Goal: Use online tool/utility: Use online tool/utility

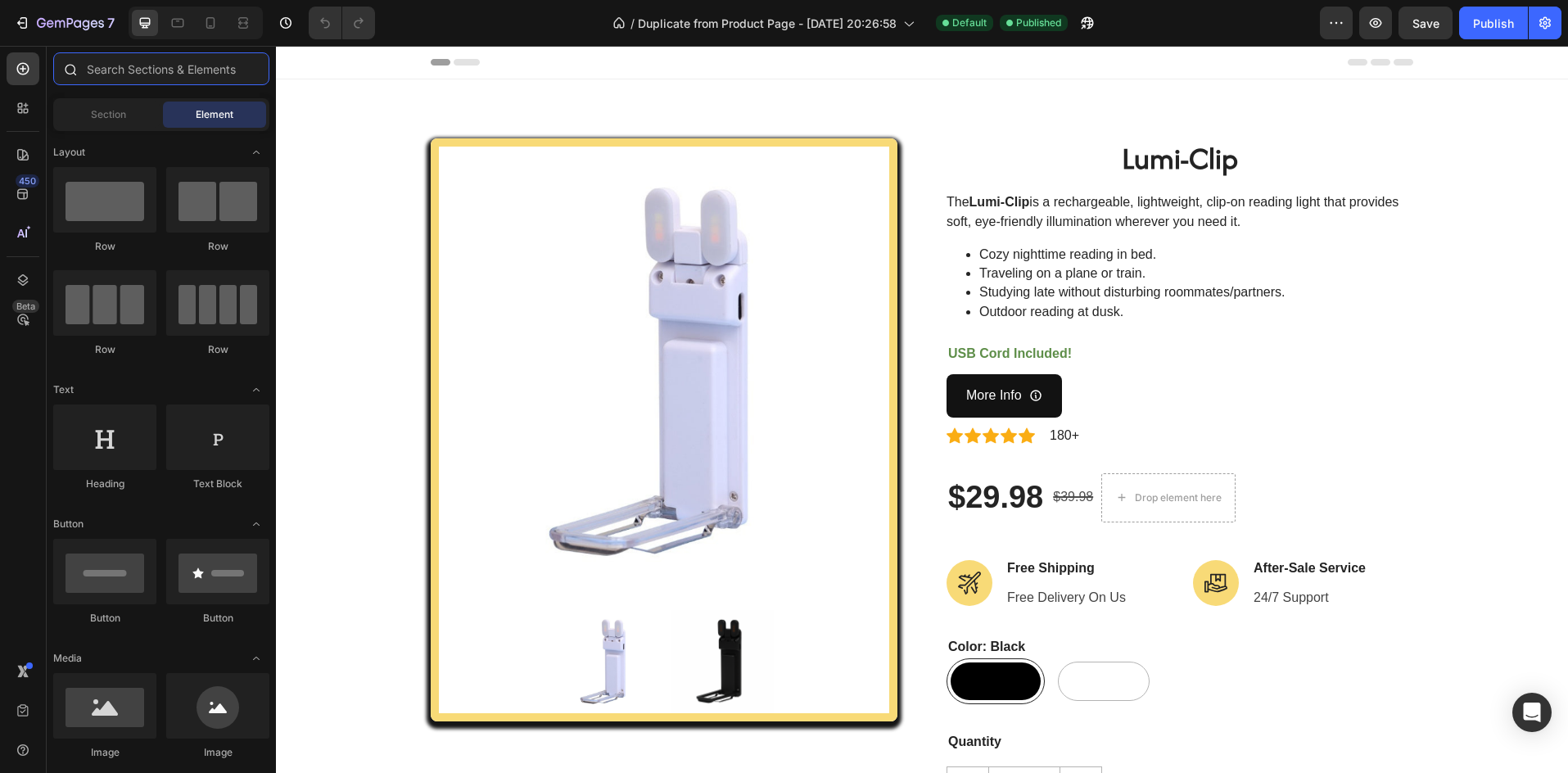
click at [87, 69] on input "text" at bounding box center [161, 69] width 216 height 32
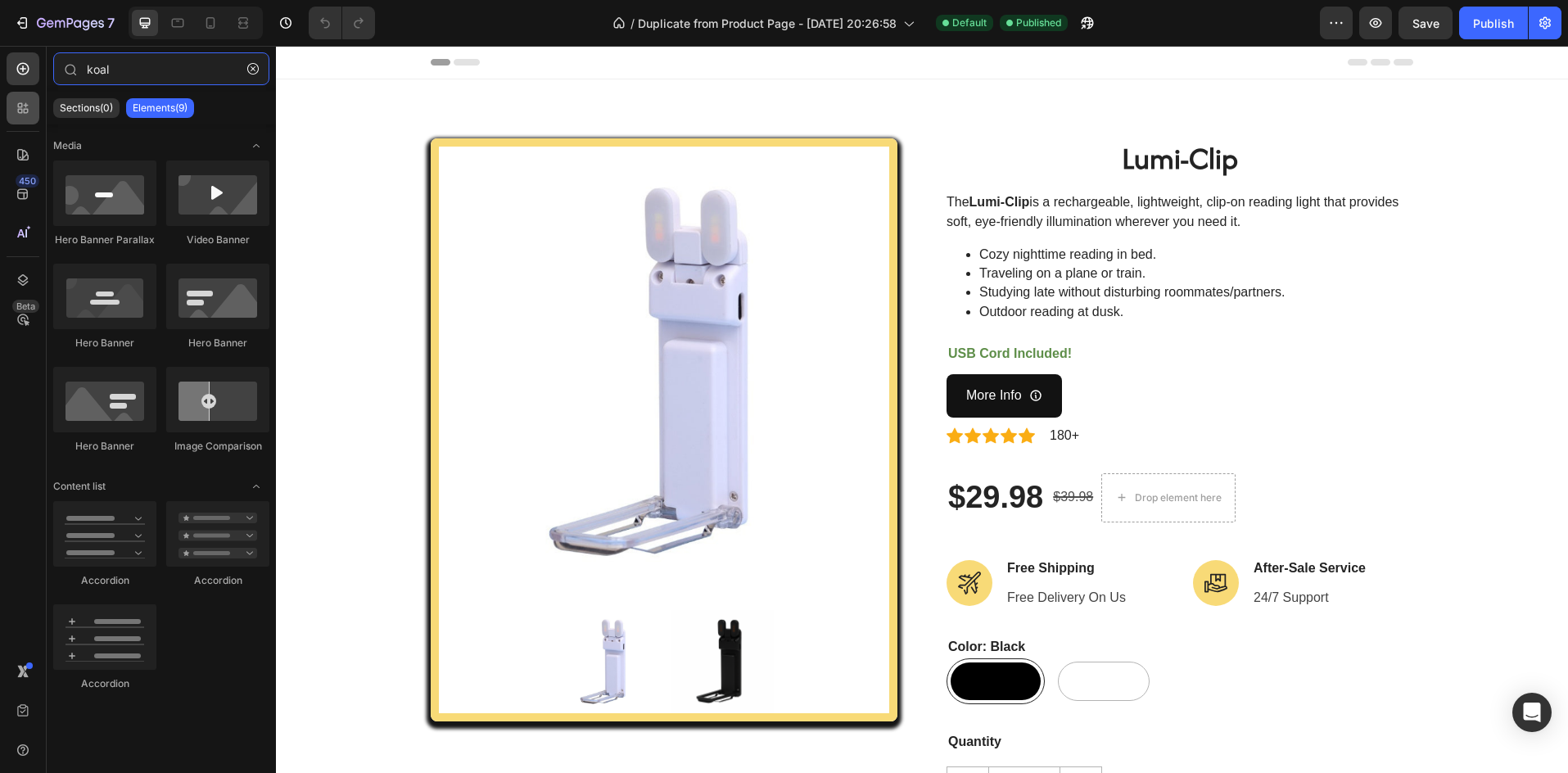
type input "koa"
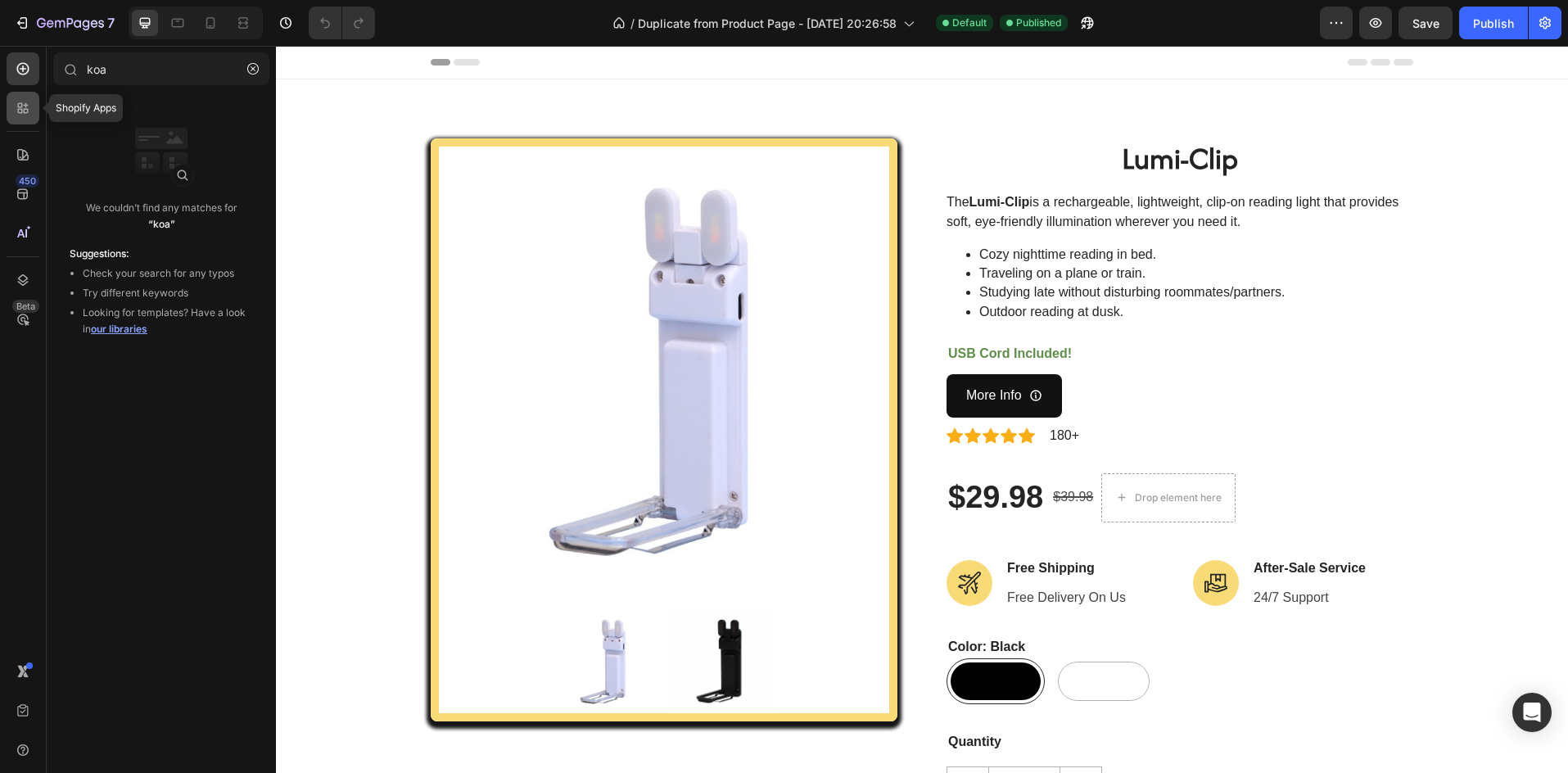
click at [27, 111] on icon at bounding box center [26, 112] width 5 height 5
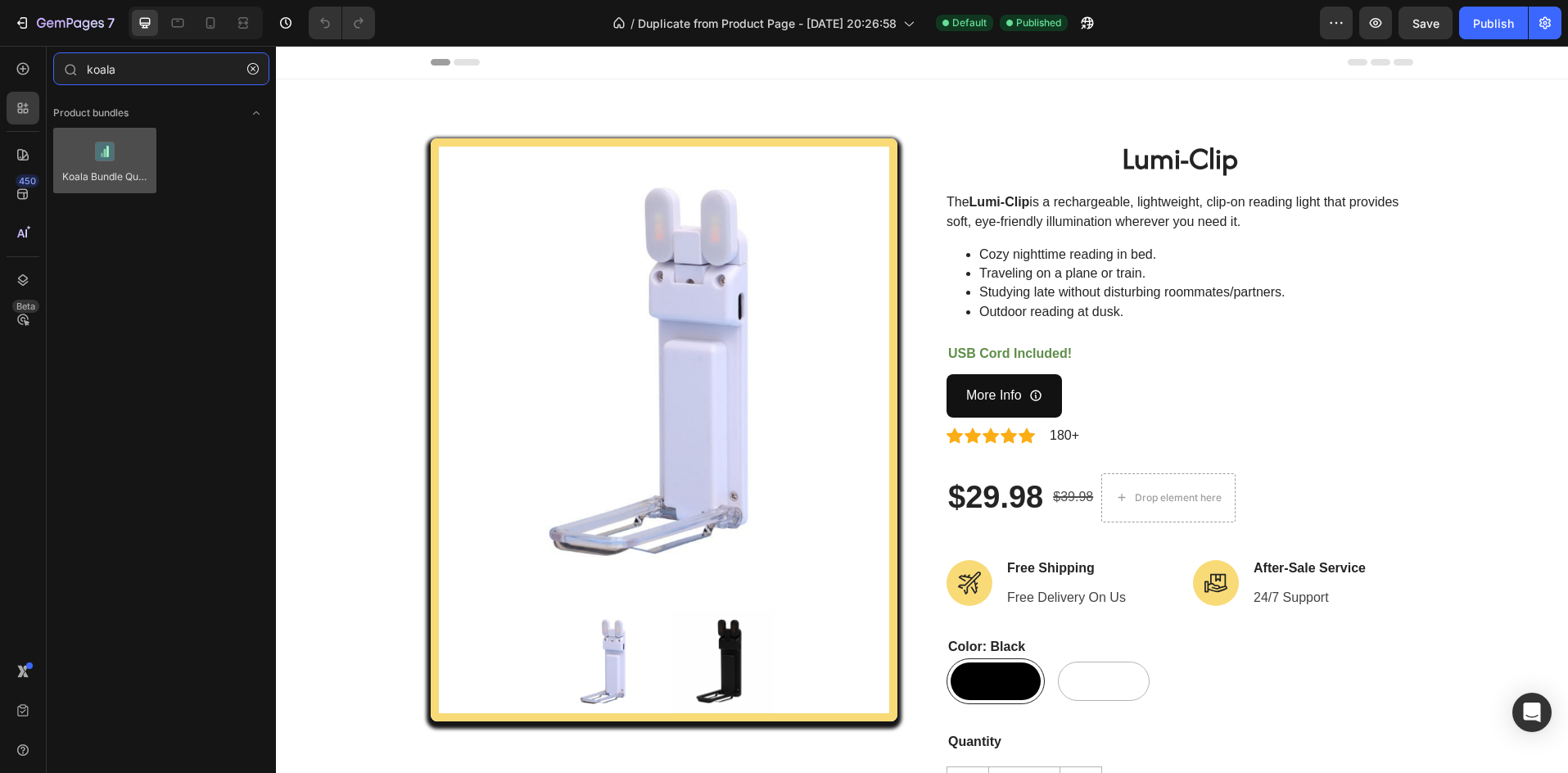
type input "koala"
click at [114, 130] on div at bounding box center [104, 160] width 103 height 66
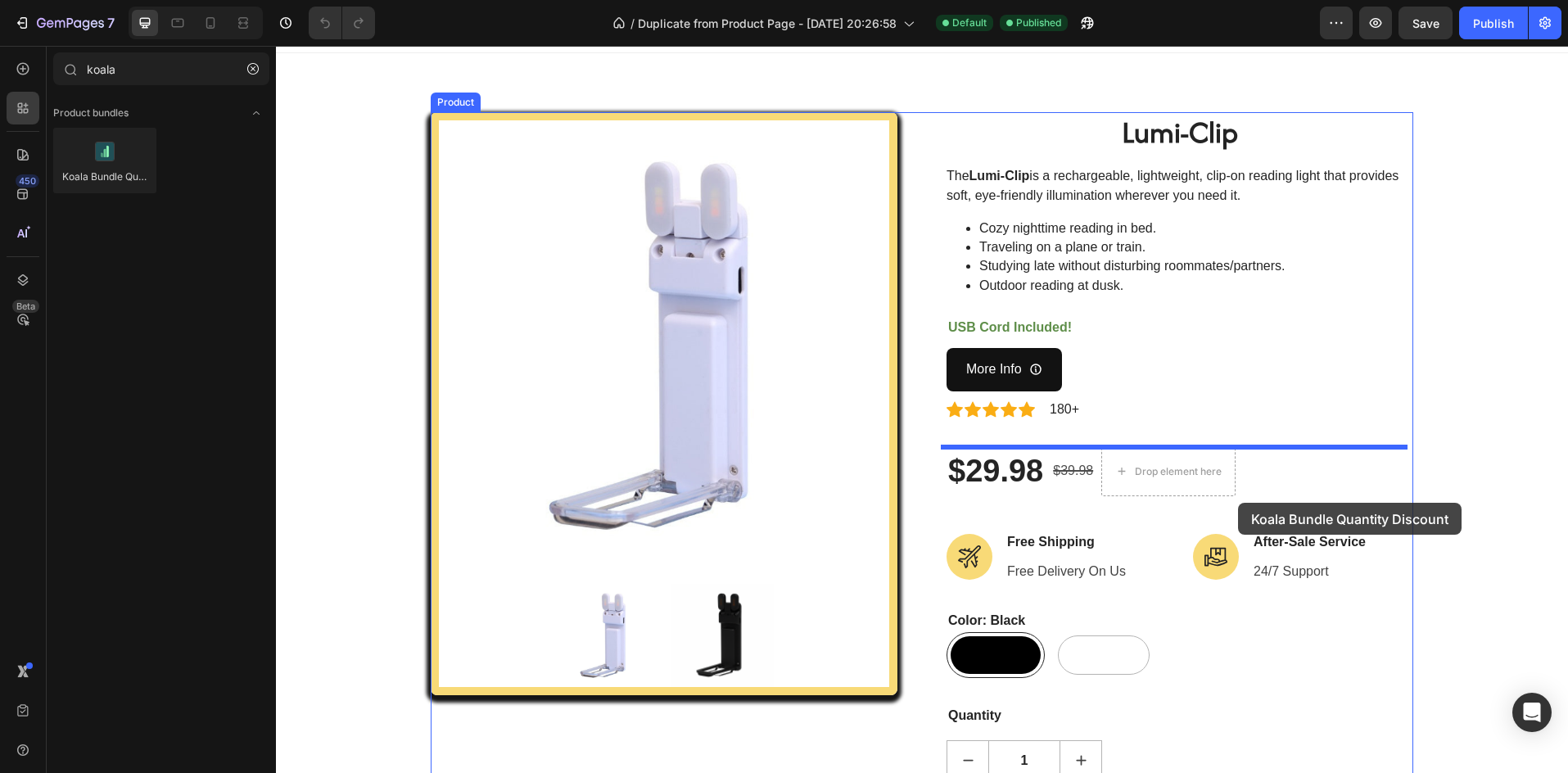
scroll to position [164, 0]
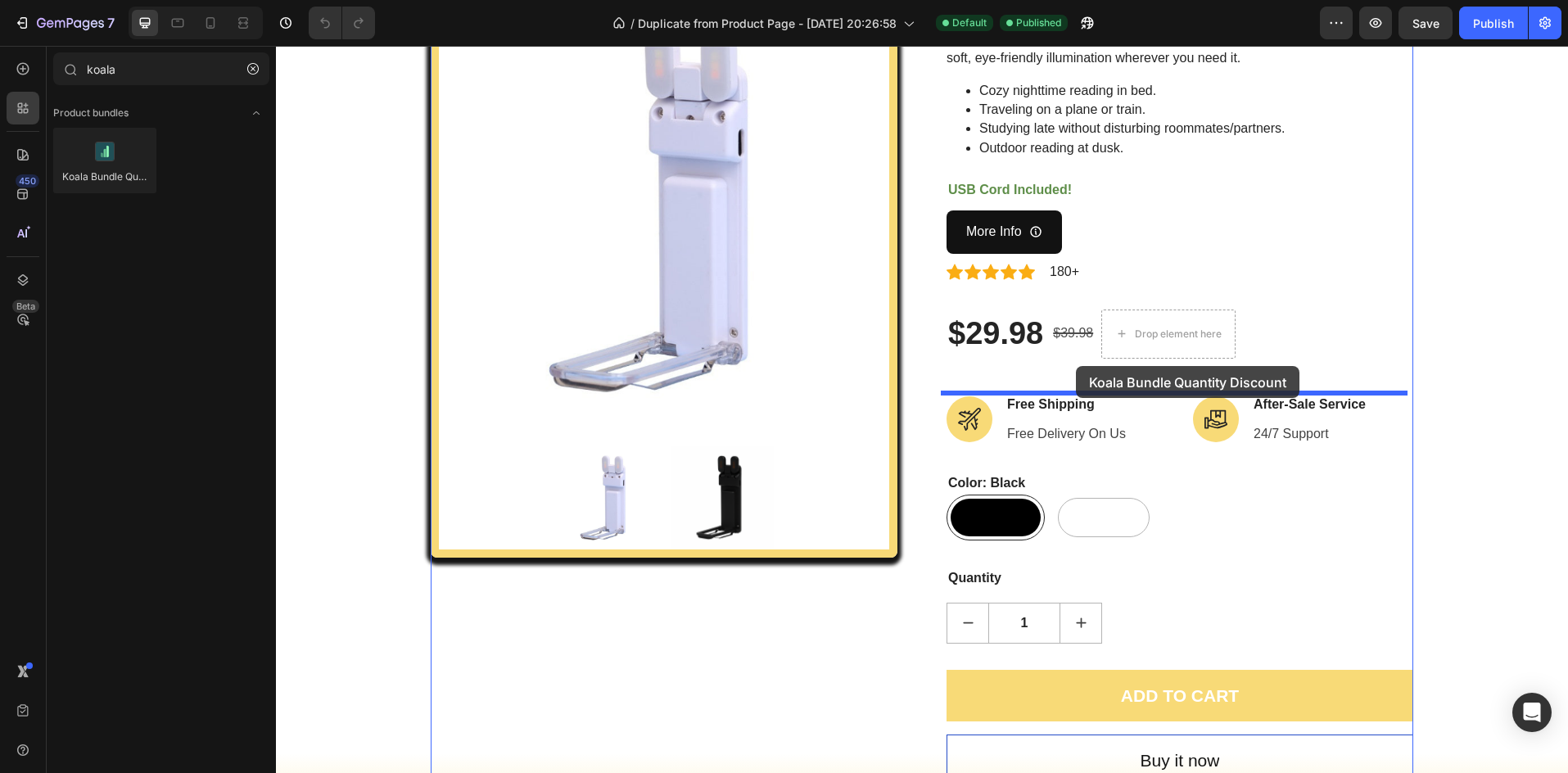
drag, startPoint x: 390, startPoint y: 209, endPoint x: 1076, endPoint y: 366, distance: 703.7
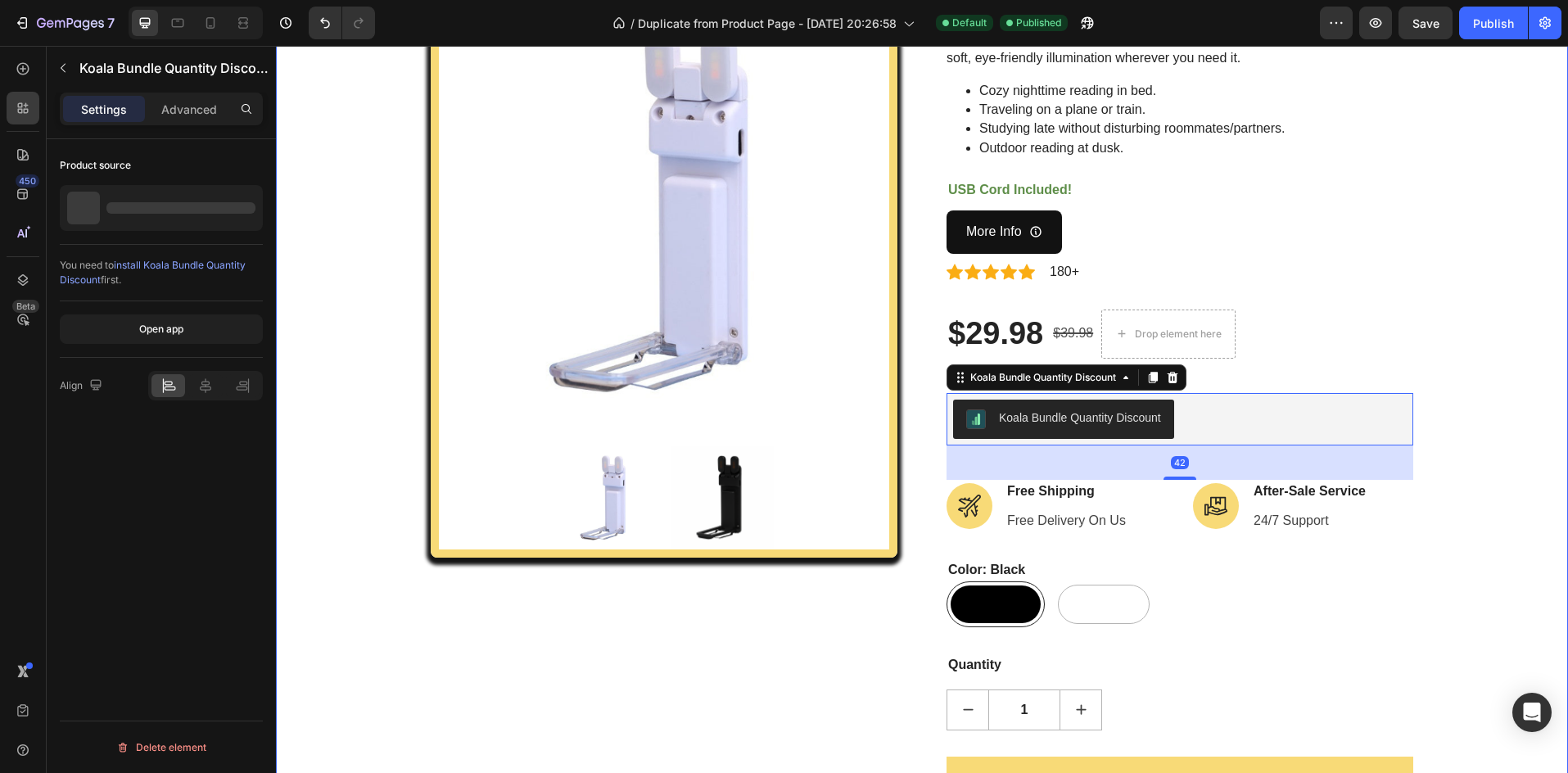
click at [1470, 381] on div "Product Images Lumi-Clip (P) Title The Lumi-Clip is a rechargeable, lightweight…" at bounding box center [922, 470] width 1267 height 991
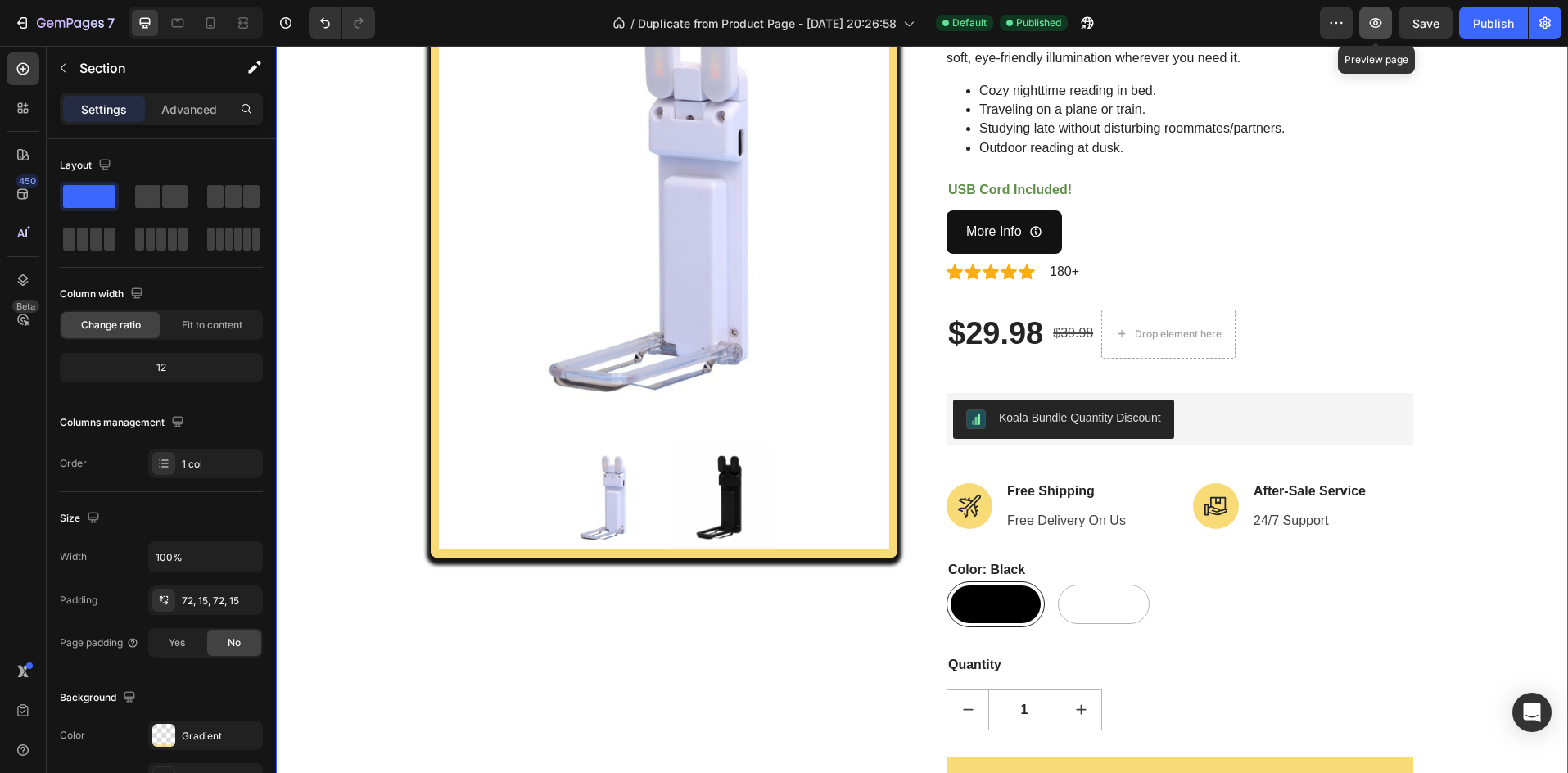
click at [1372, 32] on button "button" at bounding box center [1376, 23] width 32 height 32
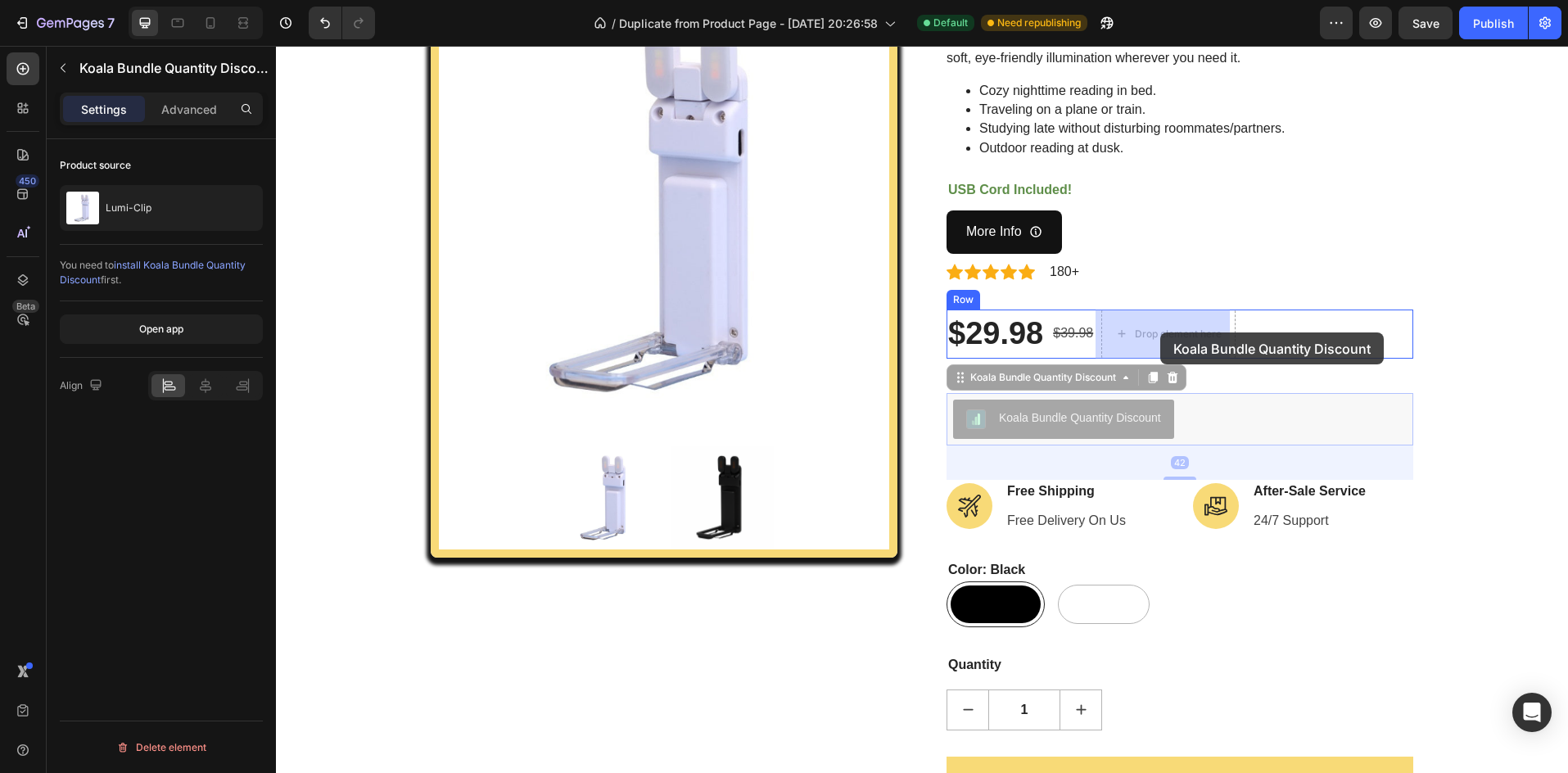
drag, startPoint x: 1044, startPoint y: 423, endPoint x: 1160, endPoint y: 332, distance: 147.4
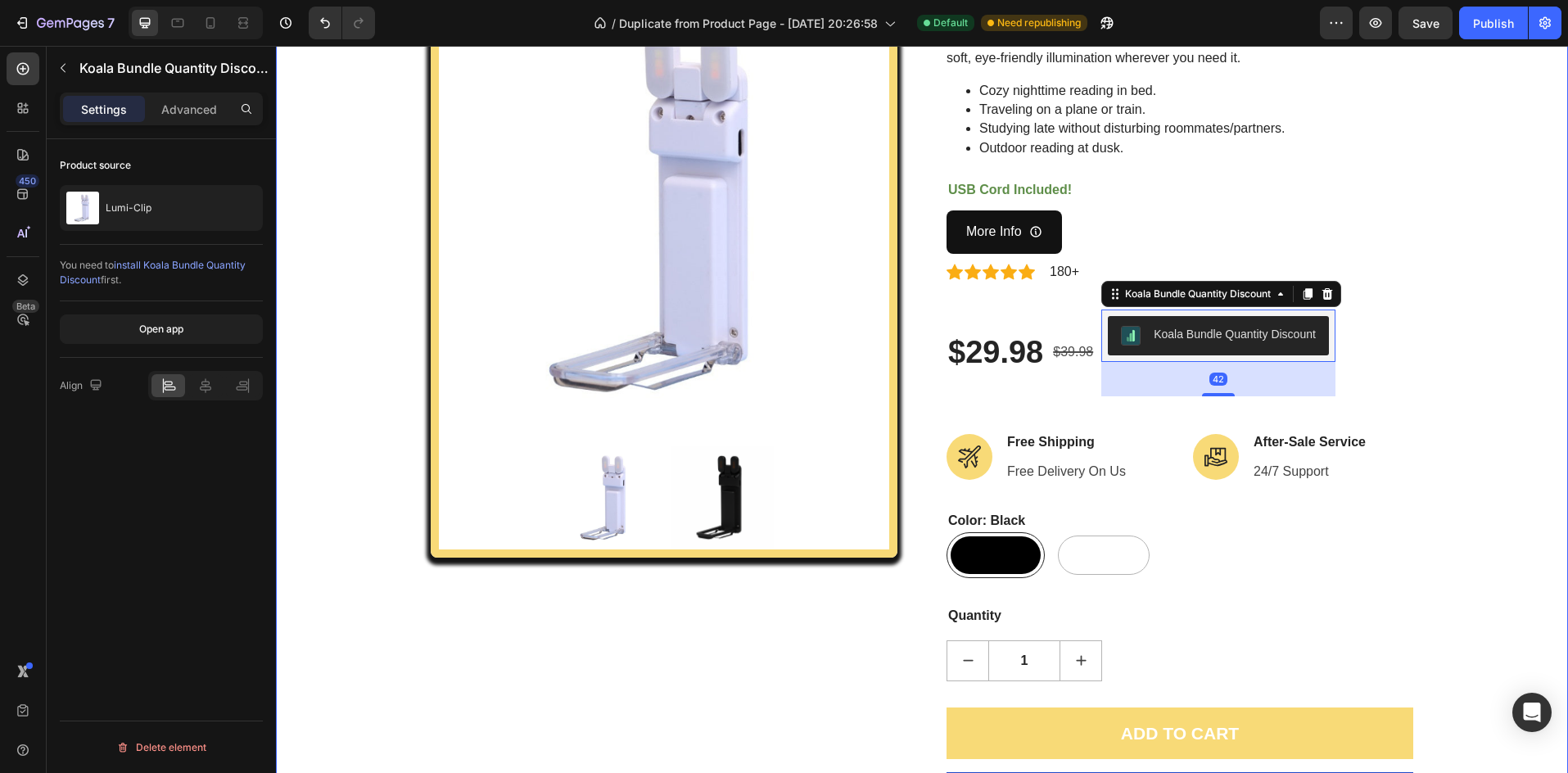
click at [1460, 209] on div "Product Images Lumi-Clip (P) Title The Lumi-Clip is a rechargeable, lightweight…" at bounding box center [922, 446] width 1267 height 943
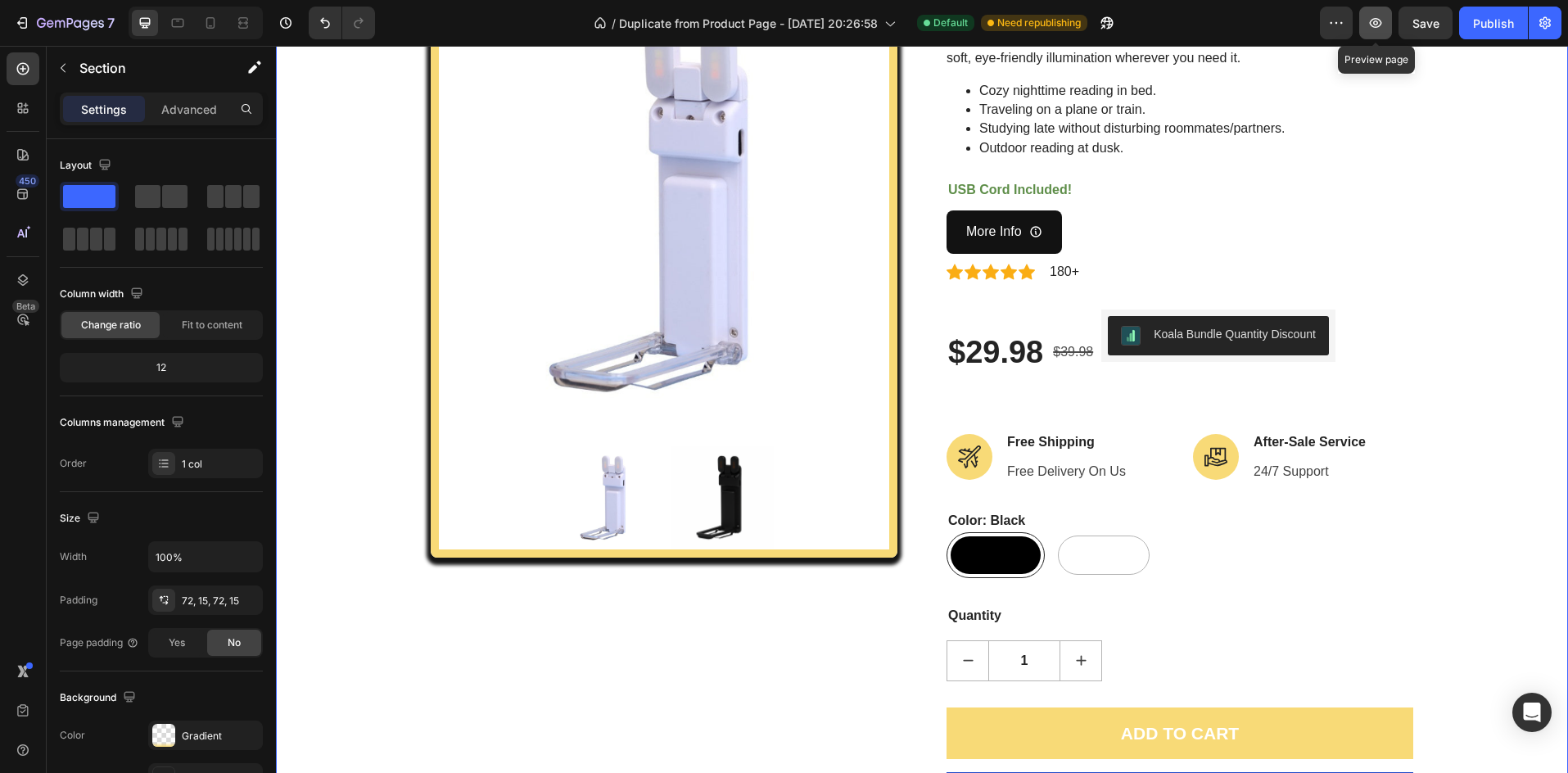
click at [1378, 28] on icon "button" at bounding box center [1375, 22] width 16 height 16
click at [1431, 32] on button "Save" at bounding box center [1425, 23] width 54 height 32
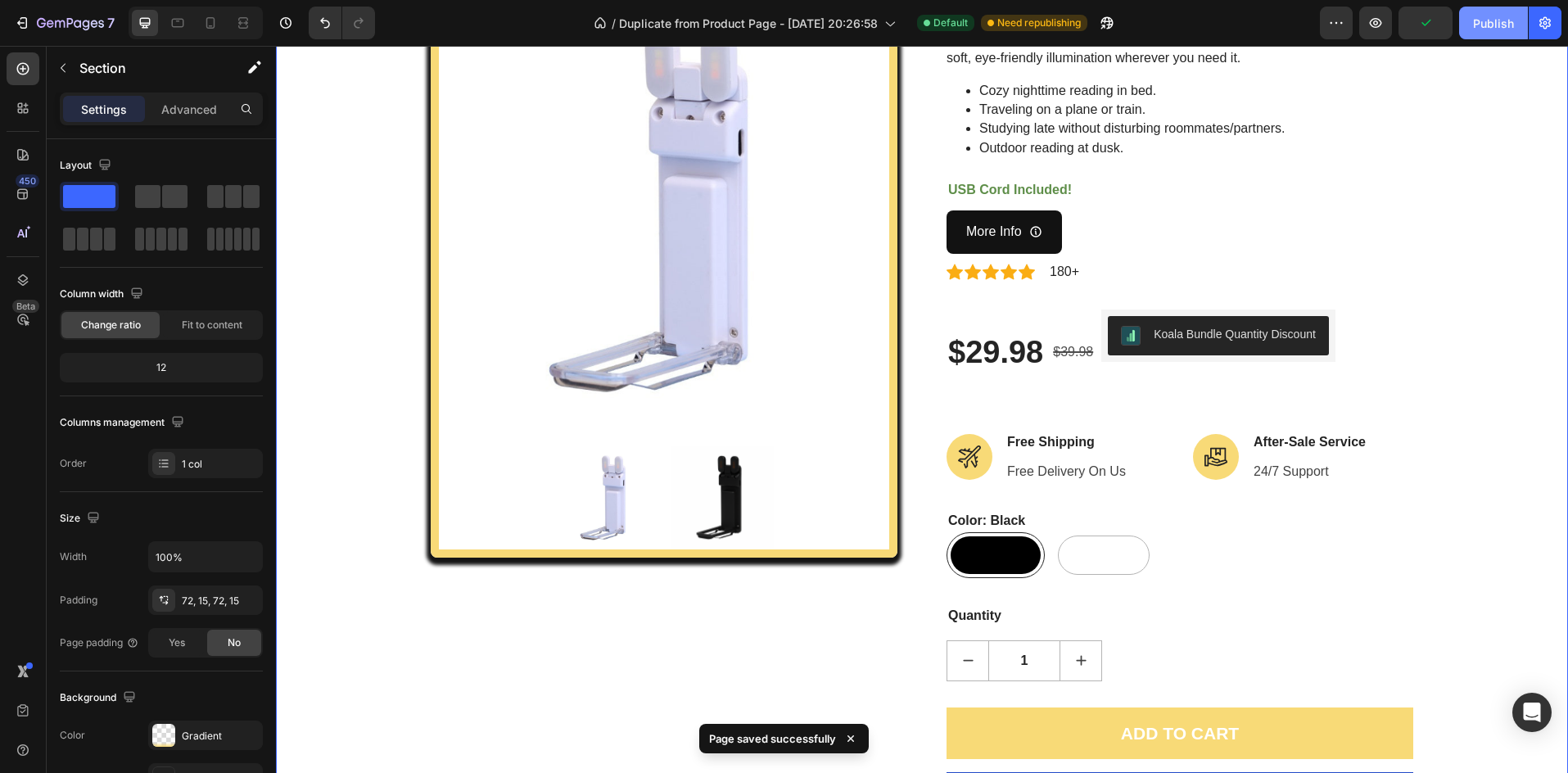
click at [1474, 33] on button "Publish" at bounding box center [1493, 23] width 69 height 32
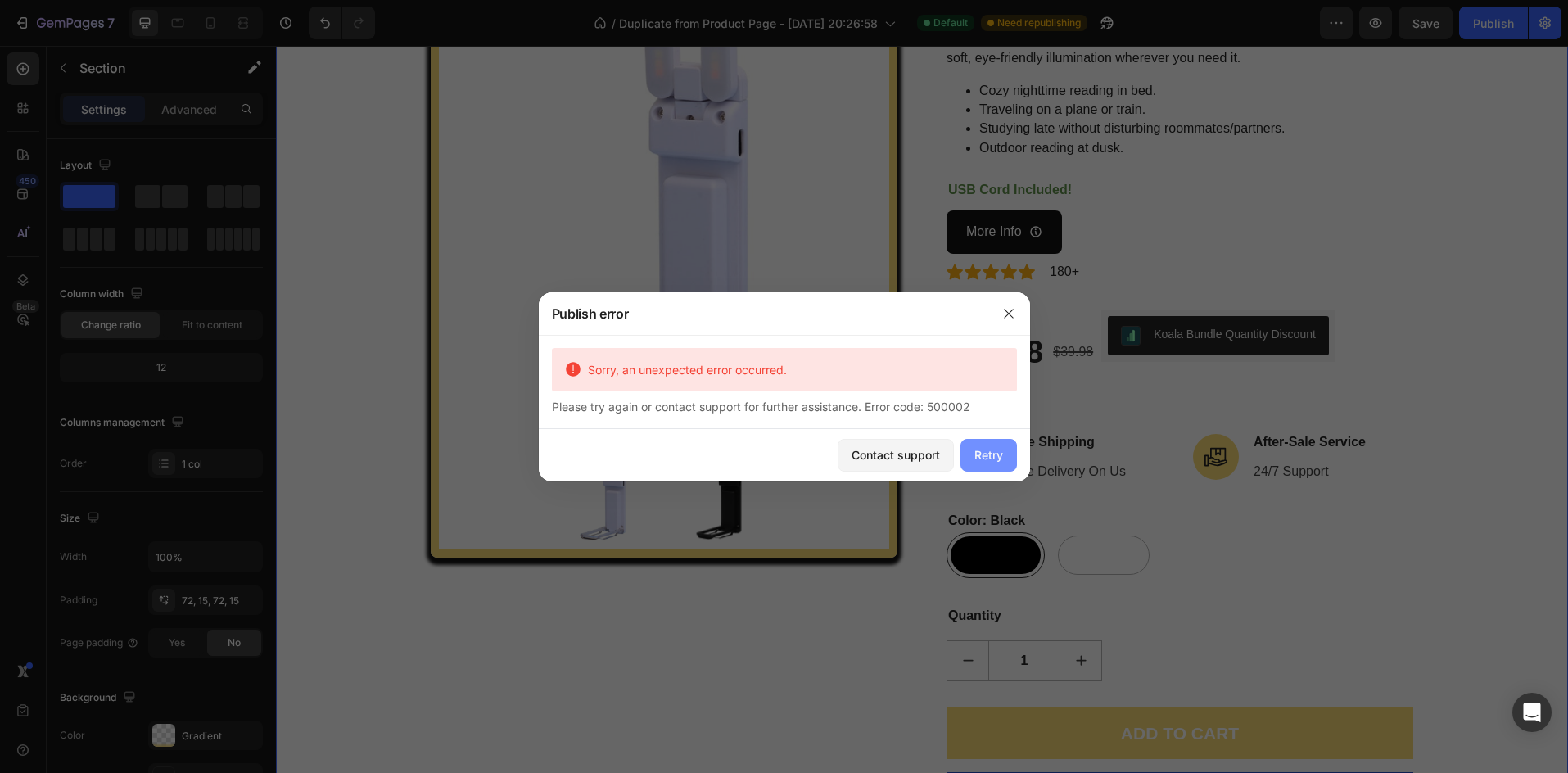
click at [973, 455] on button "Retry" at bounding box center [989, 455] width 56 height 32
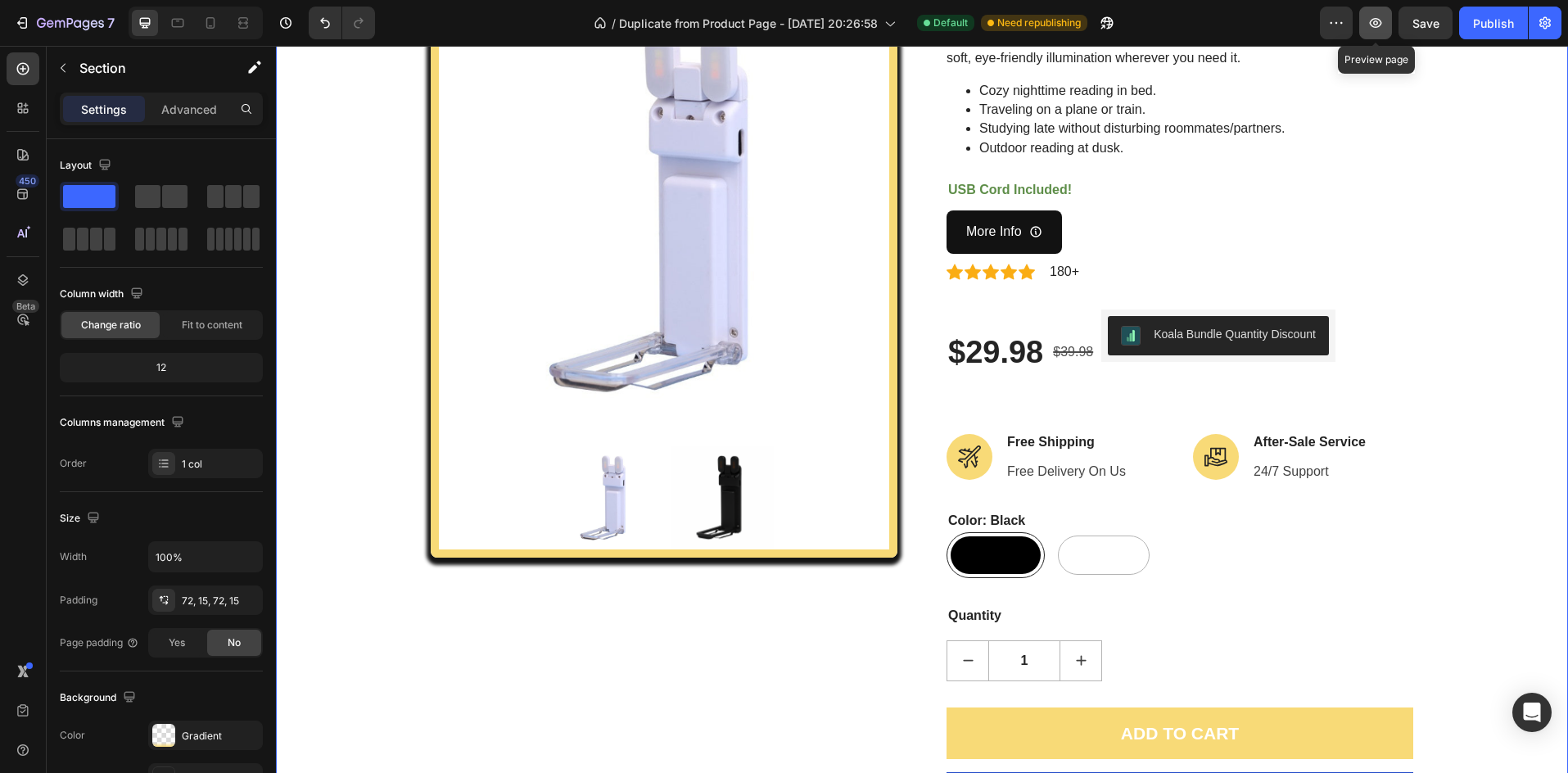
click at [1379, 32] on button "button" at bounding box center [1376, 23] width 32 height 32
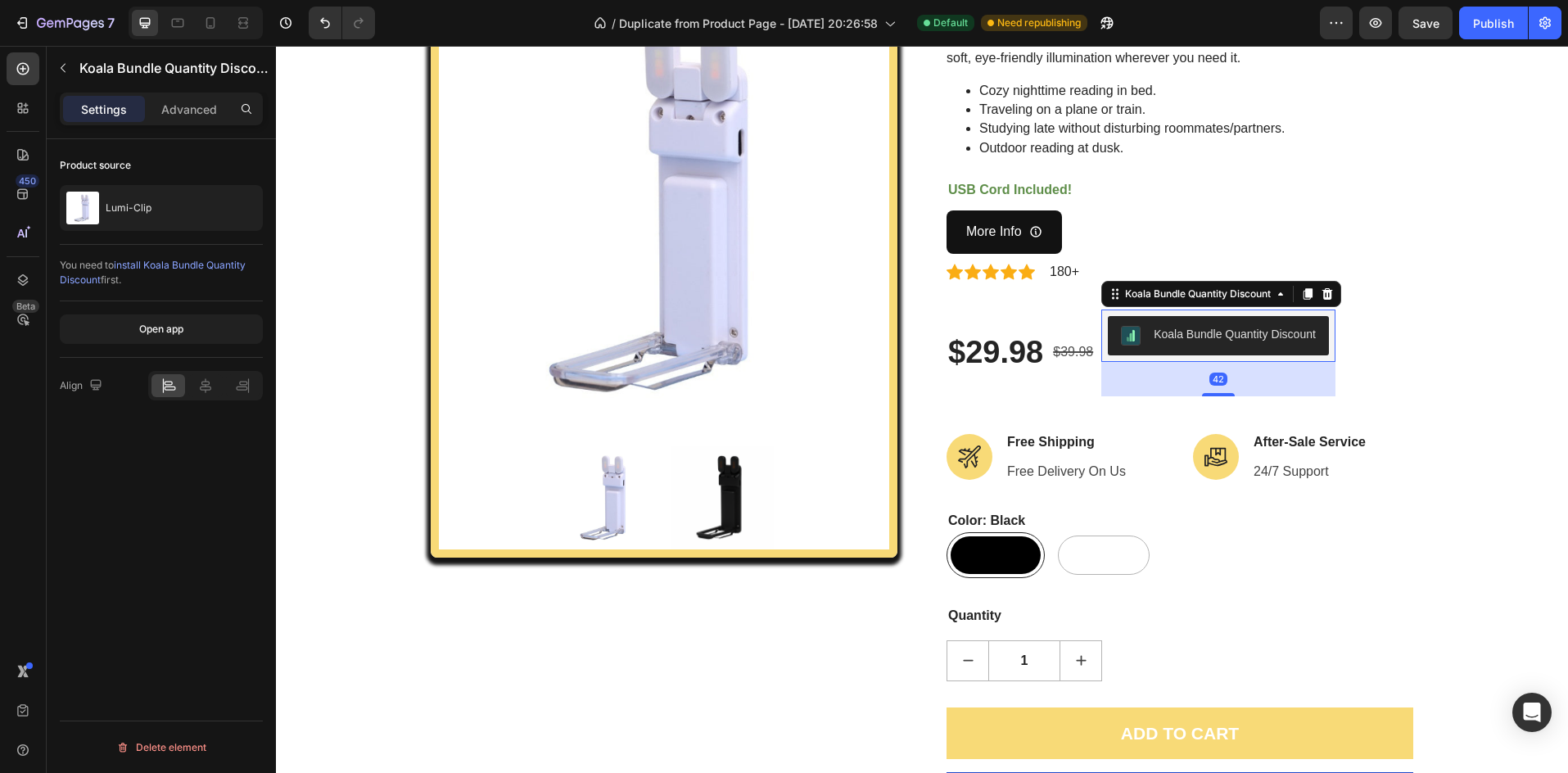
click at [1154, 346] on button "Koala Bundle Quantity Discount" at bounding box center [1219, 336] width 221 height 39
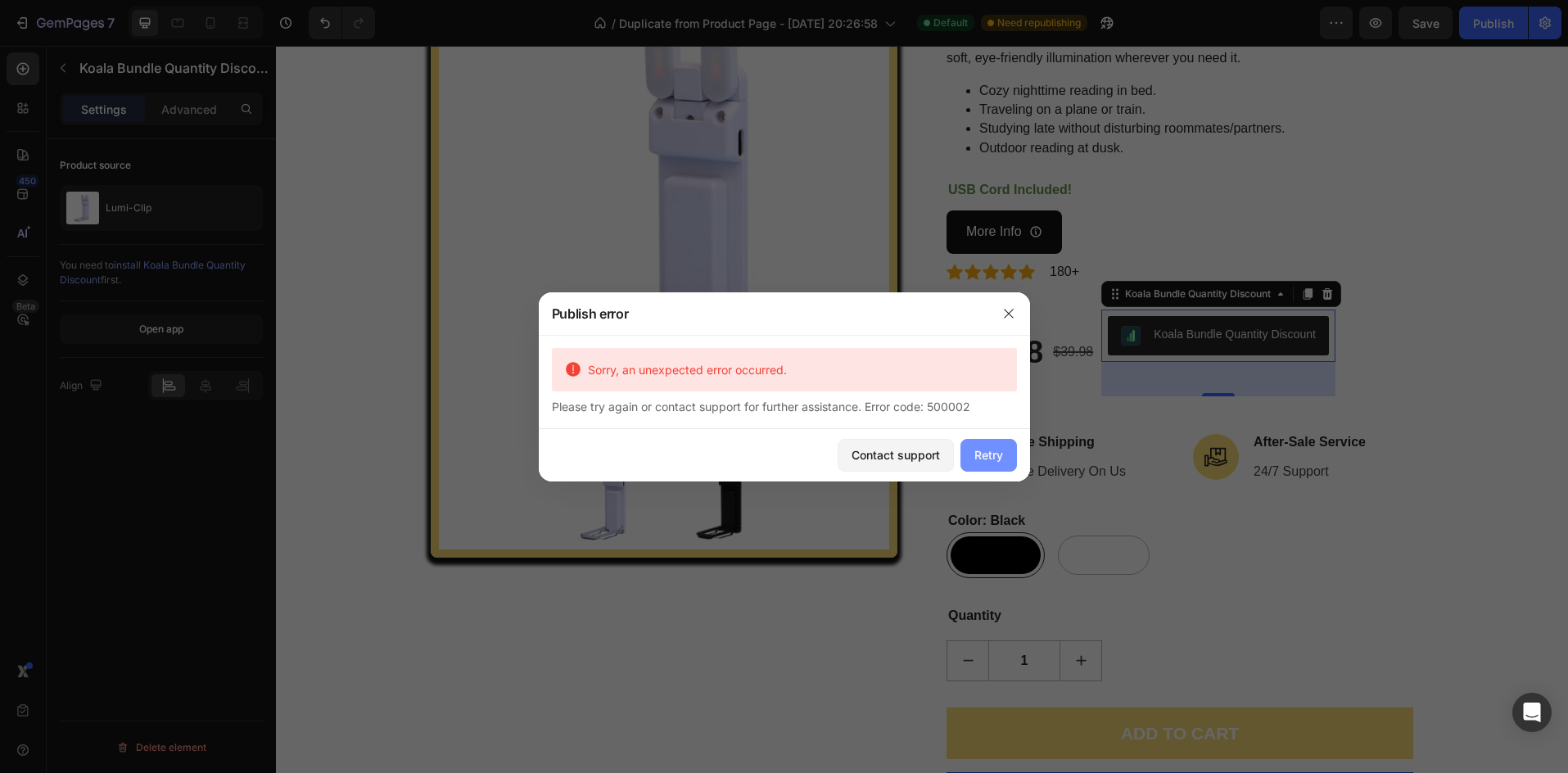
click at [979, 447] on div "Retry" at bounding box center [989, 455] width 29 height 17
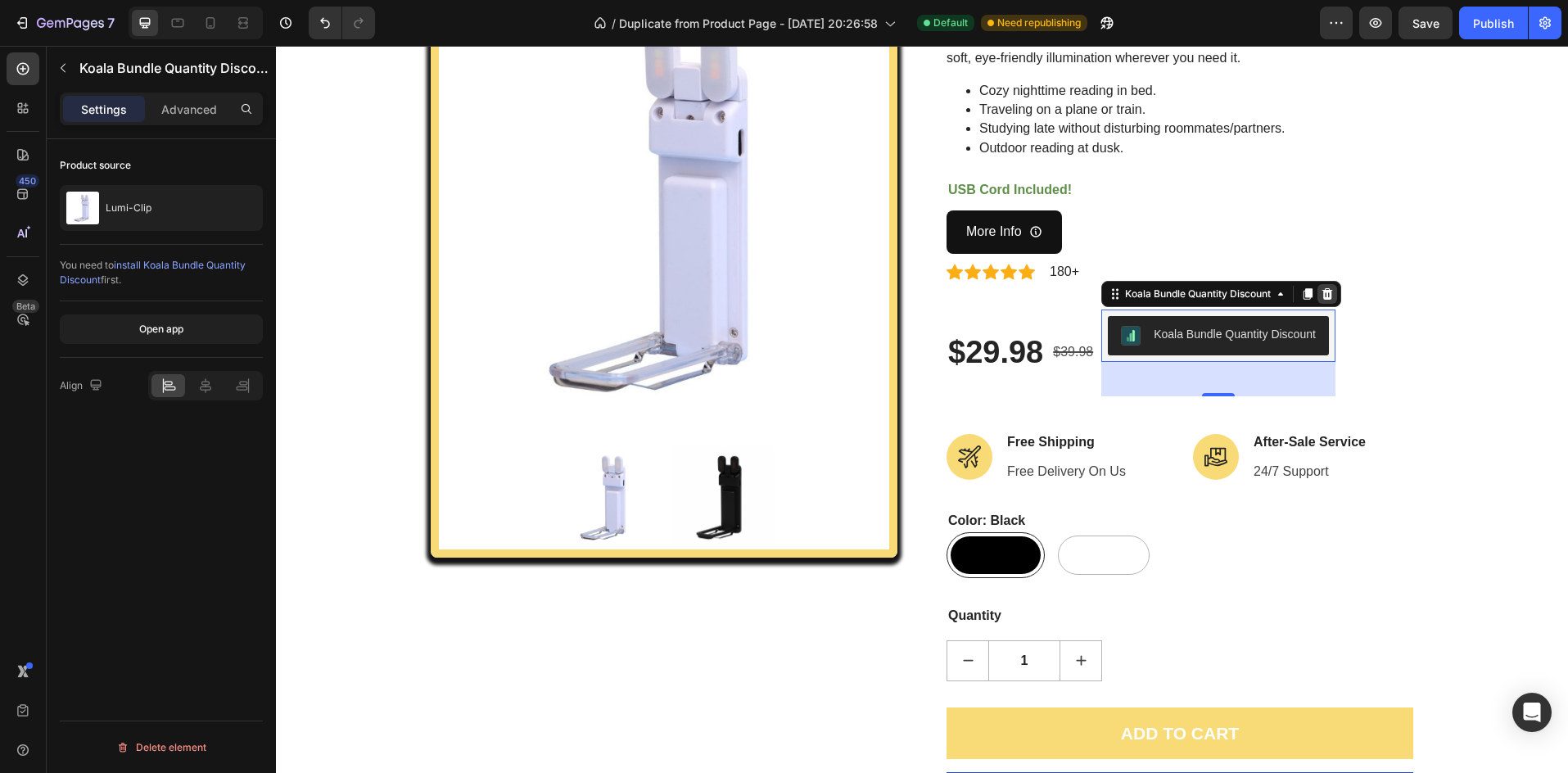
click at [1323, 296] on icon at bounding box center [1328, 293] width 10 height 11
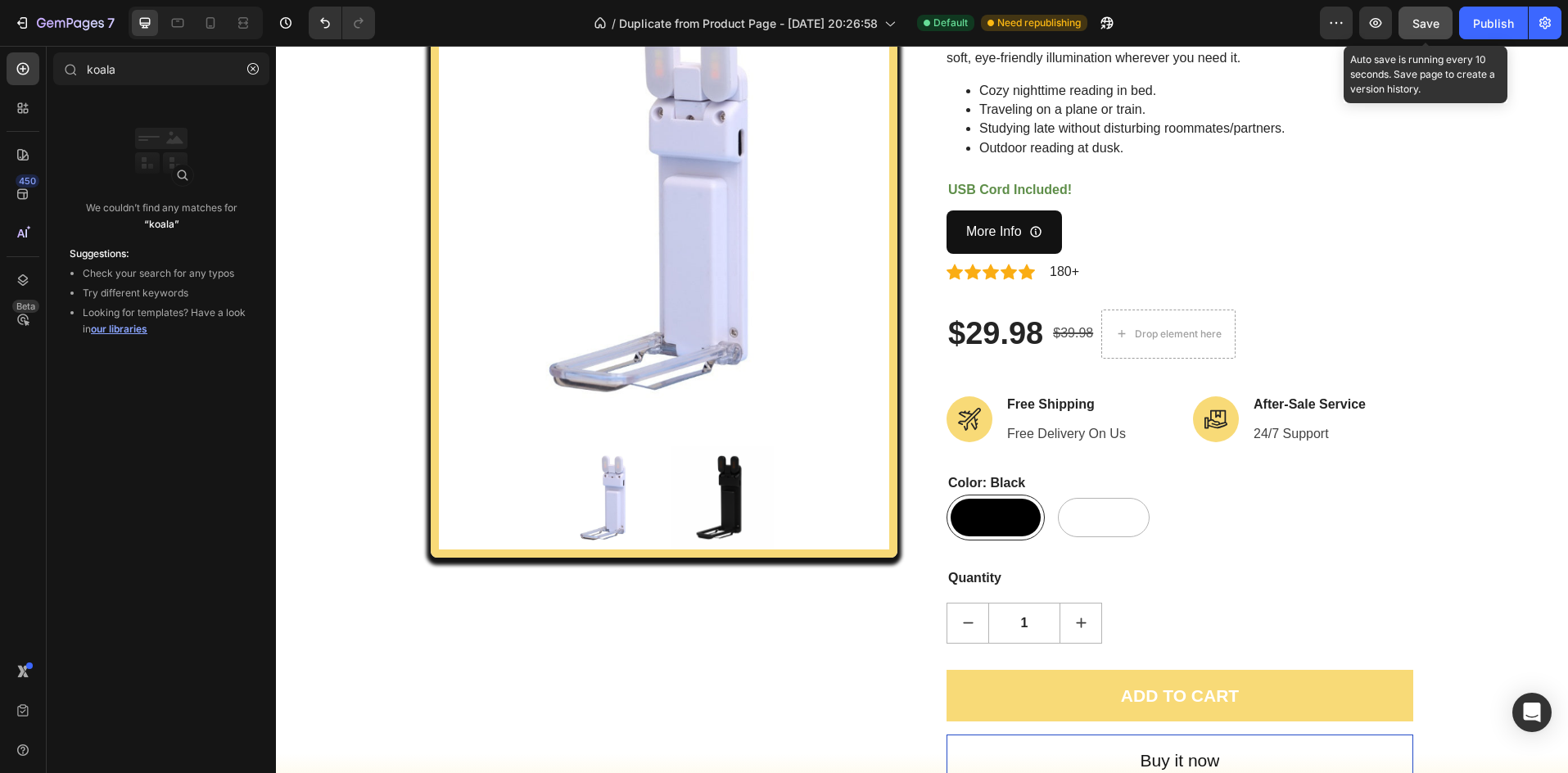
click at [1433, 32] on div "Save" at bounding box center [1426, 23] width 27 height 17
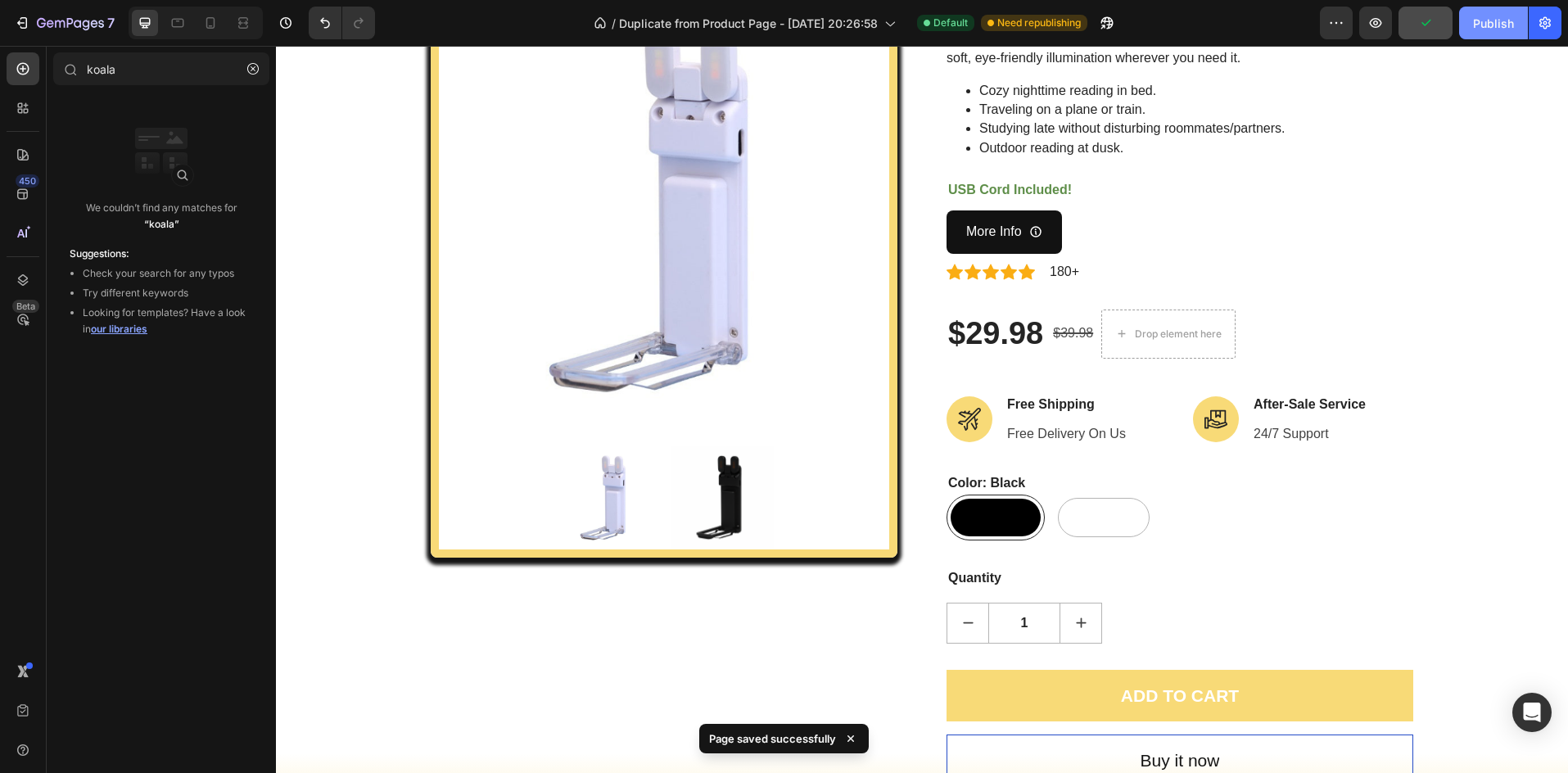
click at [1488, 25] on div "Publish" at bounding box center [1493, 23] width 41 height 17
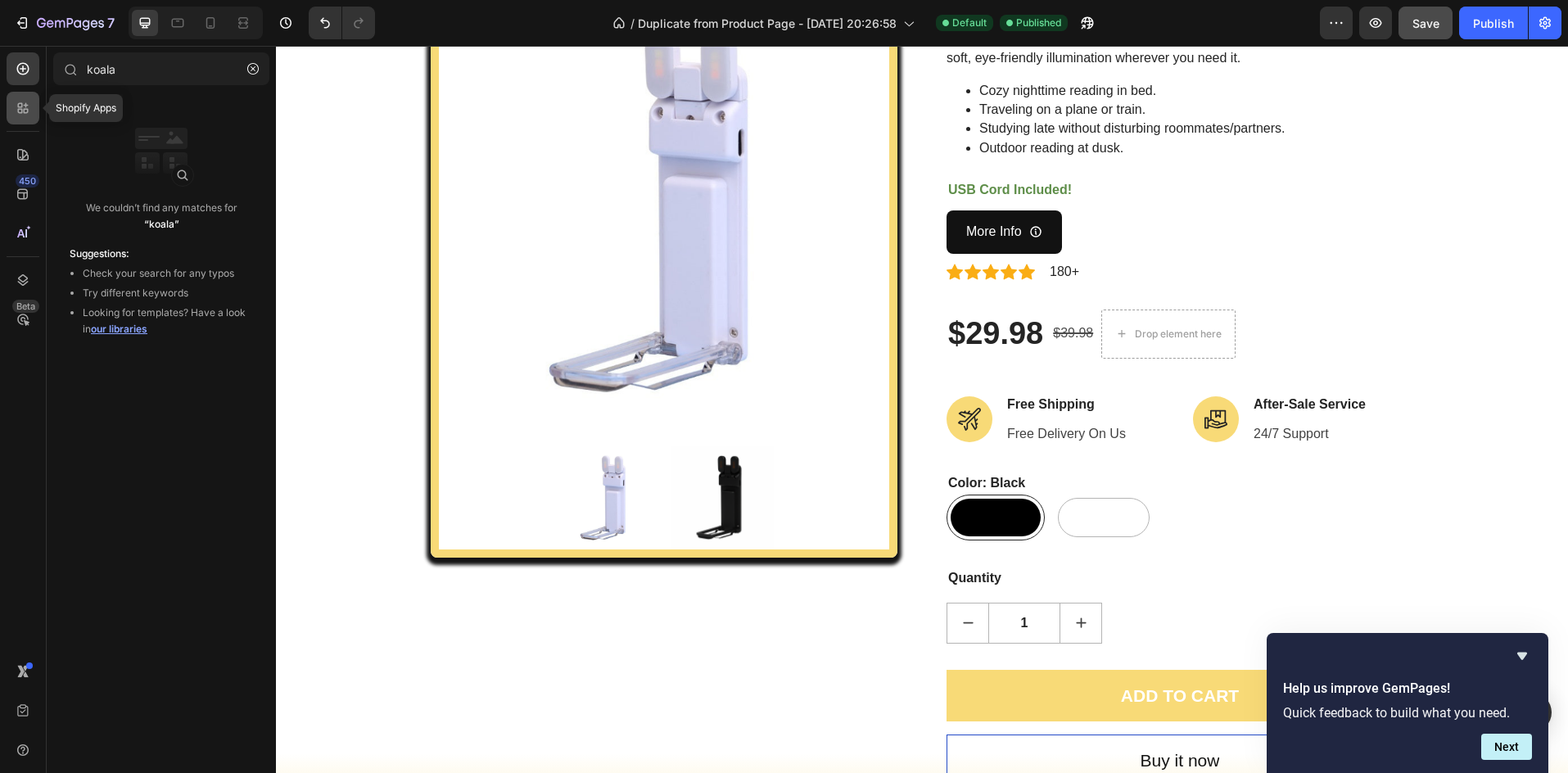
click at [16, 114] on icon at bounding box center [22, 107] width 16 height 16
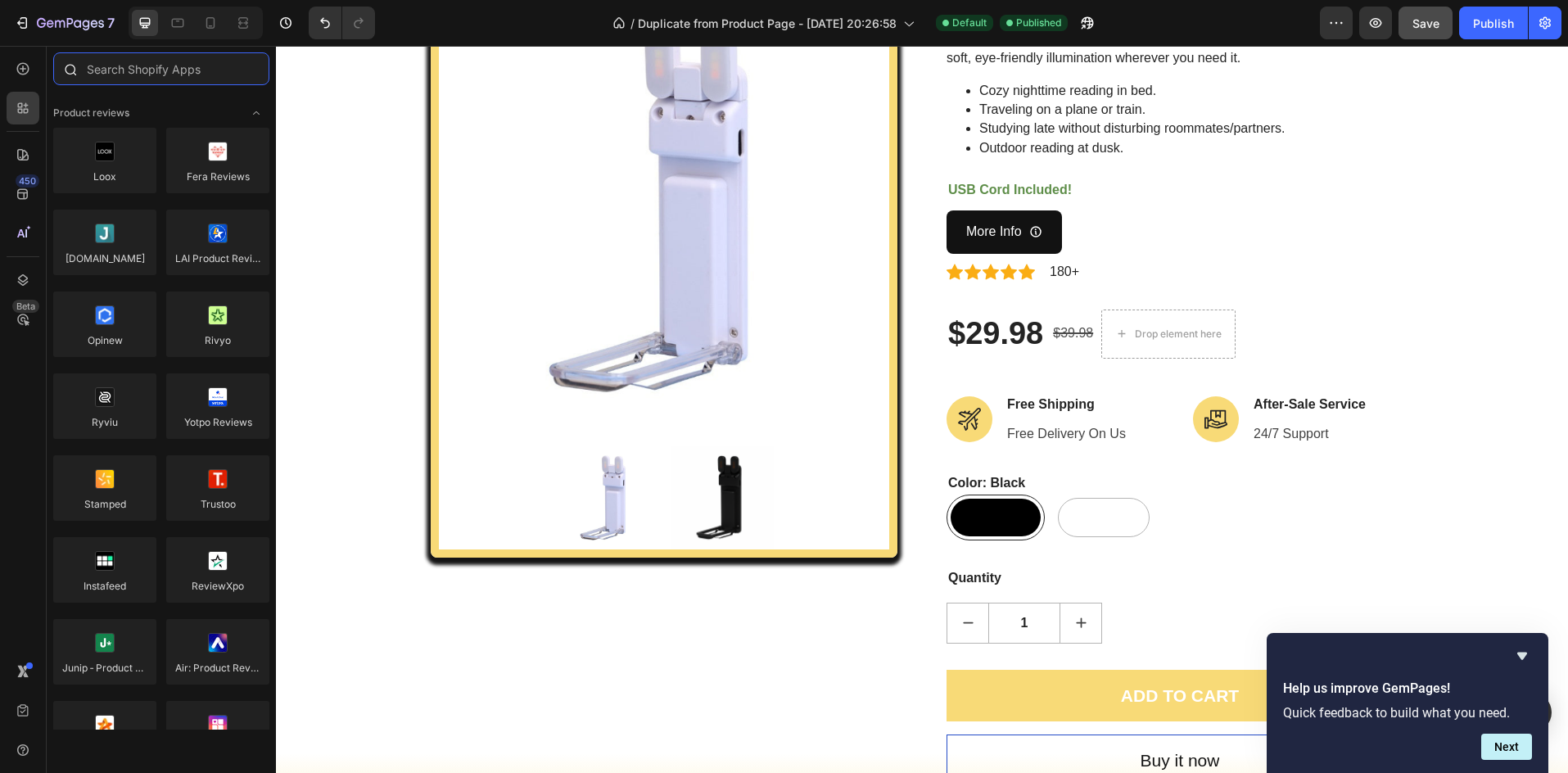
click at [157, 62] on input "text" at bounding box center [161, 69] width 216 height 32
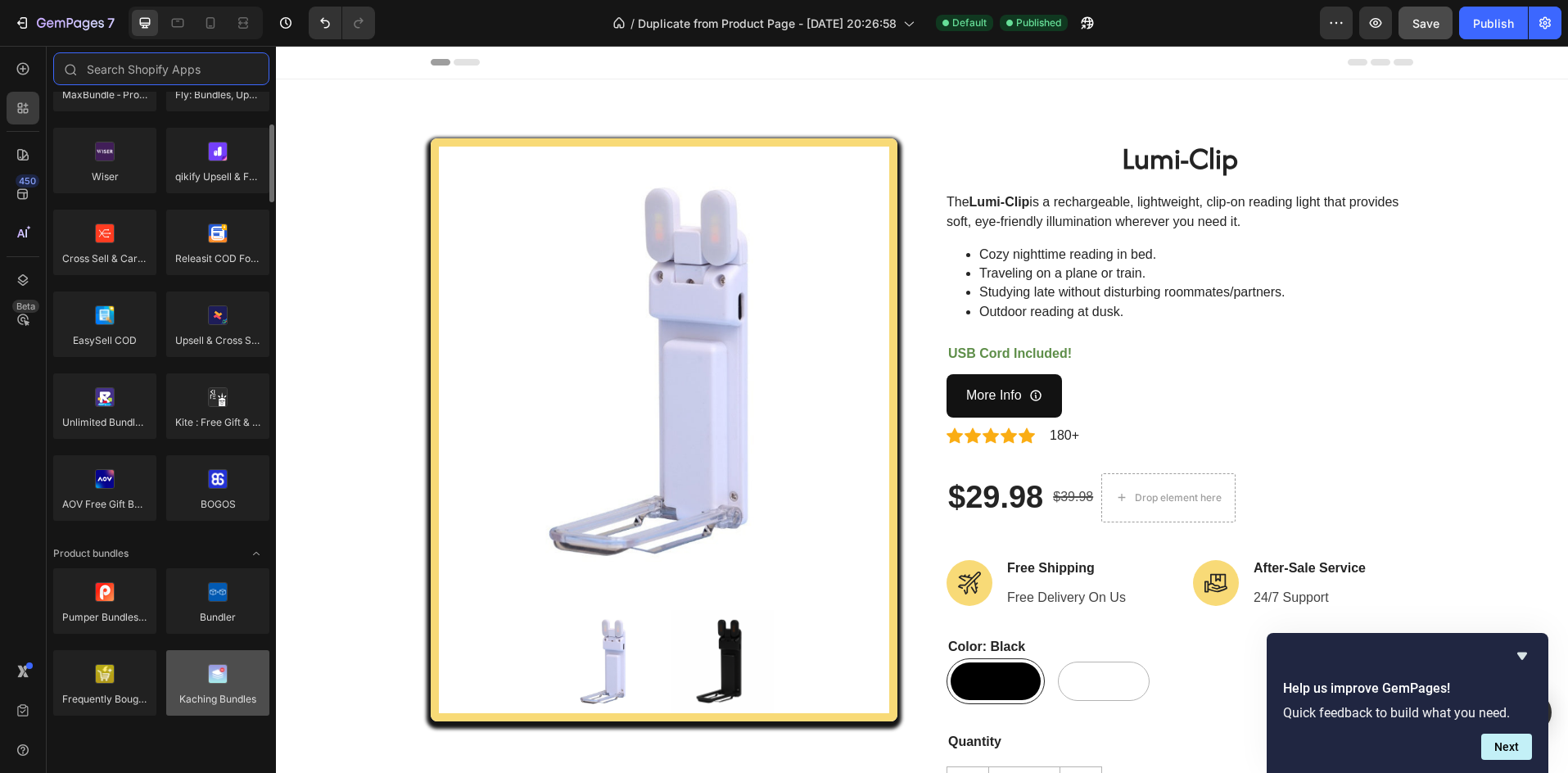
scroll to position [549, 0]
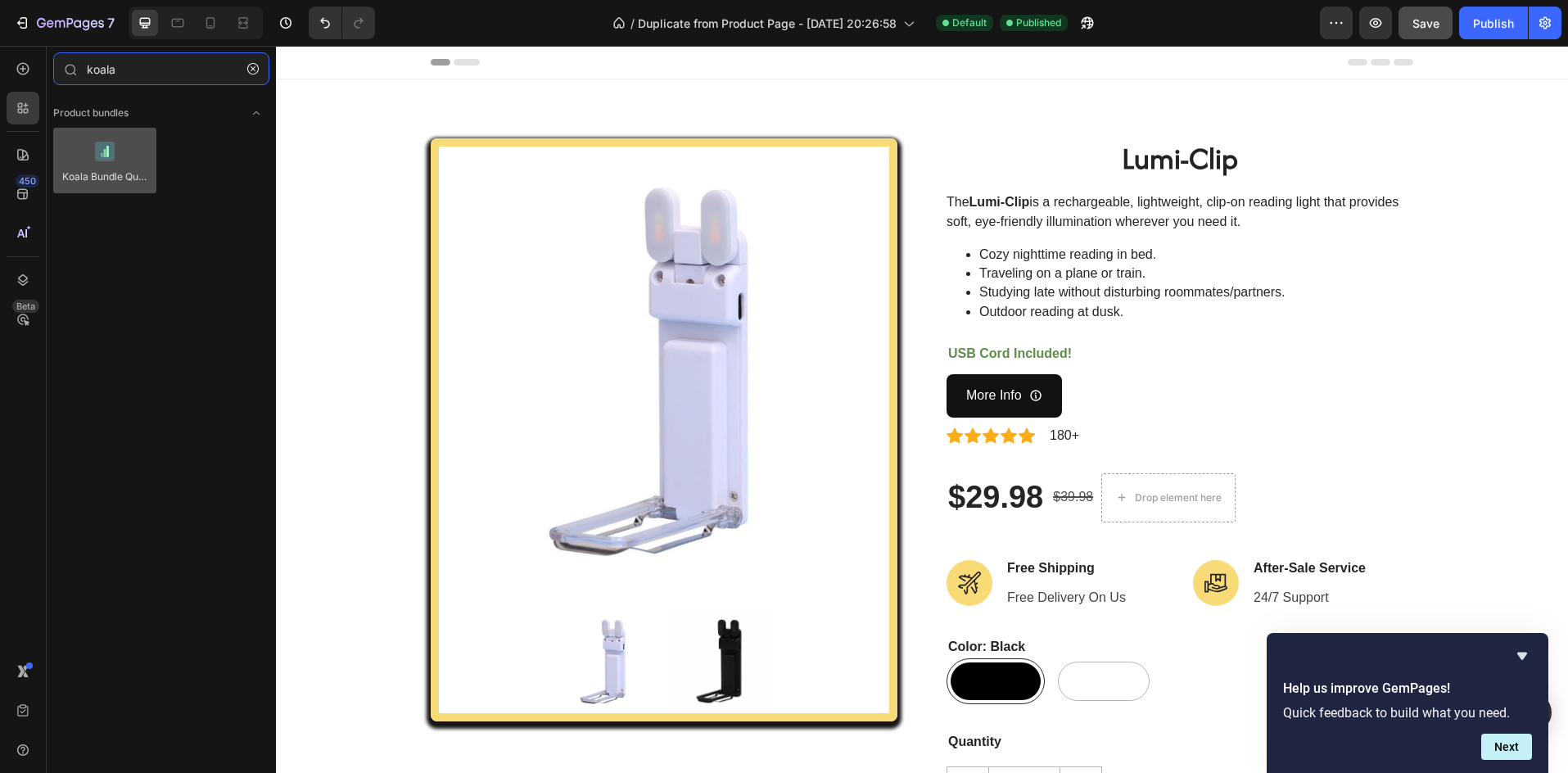
type input "koala"
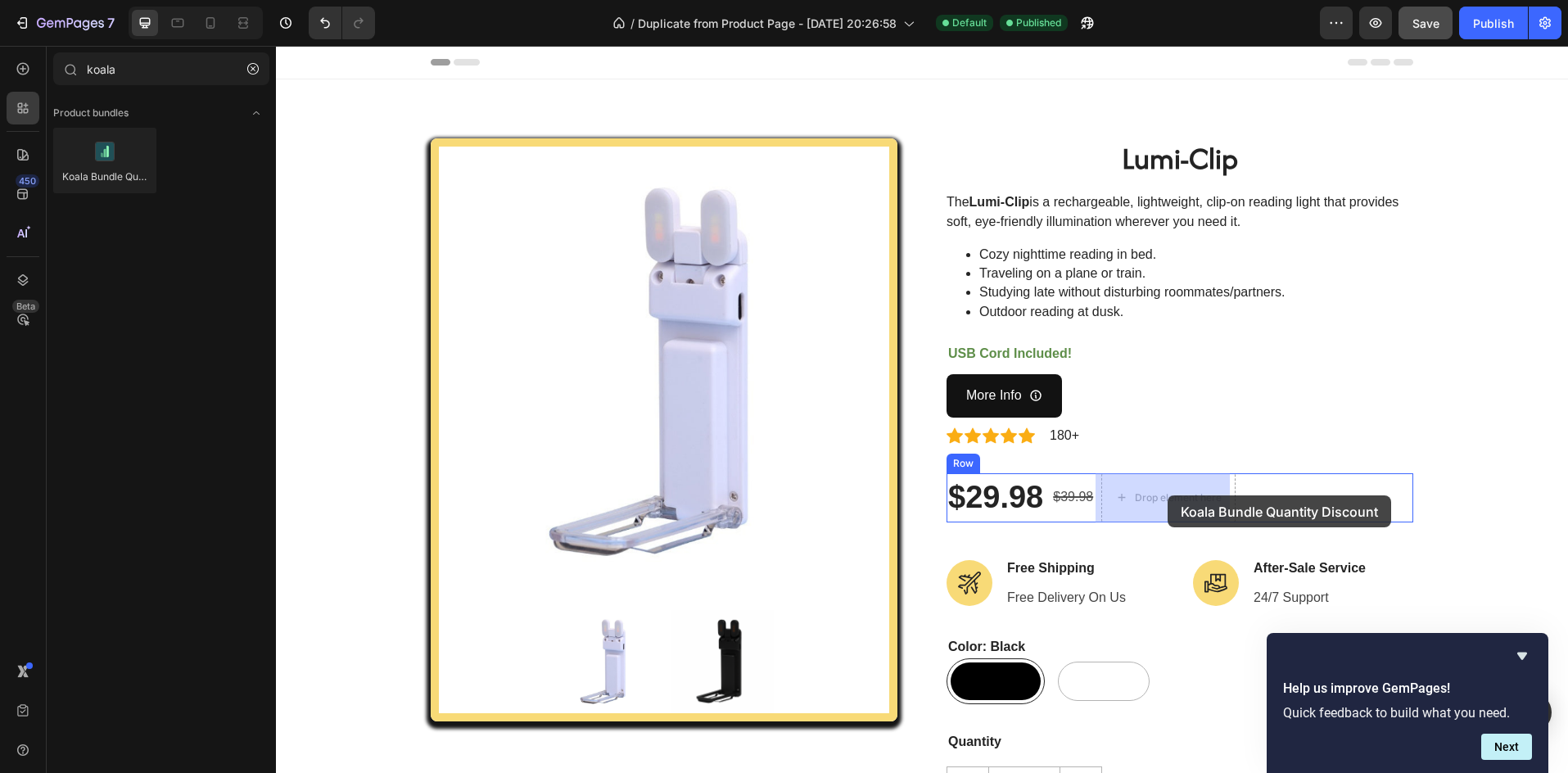
drag, startPoint x: 388, startPoint y: 207, endPoint x: 1168, endPoint y: 496, distance: 831.8
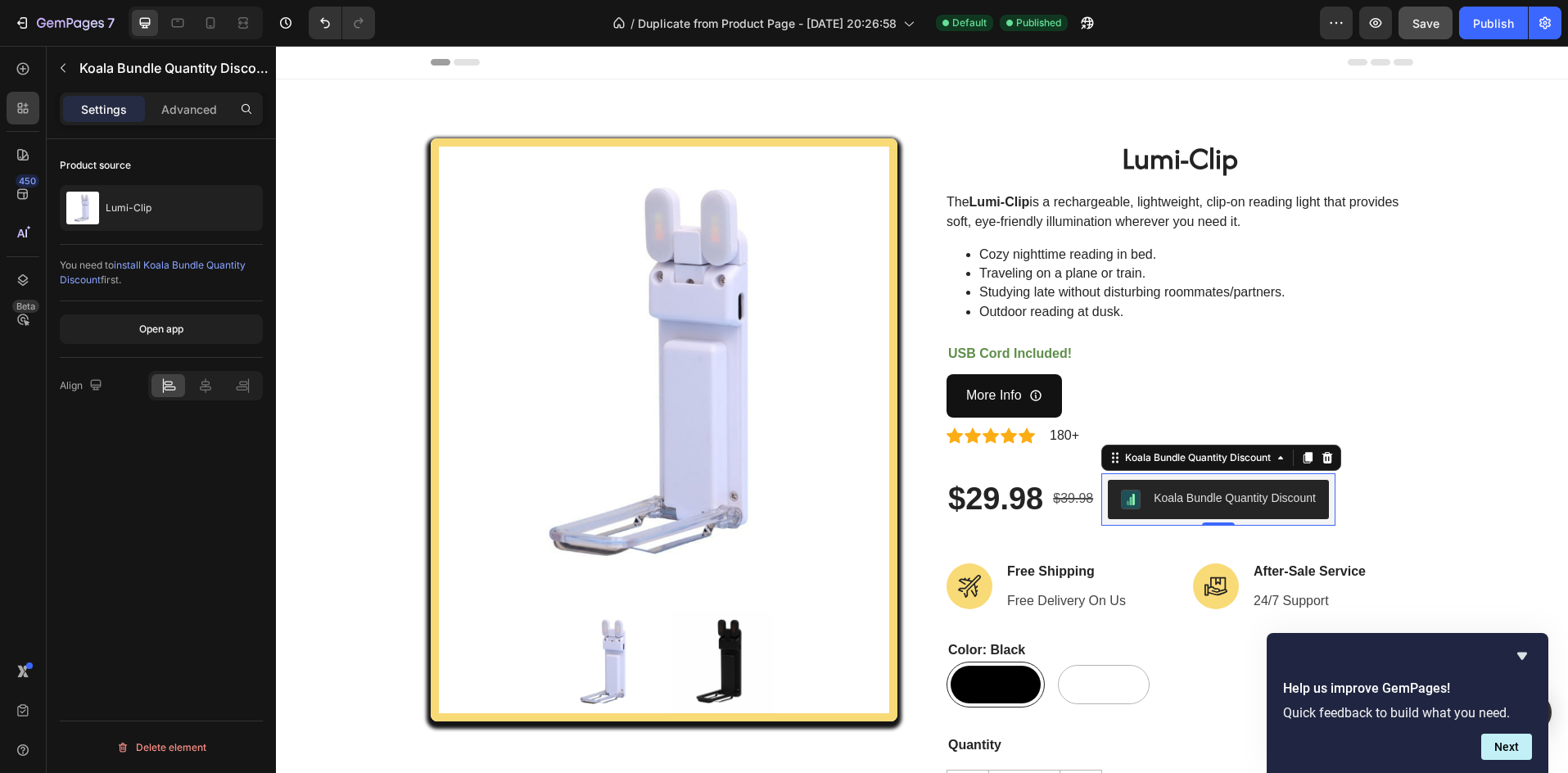
click at [1259, 409] on div "More Info Button" at bounding box center [1180, 395] width 467 height 43
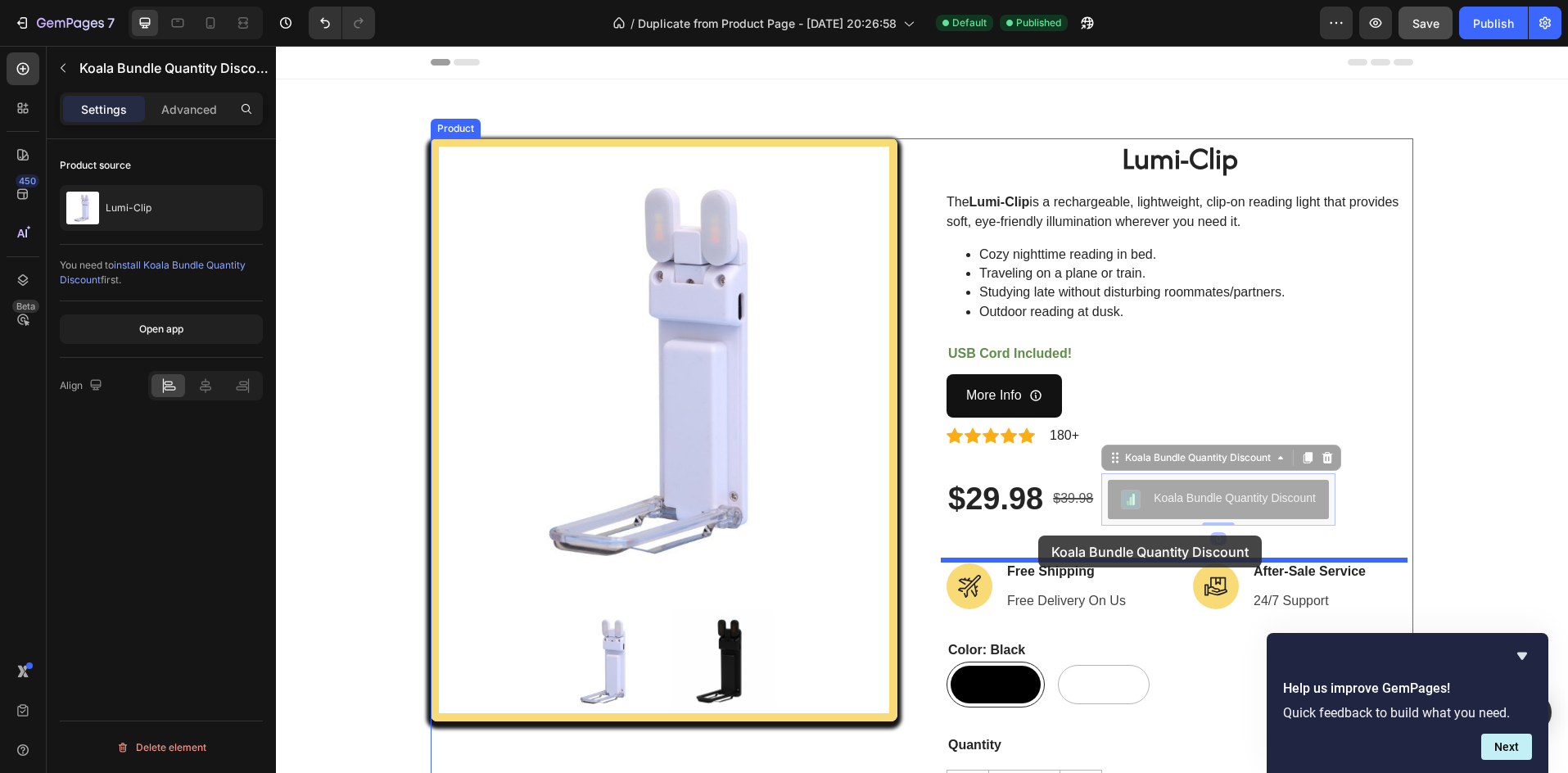
drag, startPoint x: 1228, startPoint y: 490, endPoint x: 1038, endPoint y: 536, distance: 195.5
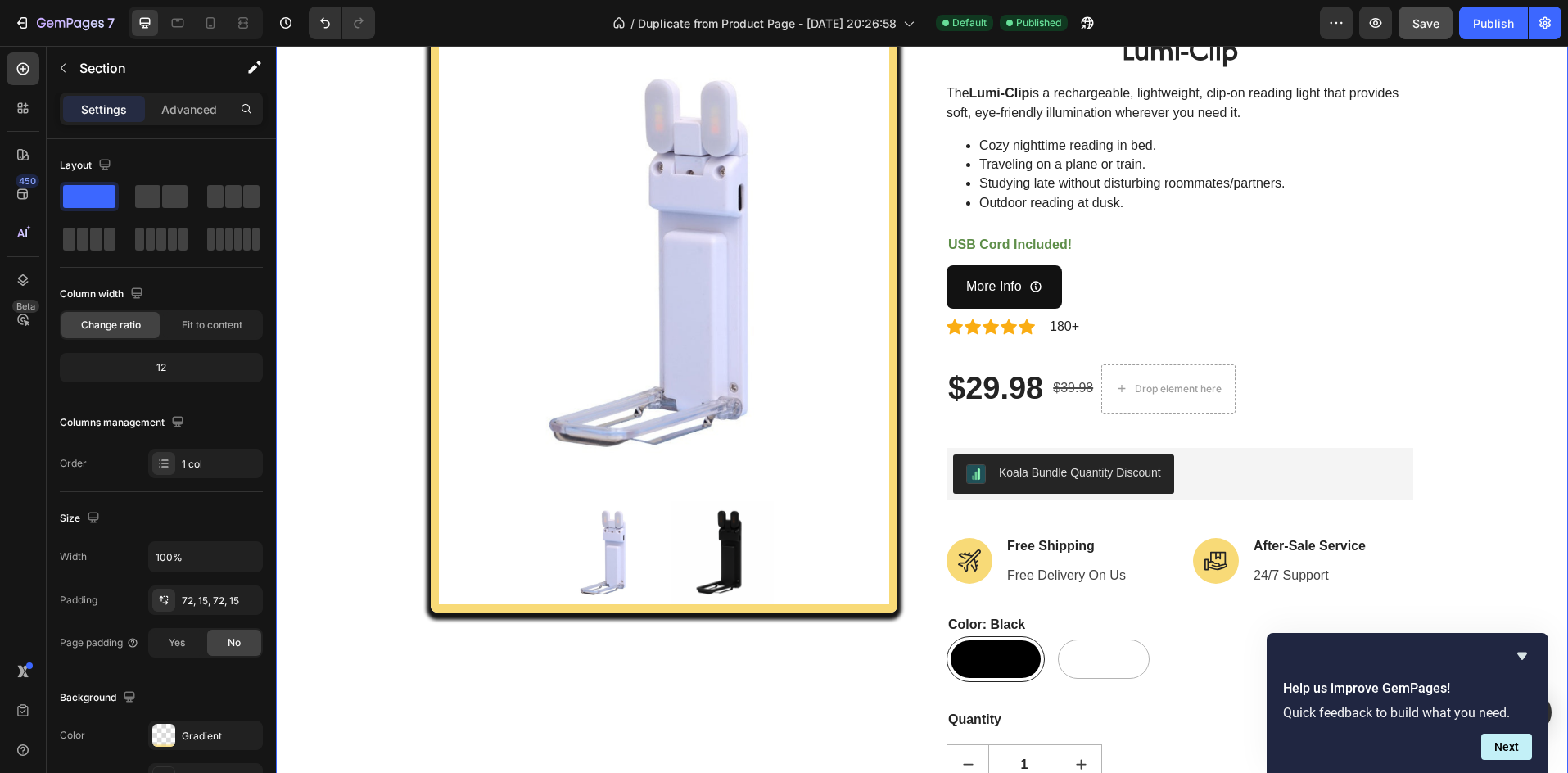
click at [1467, 352] on div "Product Images Lumi-Clip (P) Title The Lumi-Clip is a rechargeable, lightweight…" at bounding box center [922, 525] width 1267 height 991
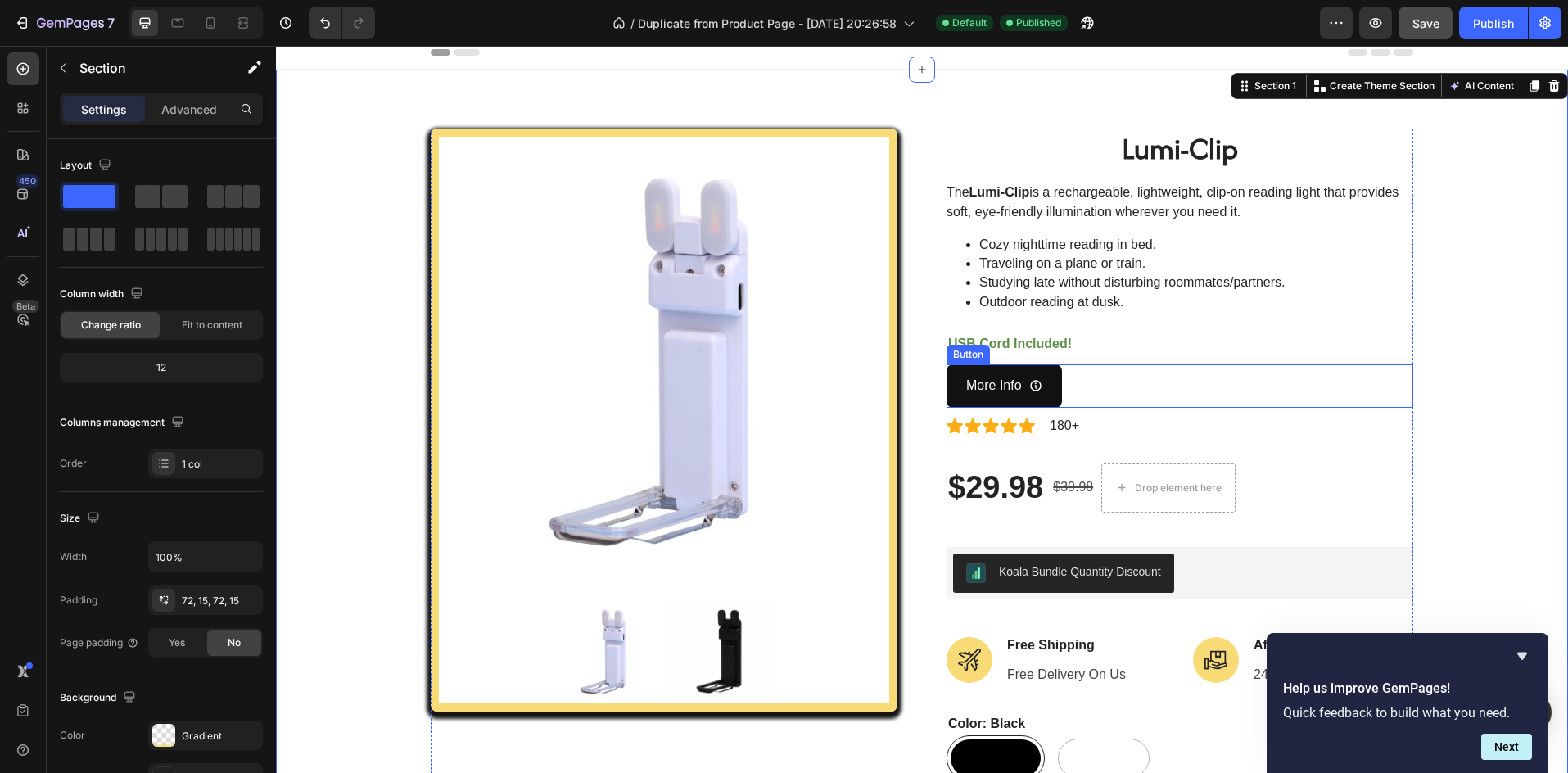
scroll to position [0, 0]
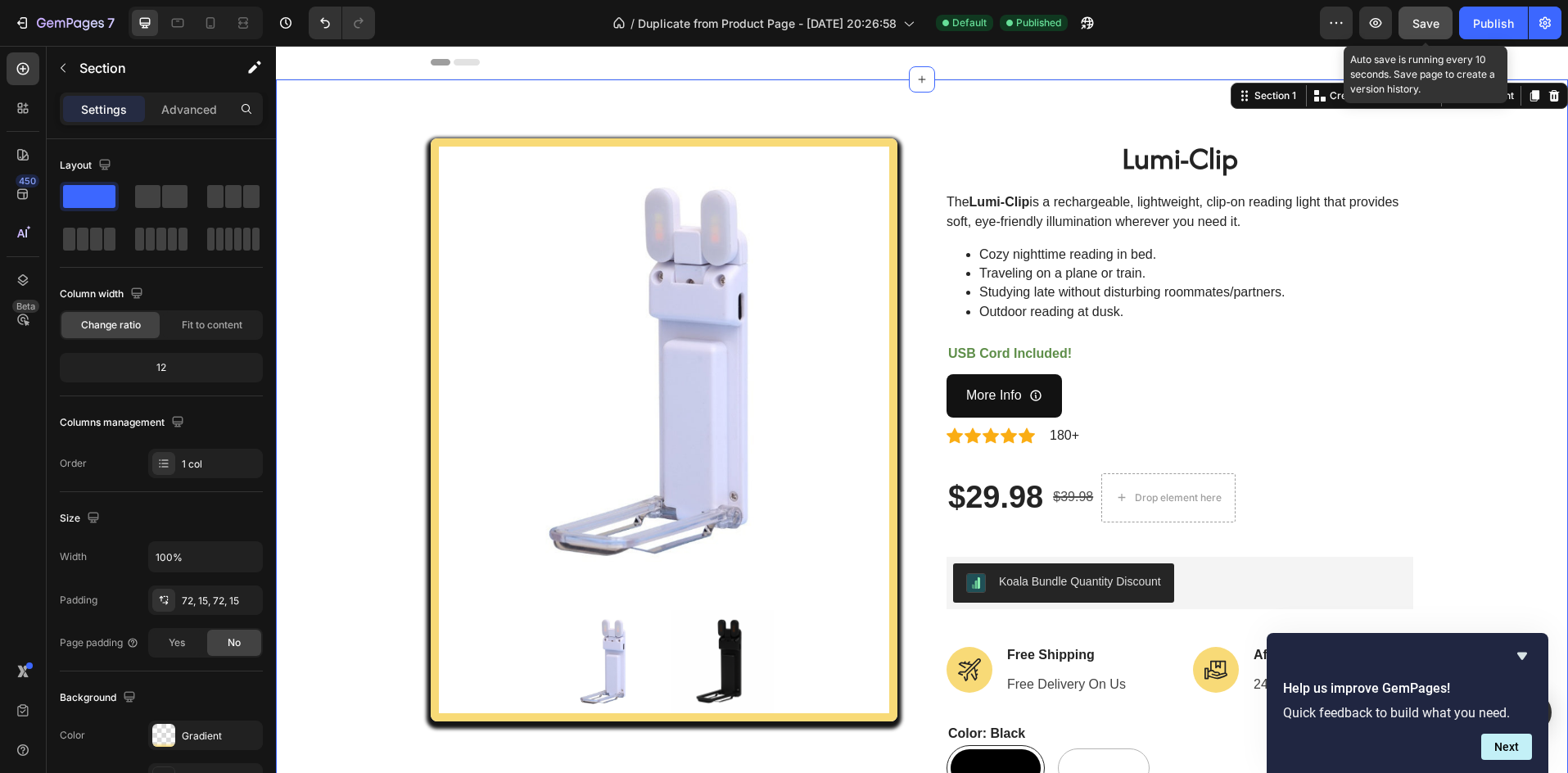
click at [1427, 29] on span "Save" at bounding box center [1426, 23] width 27 height 14
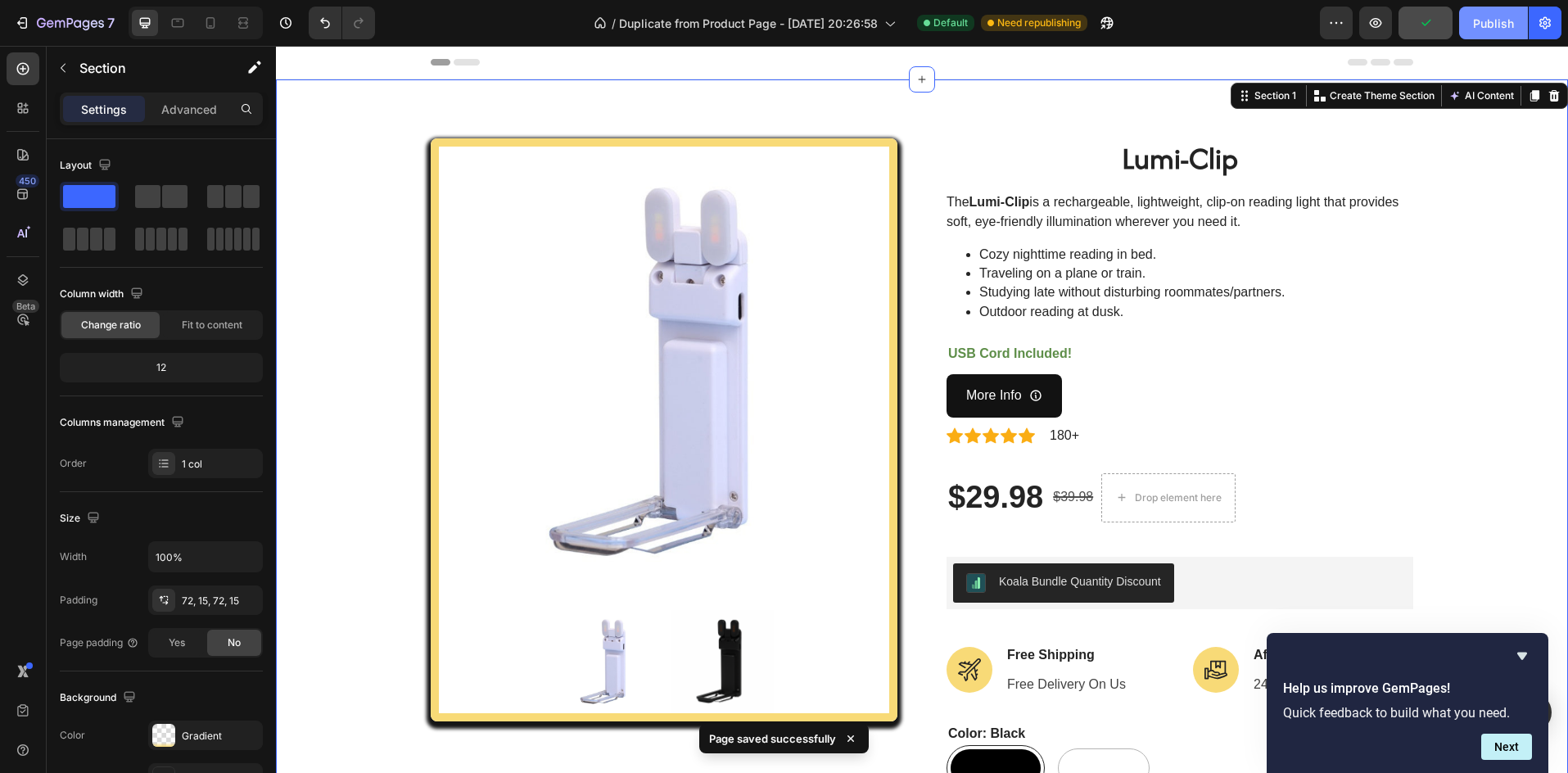
click at [1495, 26] on div "Publish" at bounding box center [1493, 23] width 41 height 17
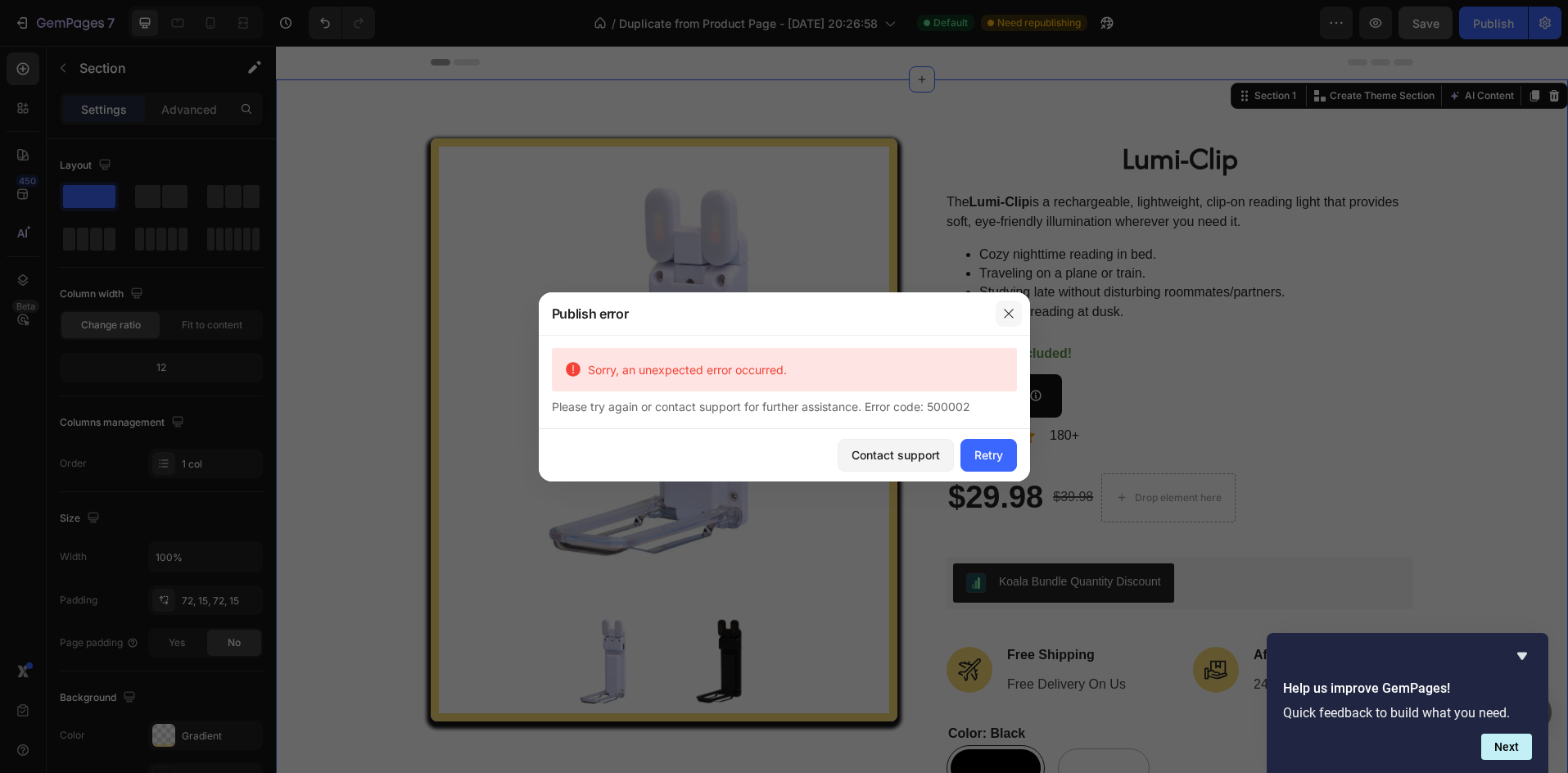
click at [1005, 305] on button "button" at bounding box center [1008, 314] width 26 height 26
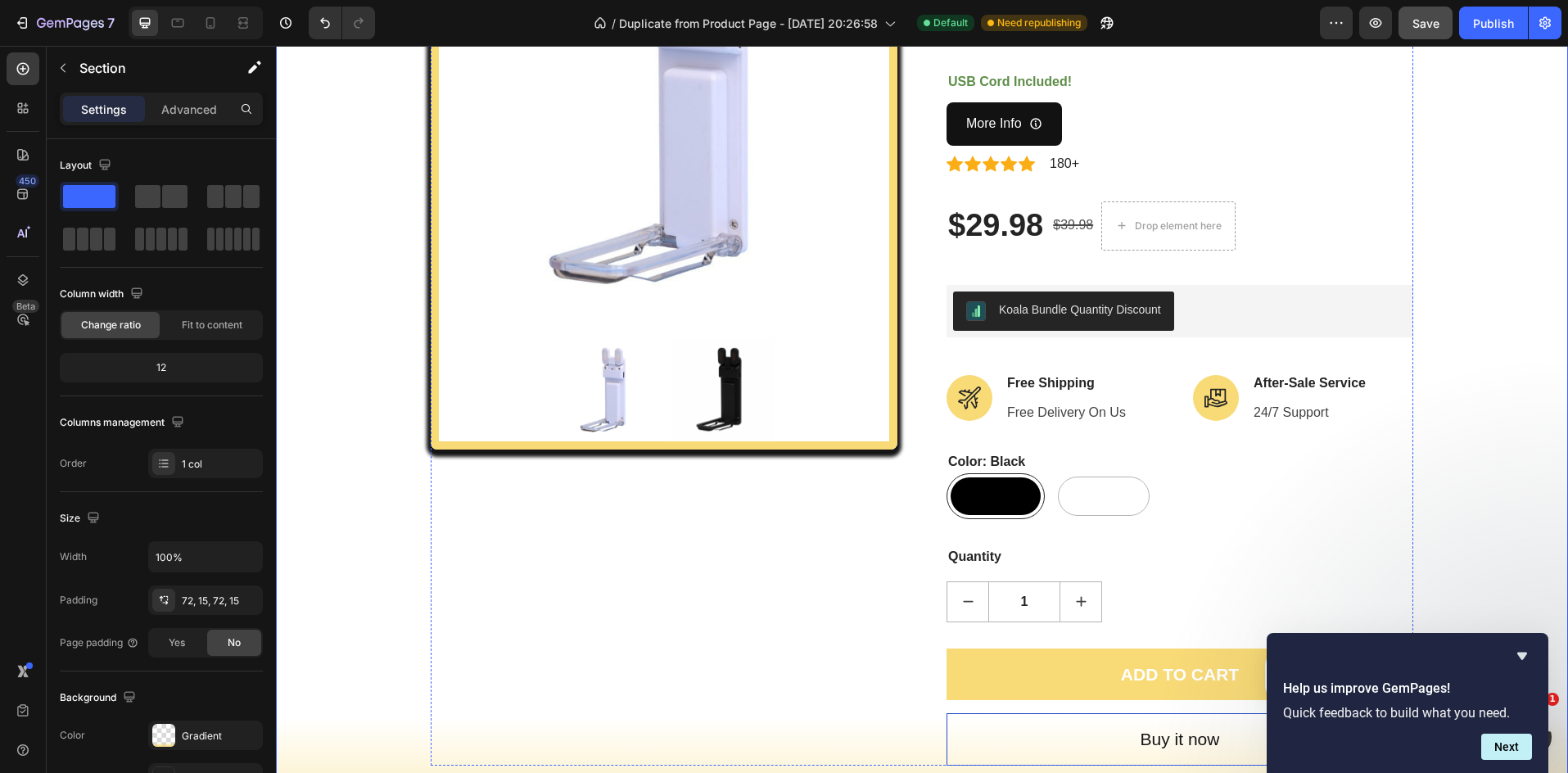
scroll to position [273, 0]
click at [1086, 312] on div "Koala Bundle Quantity Discount" at bounding box center [1080, 309] width 162 height 17
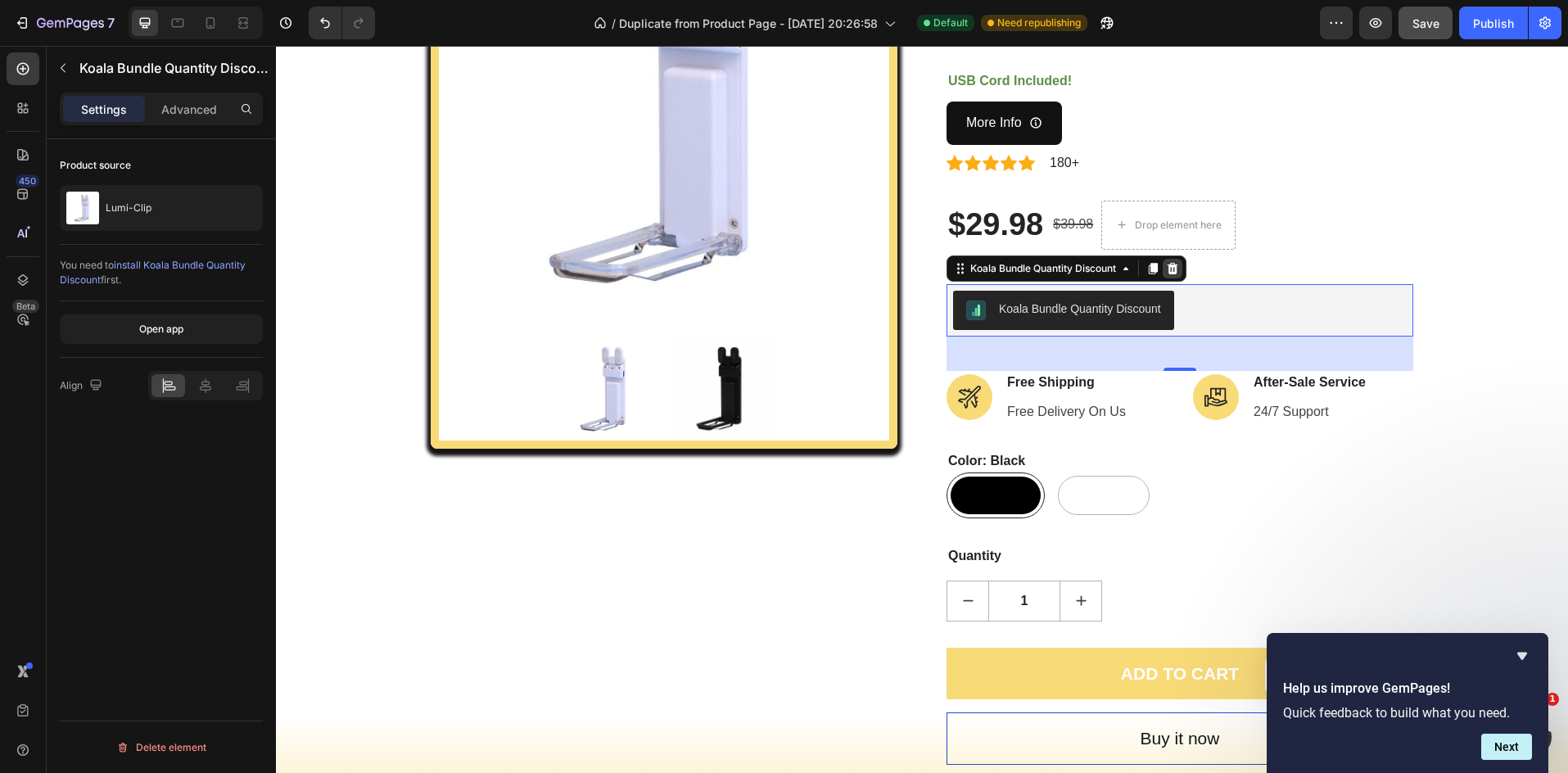
click at [1172, 267] on icon at bounding box center [1173, 268] width 10 height 11
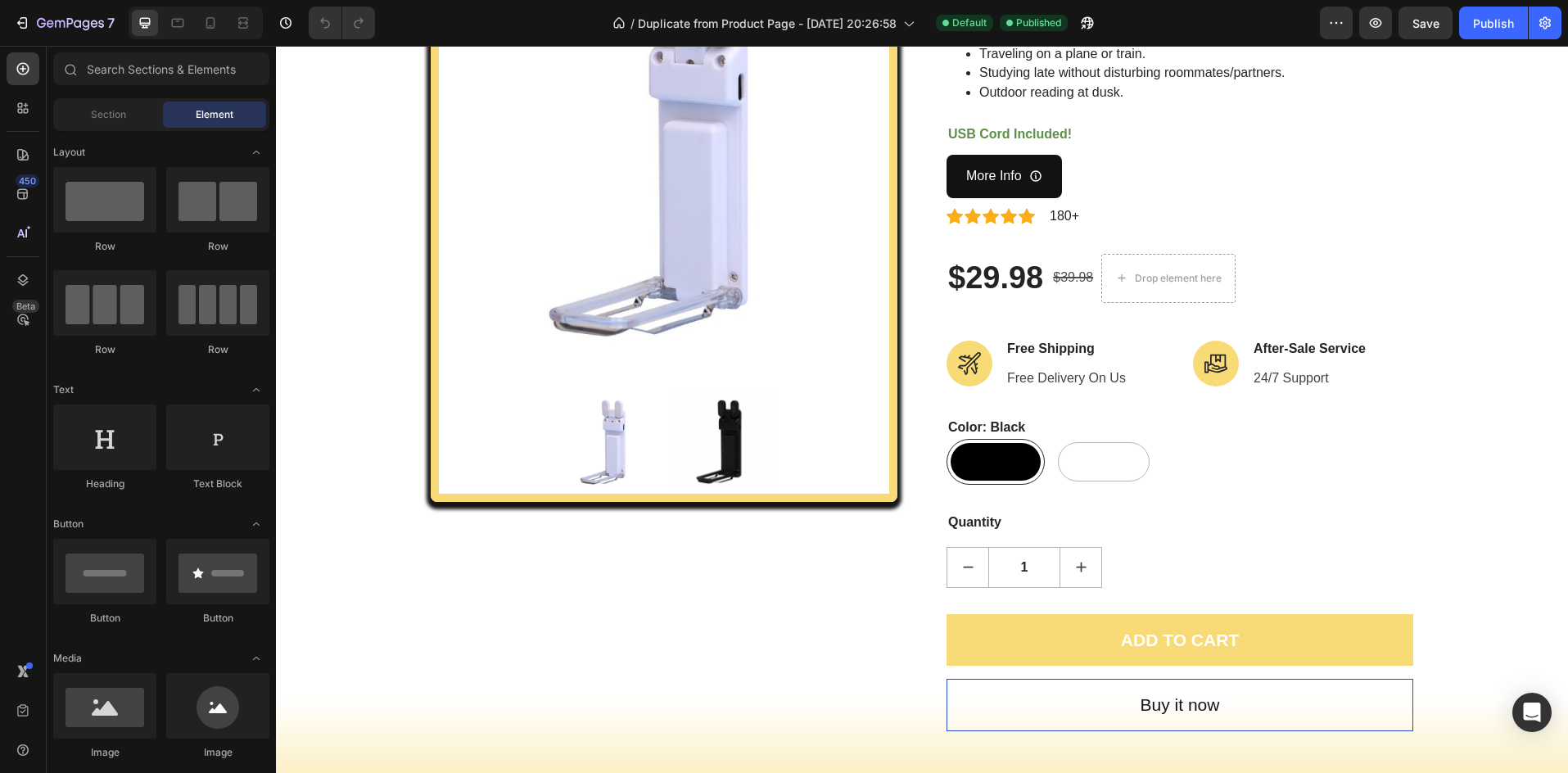
scroll to position [219, 0]
click at [9, 107] on div at bounding box center [23, 108] width 32 height 32
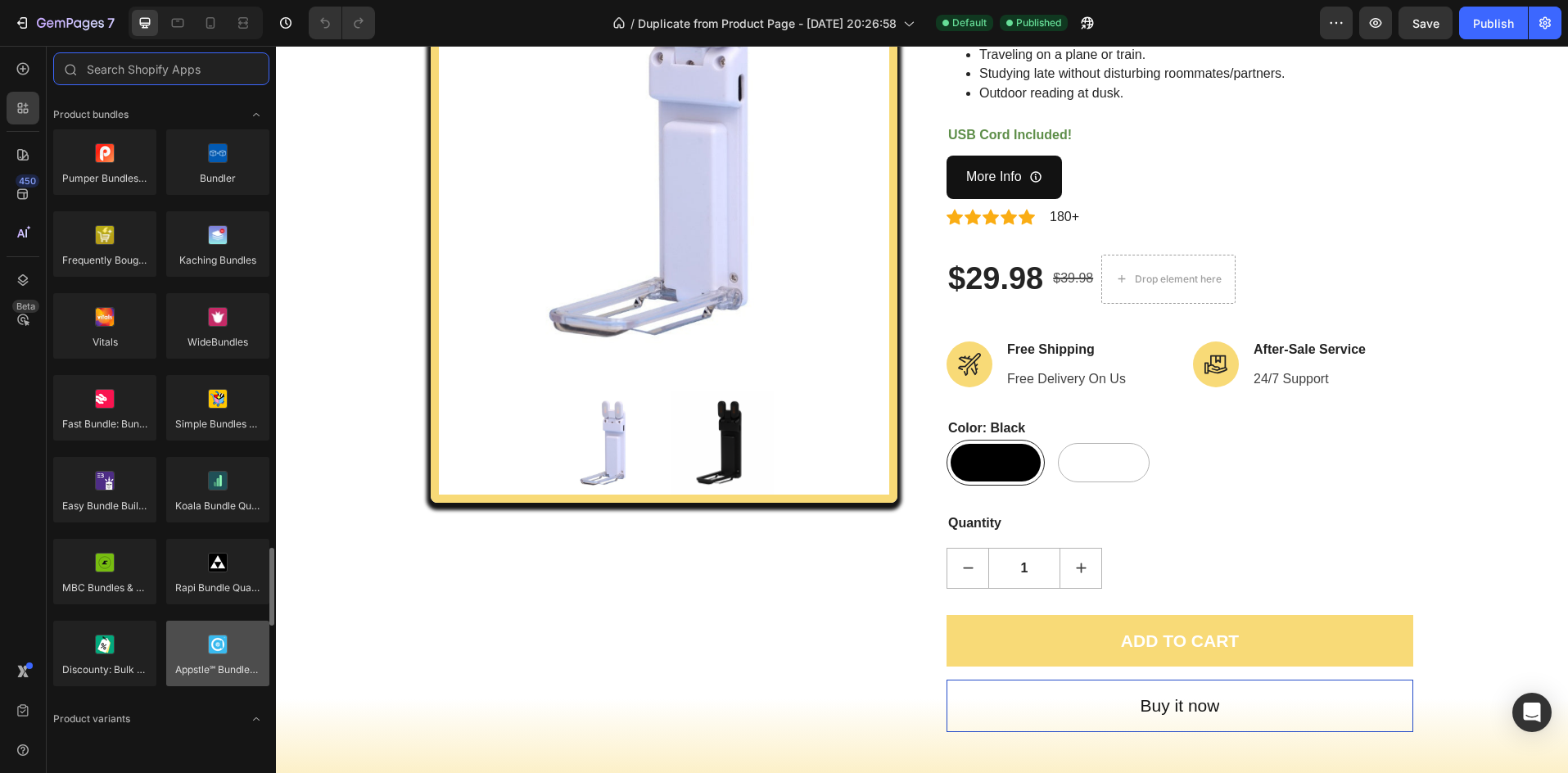
scroll to position [1481, 0]
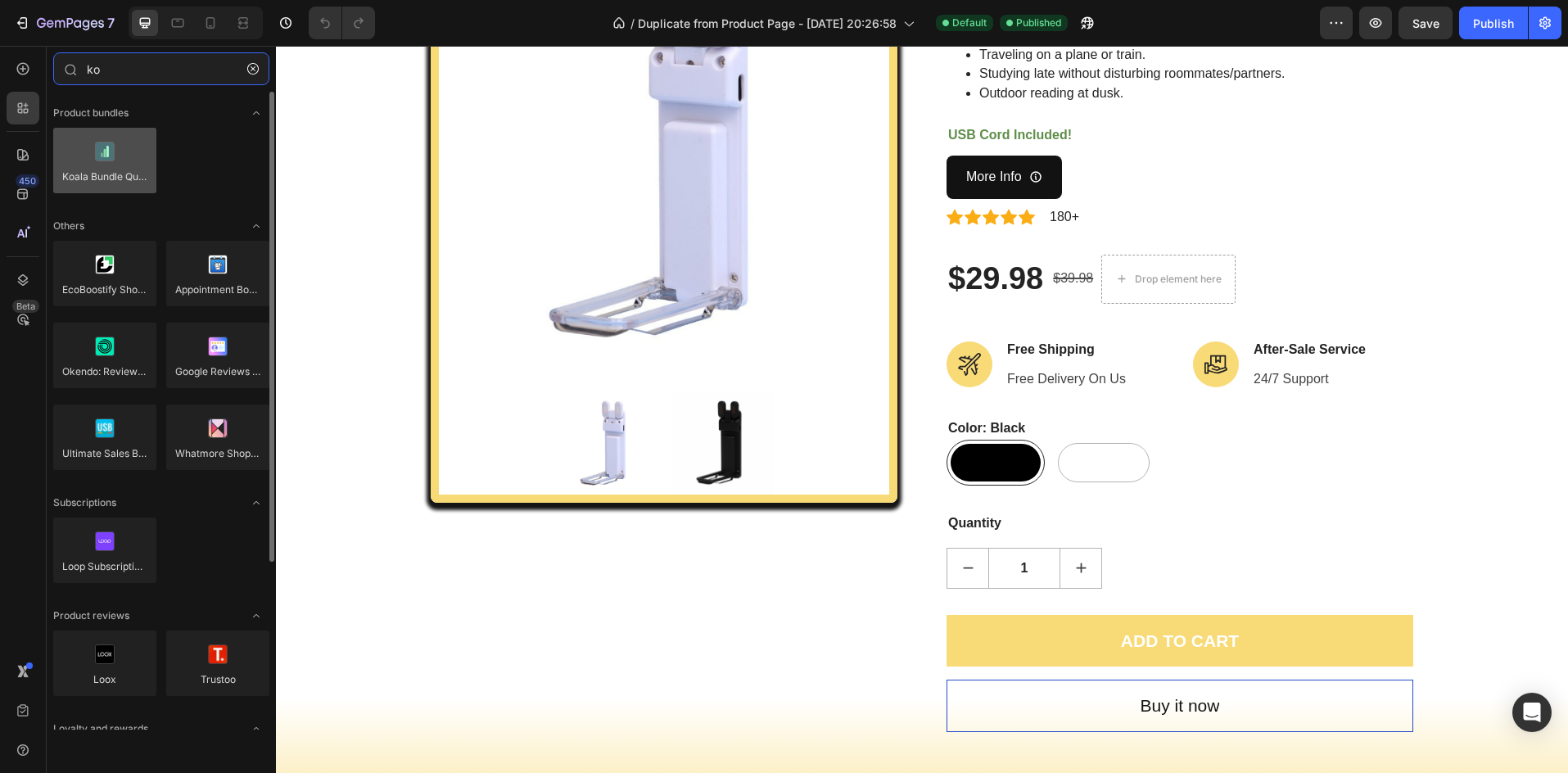
type input "ko"
click at [93, 133] on div at bounding box center [104, 160] width 103 height 66
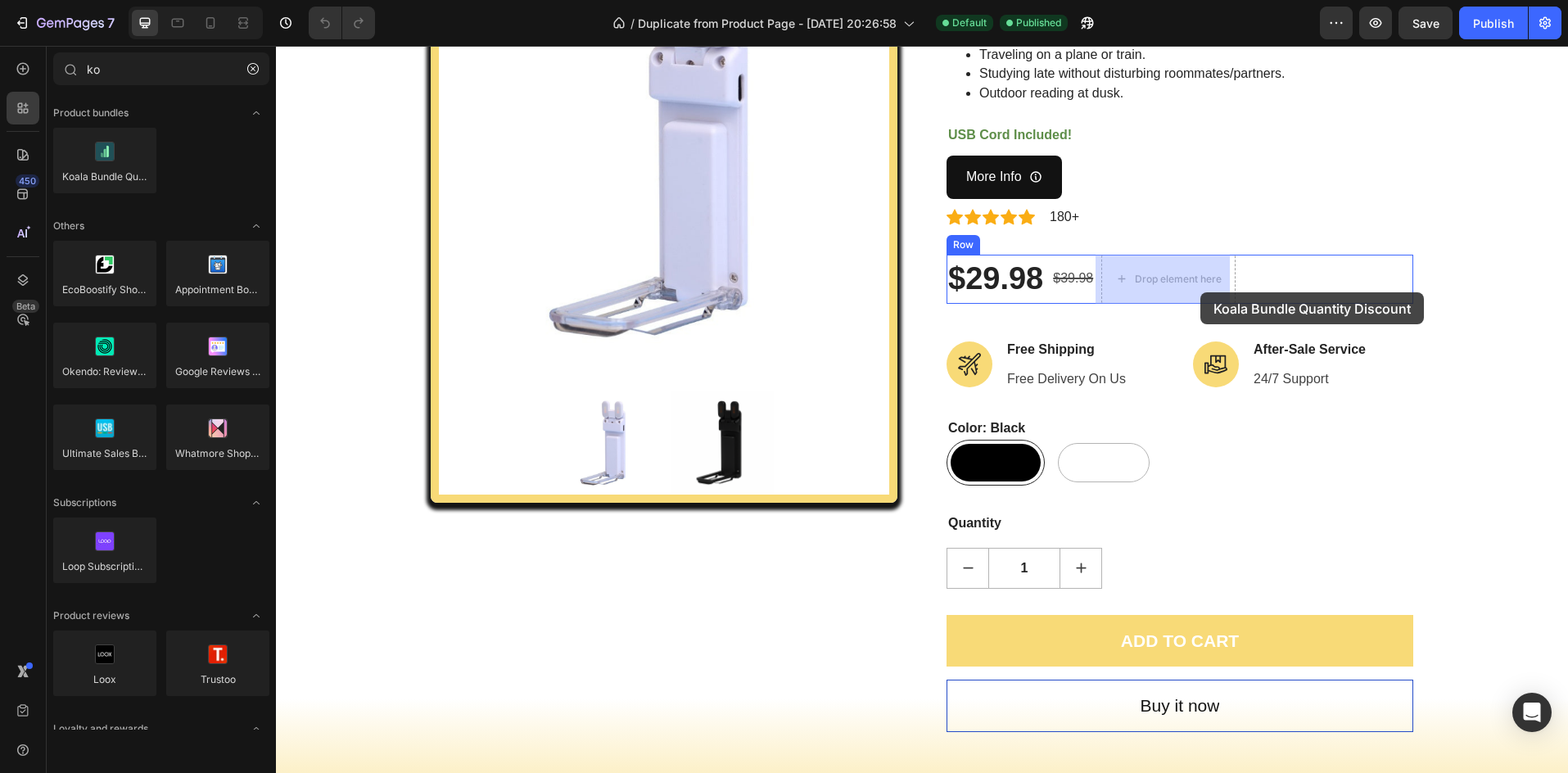
drag, startPoint x: 376, startPoint y: 201, endPoint x: 1200, endPoint y: 292, distance: 829.0
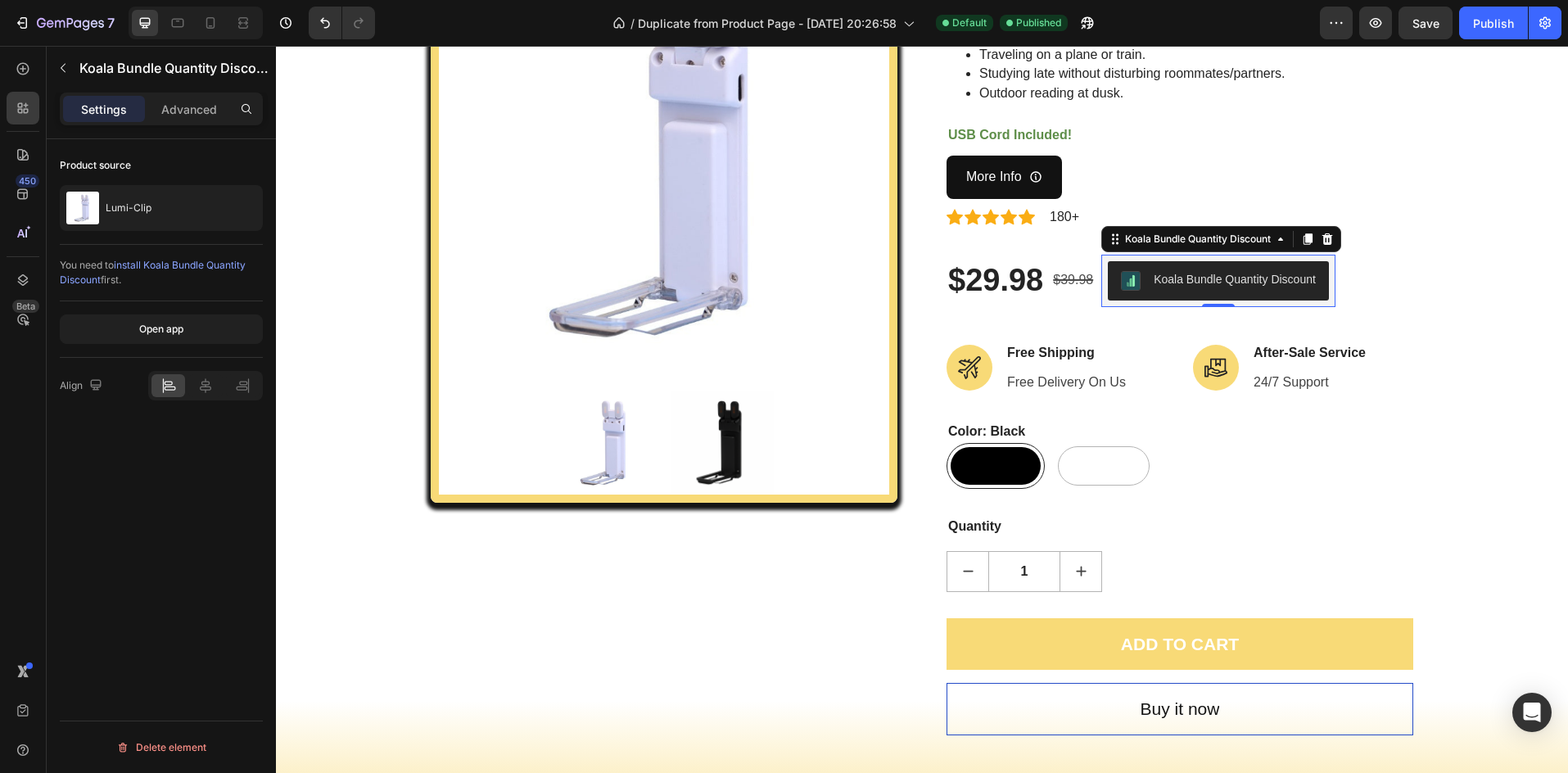
click at [1398, 268] on div "$29.98 (P) Price (P) Price $39.98 Compare Price Compare Price Koala Bundle Quan…" at bounding box center [1180, 281] width 467 height 53
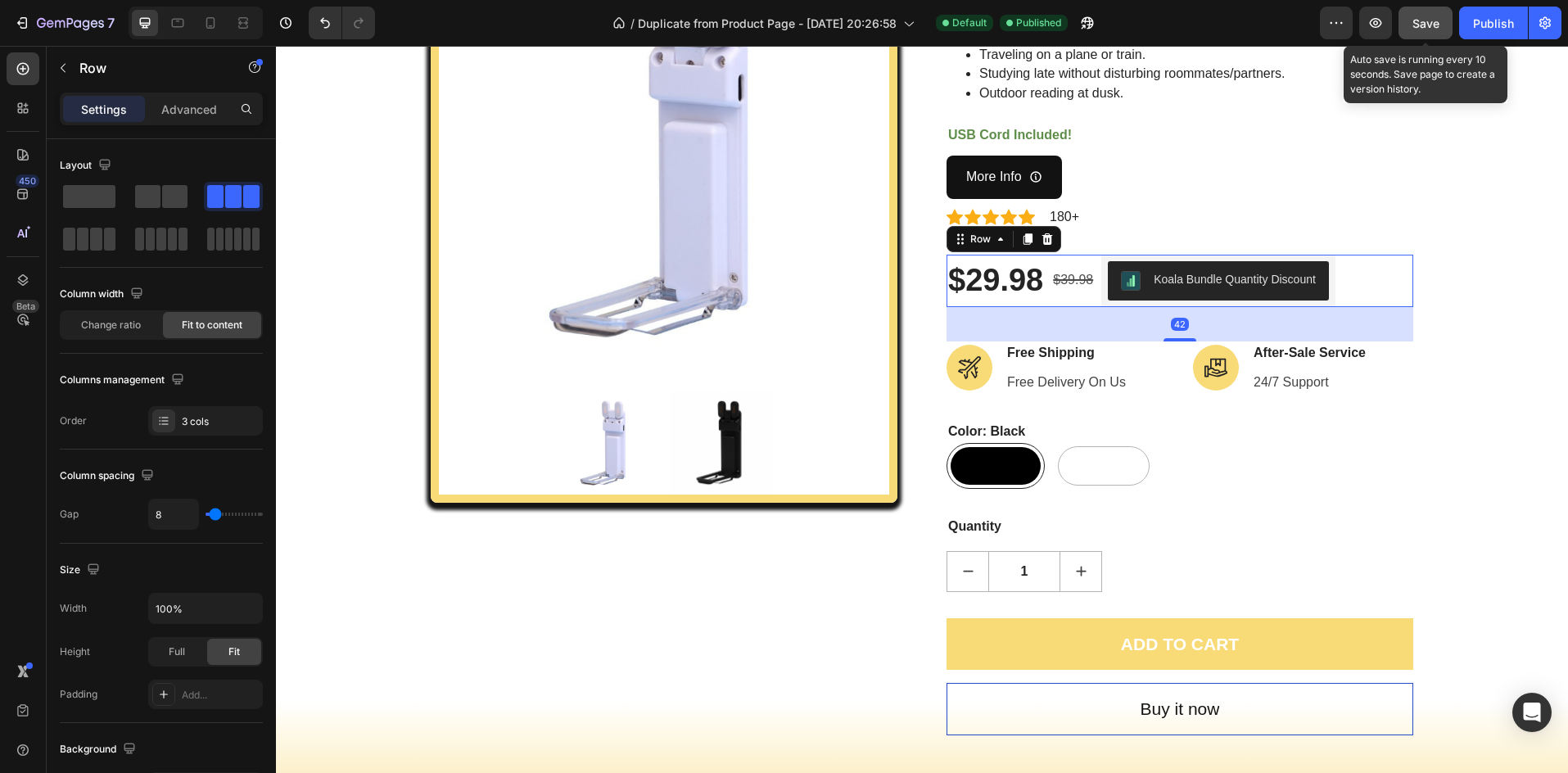
click at [1427, 23] on span "Save" at bounding box center [1426, 23] width 27 height 14
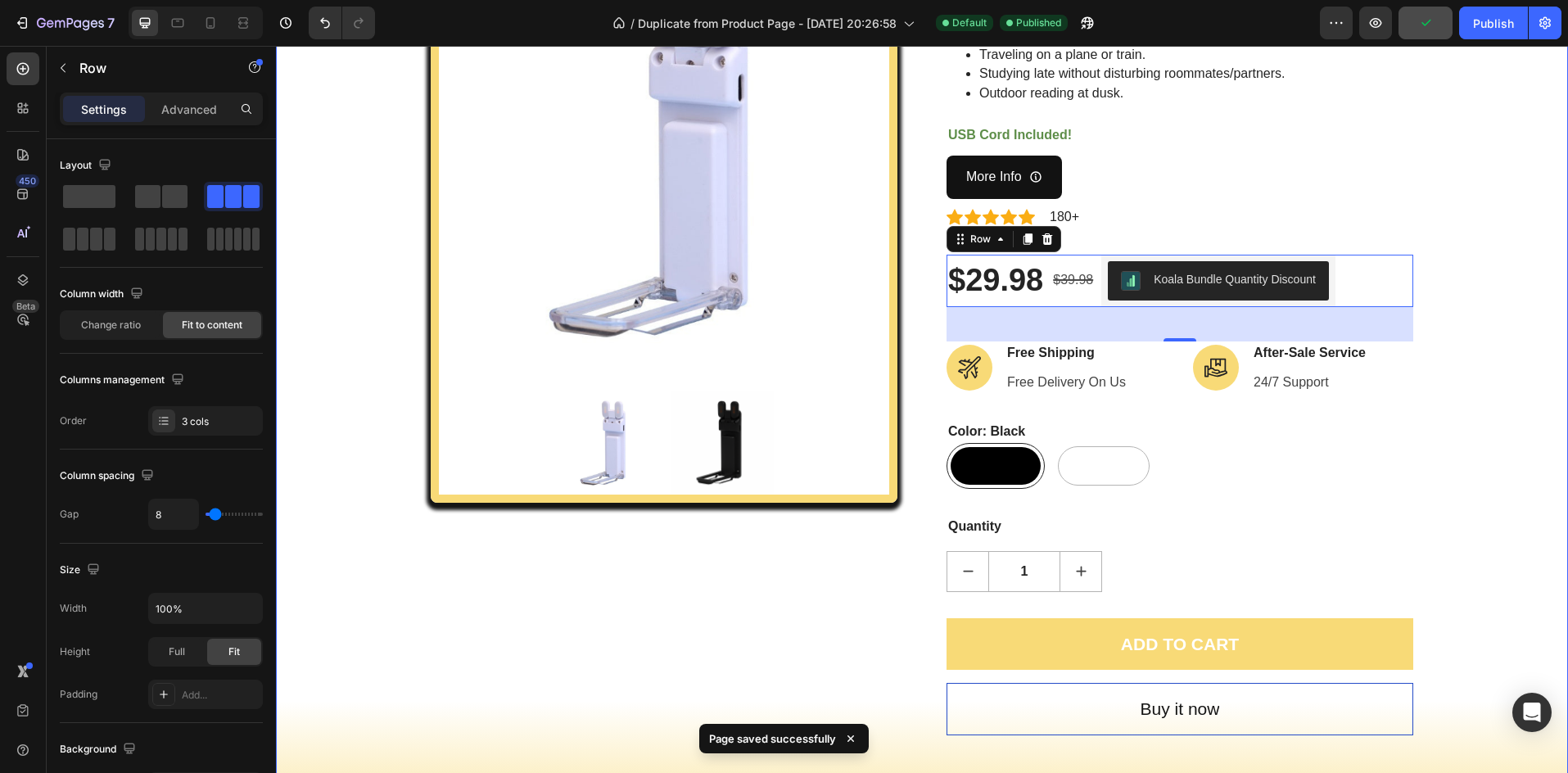
click at [1508, 195] on div "Product Images Lumi-Clip (P) Title The Lumi-Clip is a rechargeable, lightweight…" at bounding box center [922, 373] width 1267 height 908
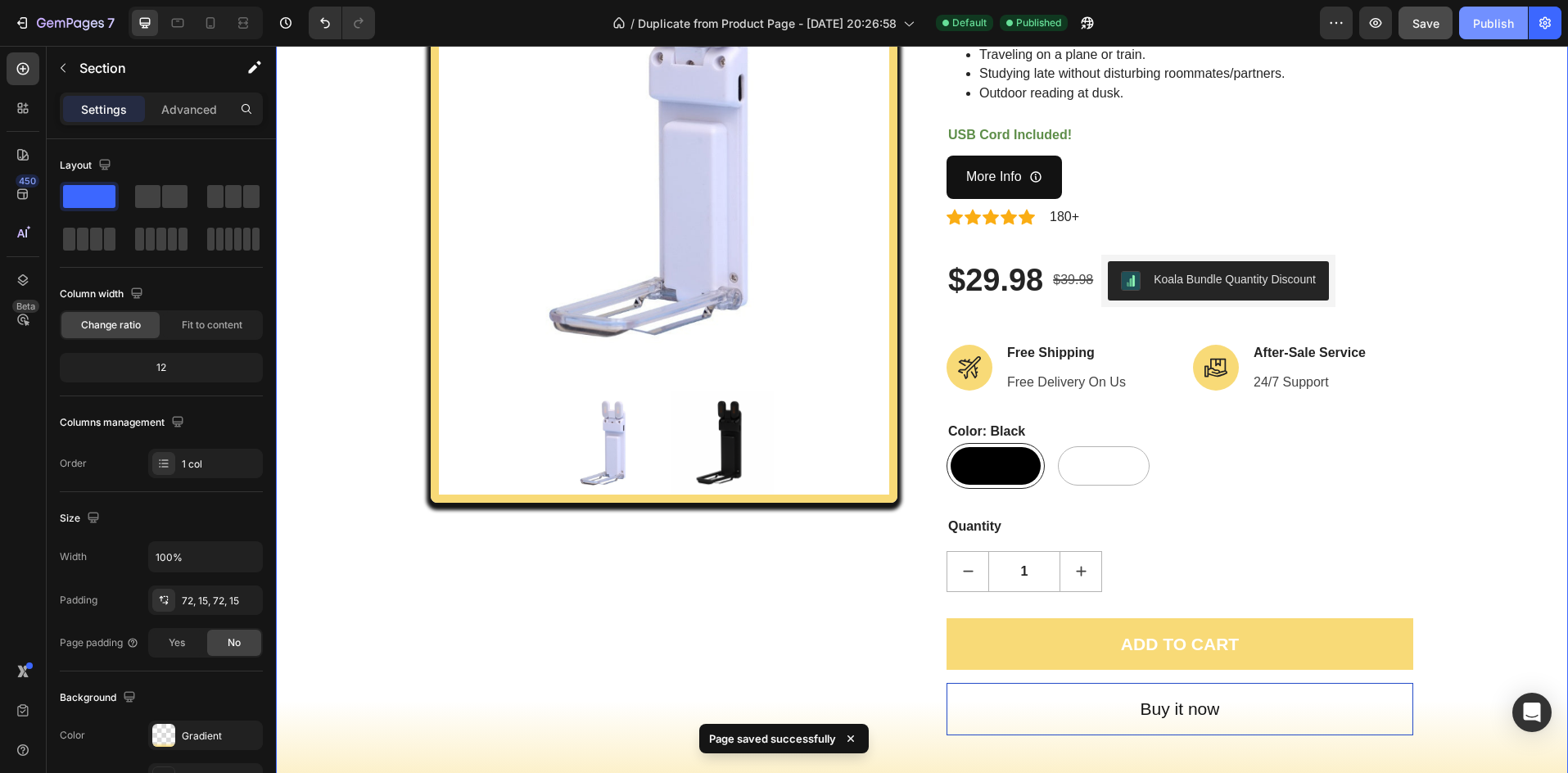
drag, startPoint x: 1479, startPoint y: 31, endPoint x: 1209, endPoint y: 8, distance: 271.0
click at [1479, 31] on div "Publish" at bounding box center [1493, 23] width 41 height 17
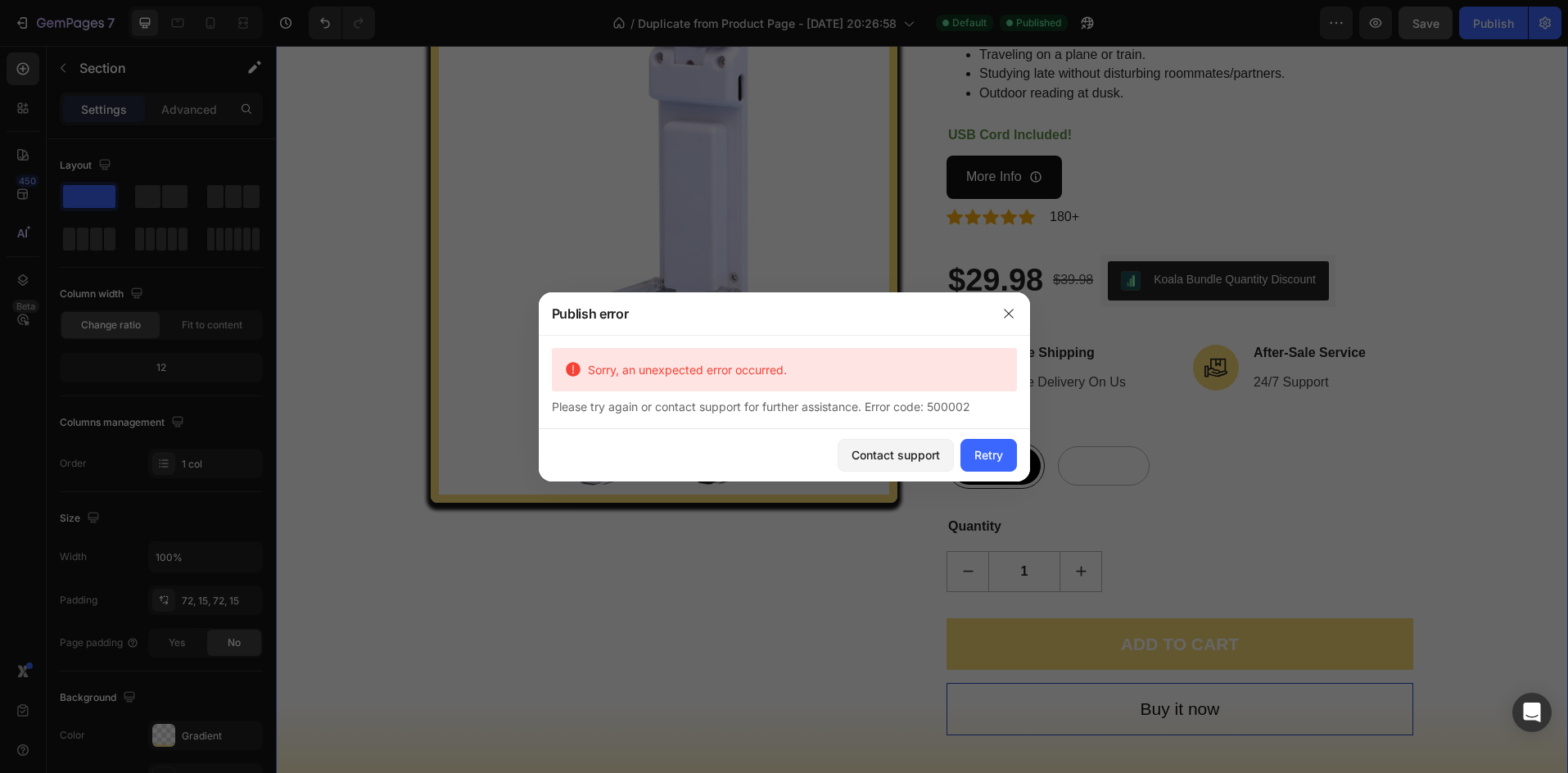
click at [647, 384] on div "Sorry, an unexpected error occurred." at bounding box center [784, 370] width 465 height 43
click at [596, 381] on div "Sorry, an unexpected error occurred." at bounding box center [784, 370] width 465 height 43
click at [576, 374] on icon at bounding box center [572, 369] width 14 height 14
click at [1002, 314] on icon "button" at bounding box center [1008, 313] width 13 height 13
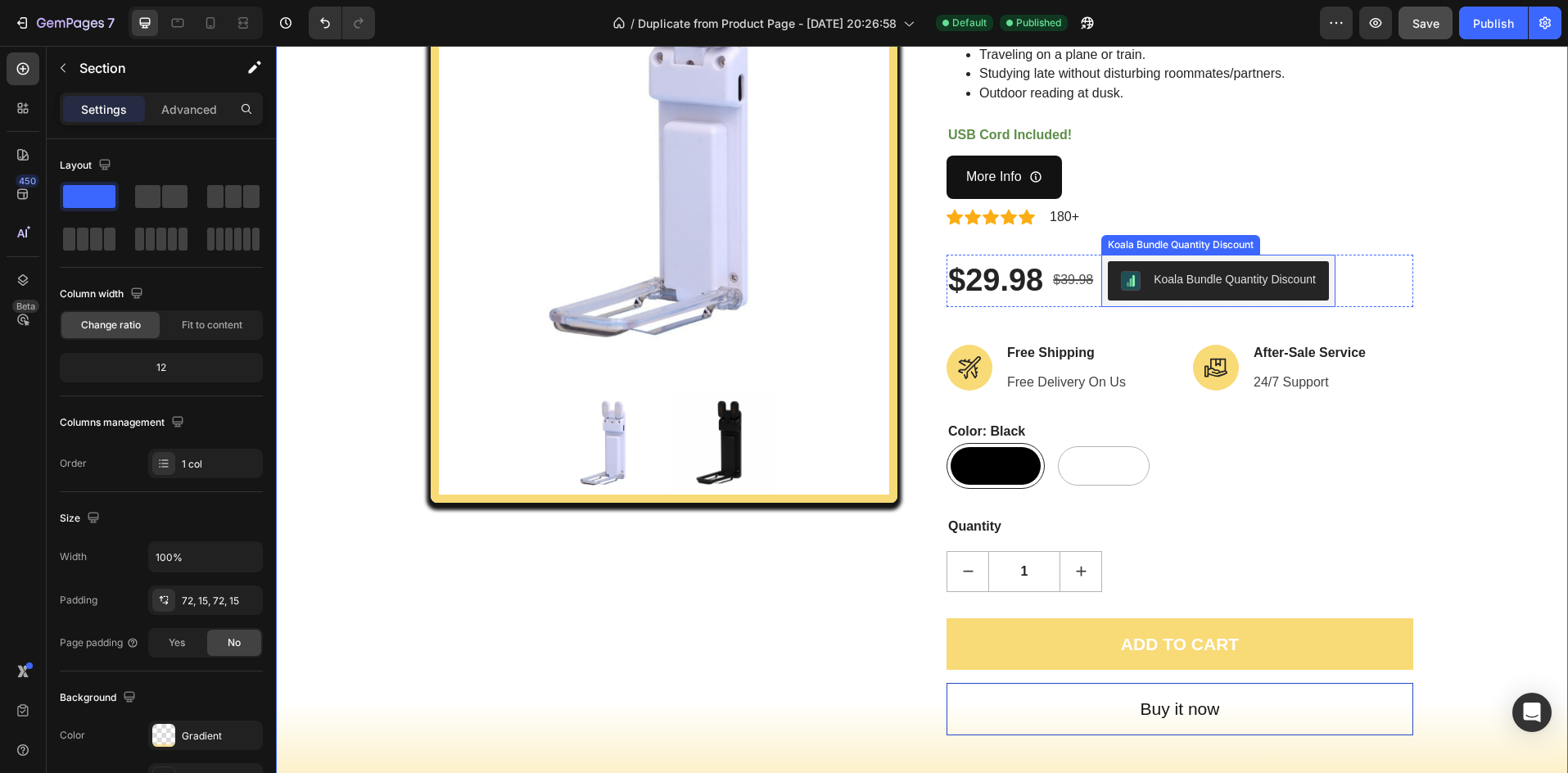
click at [1199, 266] on button "Koala Bundle Quantity Discount" at bounding box center [1219, 281] width 221 height 39
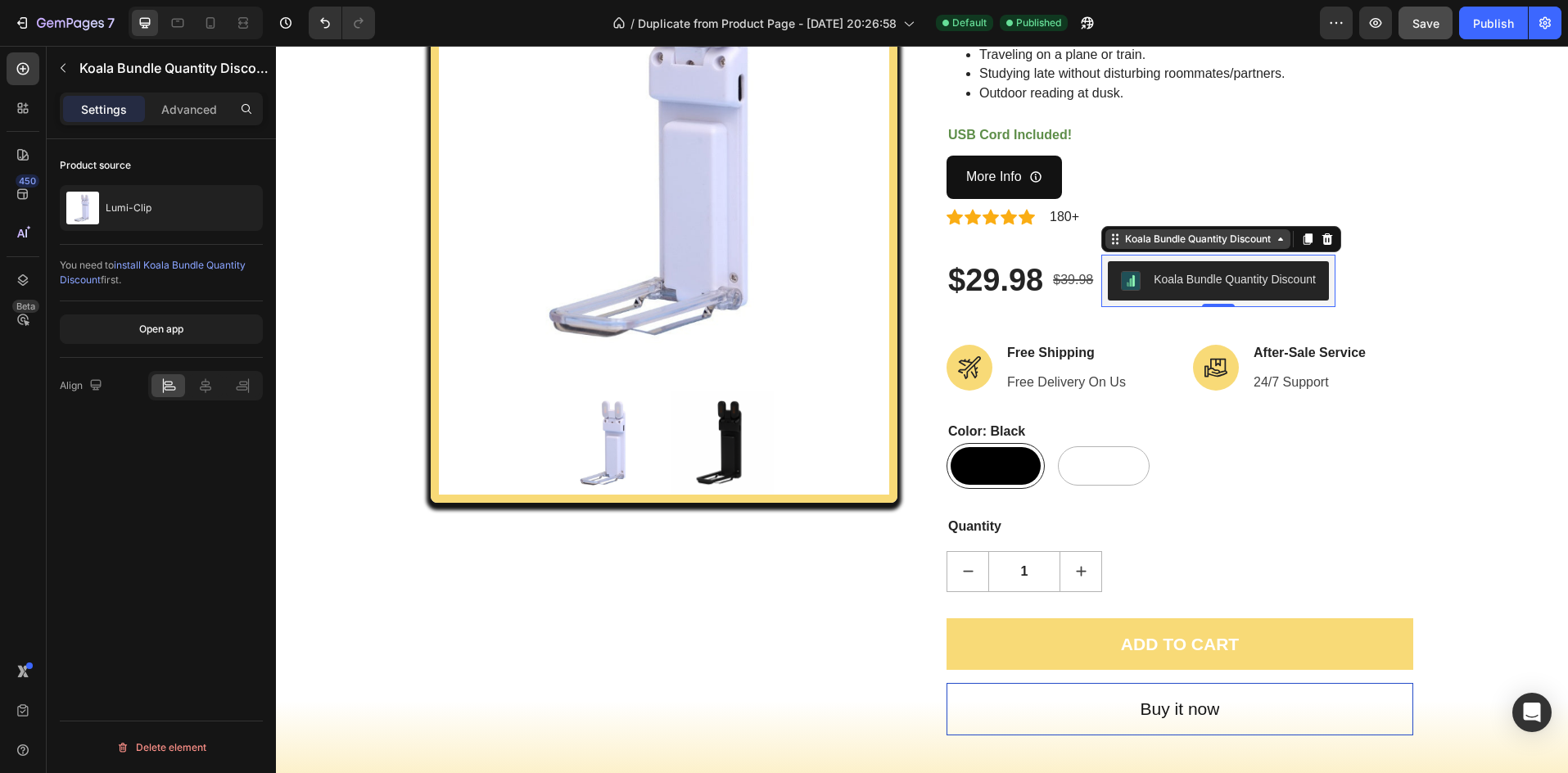
click at [1252, 245] on div "Koala Bundle Quantity Discount" at bounding box center [1198, 239] width 152 height 14
click at [1252, 246] on div "Koala Bundle Quantity Discount" at bounding box center [1198, 239] width 185 height 20
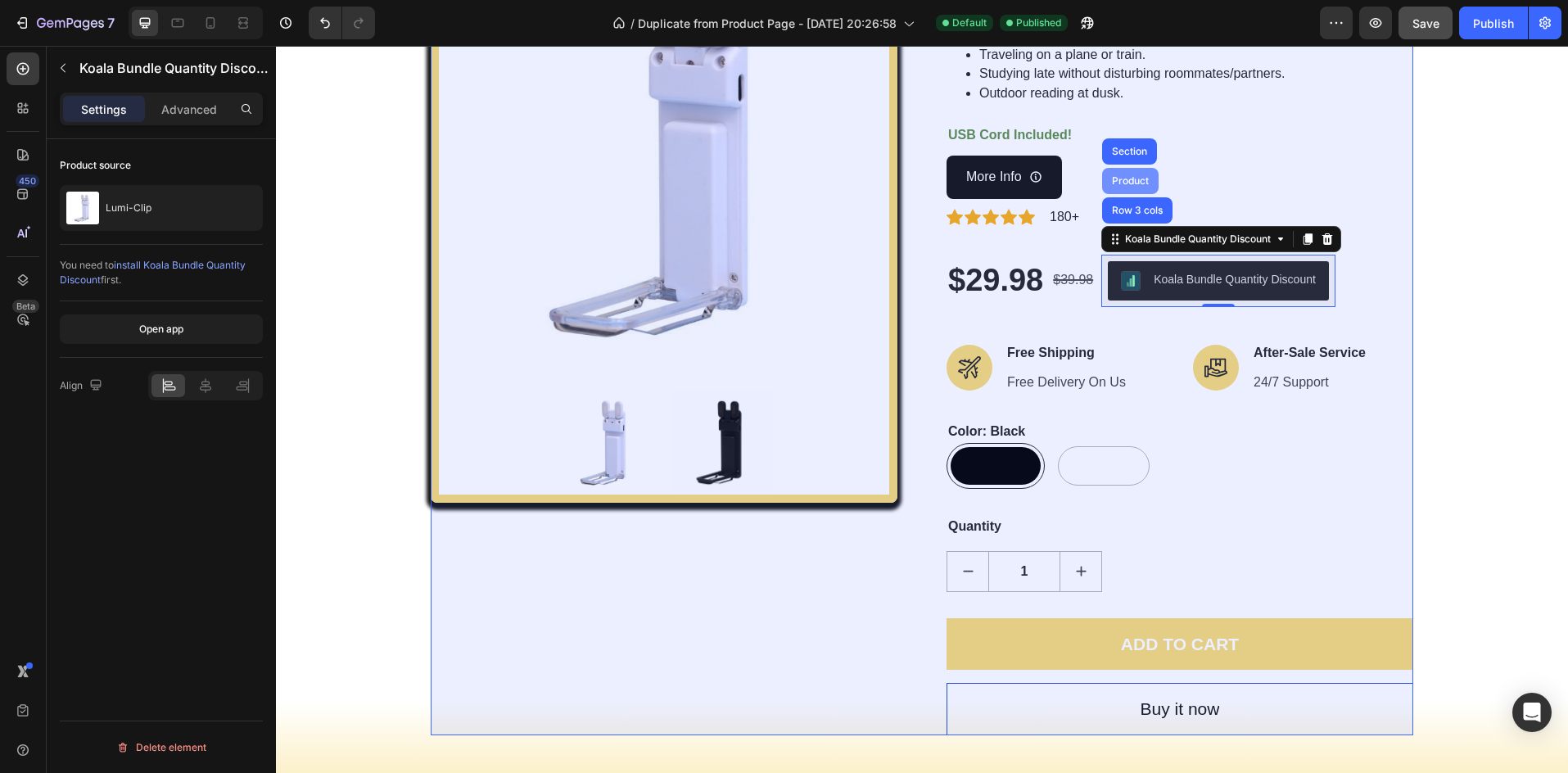
click at [1140, 181] on div "Product" at bounding box center [1130, 182] width 43 height 10
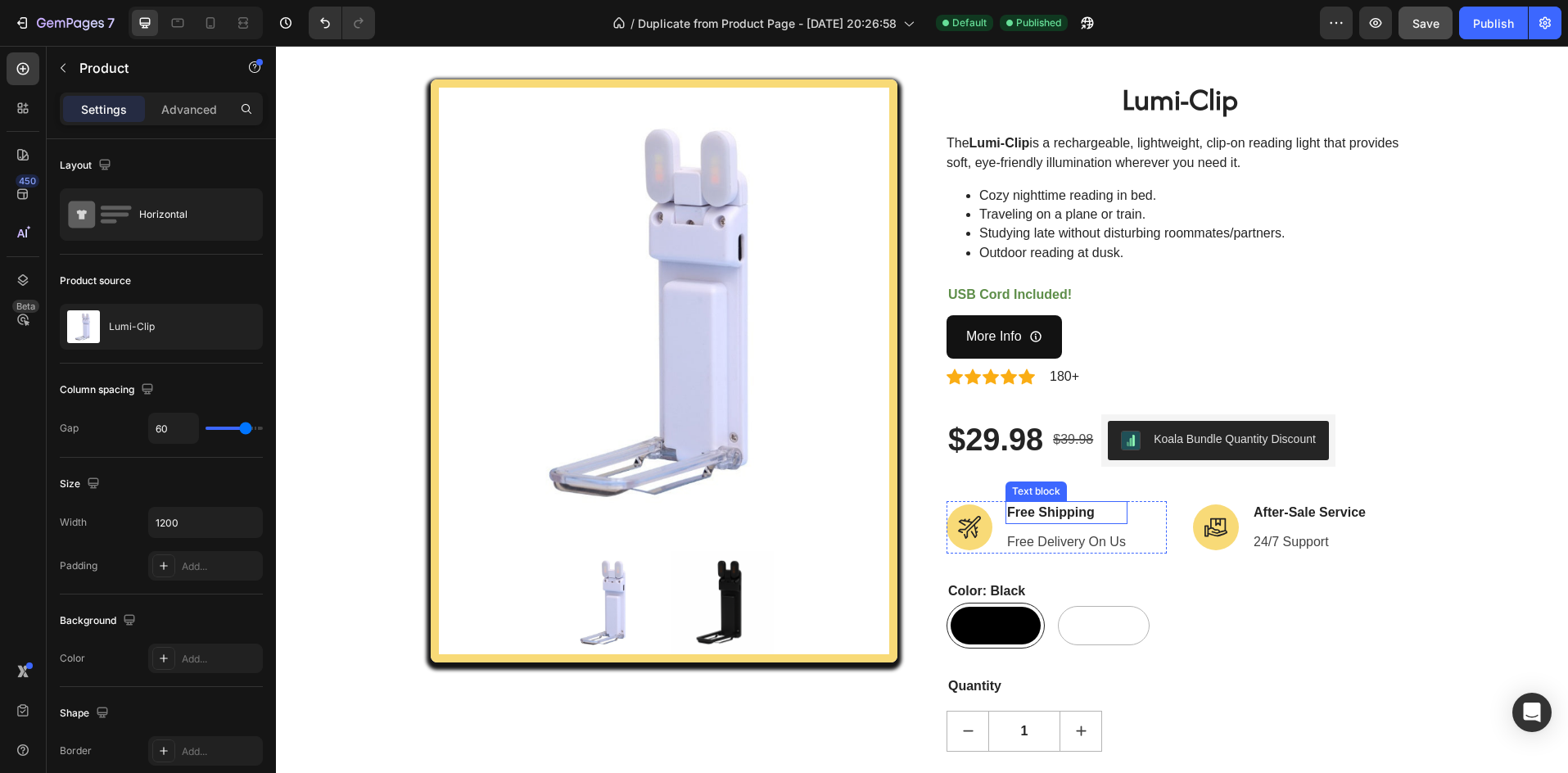
scroll to position [55, 0]
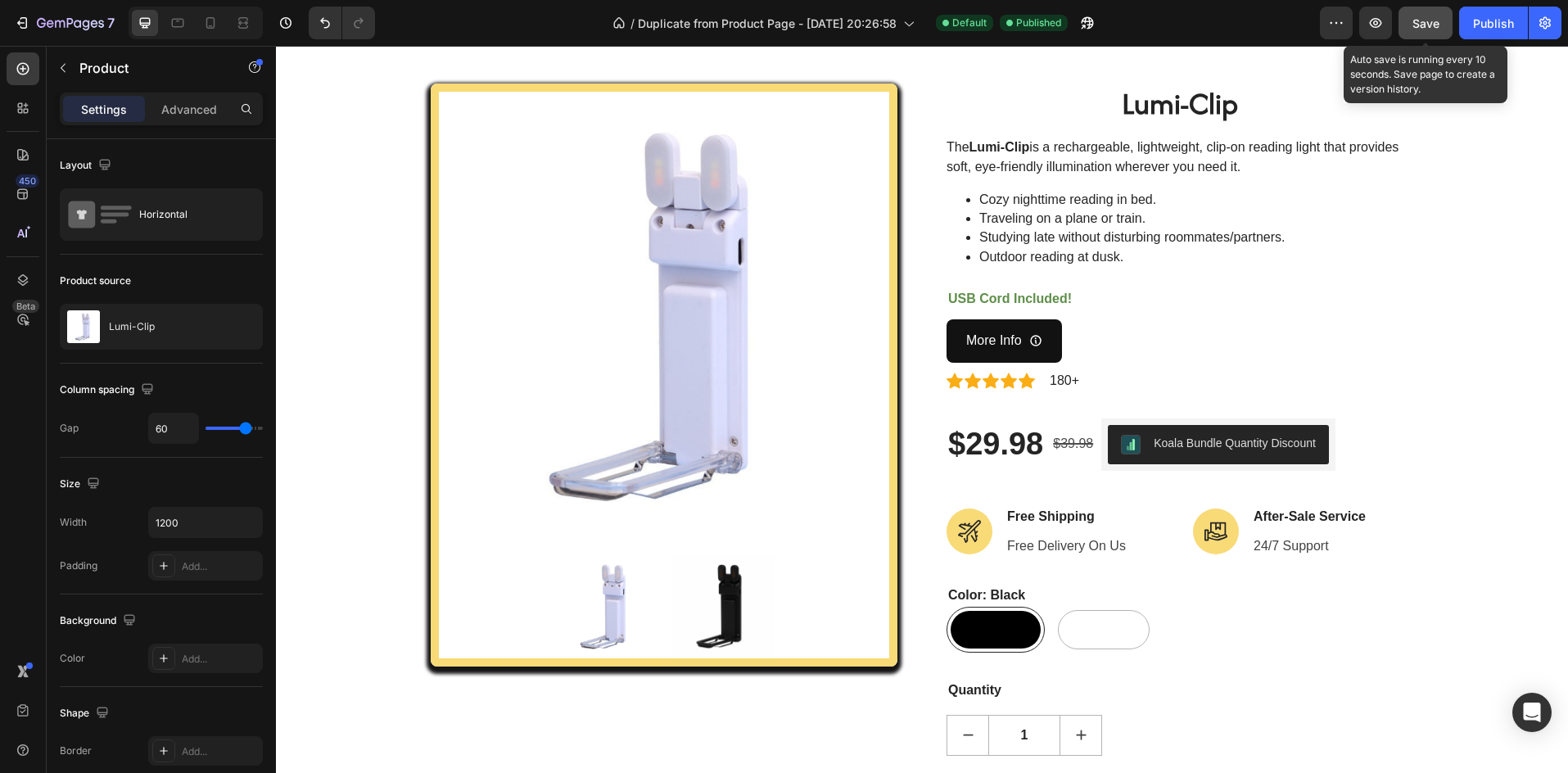
click at [1428, 36] on button "Save" at bounding box center [1425, 23] width 54 height 32
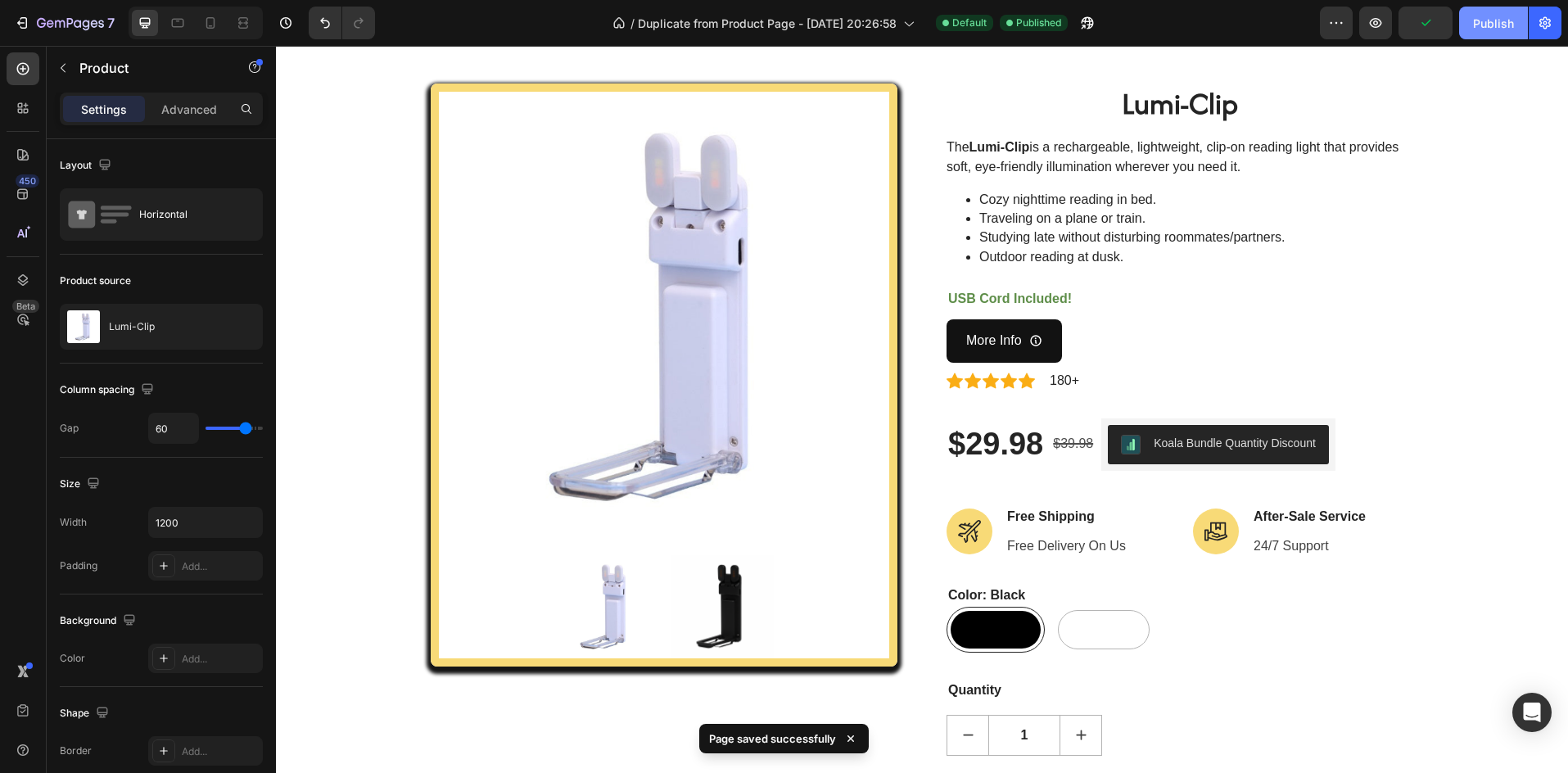
click at [1479, 36] on button "Publish" at bounding box center [1493, 23] width 69 height 32
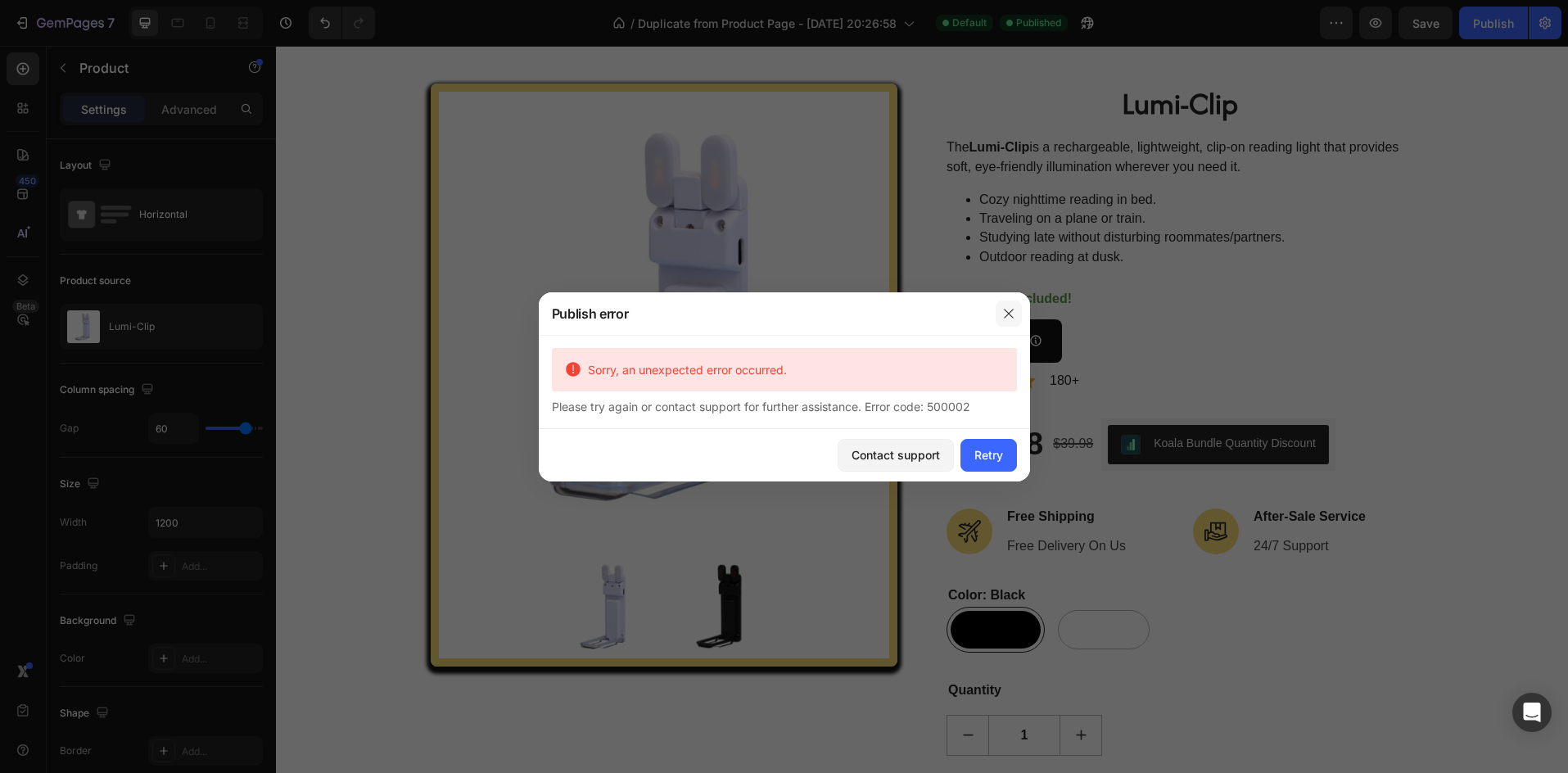
click at [1005, 305] on button "button" at bounding box center [1008, 314] width 26 height 26
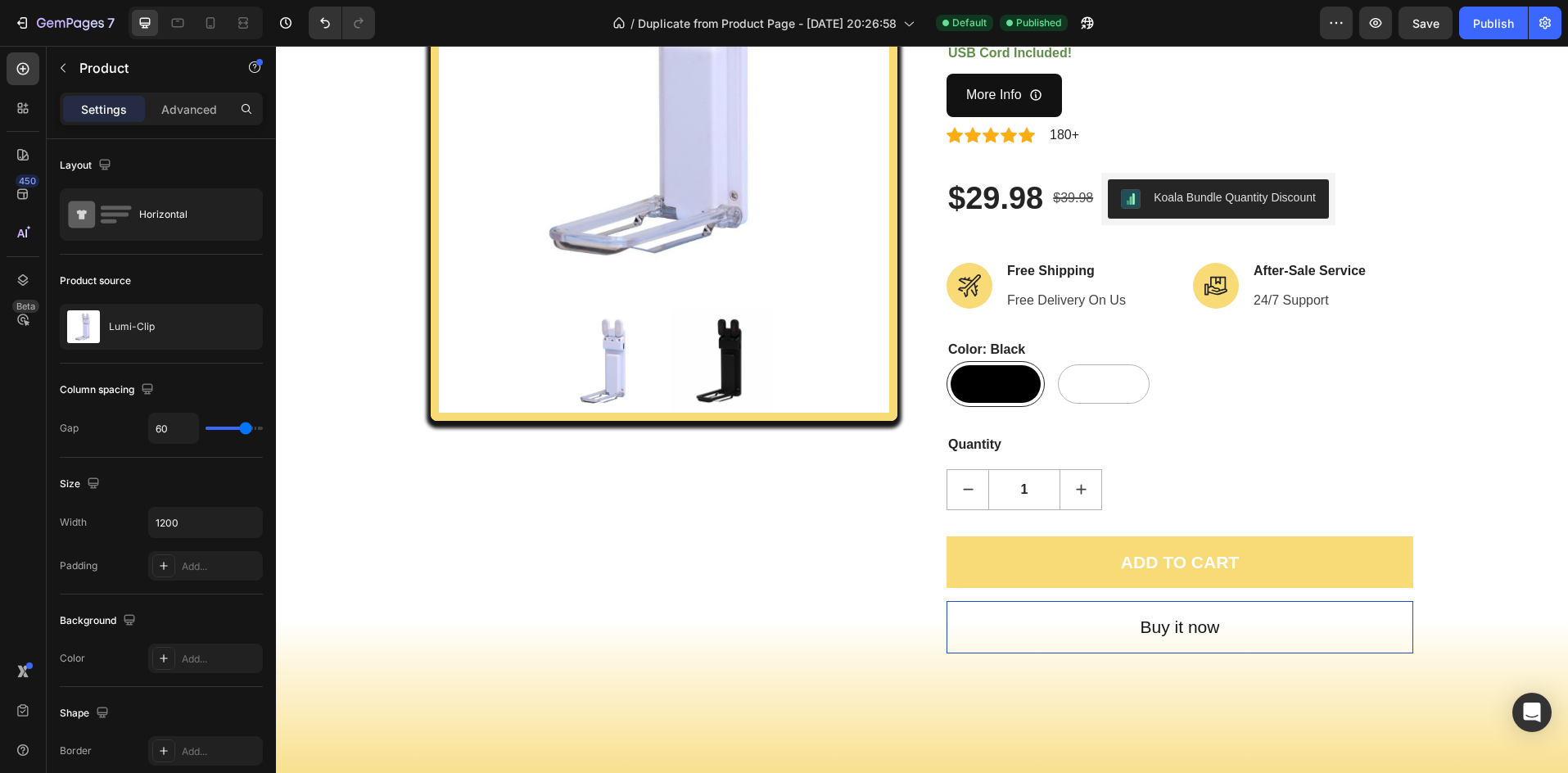
scroll to position [273, 0]
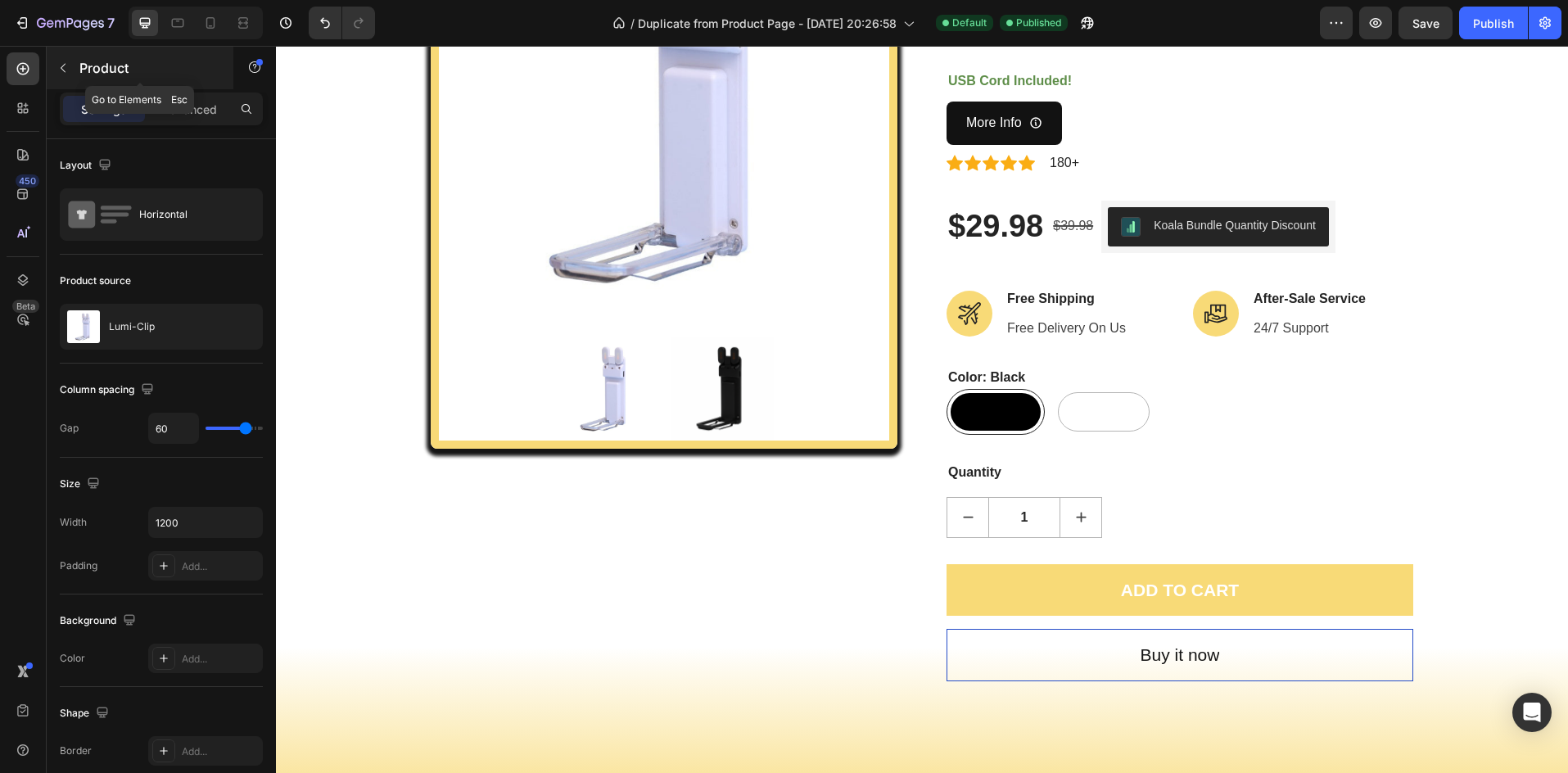
click at [67, 64] on icon "button" at bounding box center [62, 67] width 13 height 13
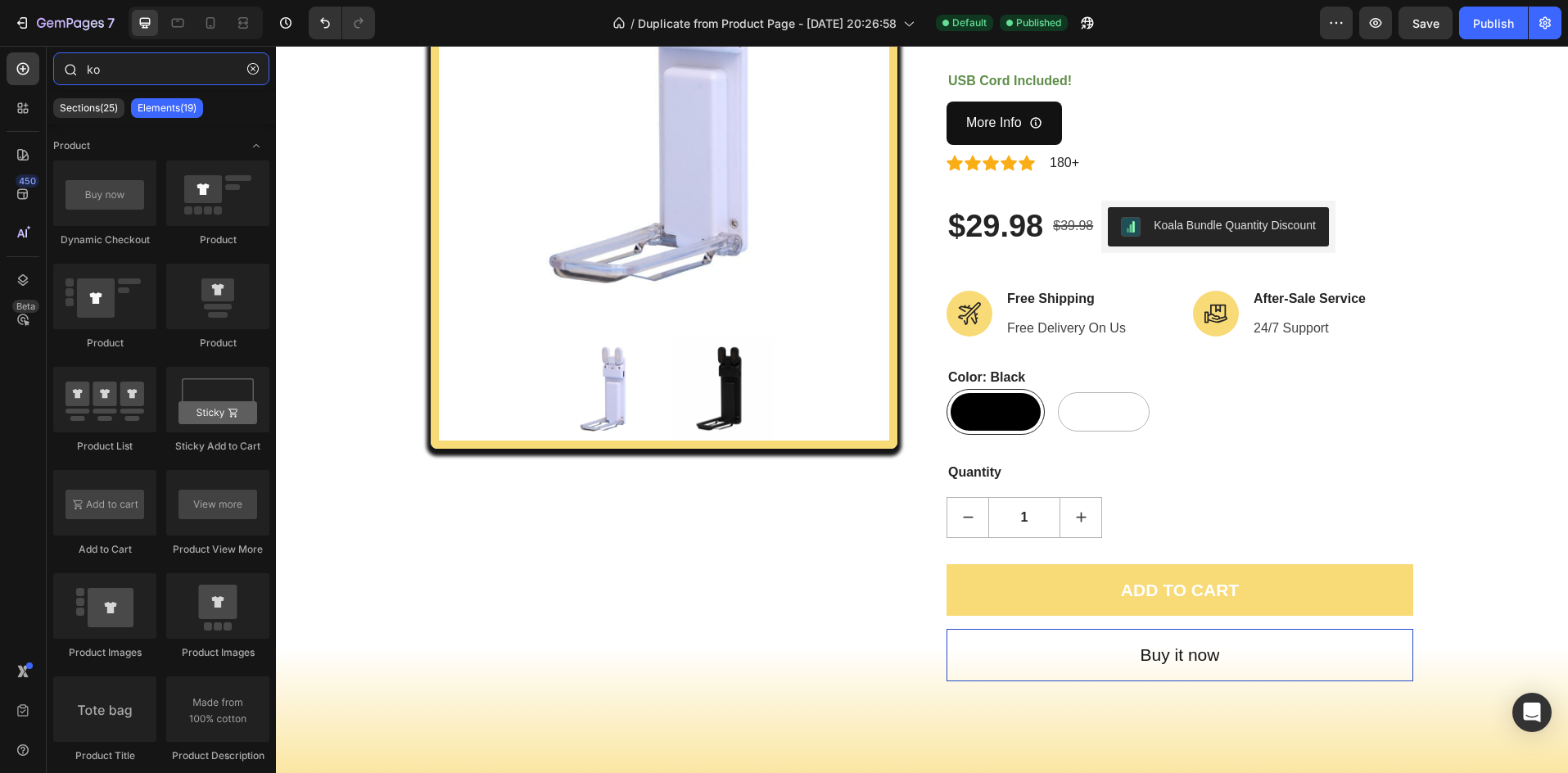
click at [153, 62] on input "ko" at bounding box center [161, 69] width 216 height 32
click at [20, 118] on div at bounding box center [23, 108] width 32 height 32
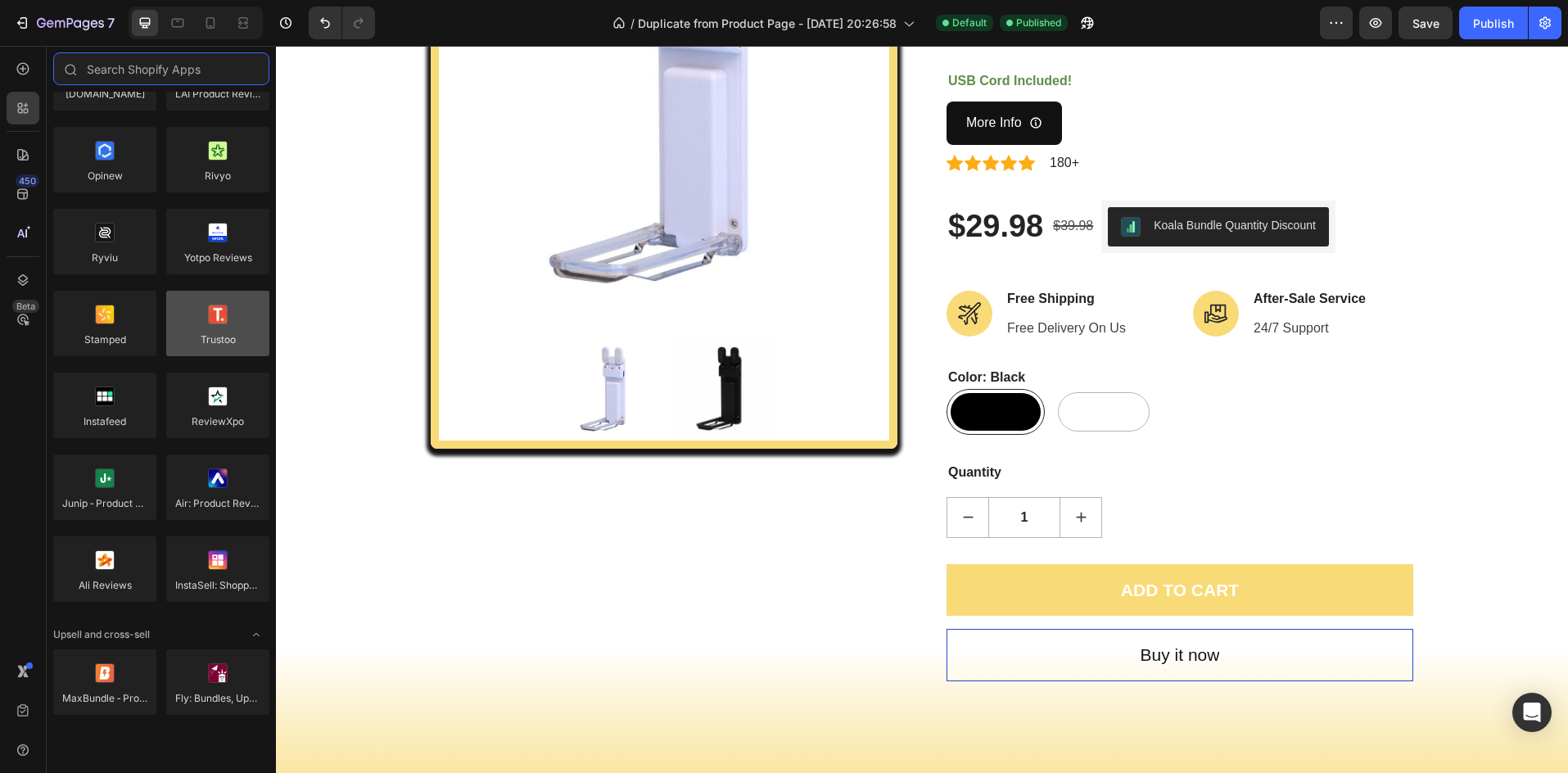
scroll to position [0, 0]
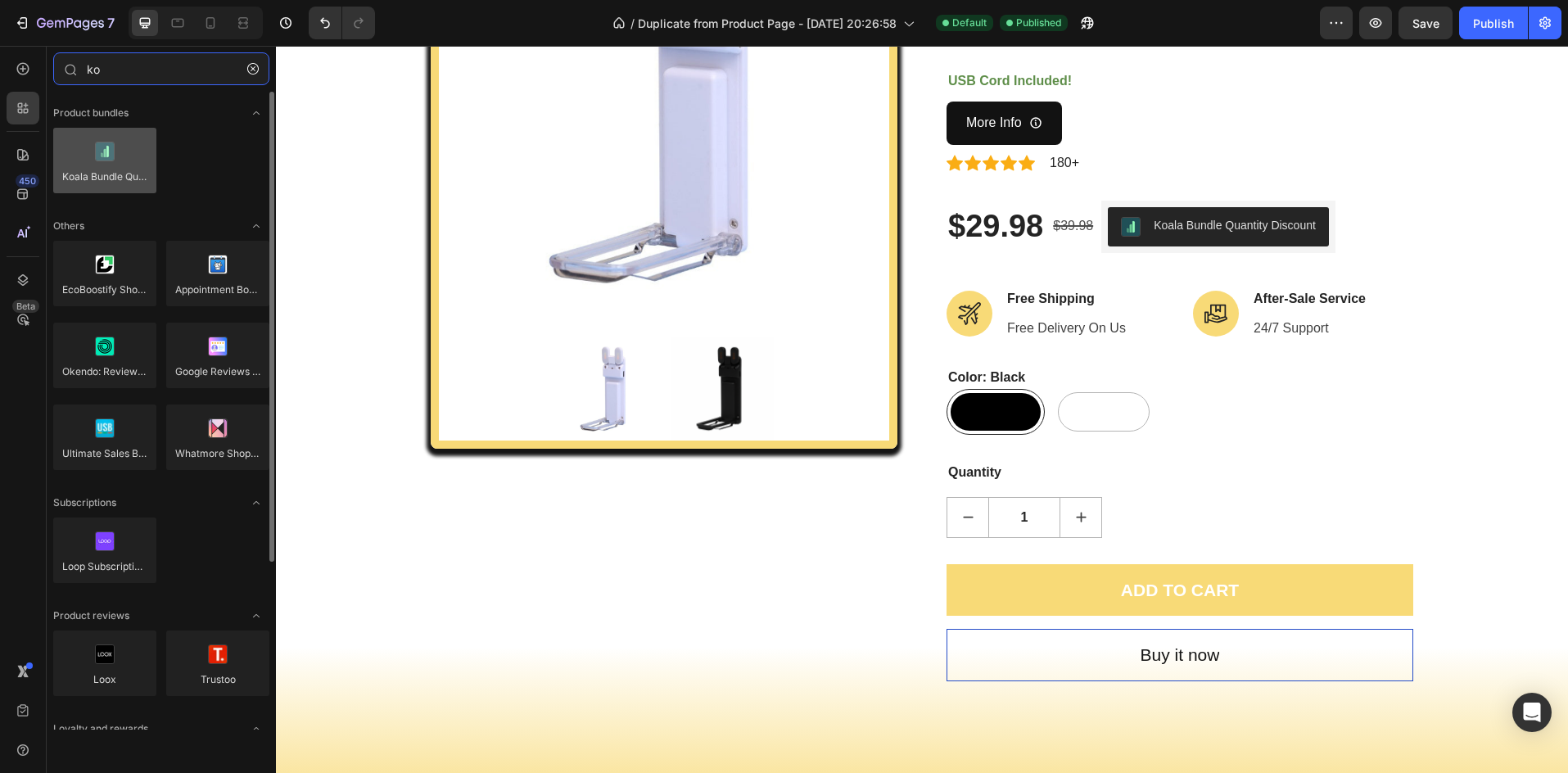
type input "ko"
click at [100, 147] on div at bounding box center [104, 160] width 103 height 66
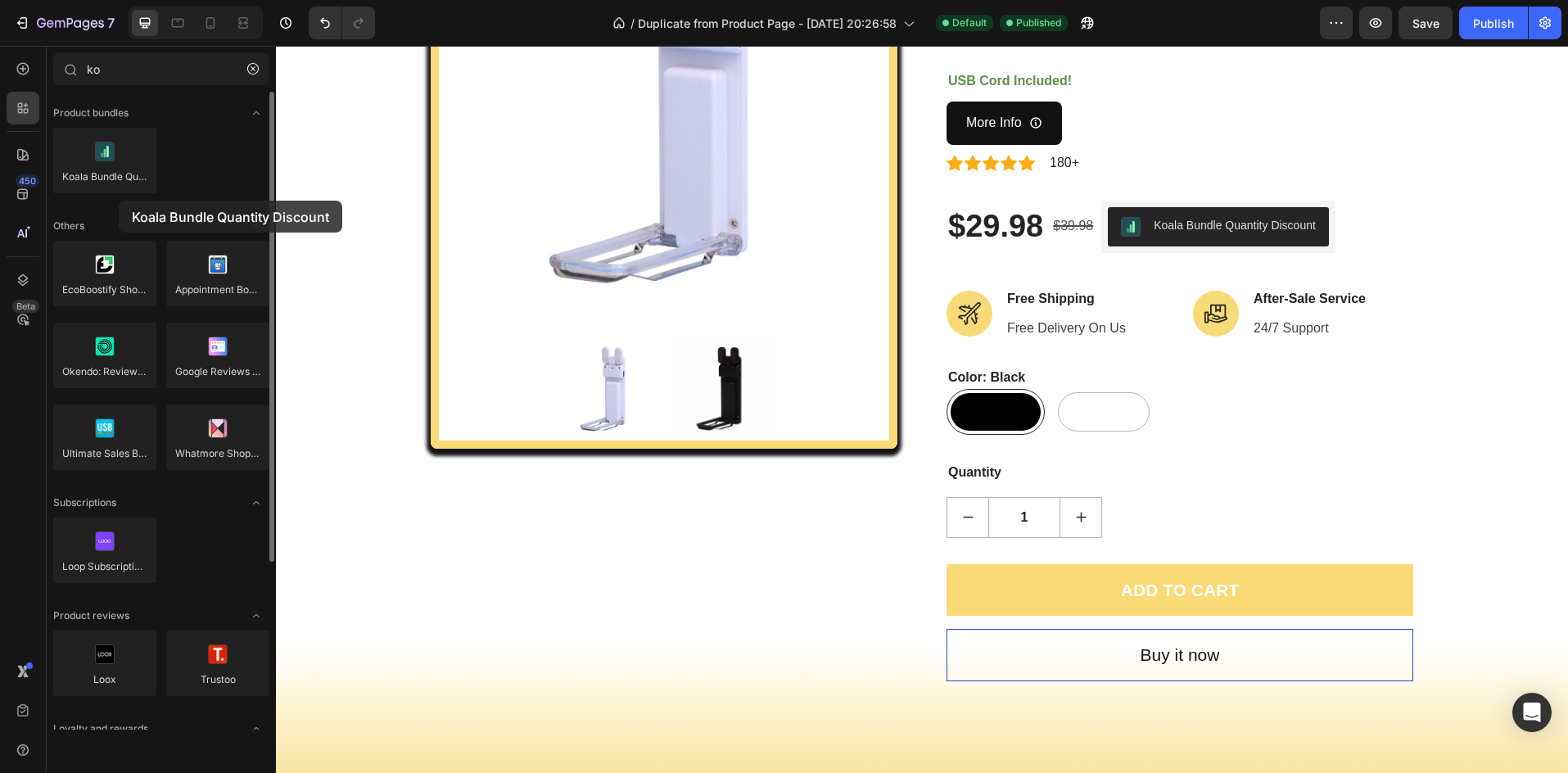
drag, startPoint x: 116, startPoint y: 188, endPoint x: 118, endPoint y: 201, distance: 13.2
click at [118, 201] on div "Koala Bundle Quantity Discount" at bounding box center [161, 168] width 216 height 80
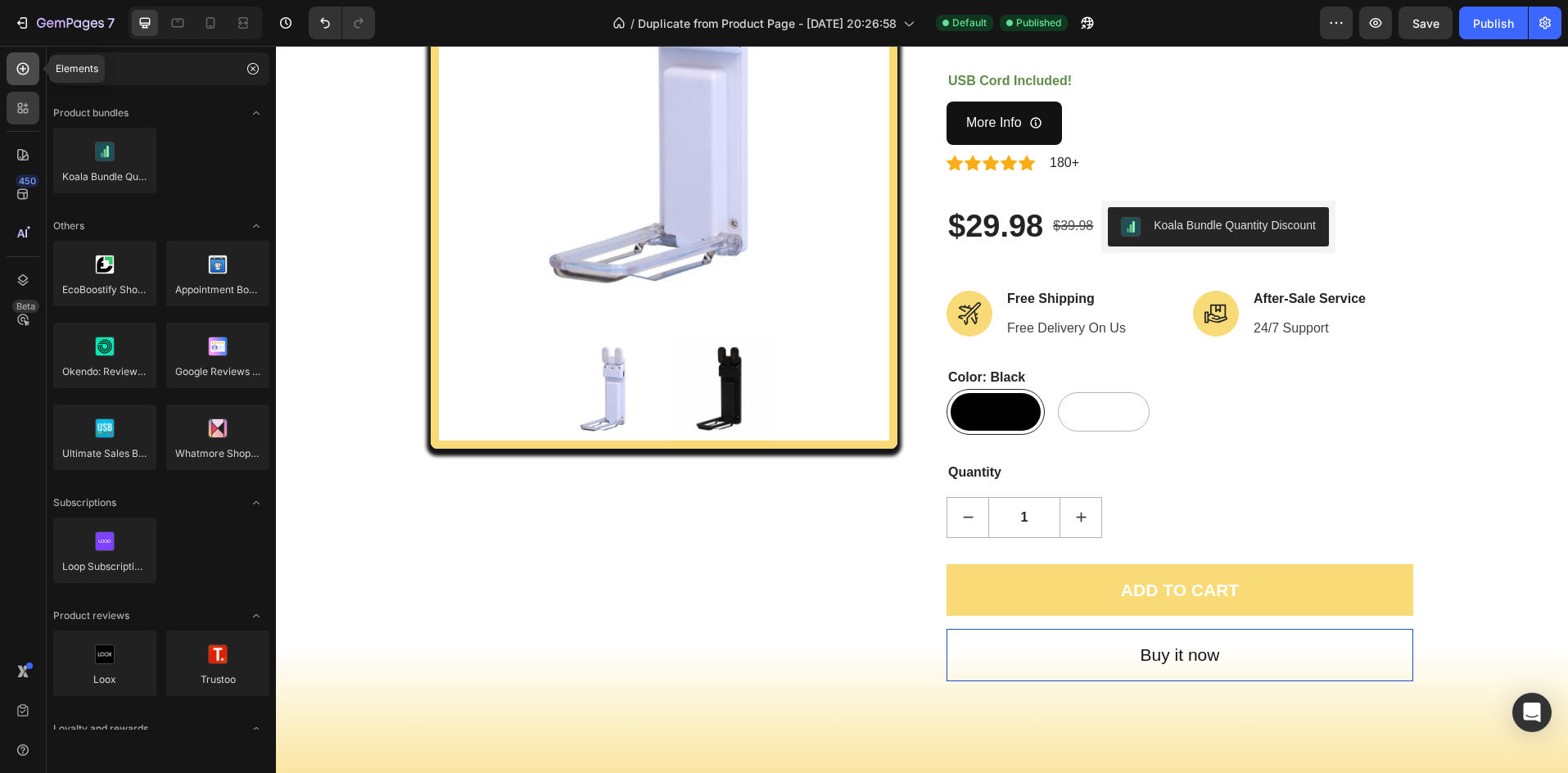
click at [37, 66] on div at bounding box center [23, 69] width 32 height 32
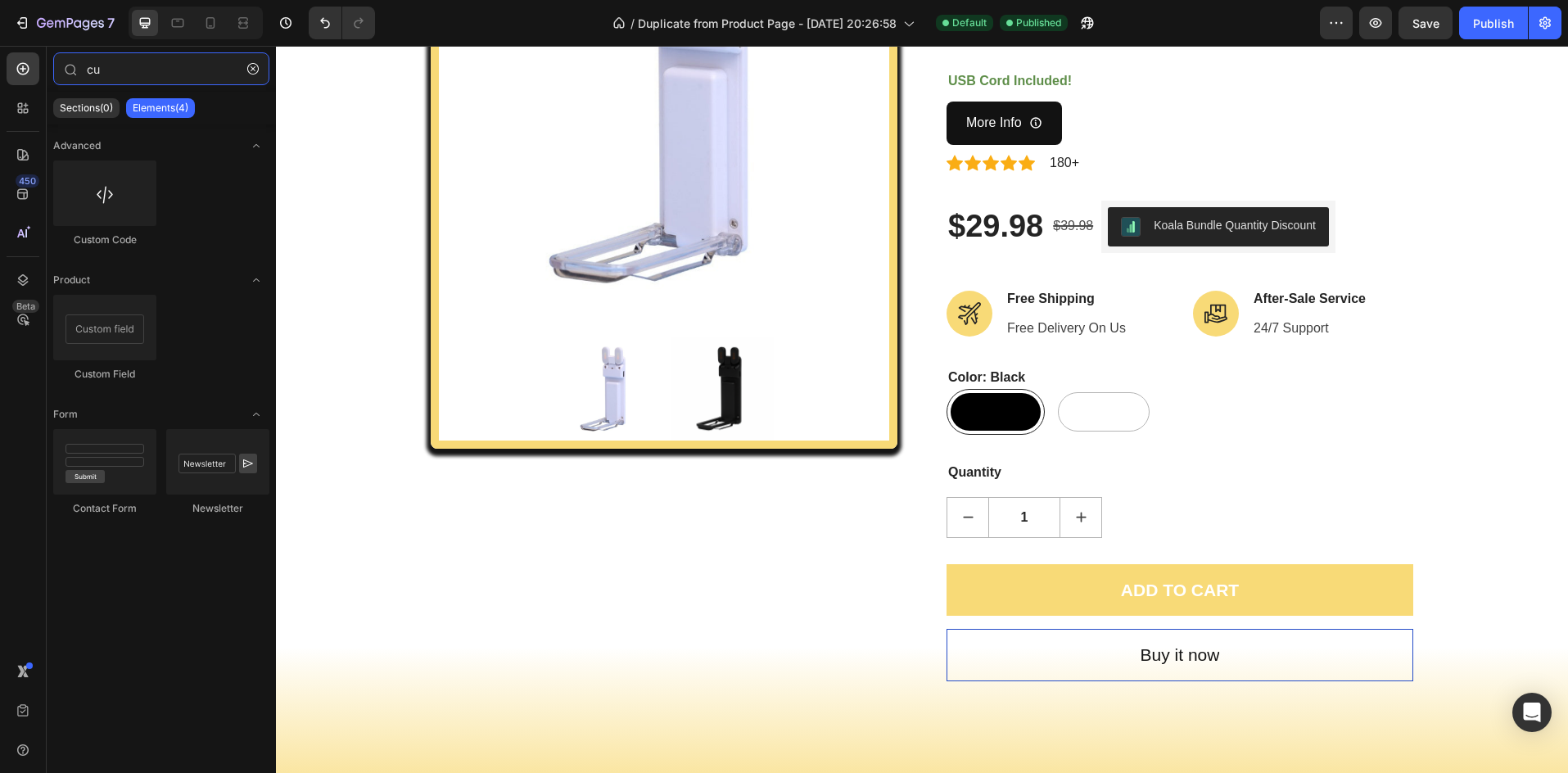
type input "c"
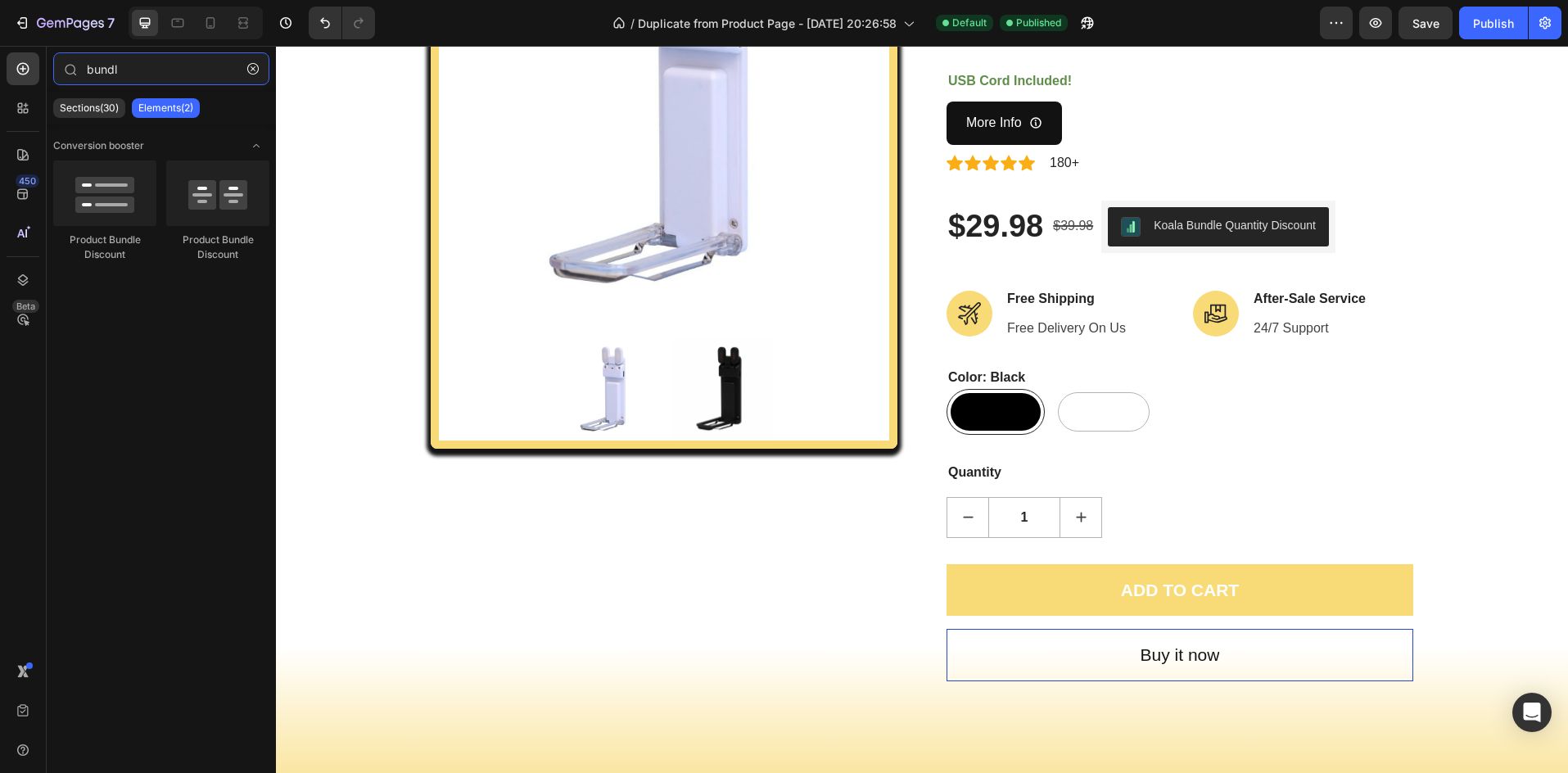
type input "bundle"
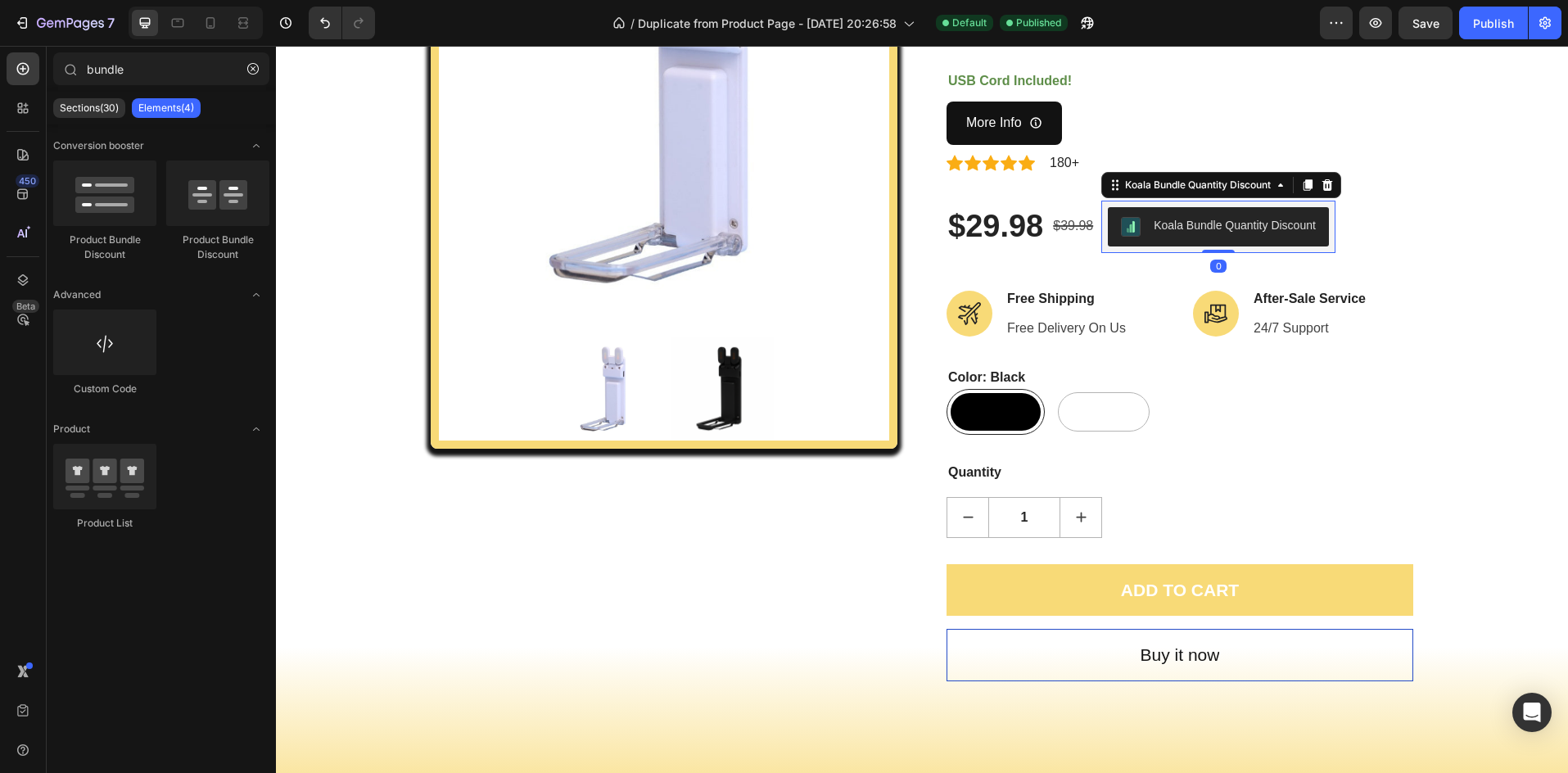
click at [1175, 223] on div "Koala Bundle Quantity Discount" at bounding box center [1234, 226] width 162 height 17
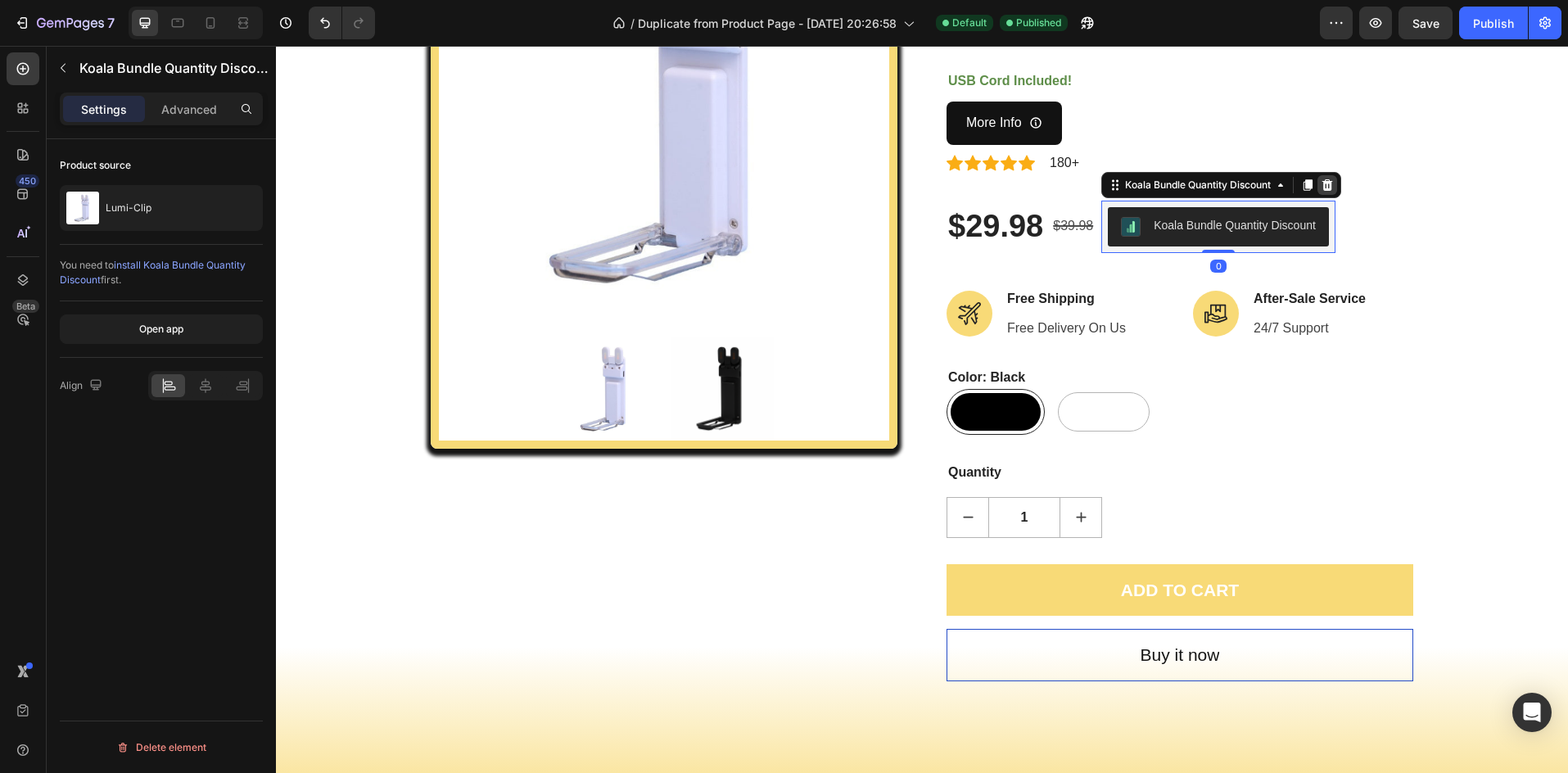
click at [1324, 181] on icon at bounding box center [1328, 185] width 10 height 11
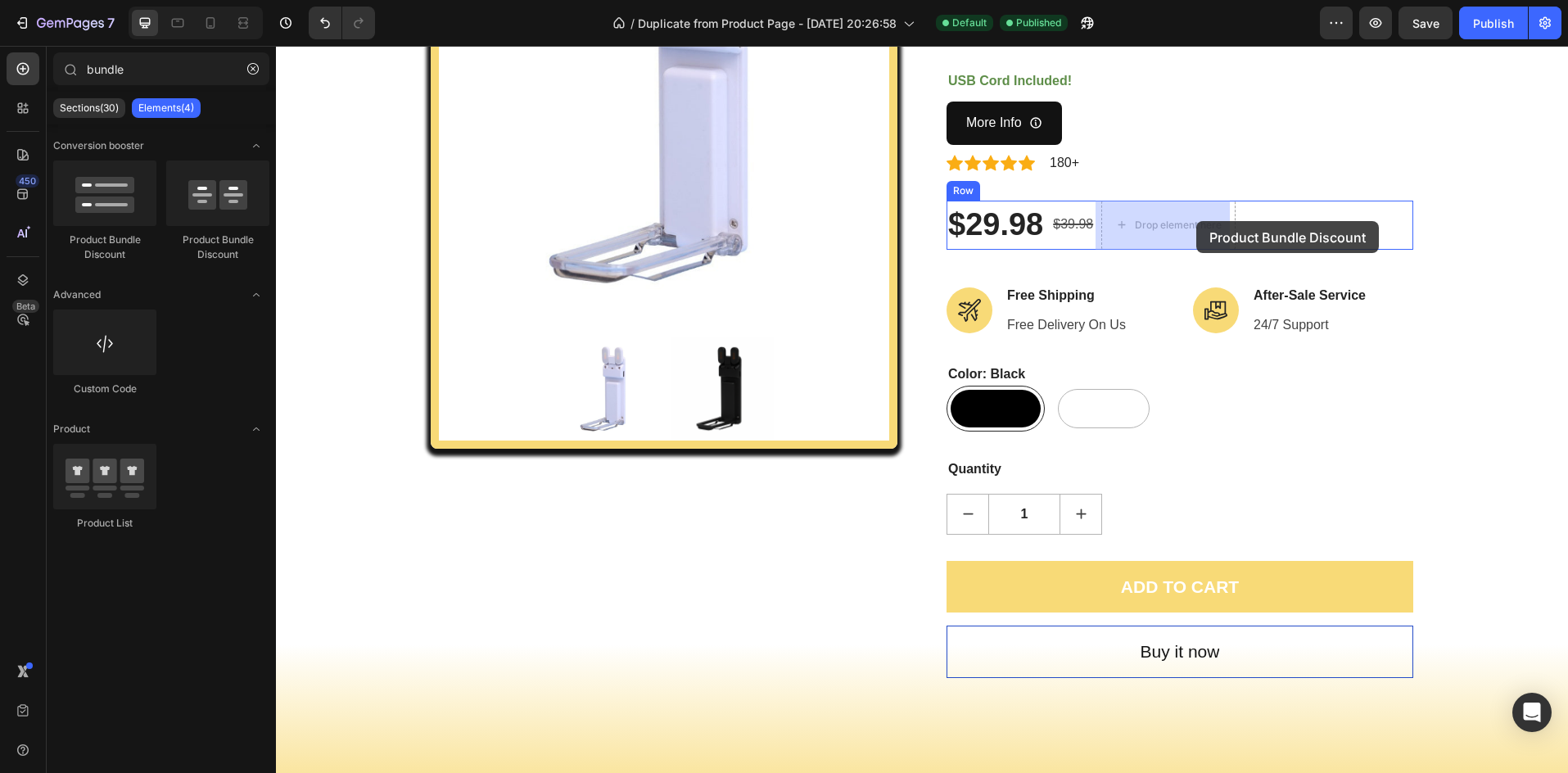
drag, startPoint x: 372, startPoint y: 262, endPoint x: 1192, endPoint y: 222, distance: 821.0
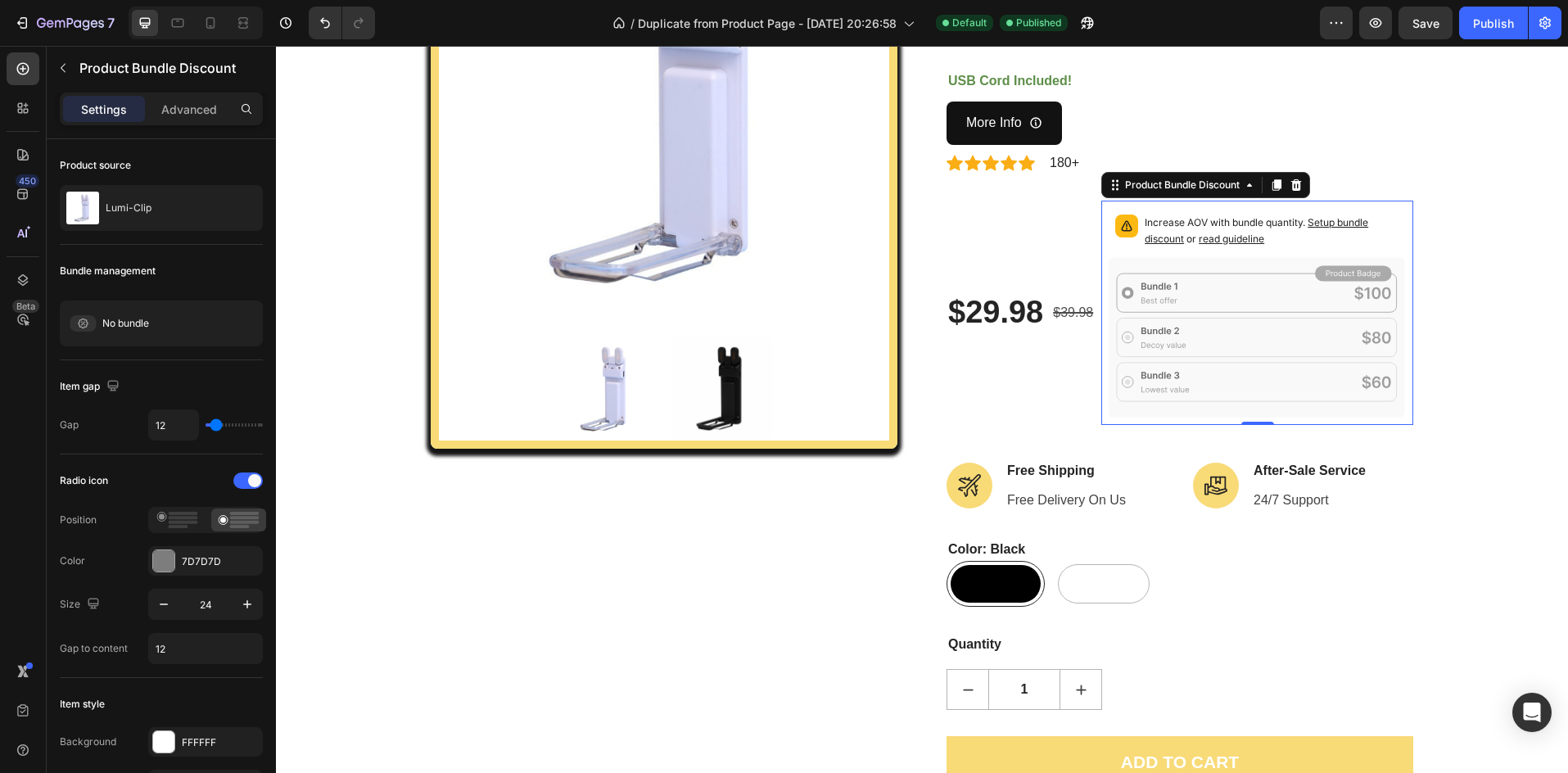
click at [1238, 274] on rect at bounding box center [1257, 292] width 281 height 38
click at [1202, 244] on p "Increase AOV with bundle quantity. Setup bundle discount or read guideline" at bounding box center [1272, 231] width 255 height 32
click at [1422, 179] on div "Product Images Lumi-Clip (P) Title The Lumi-Clip is a rechargeable, lightweight…" at bounding box center [922, 405] width 1267 height 1080
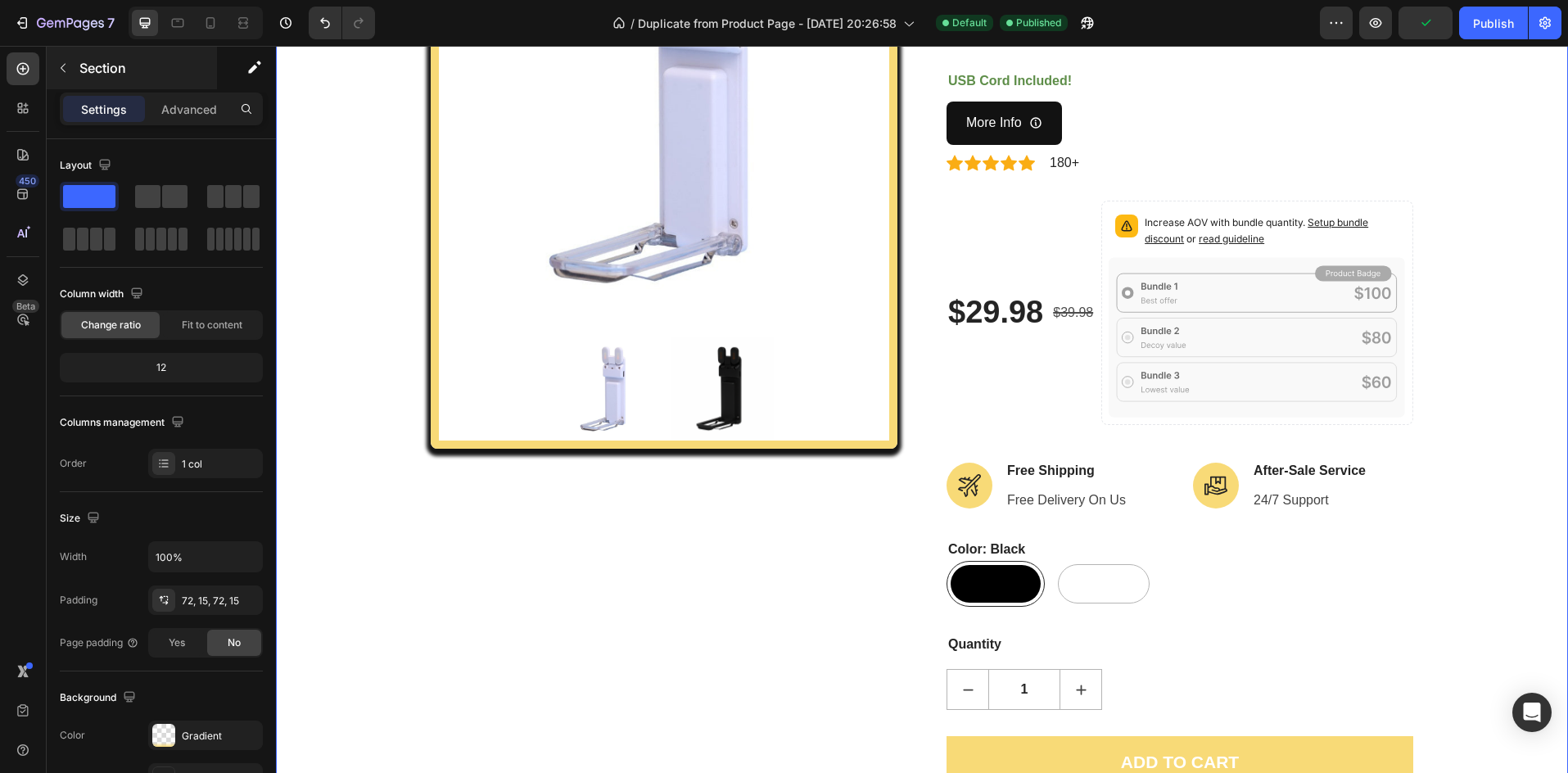
click at [56, 67] on icon "button" at bounding box center [62, 67] width 13 height 13
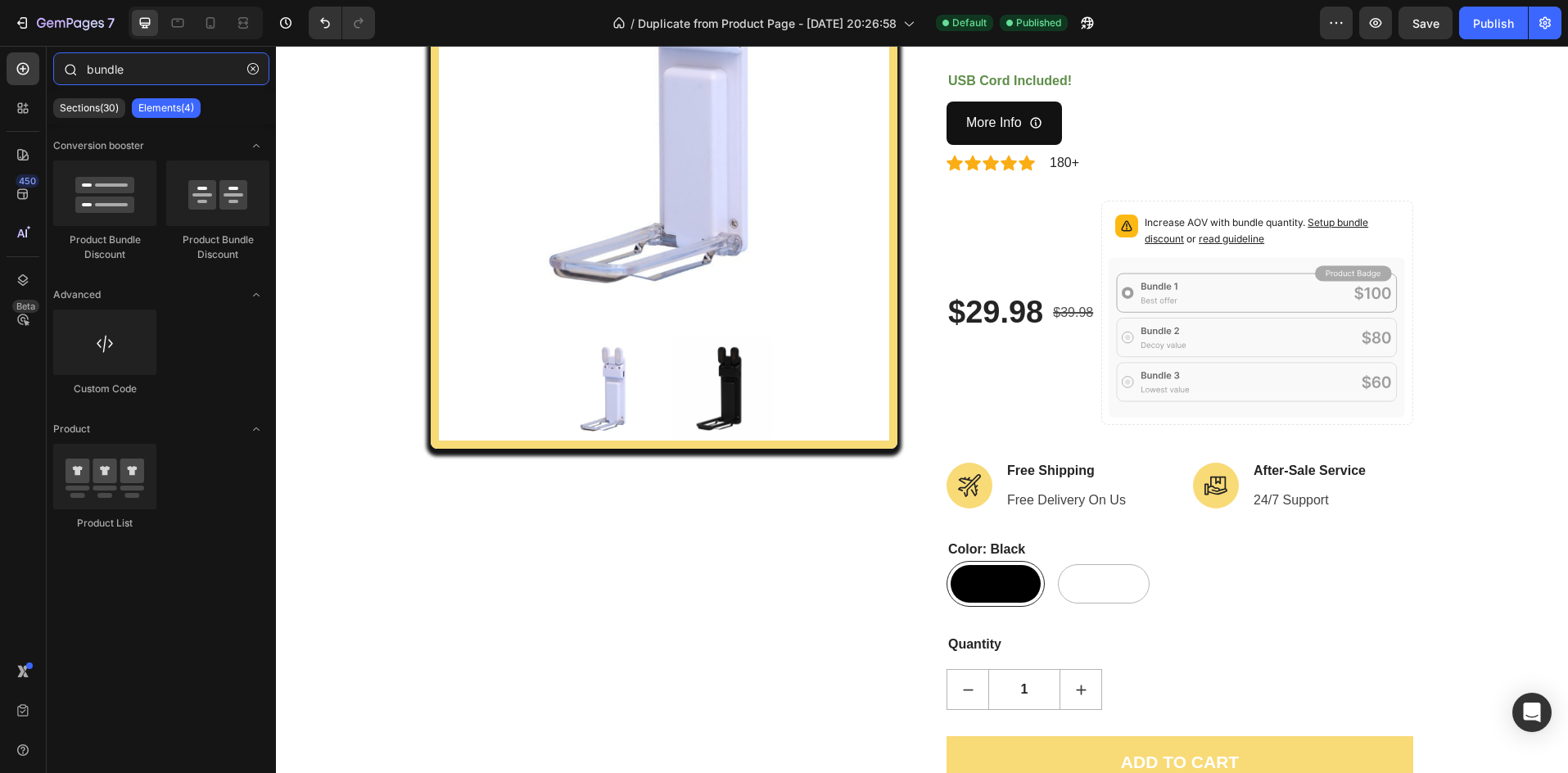
click at [142, 68] on input "bundle" at bounding box center [161, 69] width 216 height 32
click at [26, 111] on icon at bounding box center [22, 107] width 16 height 16
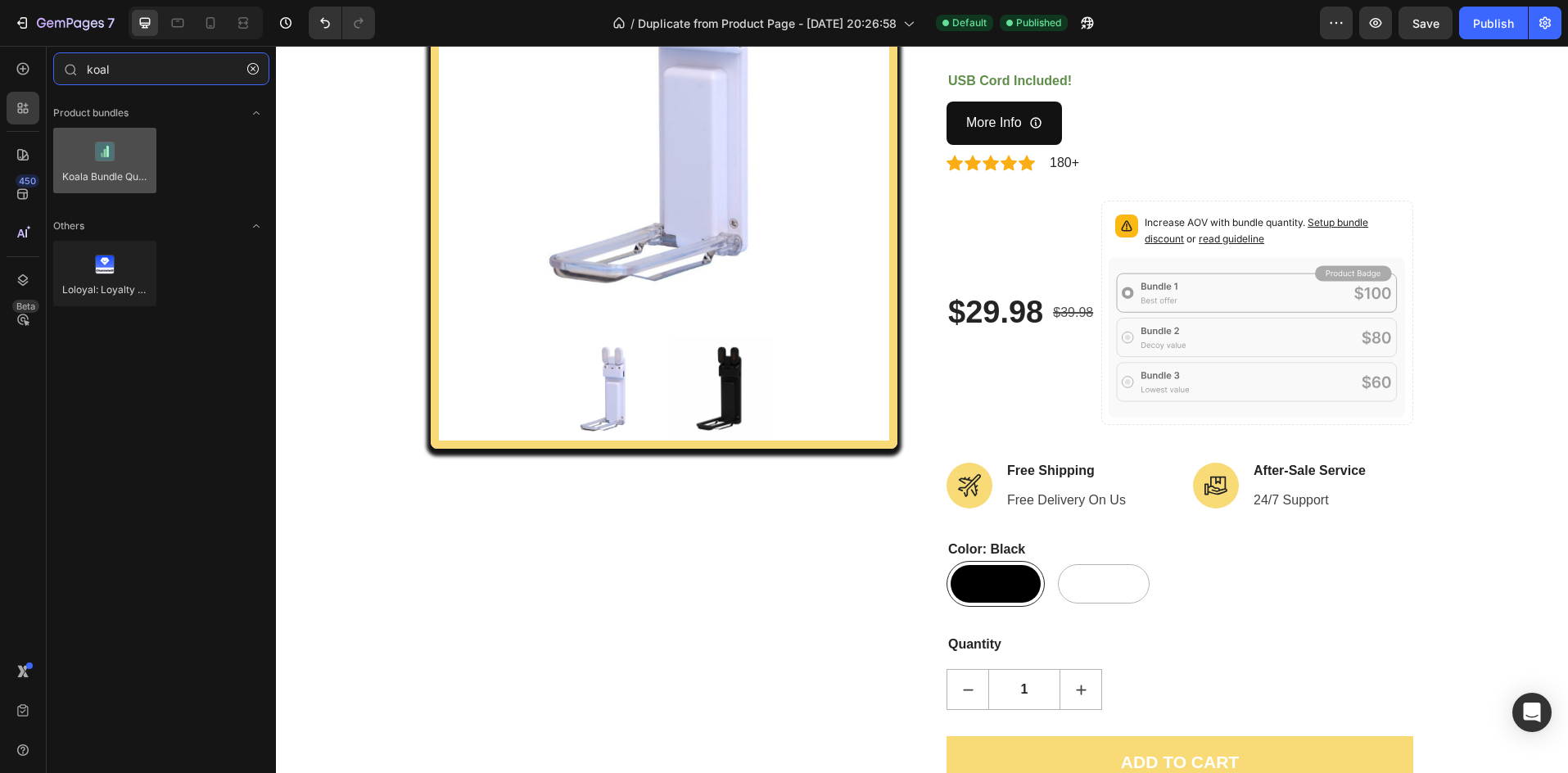
type input "koal"
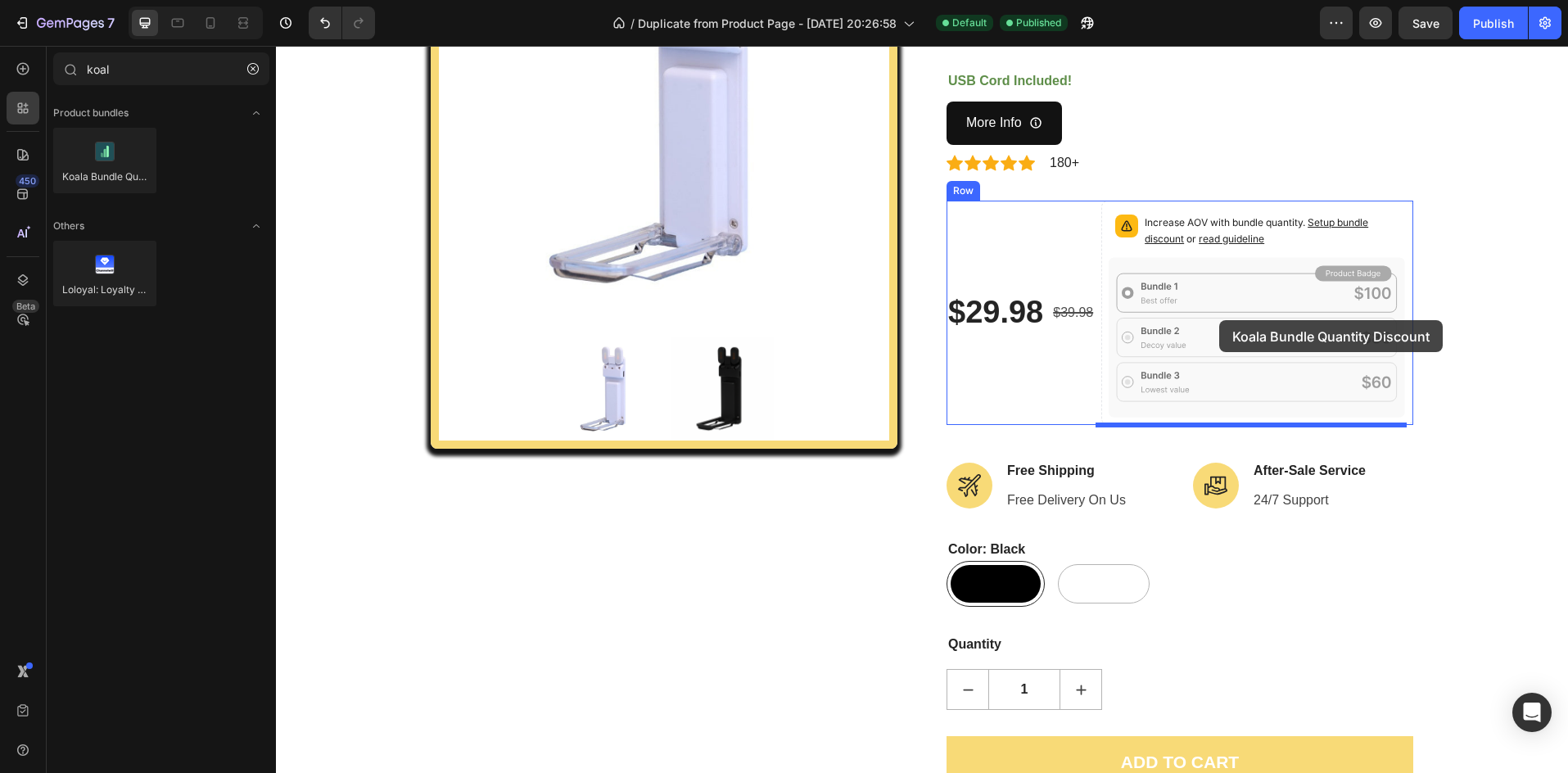
drag, startPoint x: 375, startPoint y: 218, endPoint x: 1219, endPoint y: 320, distance: 850.1
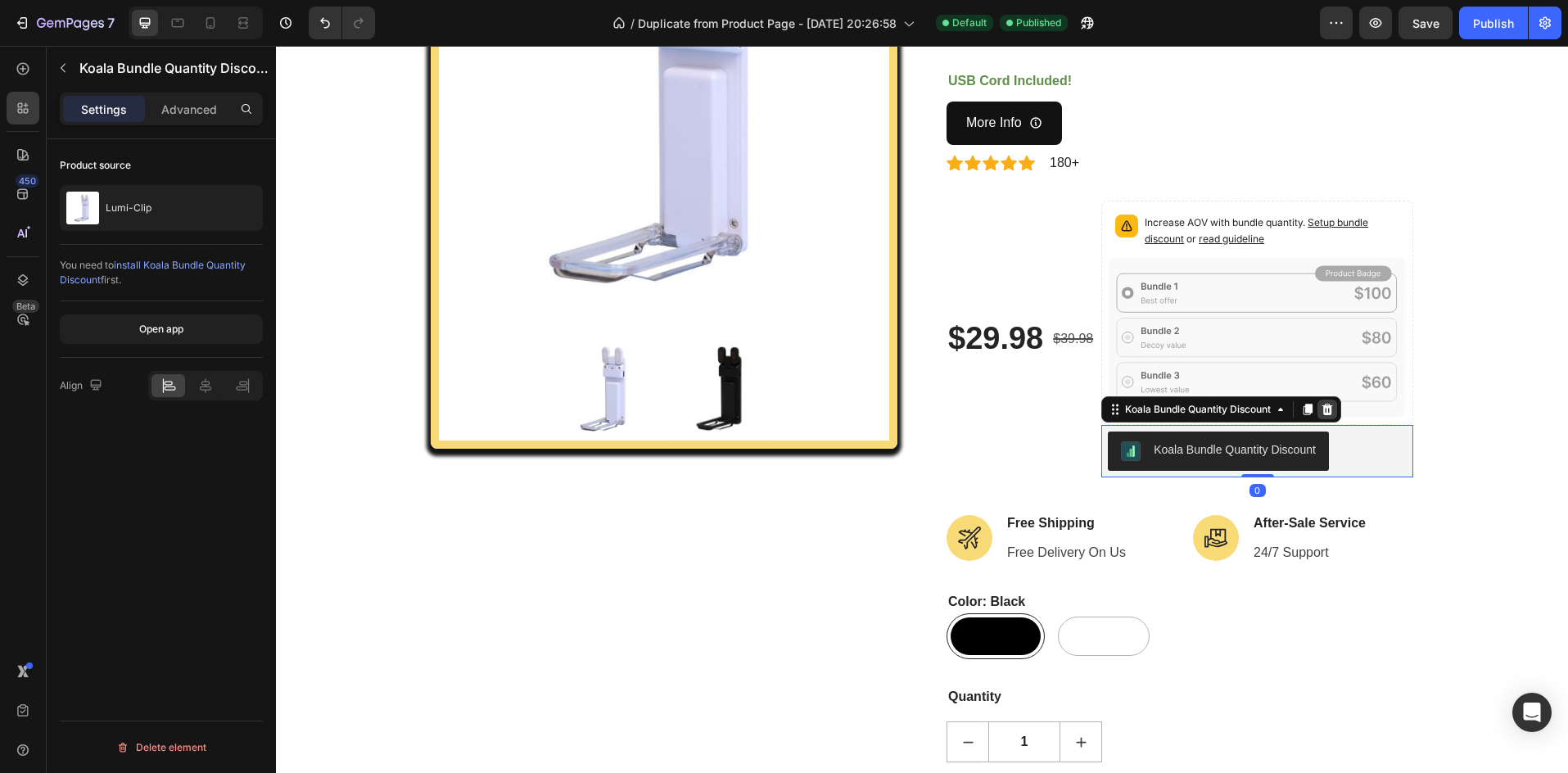
click at [1327, 405] on icon at bounding box center [1327, 409] width 13 height 13
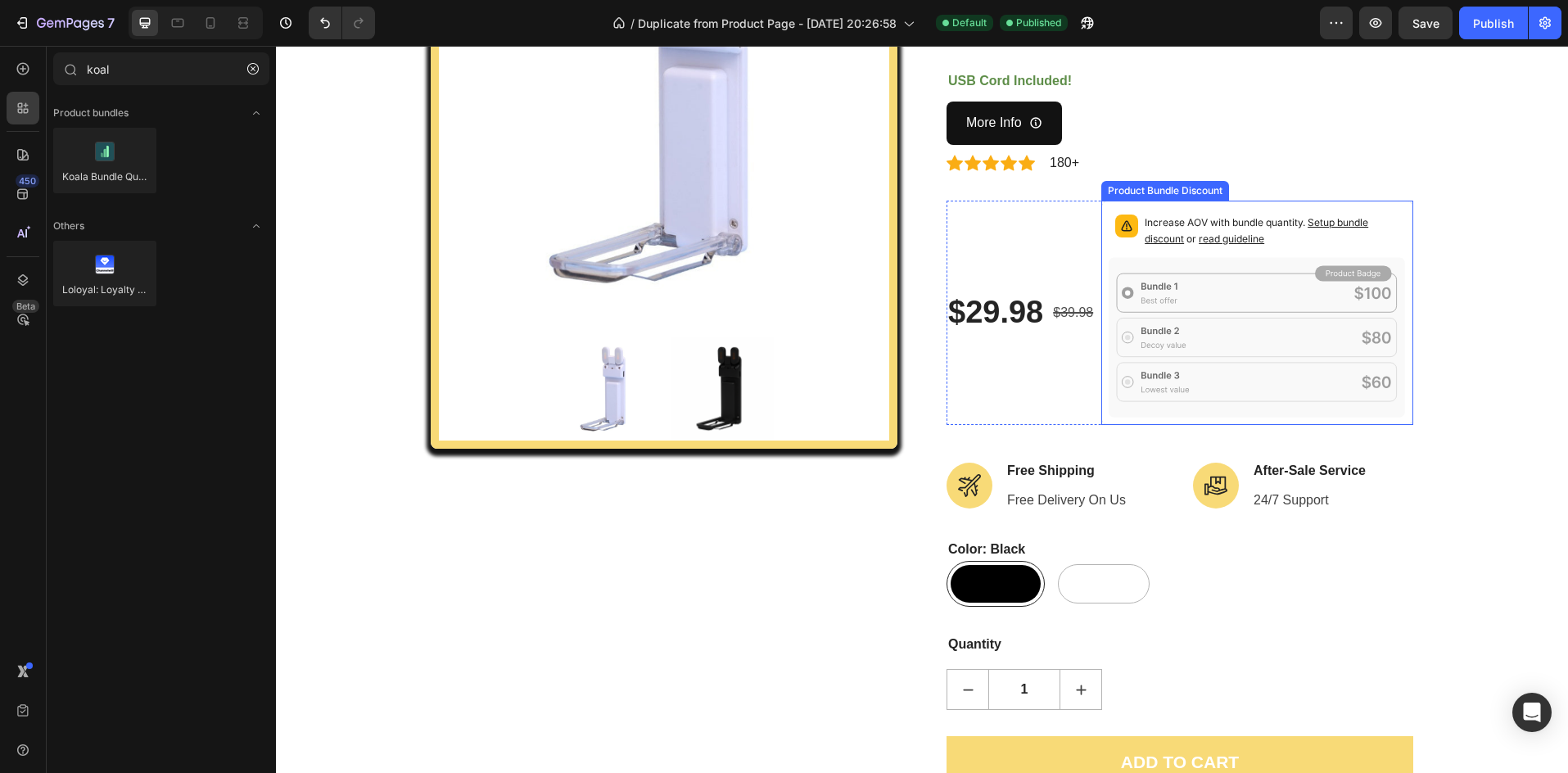
click at [1288, 361] on icon at bounding box center [1257, 337] width 297 height 160
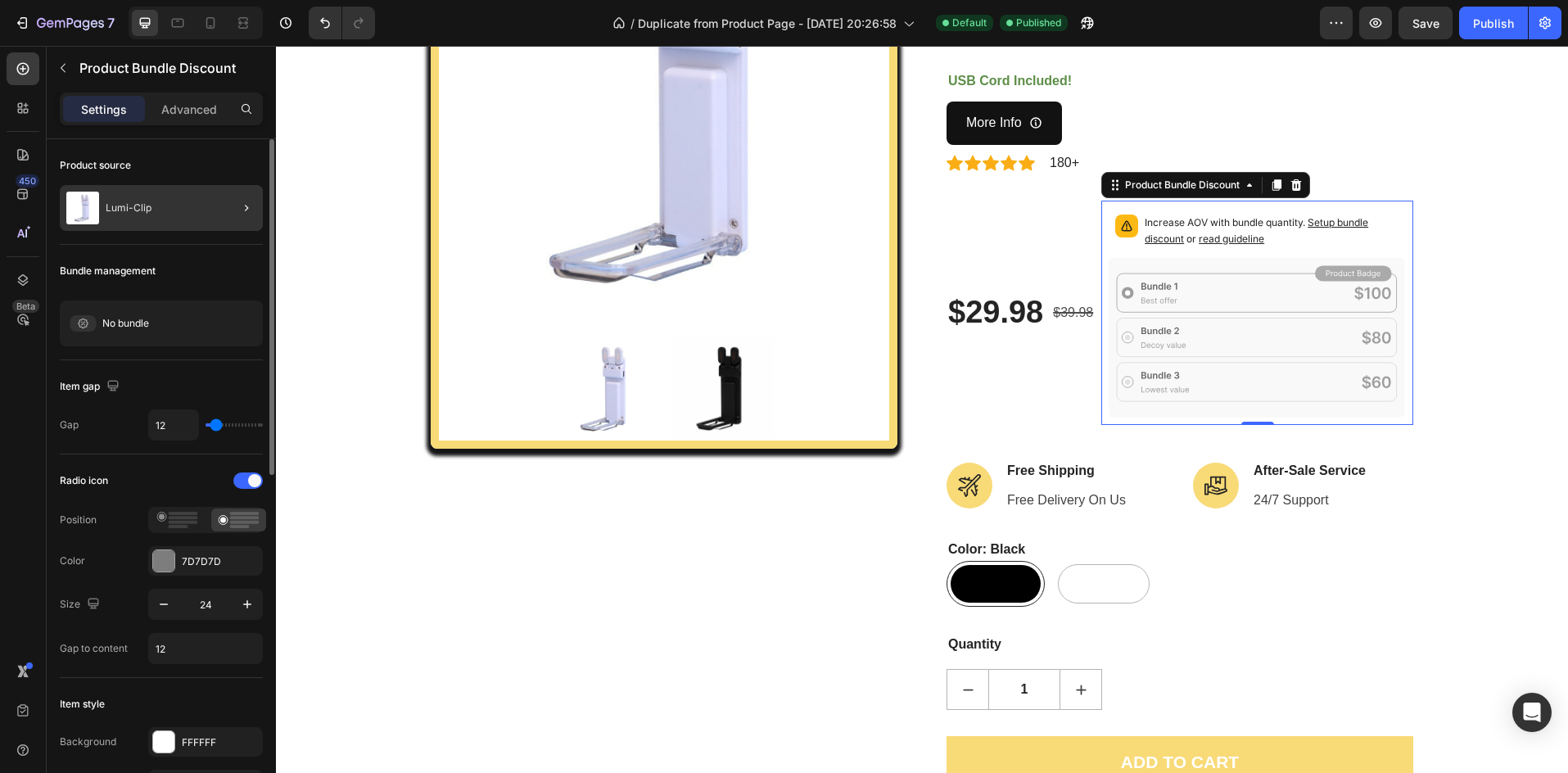
click at [140, 225] on div "Lumi-Clip" at bounding box center [161, 208] width 203 height 46
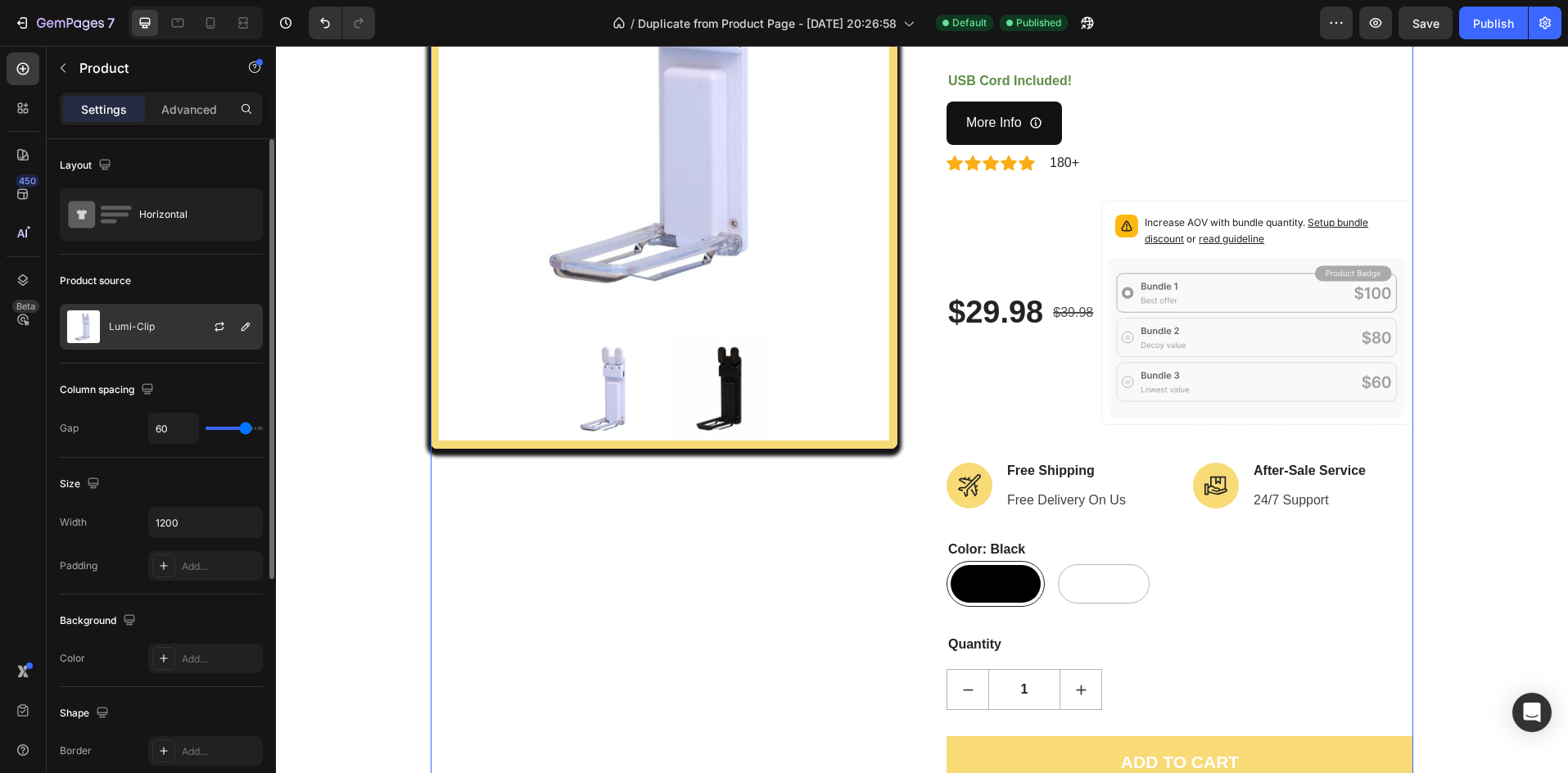
click at [155, 312] on div "Lumi-Clip" at bounding box center [161, 327] width 203 height 46
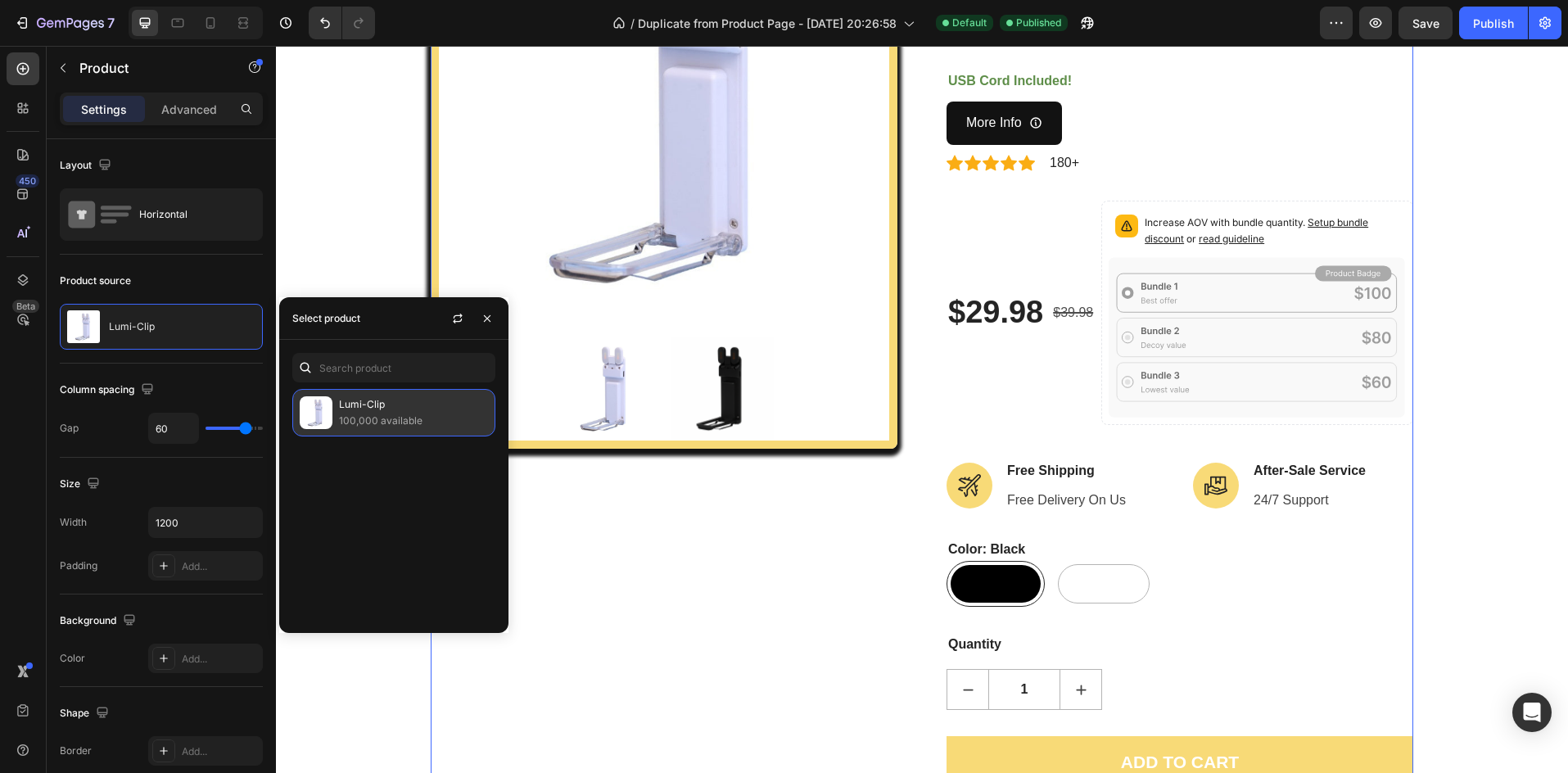
click at [382, 417] on p "100,000 available" at bounding box center [413, 421] width 149 height 16
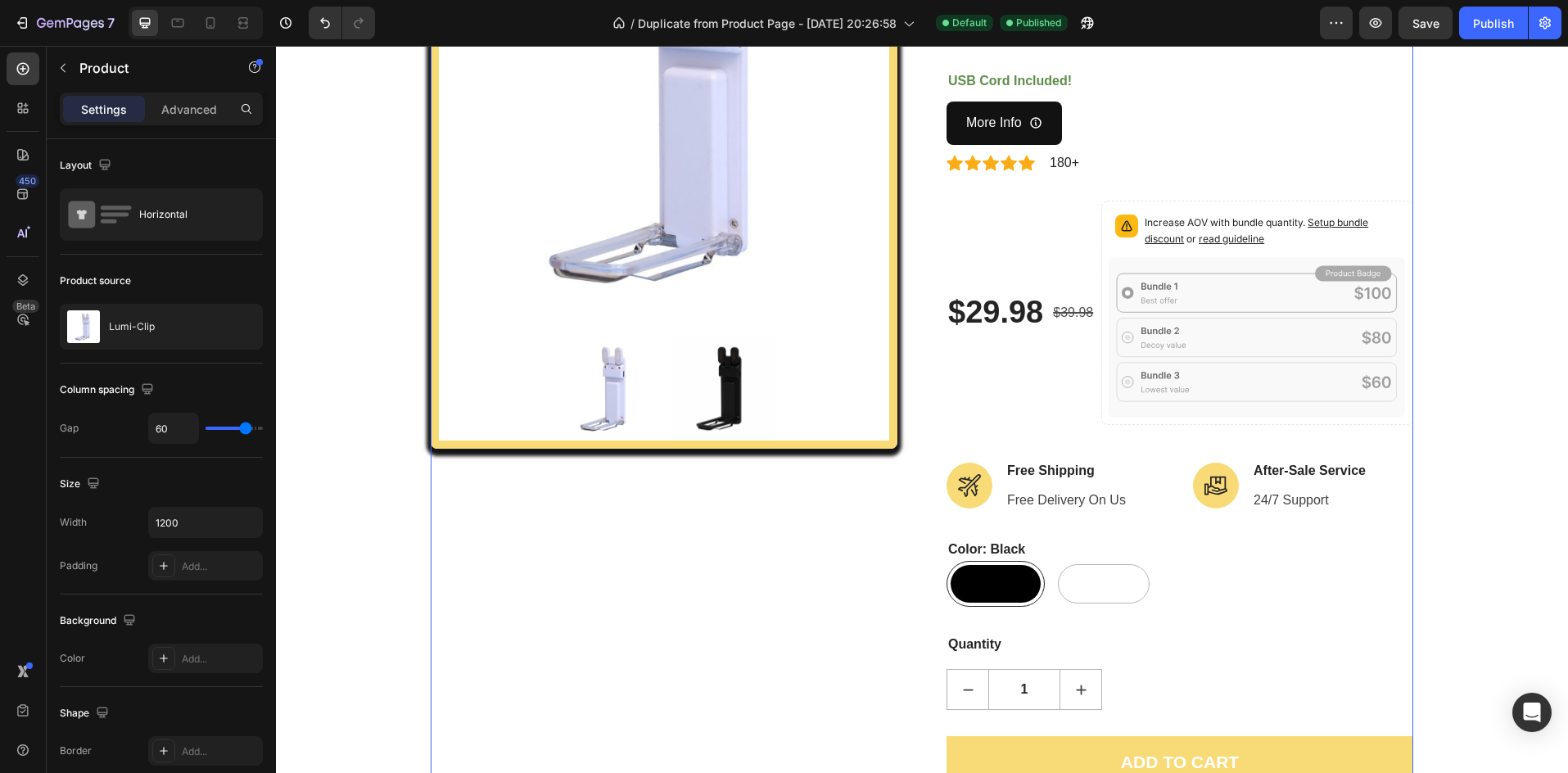
click at [738, 519] on div "Product Images" at bounding box center [664, 359] width 467 height 988
click at [1430, 26] on icon "button" at bounding box center [1425, 22] width 16 height 16
click at [1498, 34] on button "Publish" at bounding box center [1493, 23] width 69 height 32
click at [74, 59] on button "button" at bounding box center [63, 67] width 26 height 26
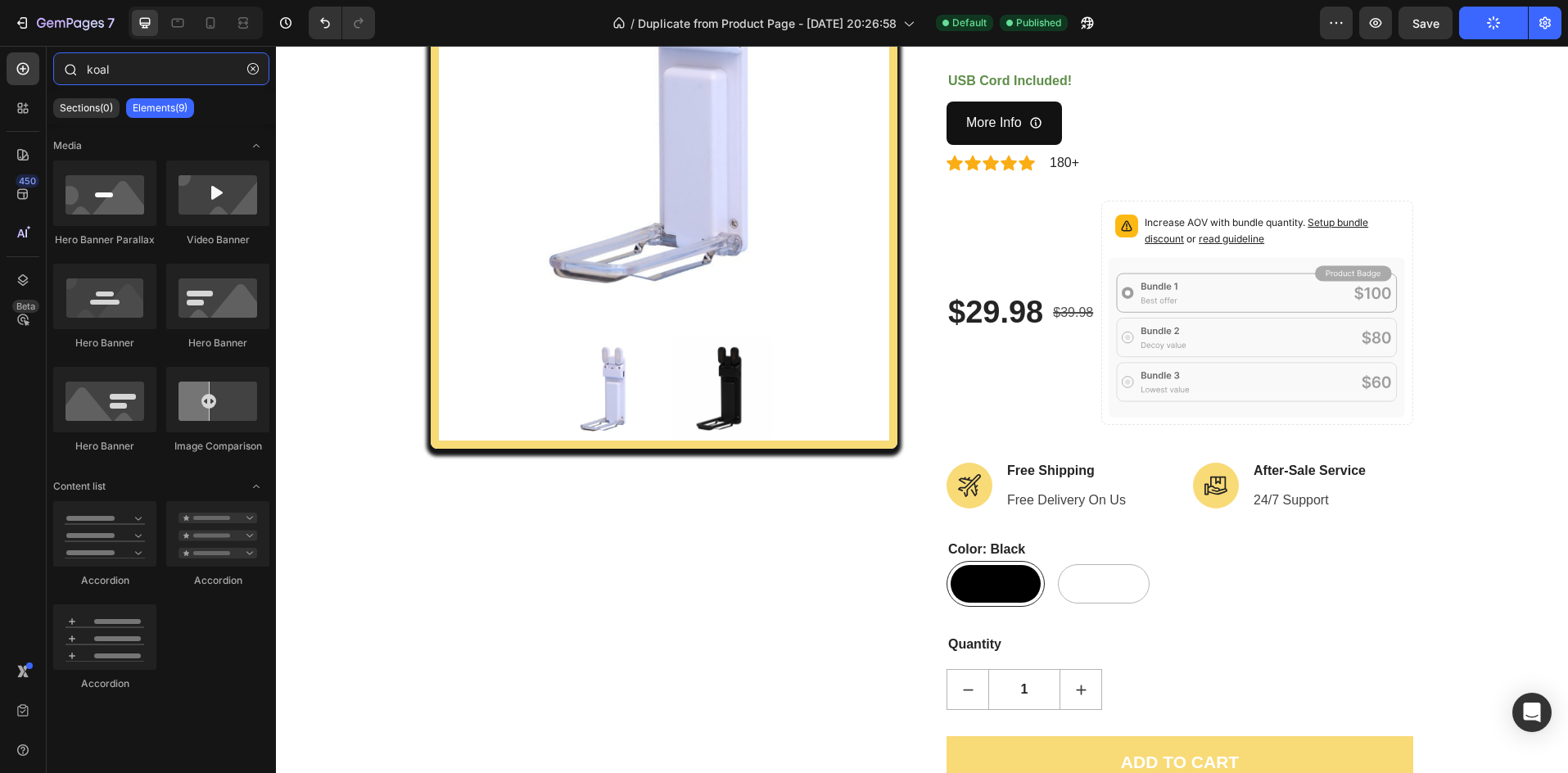
click at [110, 73] on input "koal" at bounding box center [161, 69] width 216 height 32
click at [244, 72] on button "button" at bounding box center [253, 68] width 26 height 26
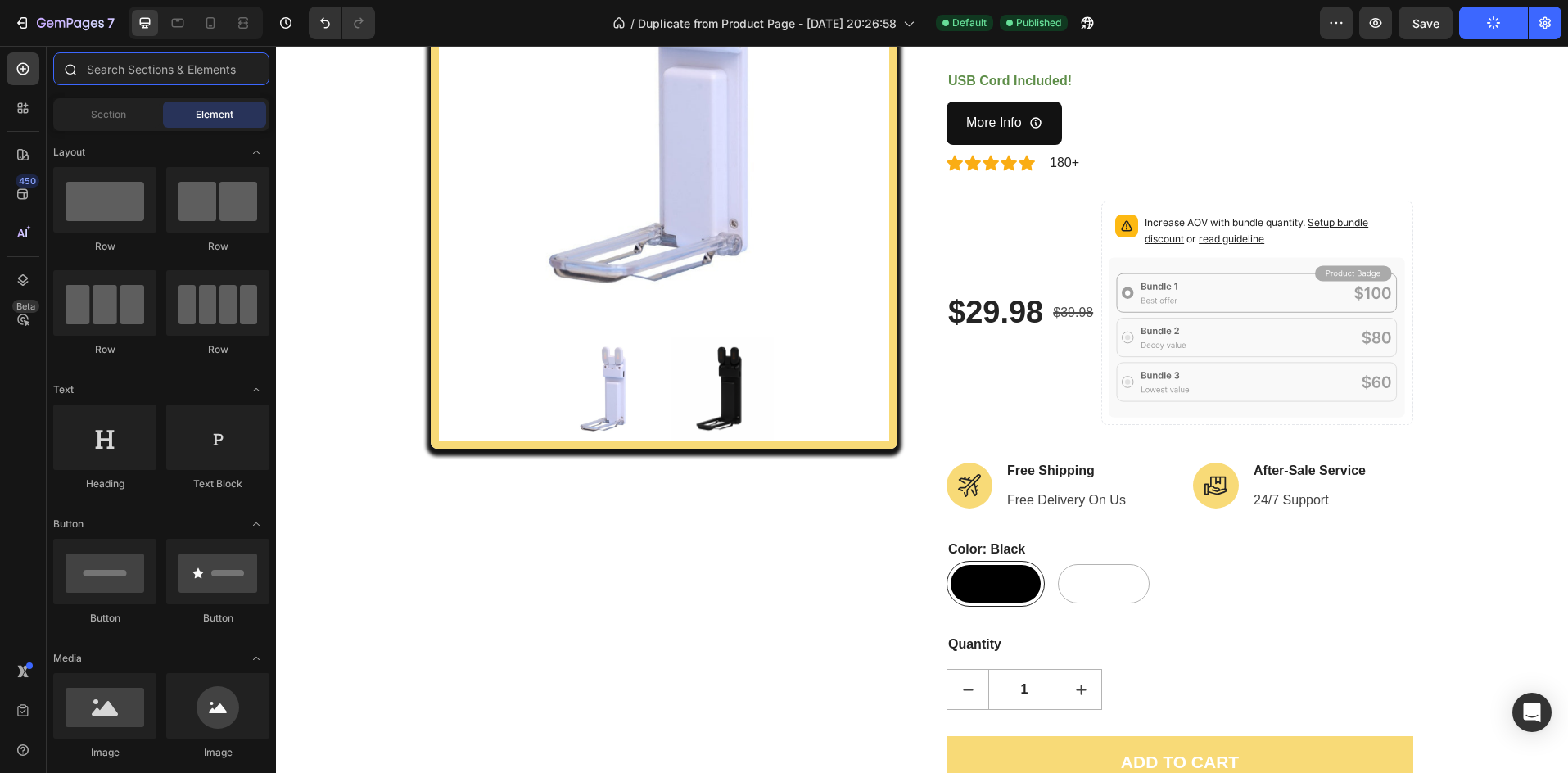
click at [227, 74] on input "text" at bounding box center [161, 69] width 216 height 32
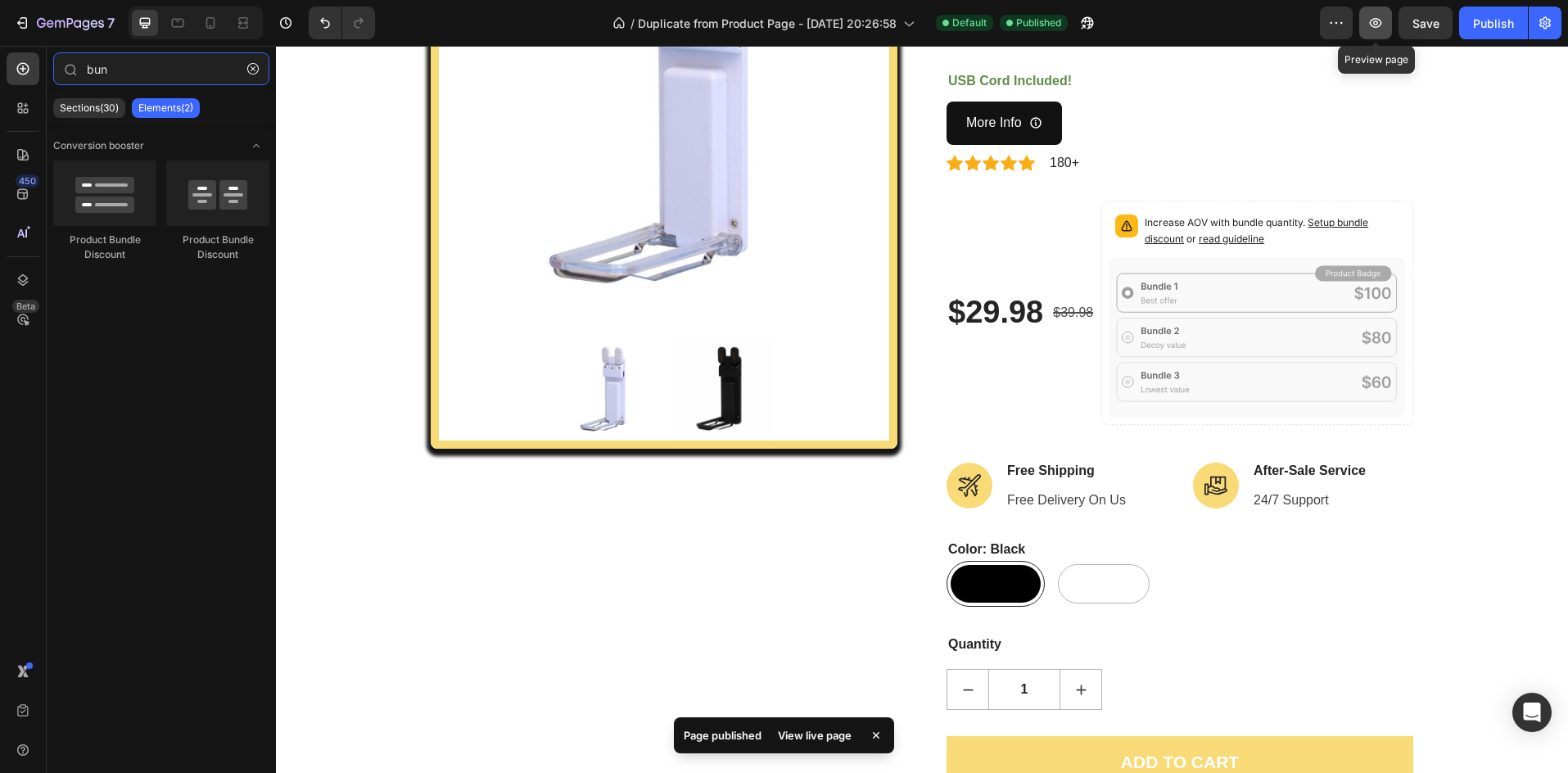
type input "bun"
click at [1381, 25] on icon "button" at bounding box center [1376, 23] width 12 height 10
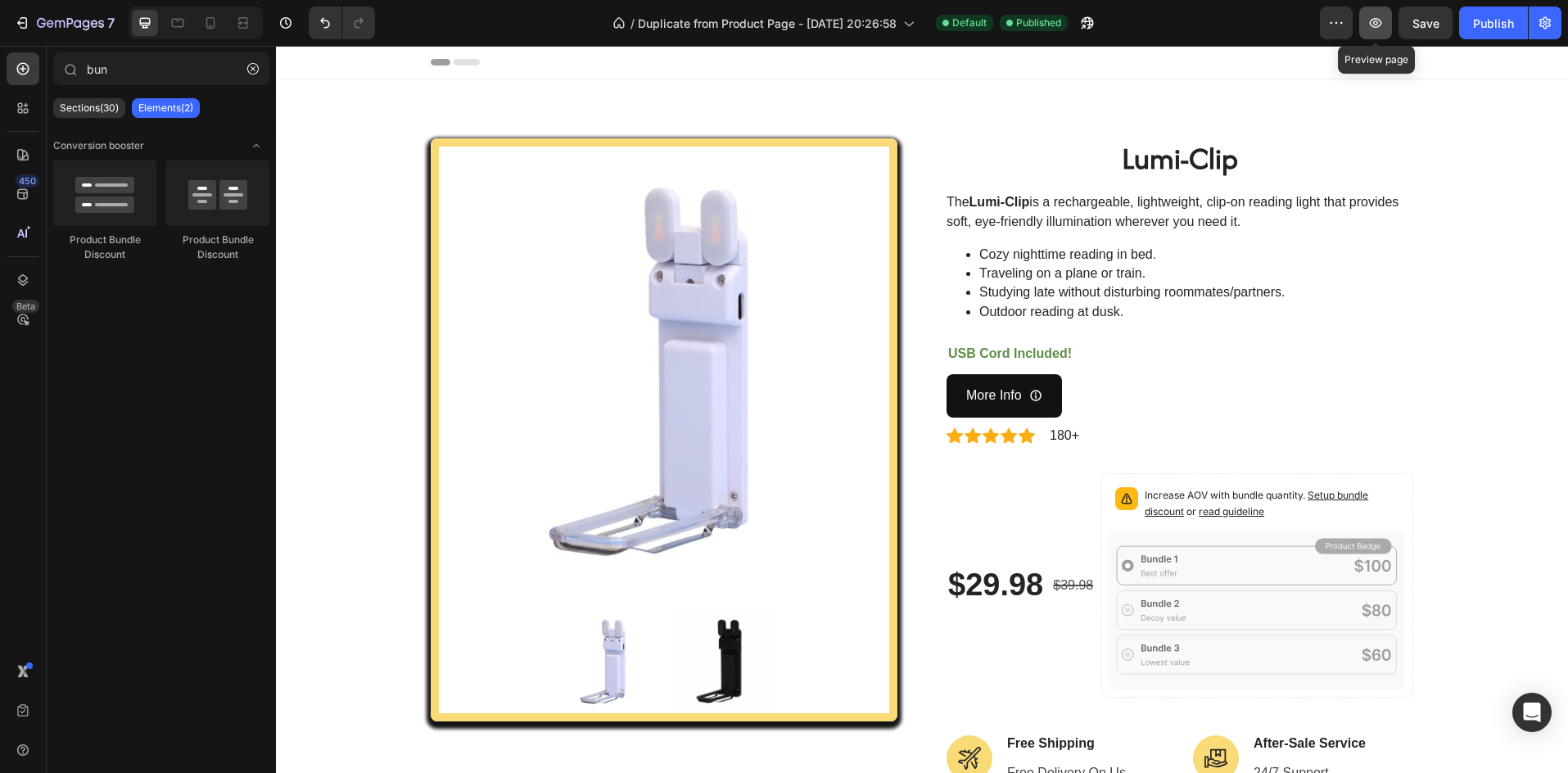
click at [1365, 25] on button "button" at bounding box center [1376, 23] width 32 height 32
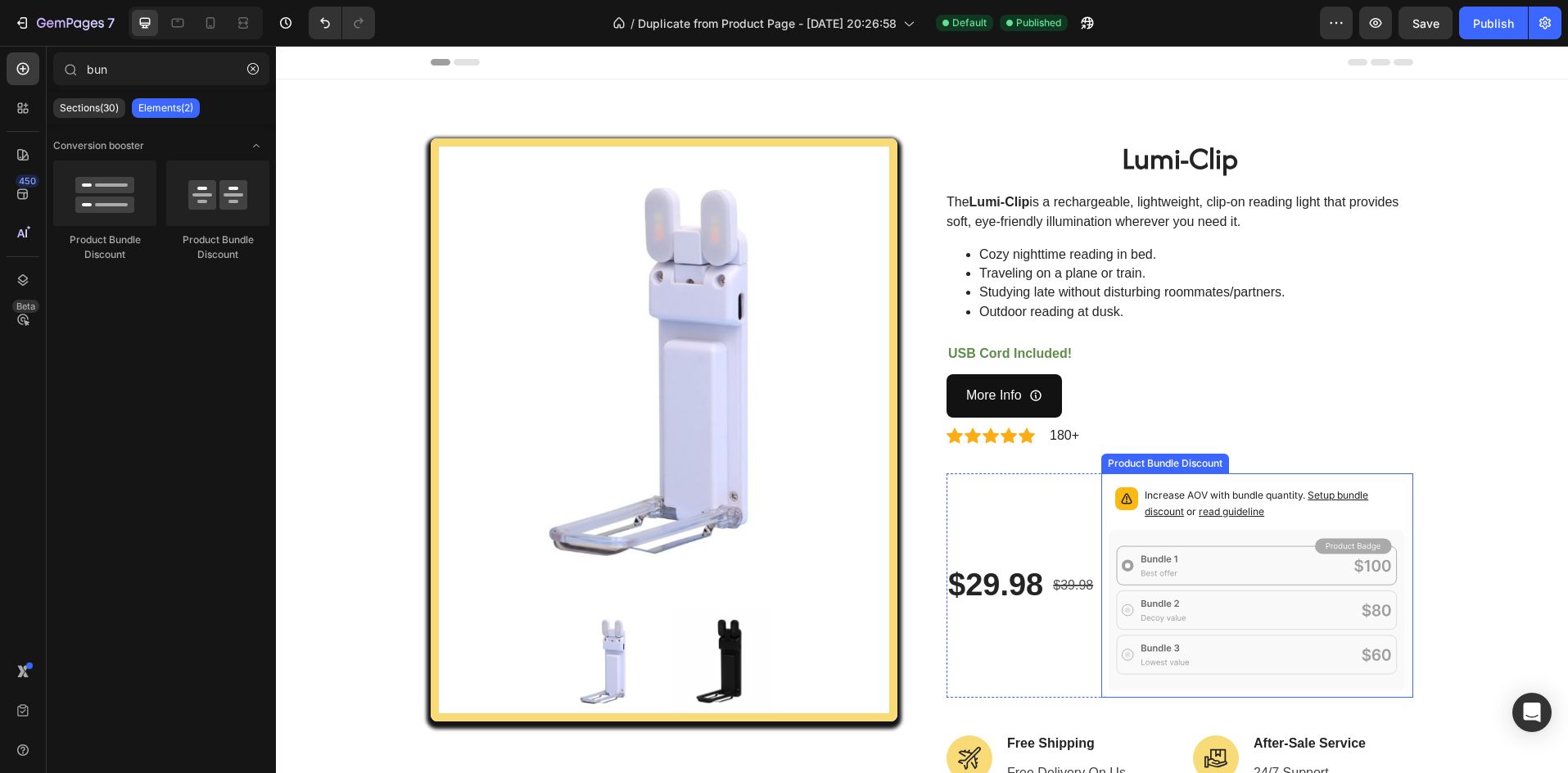
click at [1278, 548] on icon at bounding box center [1257, 610] width 297 height 160
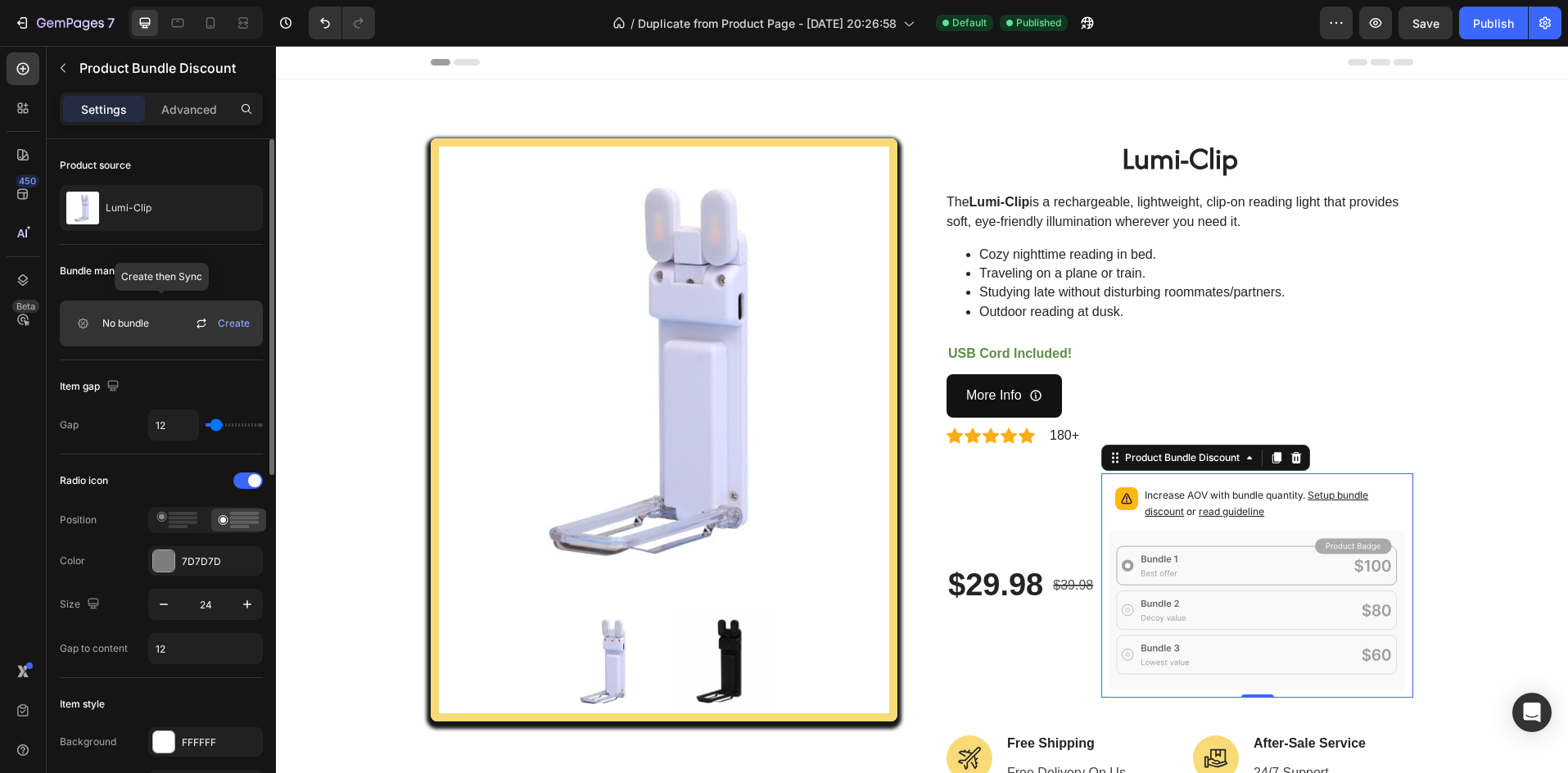
click at [227, 324] on span "Create" at bounding box center [233, 323] width 32 height 14
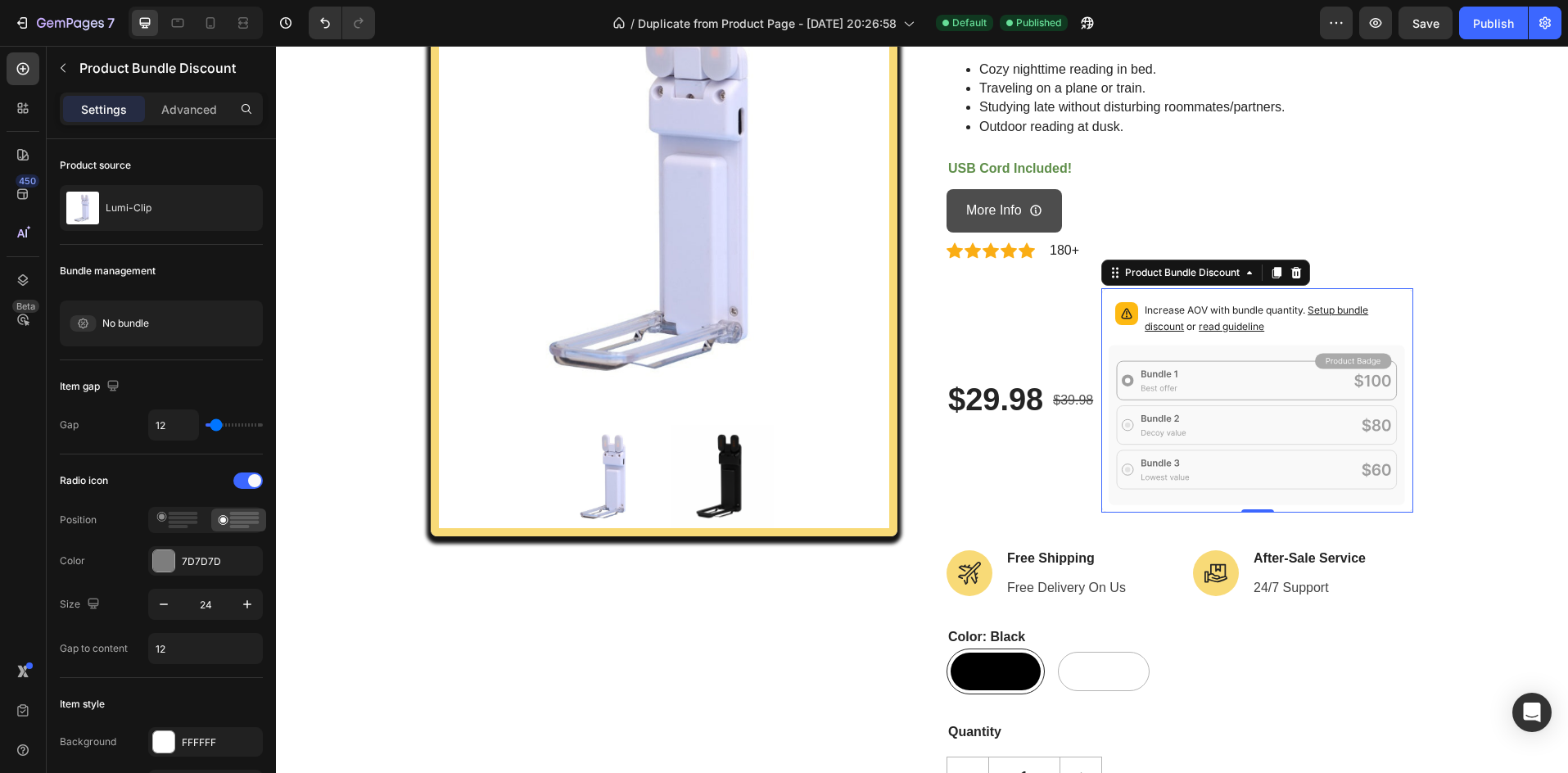
scroll to position [219, 0]
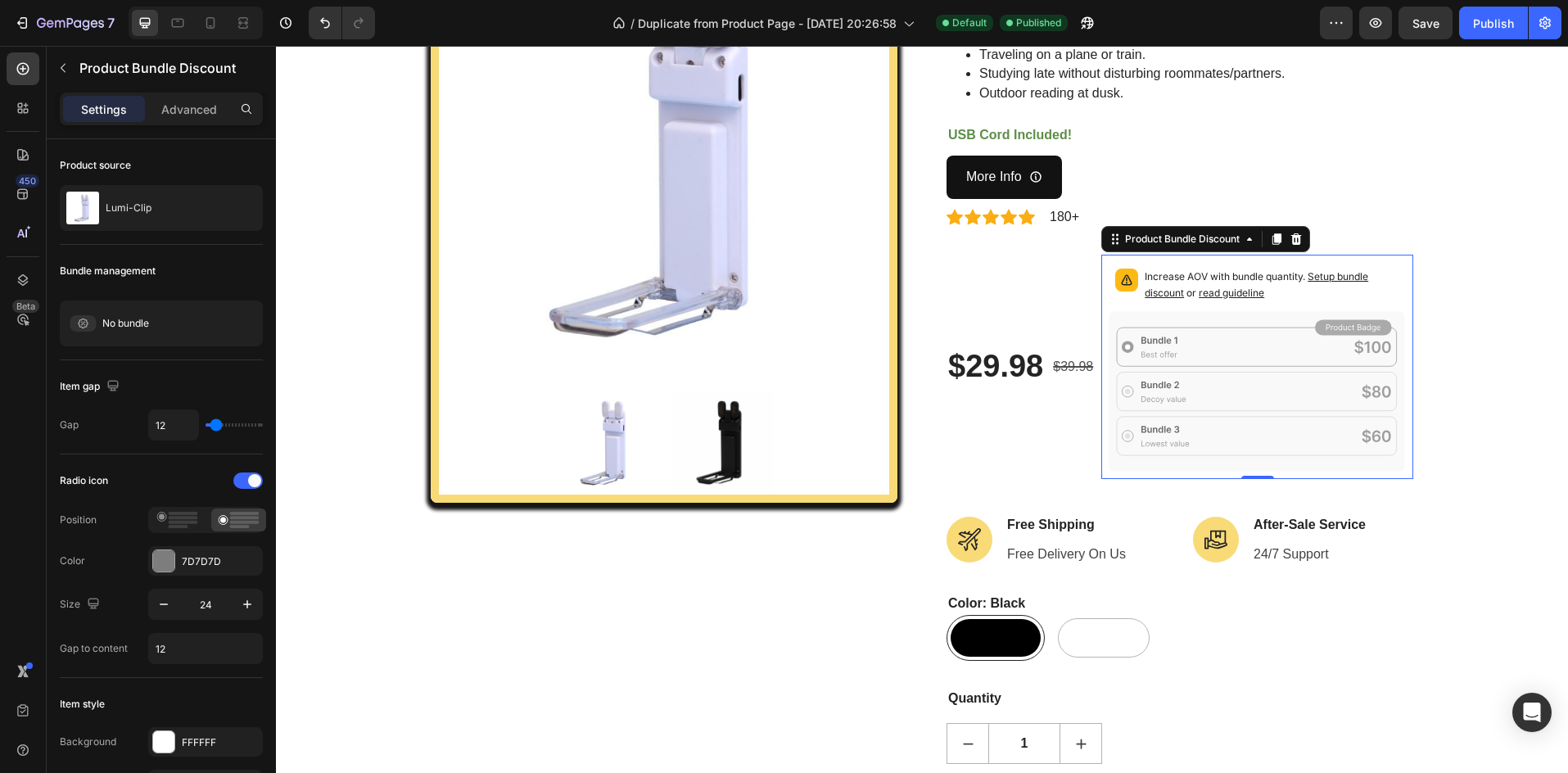
click at [1193, 328] on rect at bounding box center [1257, 347] width 281 height 38
click at [1299, 239] on div at bounding box center [1295, 239] width 20 height 20
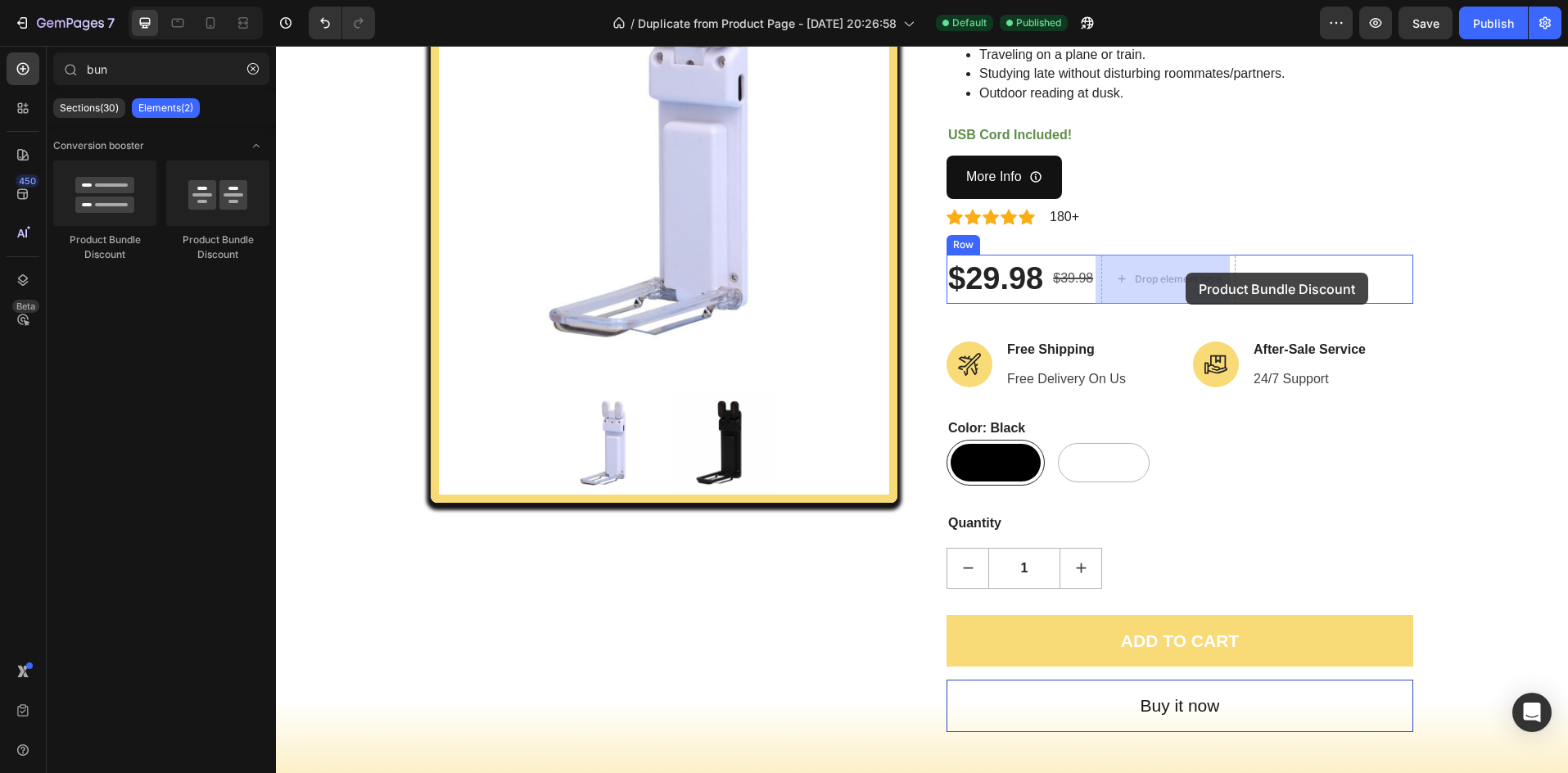
drag, startPoint x: 386, startPoint y: 268, endPoint x: 1174, endPoint y: 271, distance: 788.0
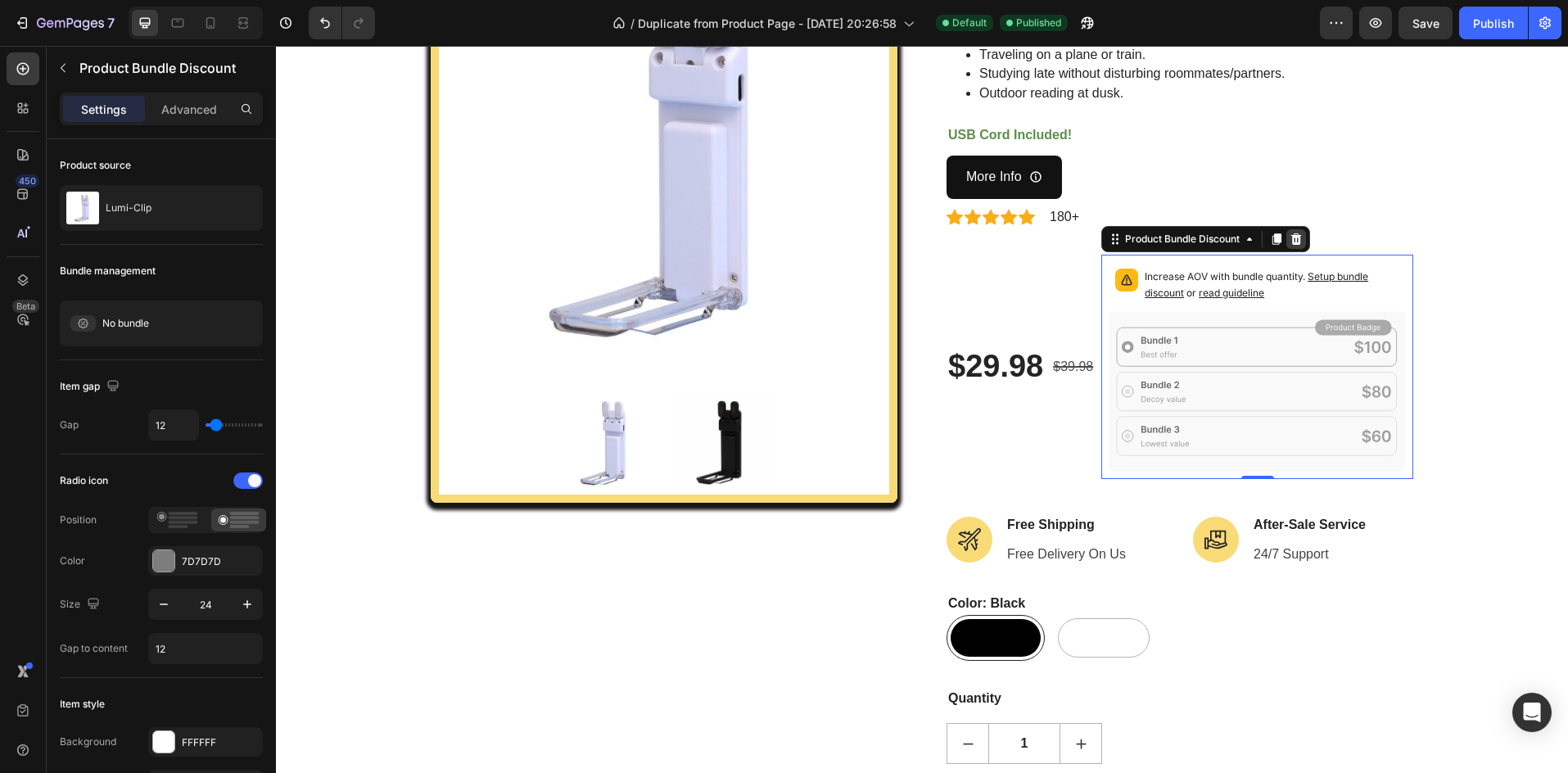
click at [1289, 231] on div at bounding box center [1295, 239] width 20 height 20
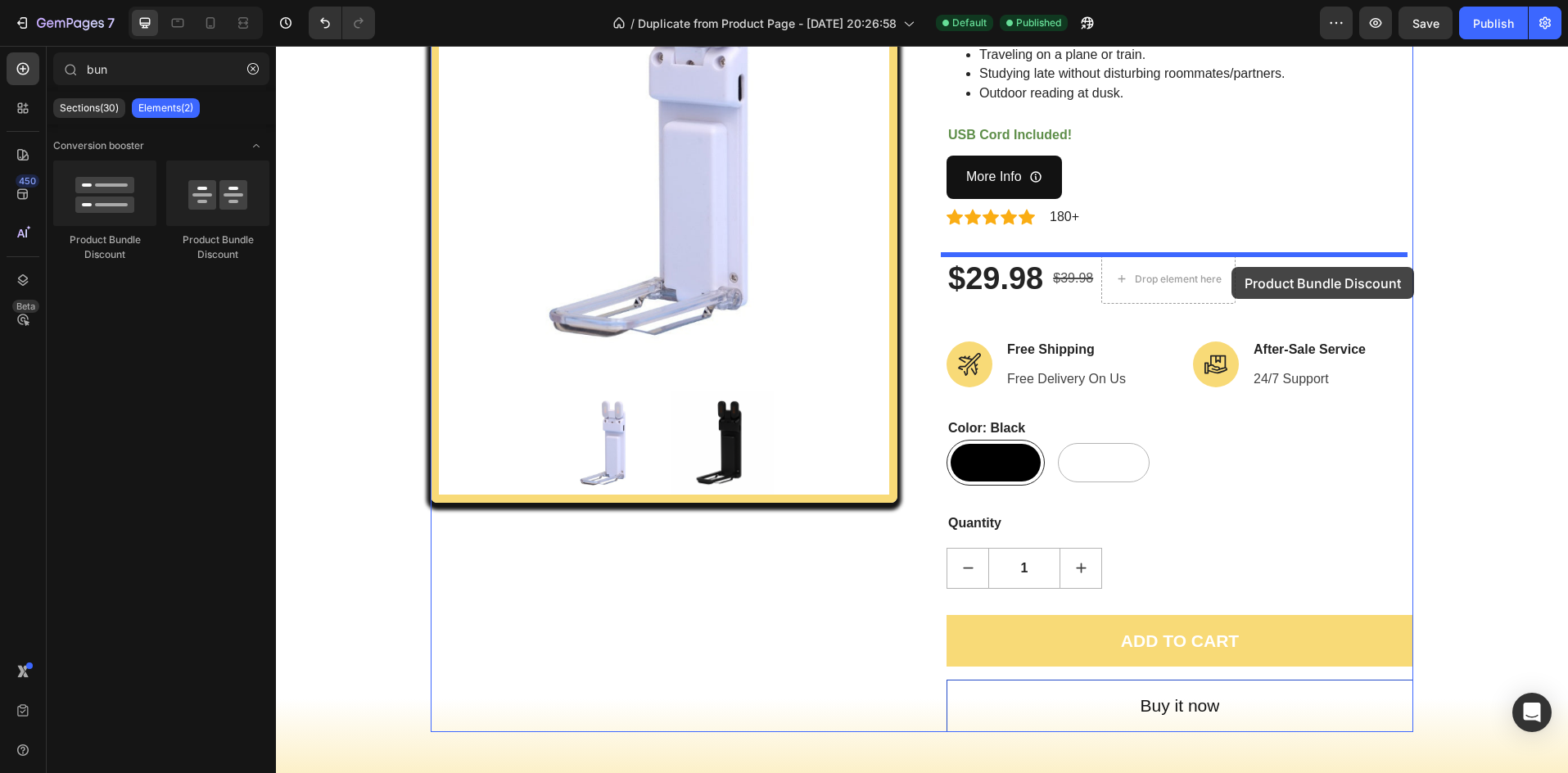
drag, startPoint x: 486, startPoint y: 246, endPoint x: 1230, endPoint y: 268, distance: 744.3
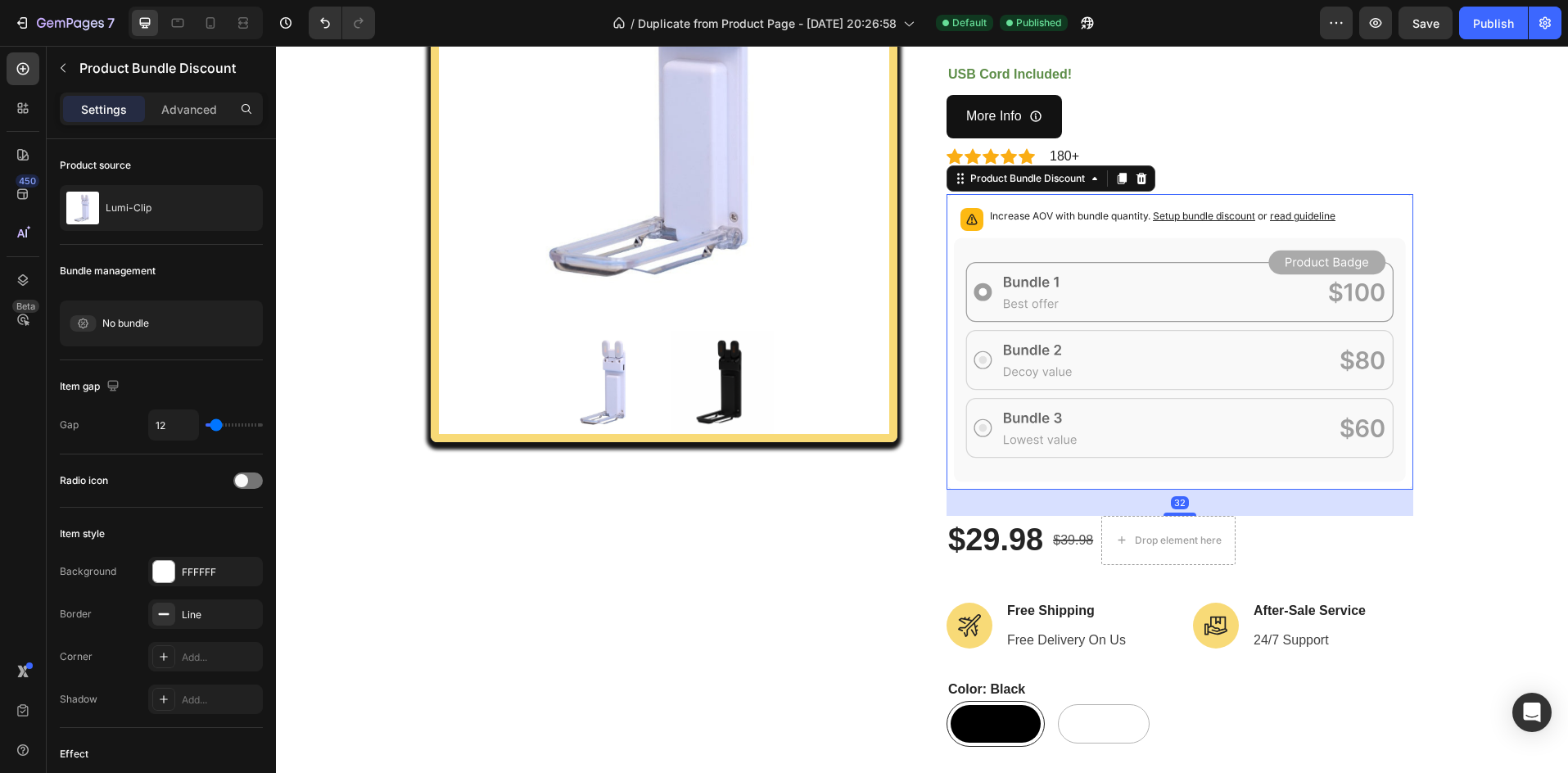
scroll to position [328, 0]
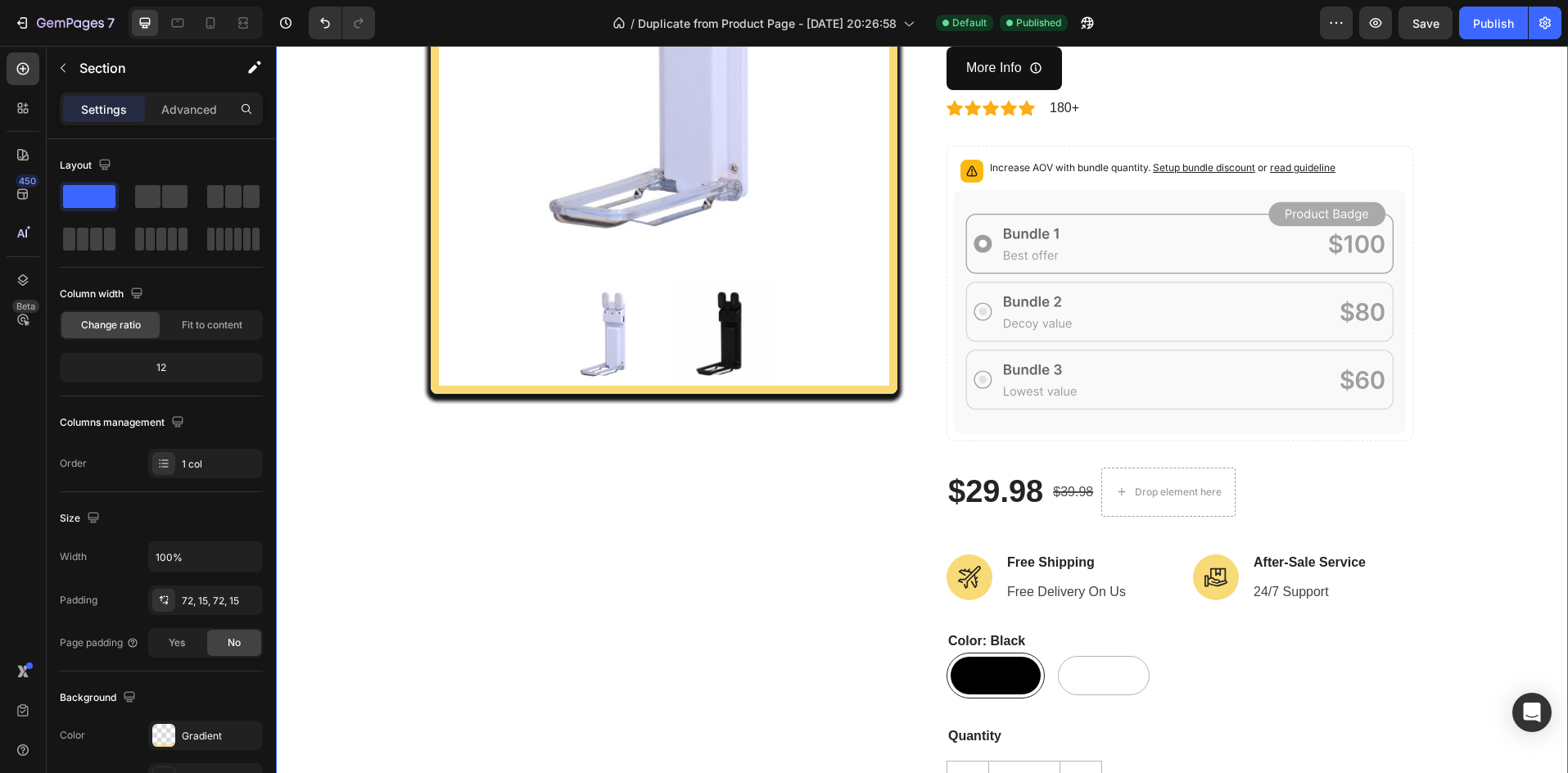
click at [1456, 396] on div "Product Images Lumi-Clip (P) Title The Lumi-Clip is a rechargeable, lightweight…" at bounding box center [922, 424] width 1267 height 1226
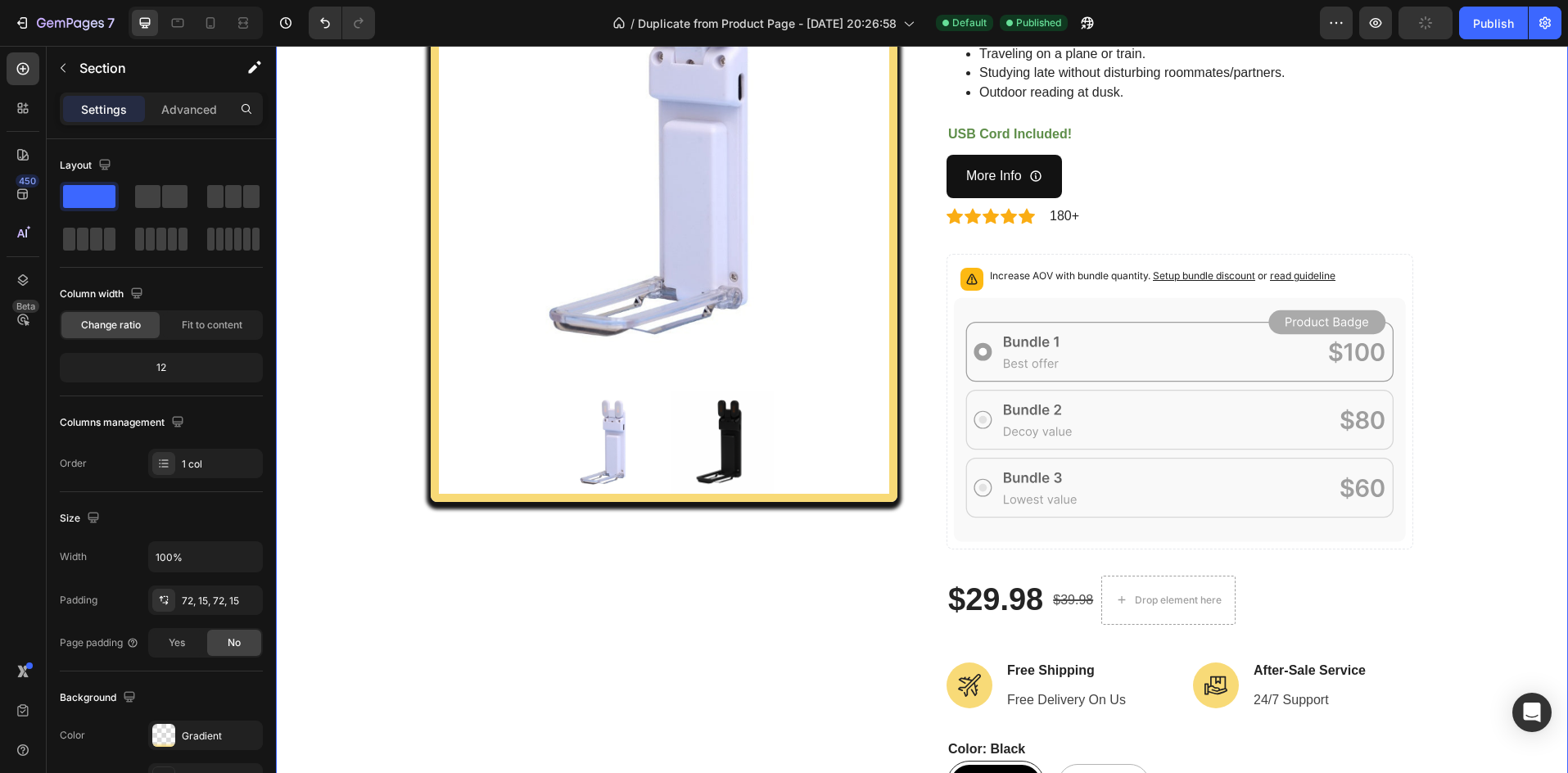
scroll to position [219, 0]
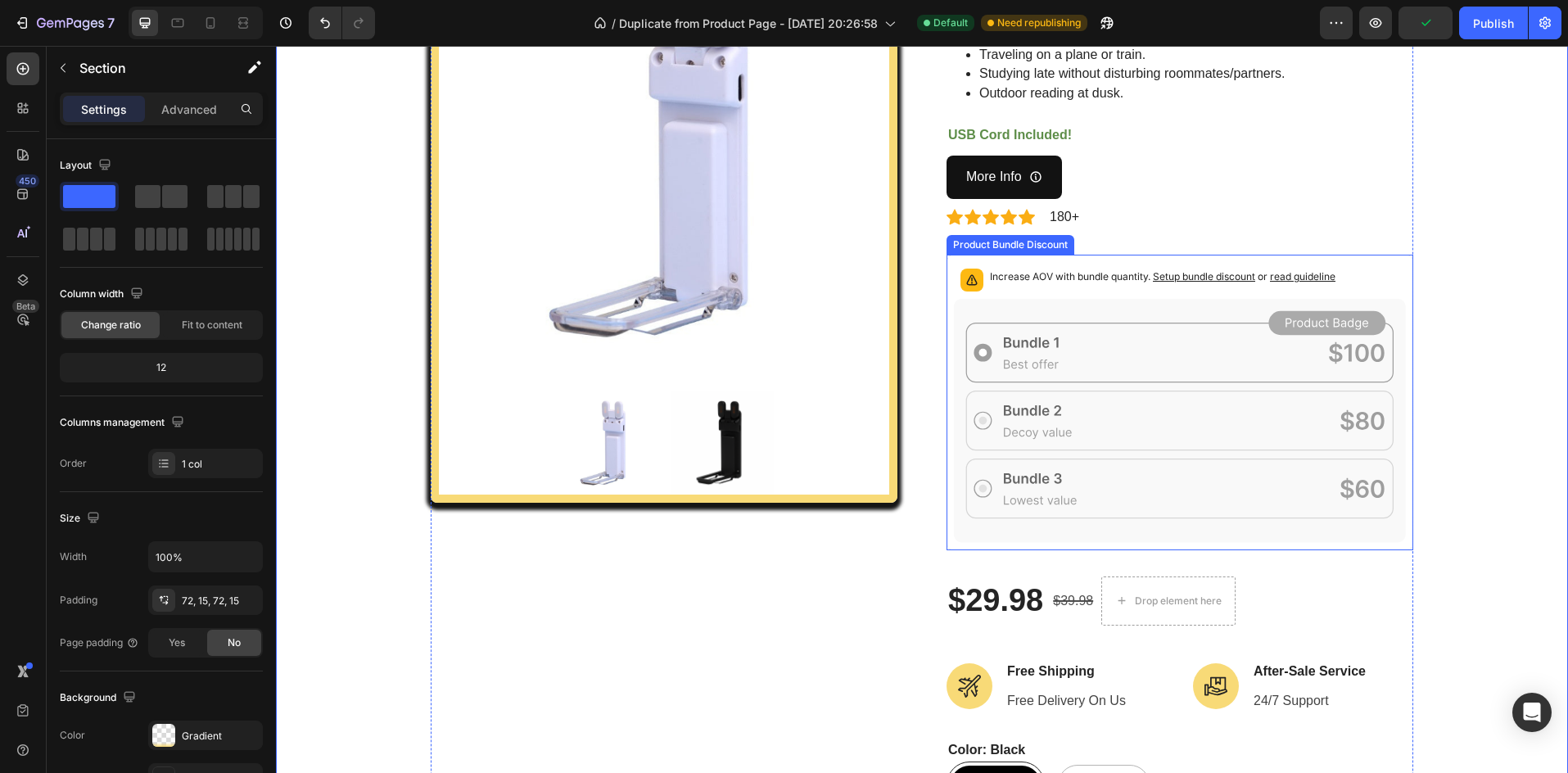
click at [1246, 395] on icon at bounding box center [1180, 420] width 452 height 244
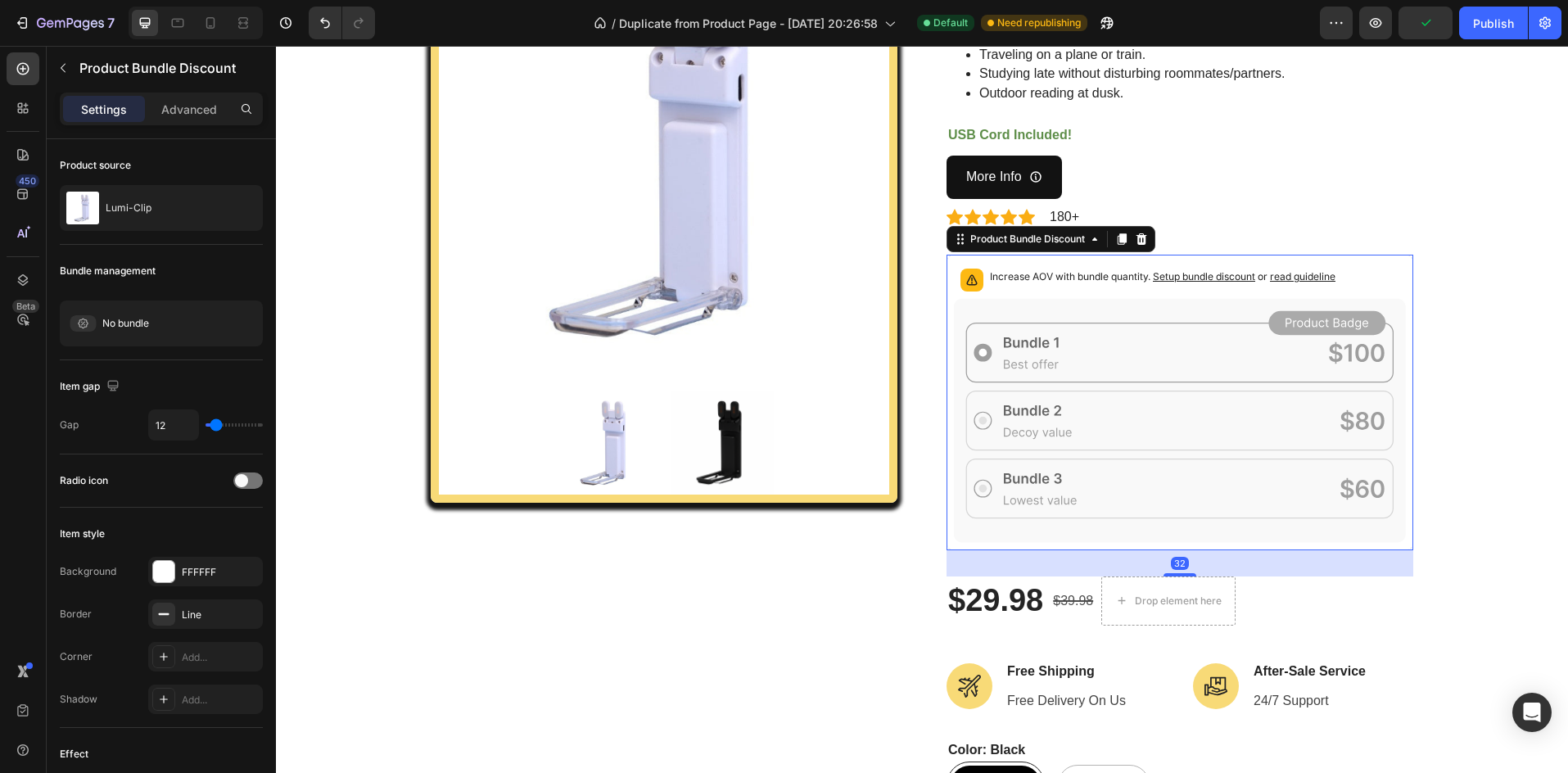
click at [1246, 395] on icon at bounding box center [1180, 420] width 452 height 244
click at [1015, 608] on div "$29.98" at bounding box center [995, 602] width 98 height 41
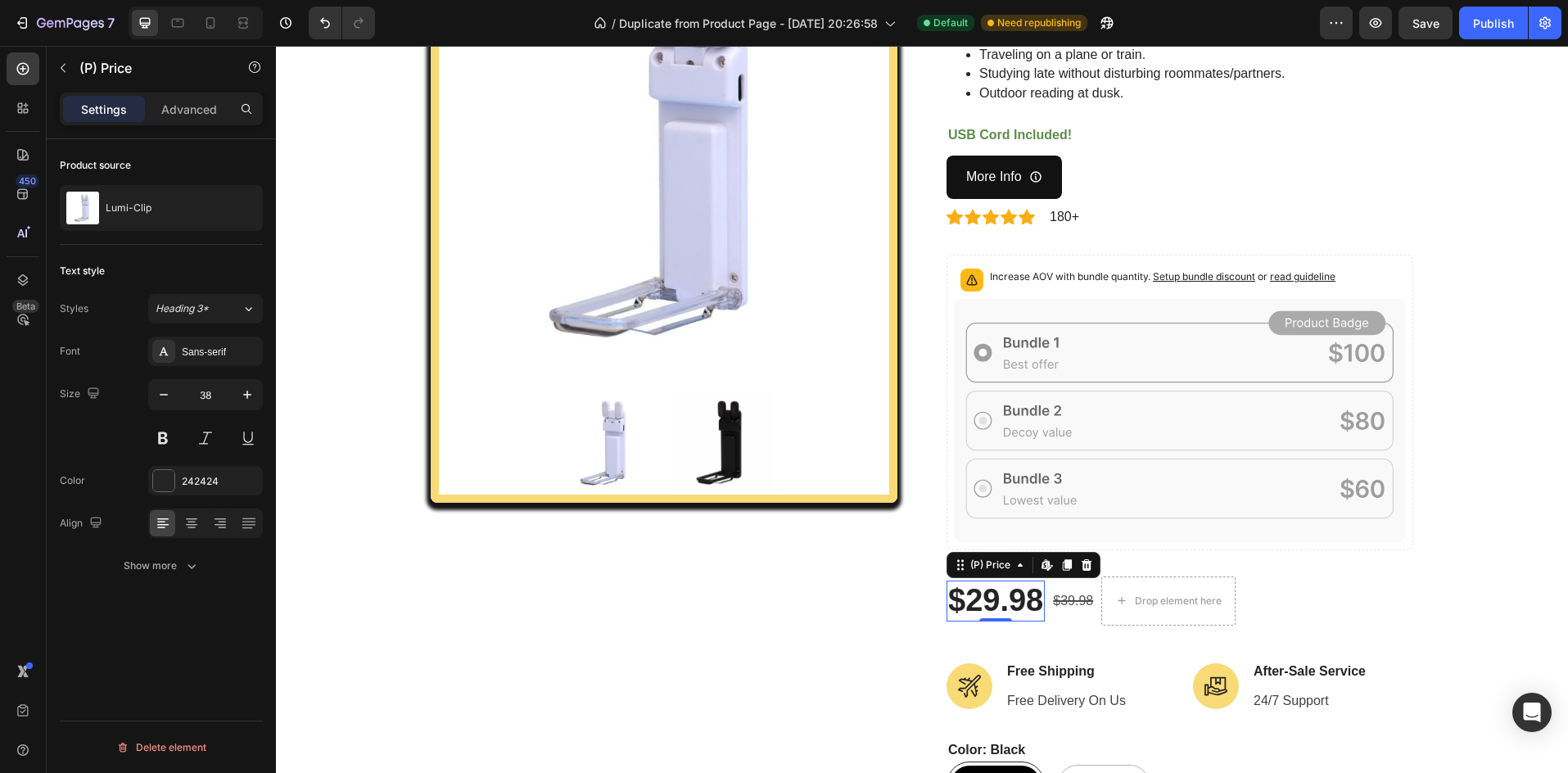
click at [1065, 605] on div "$39.98" at bounding box center [1072, 602] width 43 height 27
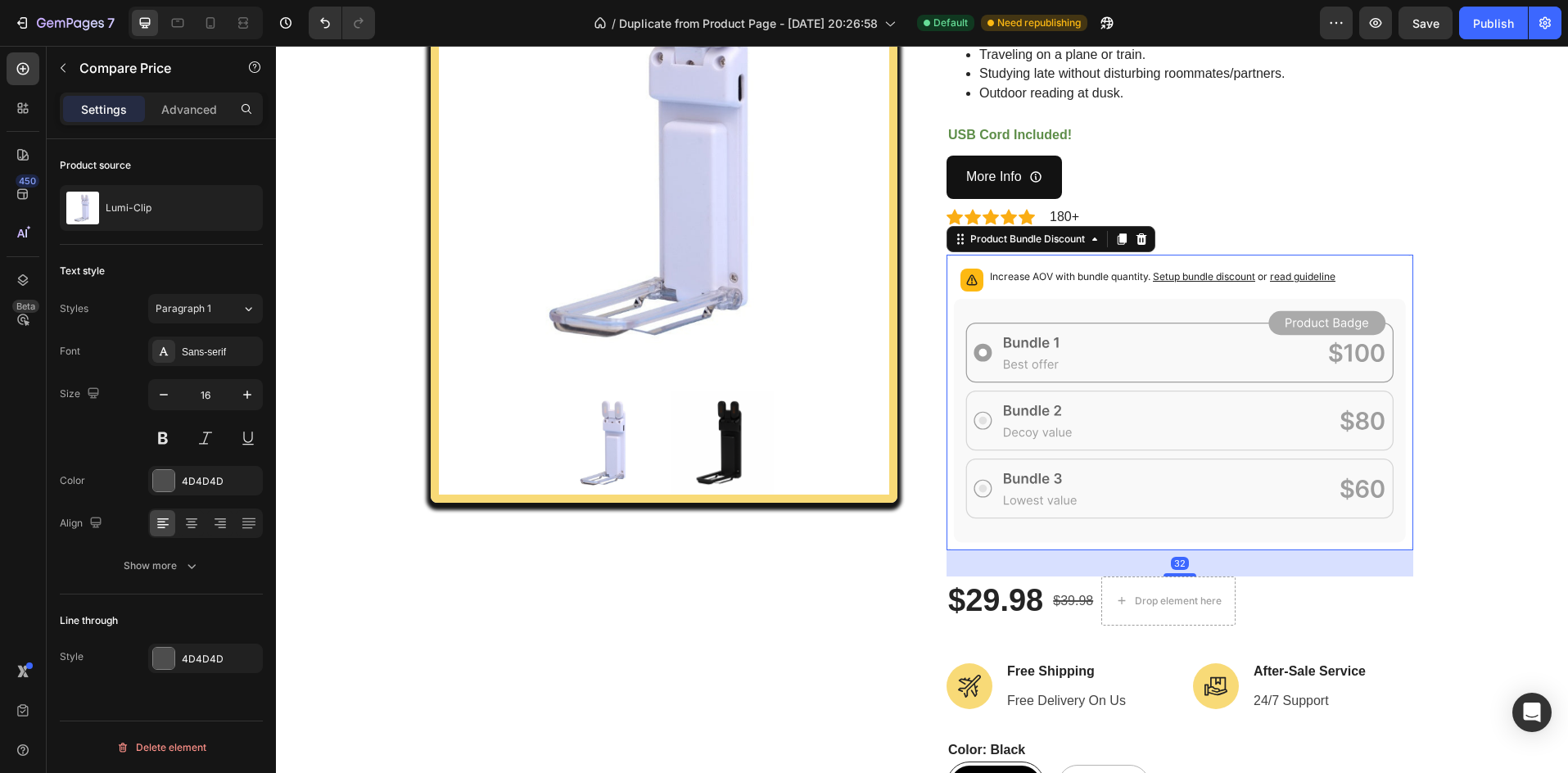
click at [1172, 436] on icon at bounding box center [1180, 420] width 452 height 244
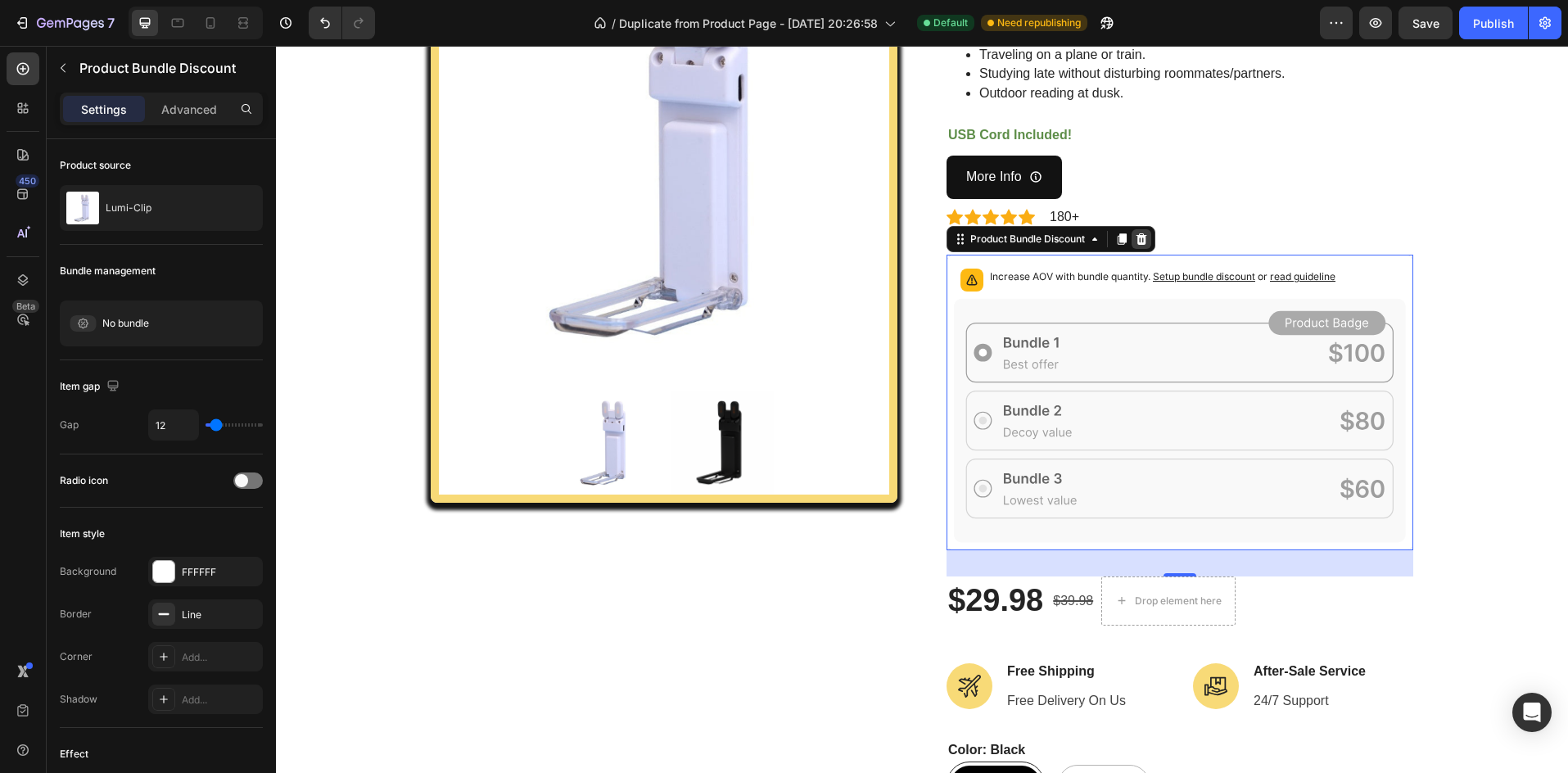
click at [1139, 242] on icon at bounding box center [1140, 239] width 13 height 13
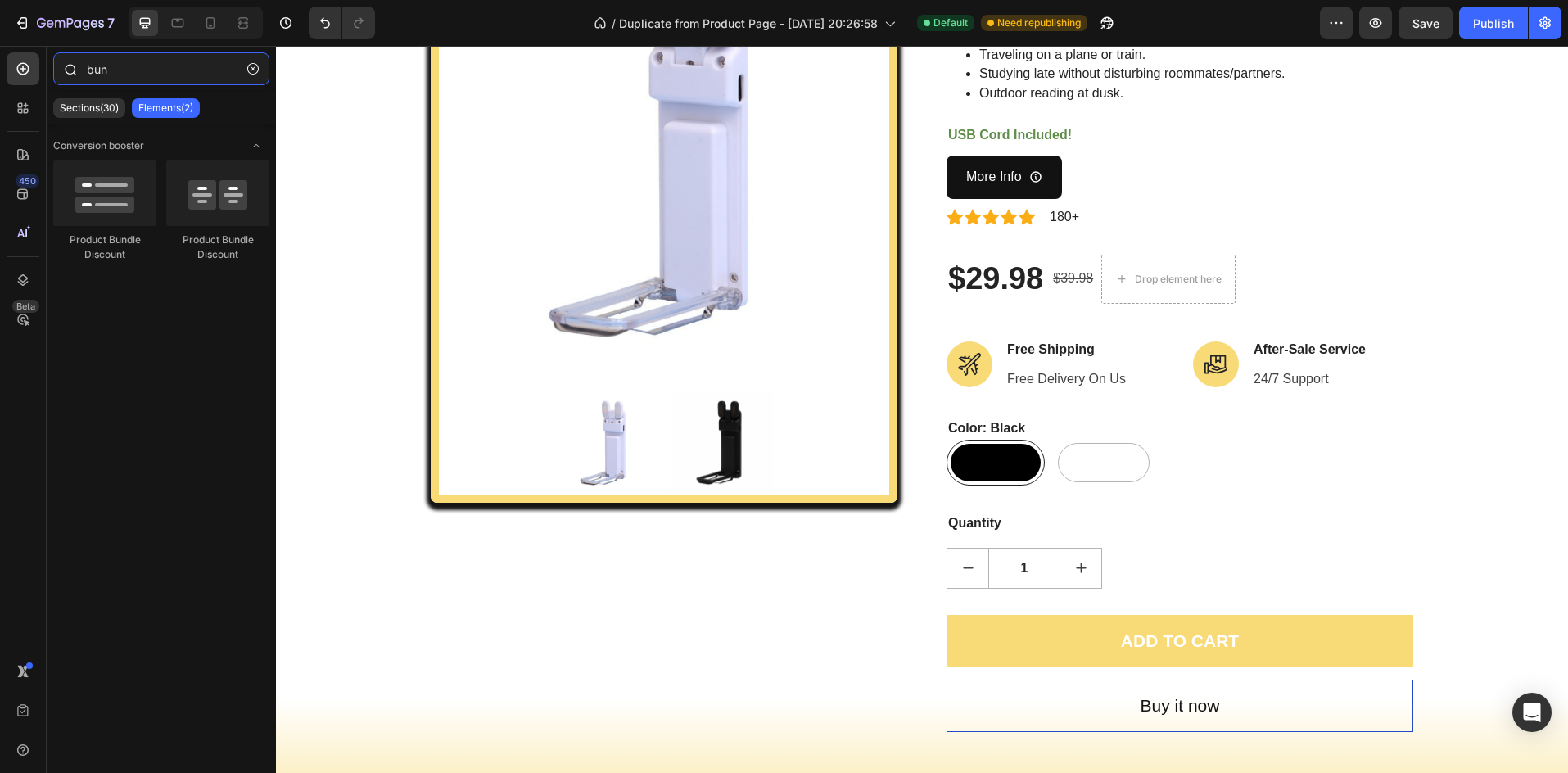
click at [178, 74] on input "bun" at bounding box center [161, 69] width 216 height 32
click at [24, 754] on icon at bounding box center [22, 750] width 16 height 16
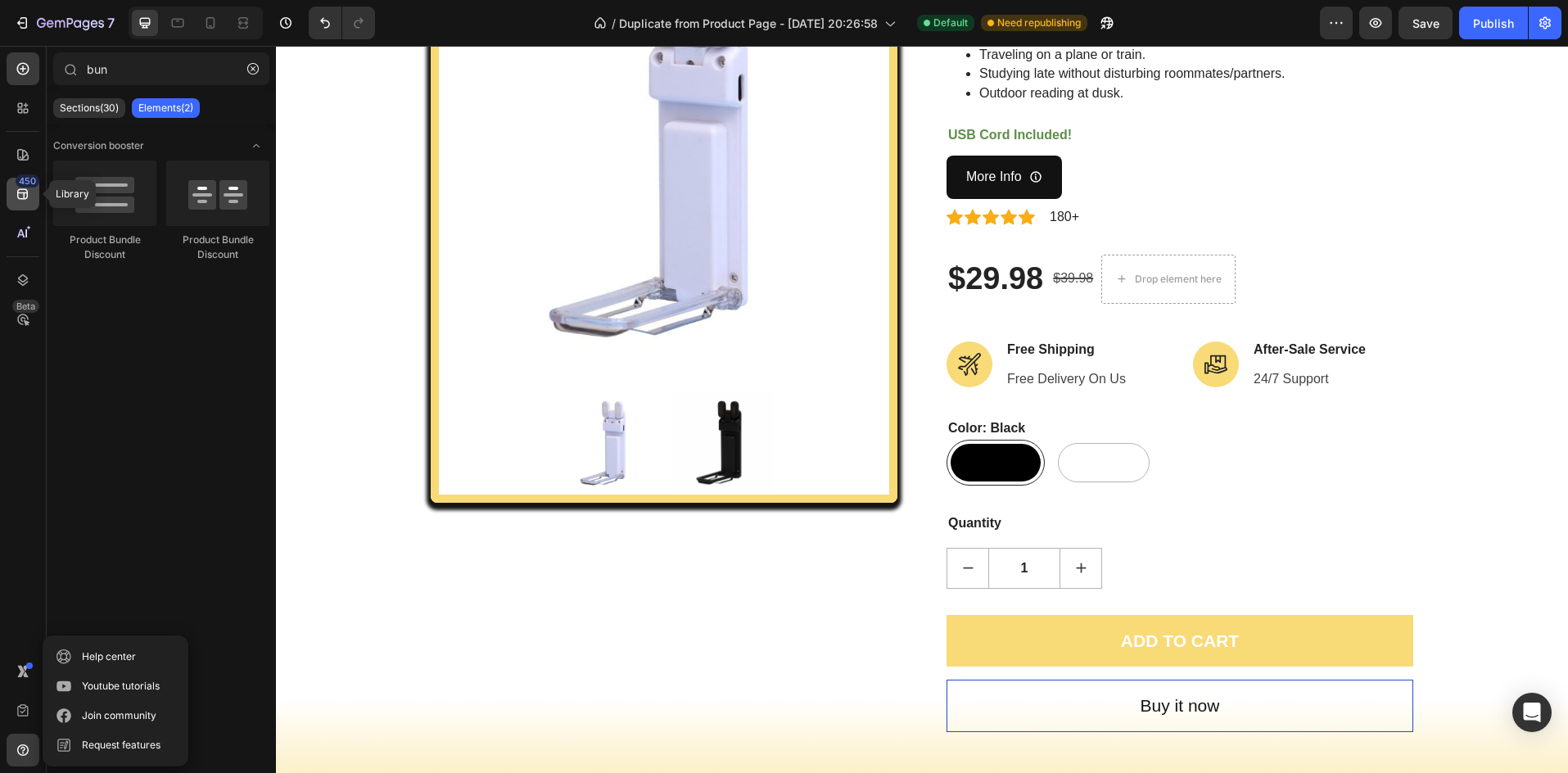
click at [20, 180] on div "450" at bounding box center [27, 181] width 24 height 13
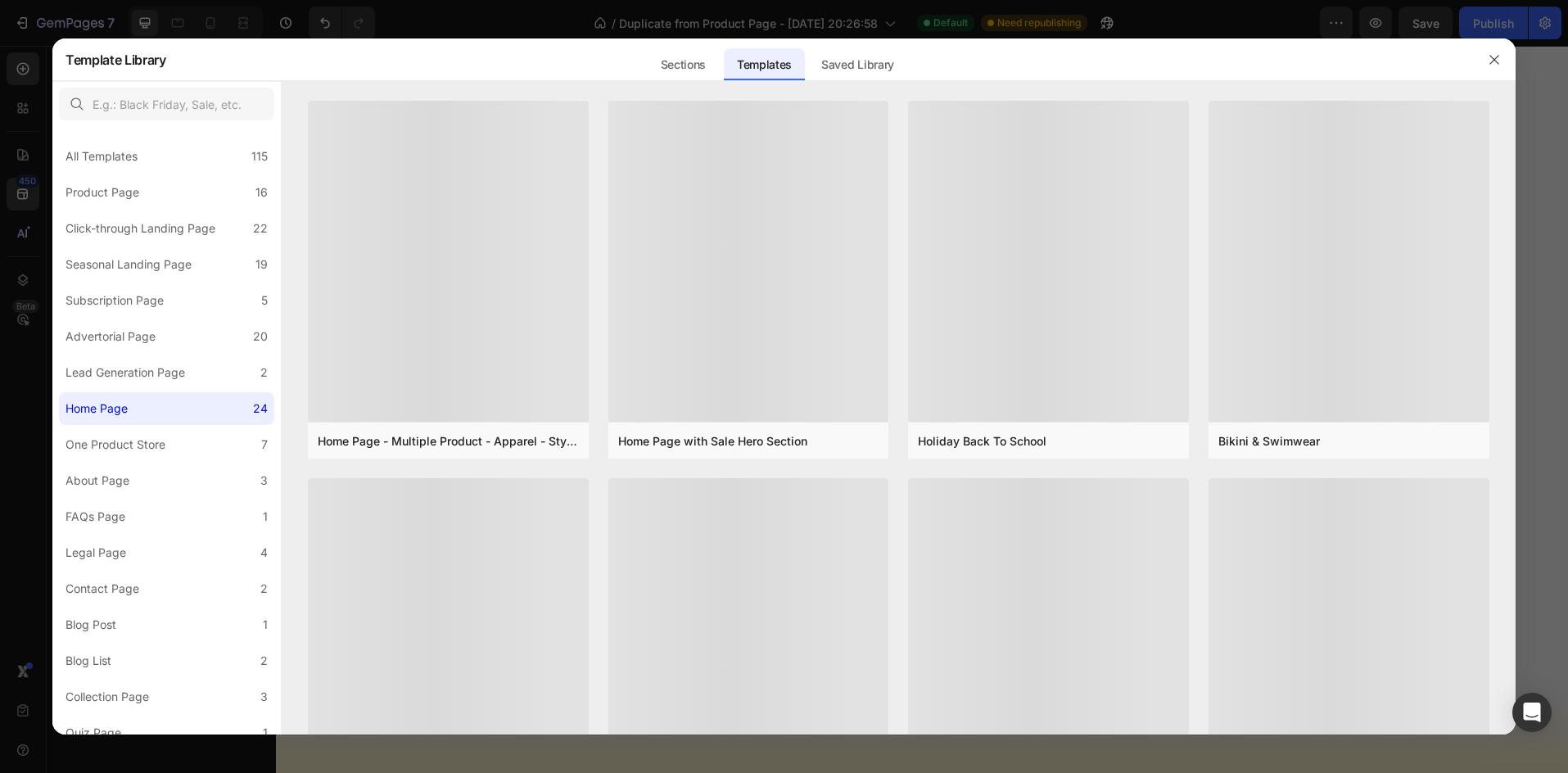
click at [26, 159] on div at bounding box center [784, 386] width 1568 height 773
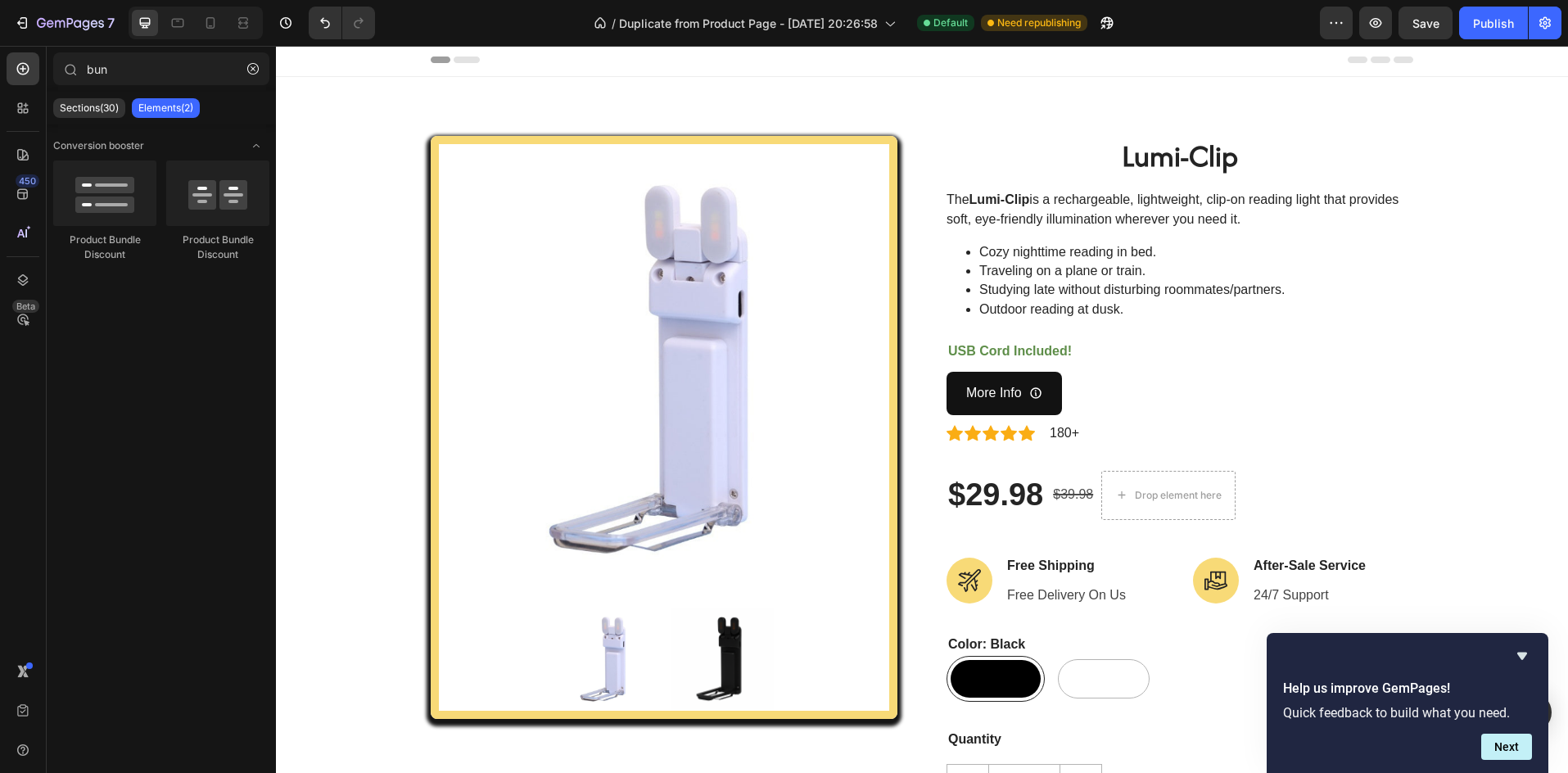
scroll to position [0, 0]
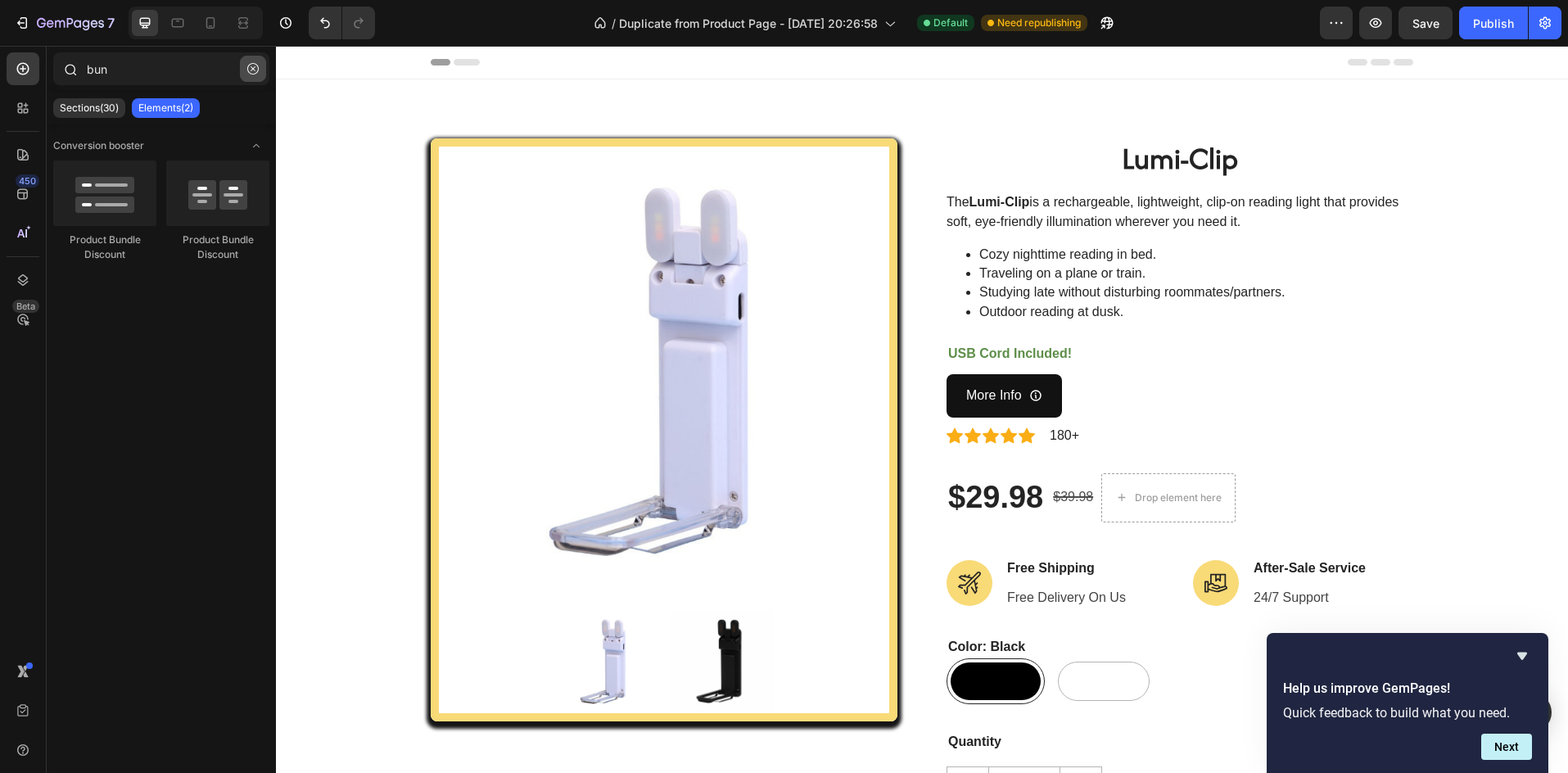
click at [257, 74] on button "button" at bounding box center [253, 68] width 26 height 26
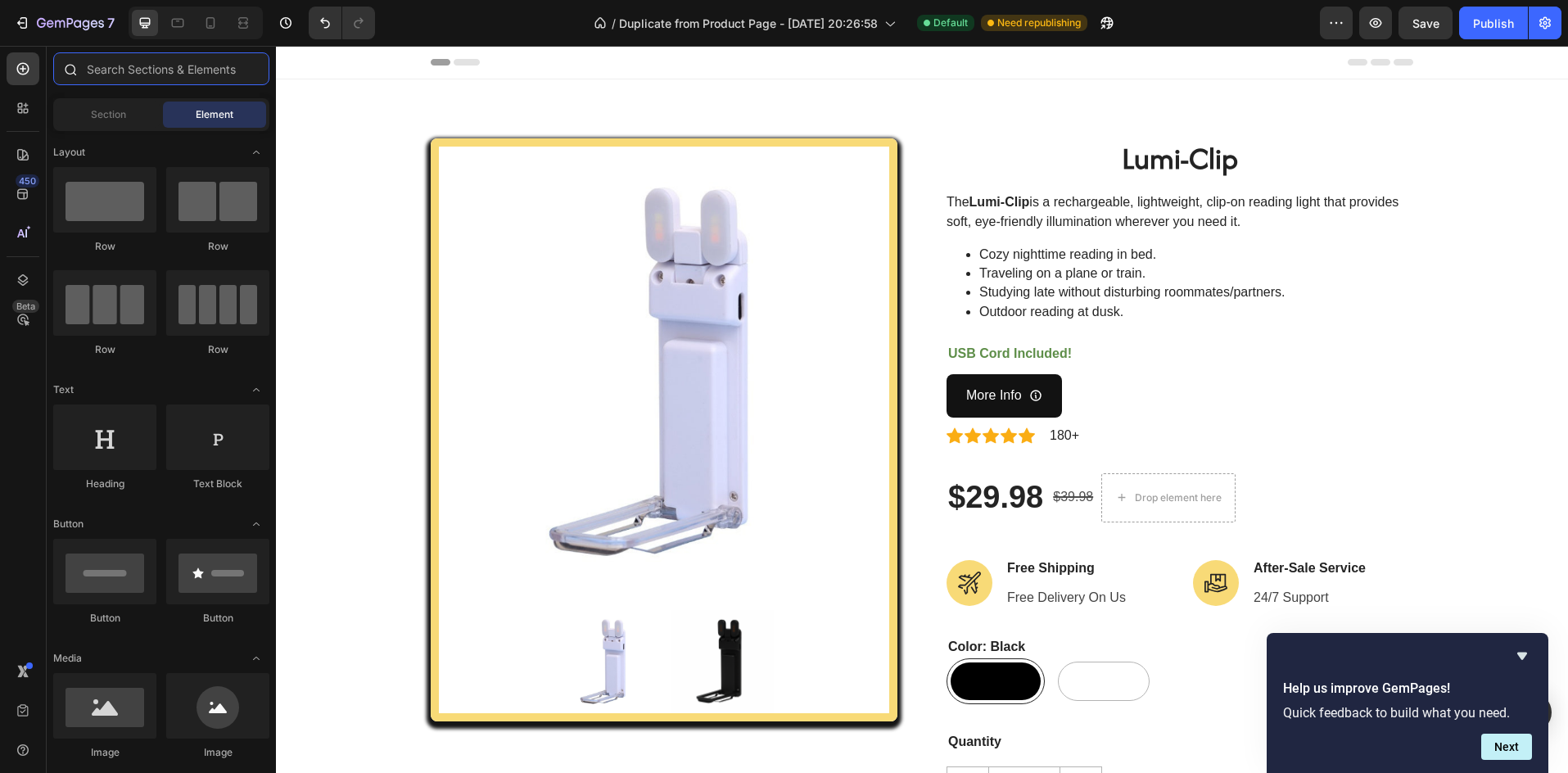
click at [199, 66] on input "text" at bounding box center [161, 69] width 216 height 32
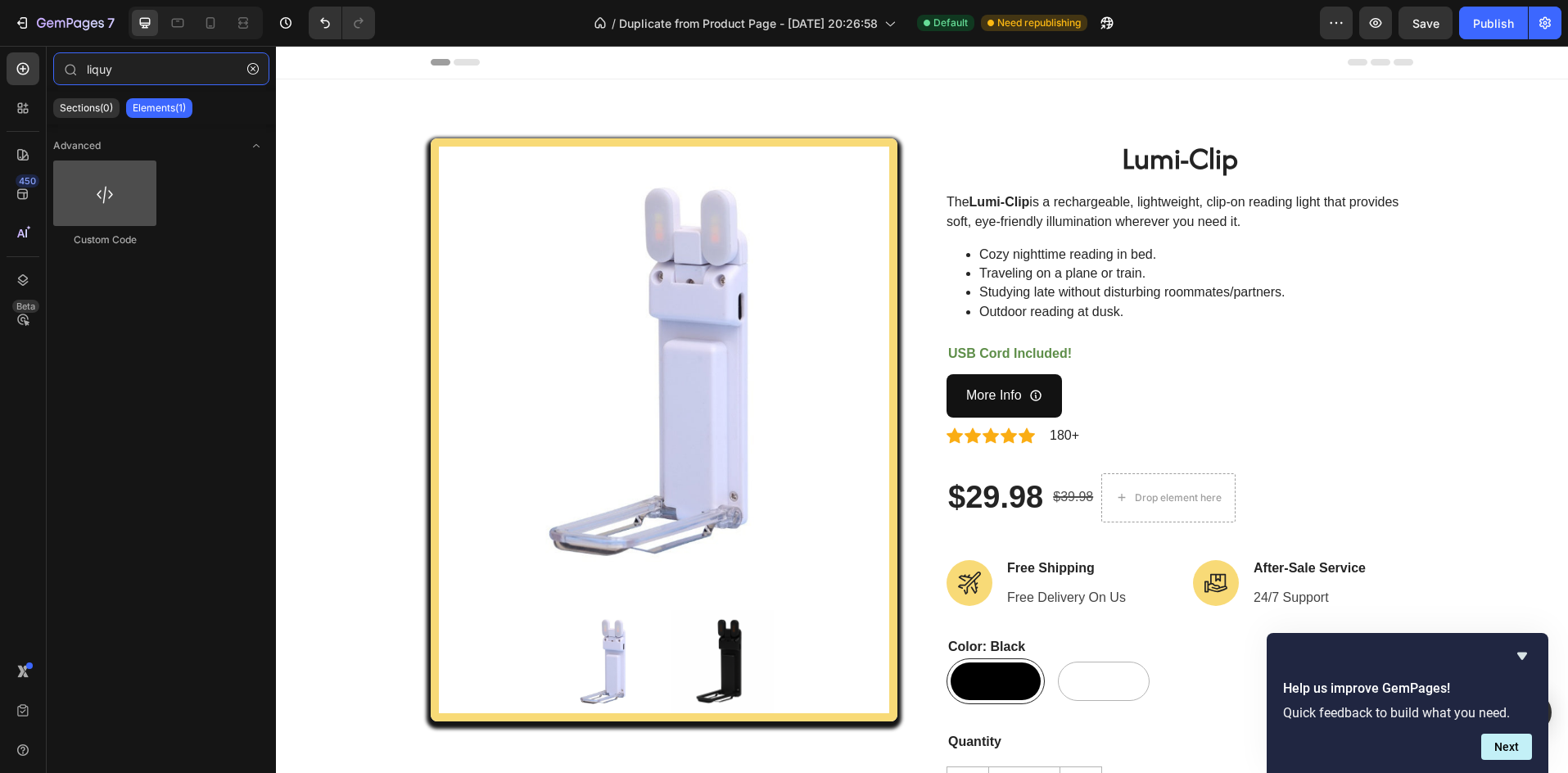
type input "liquy"
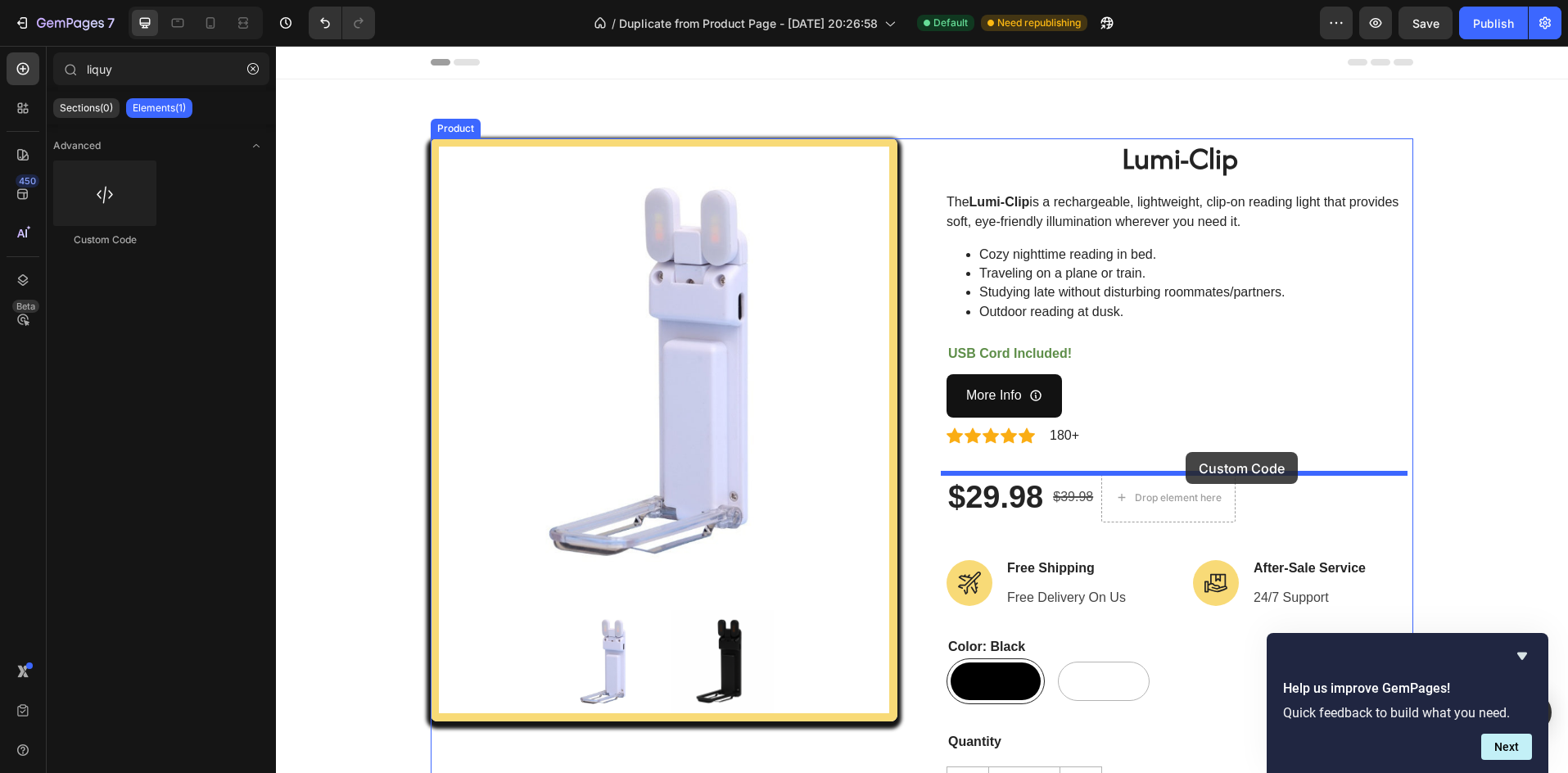
drag, startPoint x: 355, startPoint y: 248, endPoint x: 1186, endPoint y: 453, distance: 855.9
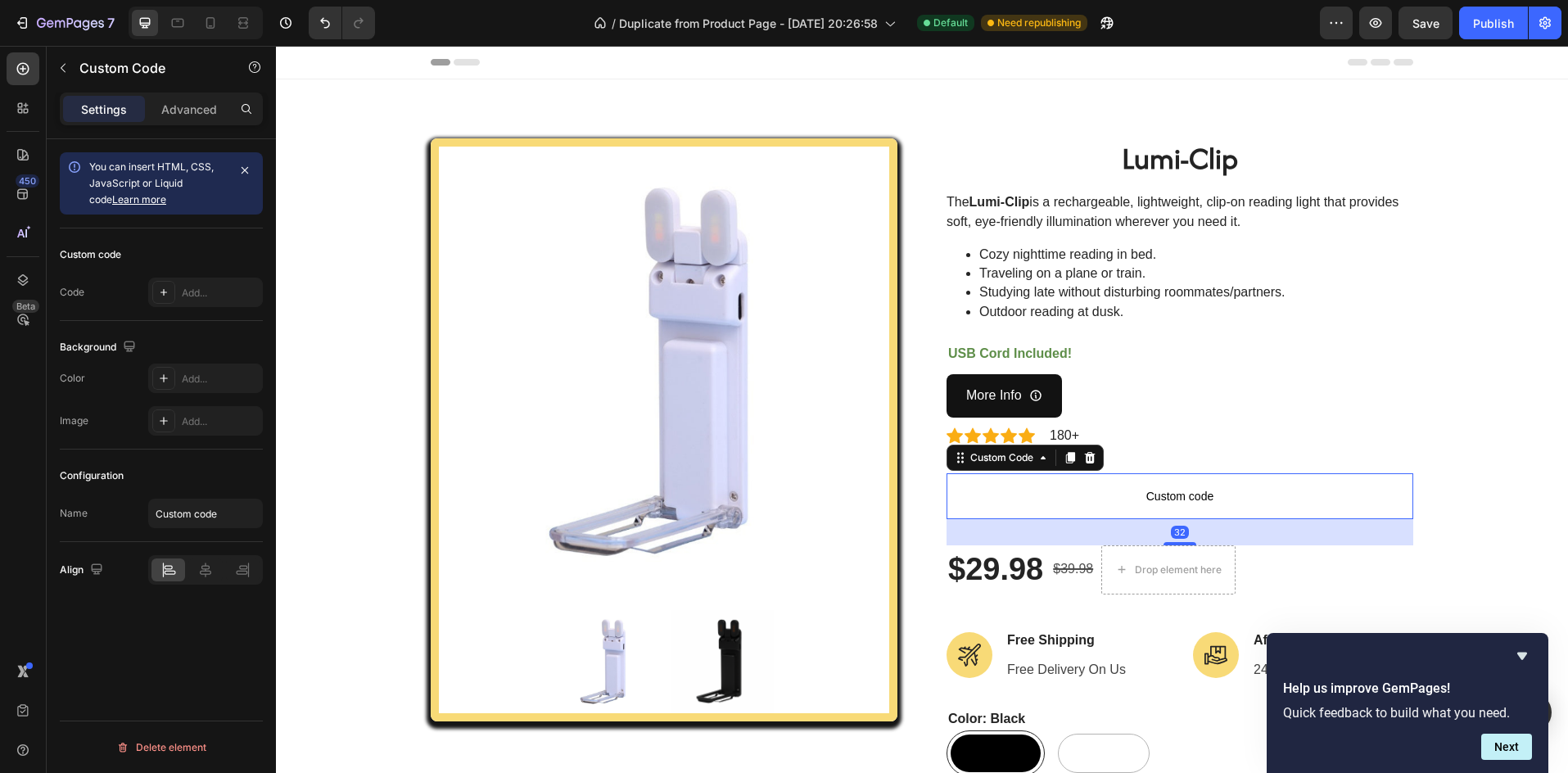
click at [1152, 501] on span "Custom code" at bounding box center [1180, 496] width 467 height 20
click at [170, 291] on div at bounding box center [164, 292] width 23 height 23
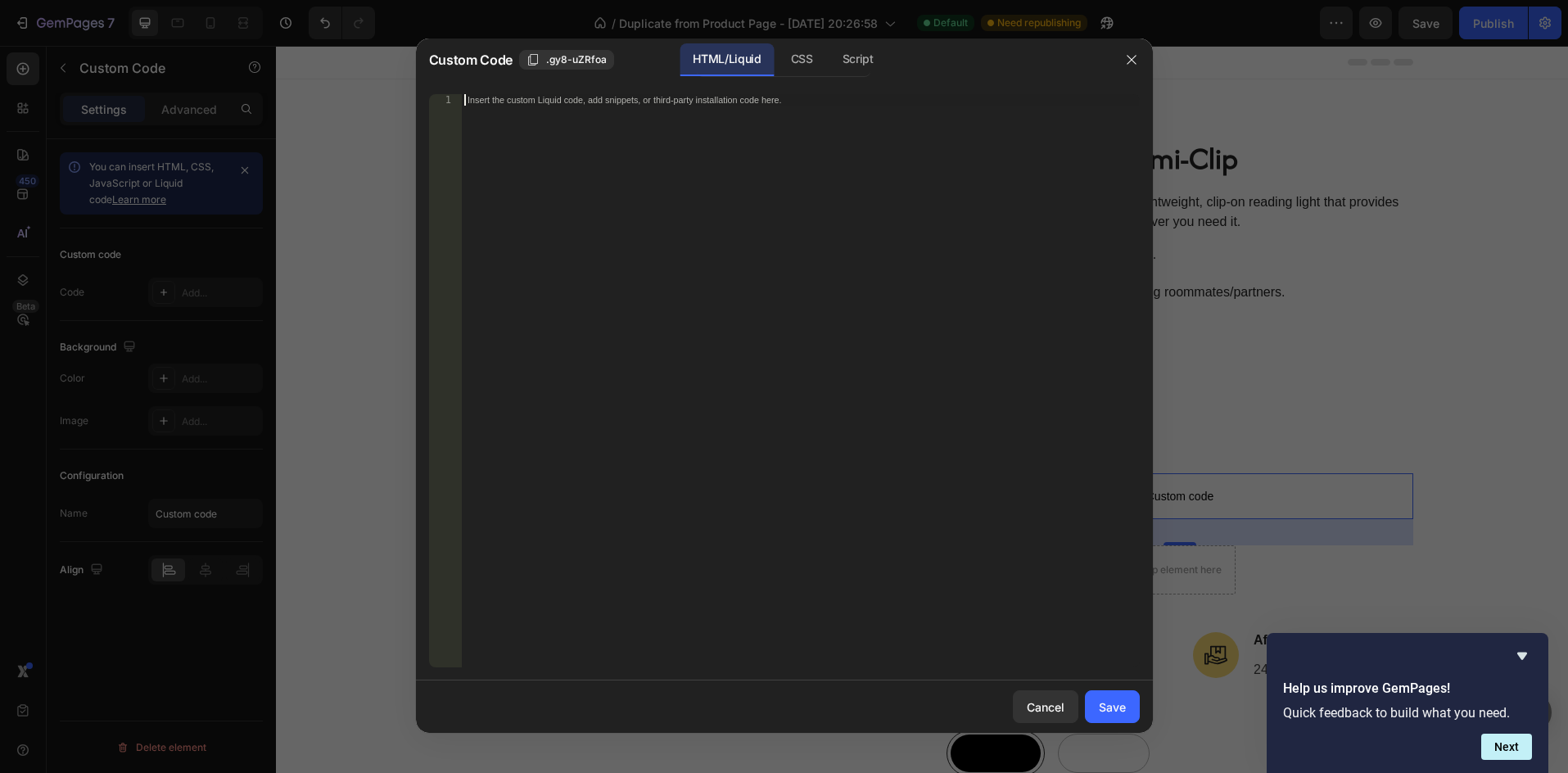
click at [542, 138] on div "Insert the custom Liquid code, add snippets, or third-party installation code h…" at bounding box center [800, 393] width 678 height 597
paste textarea "<koala-deal product-id="{{product.id}}"></koala-deal>"
type textarea "<koala-deal product-id="{{product.id}}"></koala-deal>"
click at [1113, 702] on div "Save" at bounding box center [1112, 707] width 27 height 17
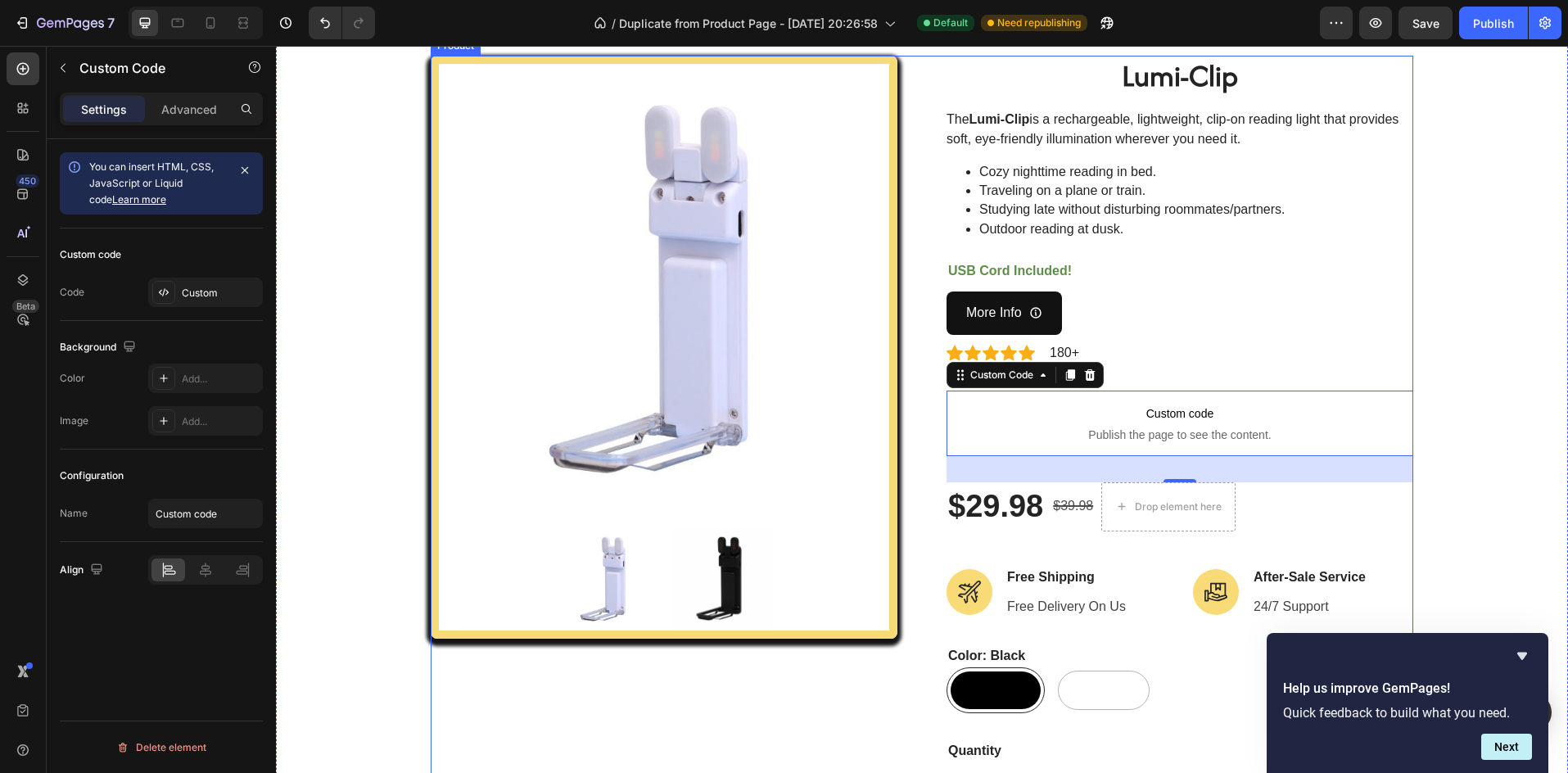
scroll to position [109, 0]
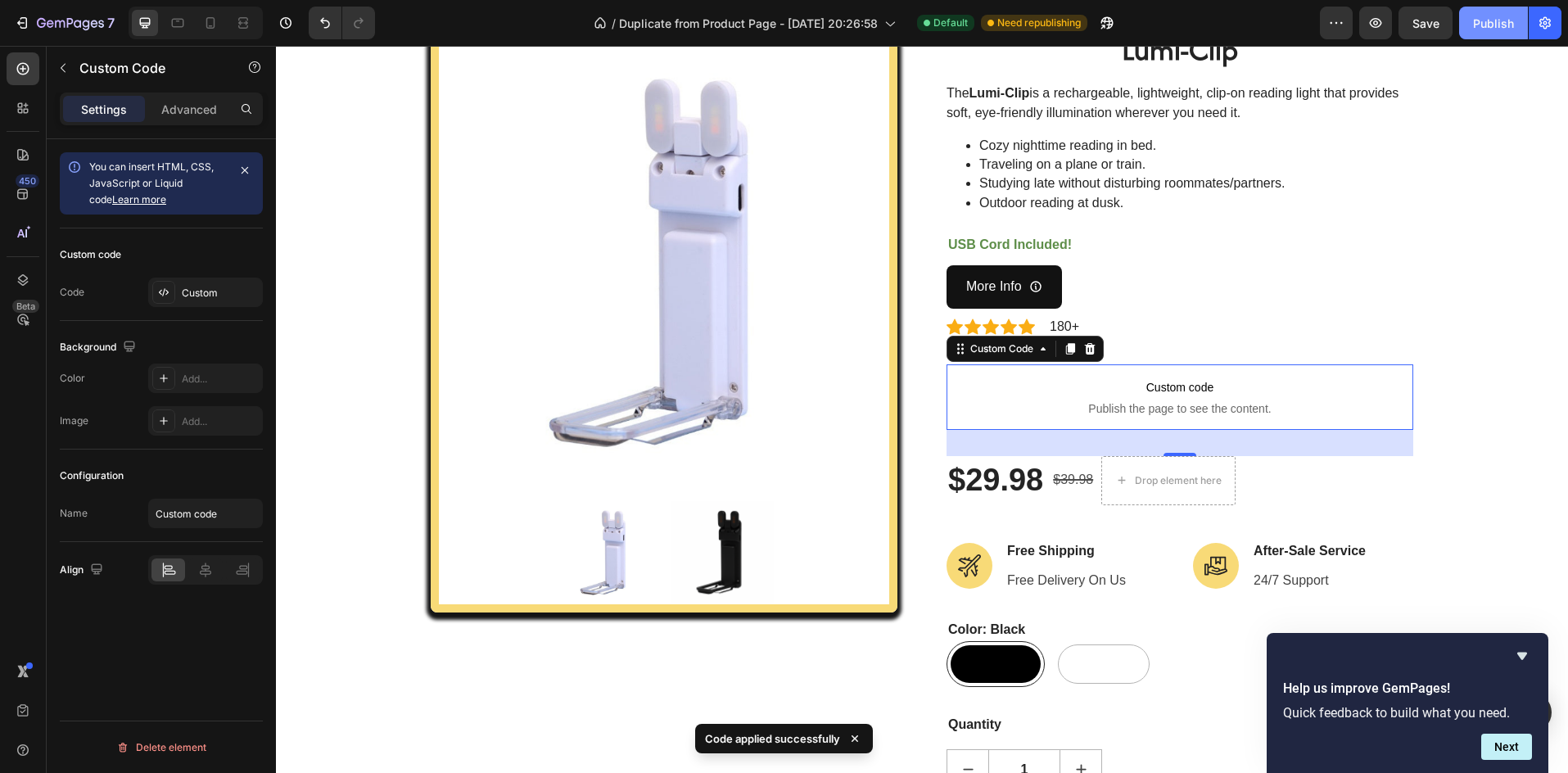
click at [1486, 29] on div "Publish" at bounding box center [1493, 23] width 41 height 17
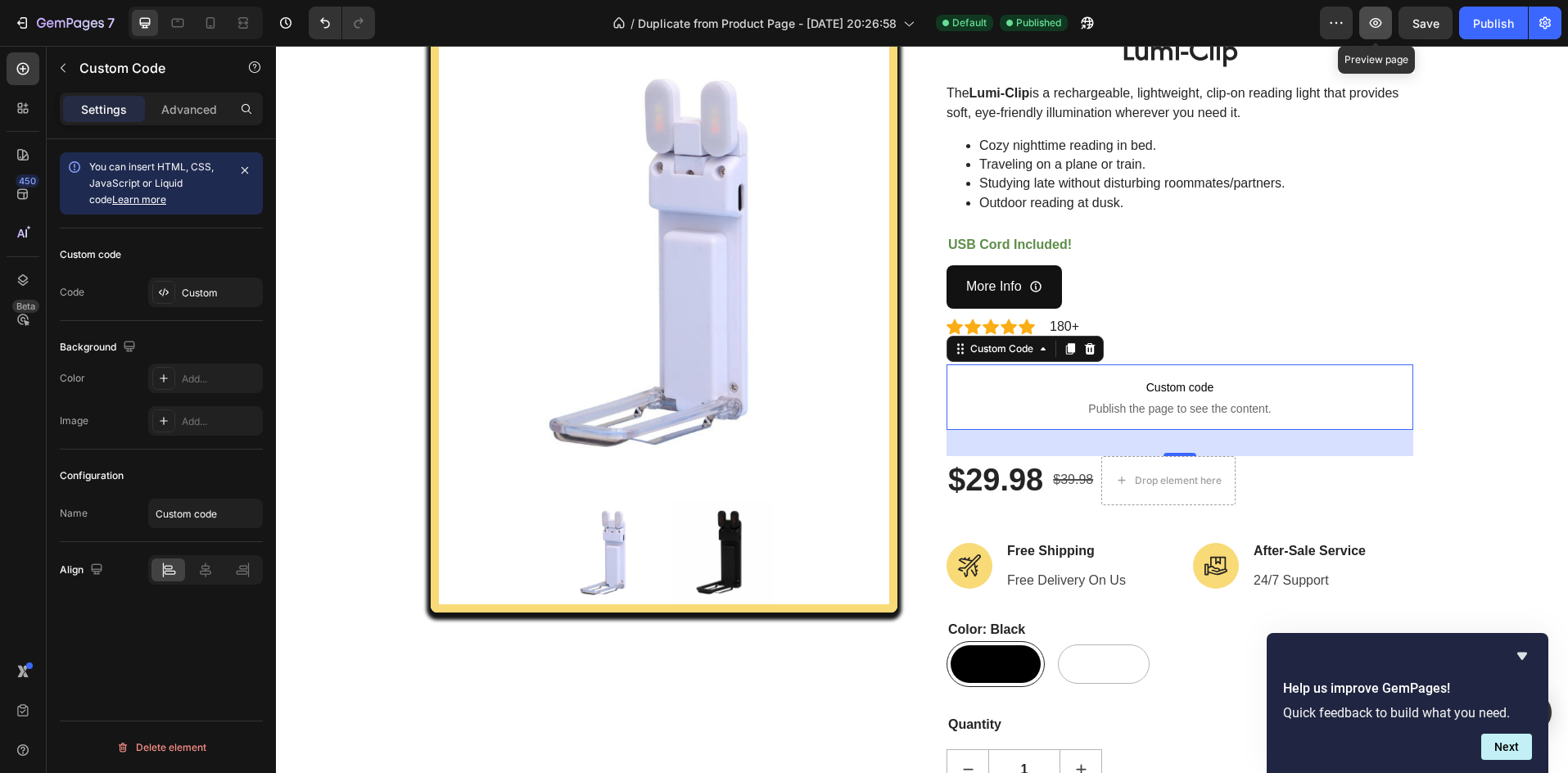
click at [1378, 32] on button "button" at bounding box center [1376, 23] width 32 height 32
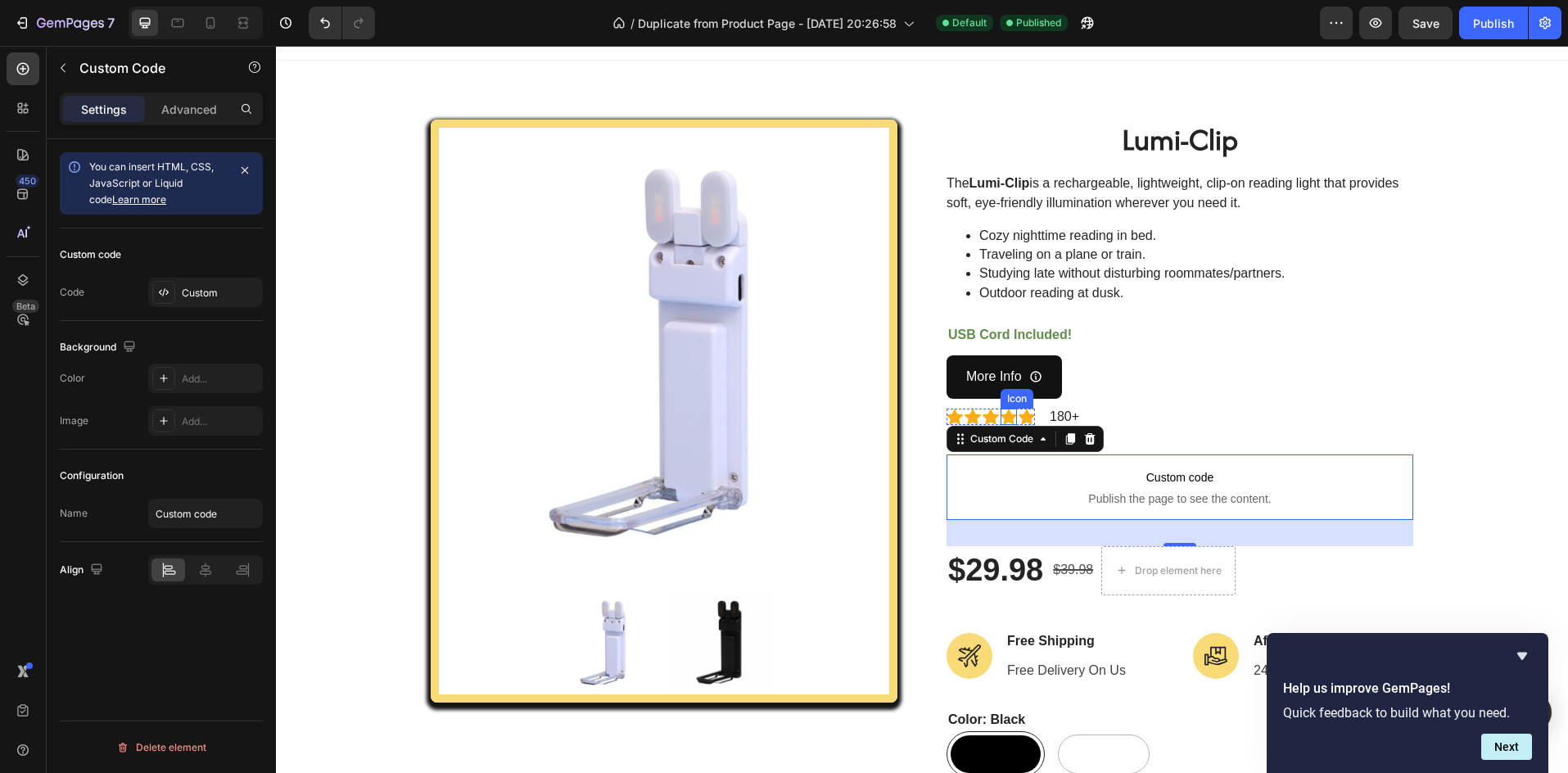
scroll to position [0, 0]
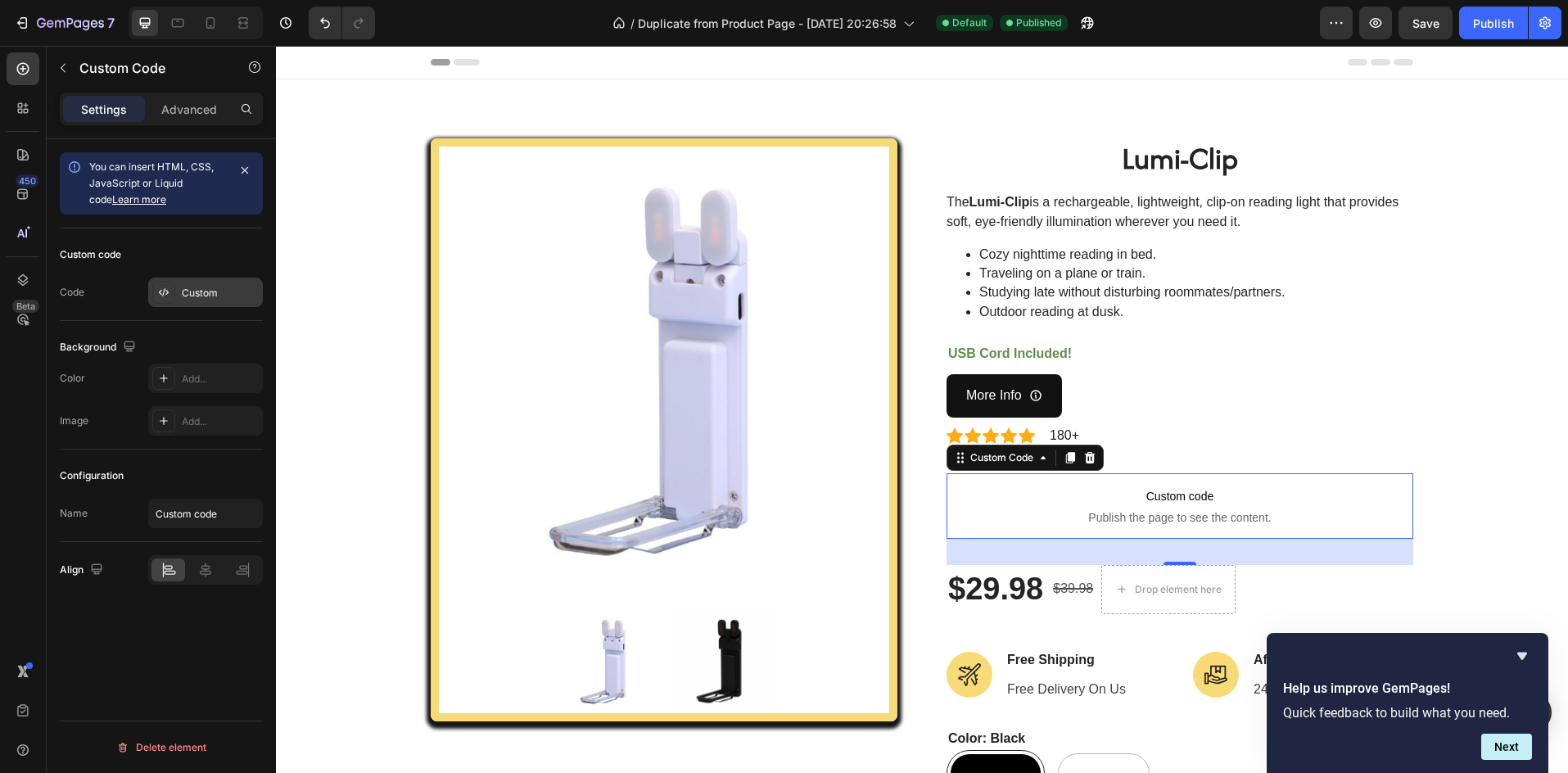
click at [181, 291] on div "Custom" at bounding box center [205, 292] width 115 height 30
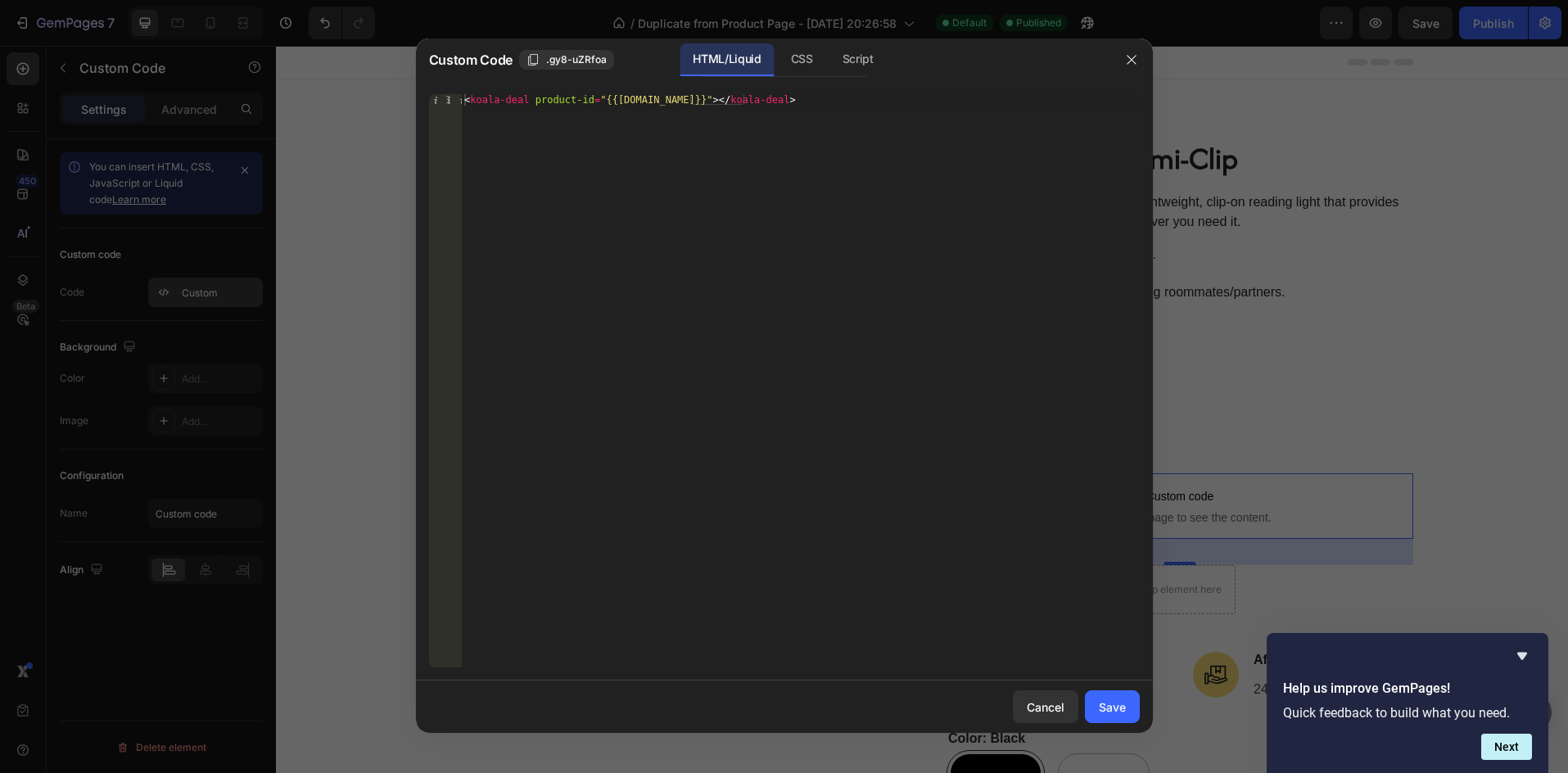
click at [181, 291] on div at bounding box center [784, 386] width 1568 height 773
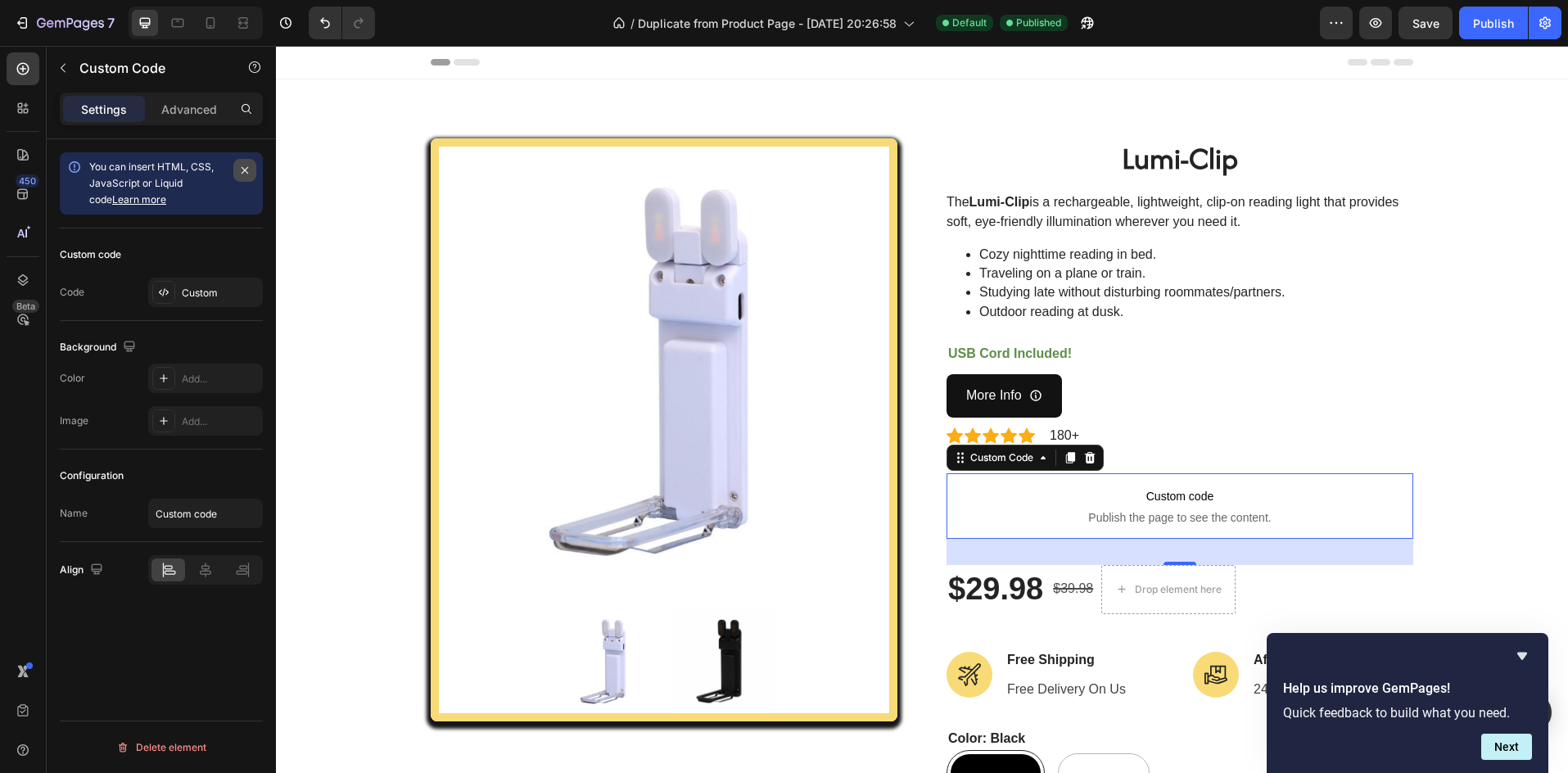
click at [248, 174] on icon "button" at bounding box center [245, 170] width 7 height 7
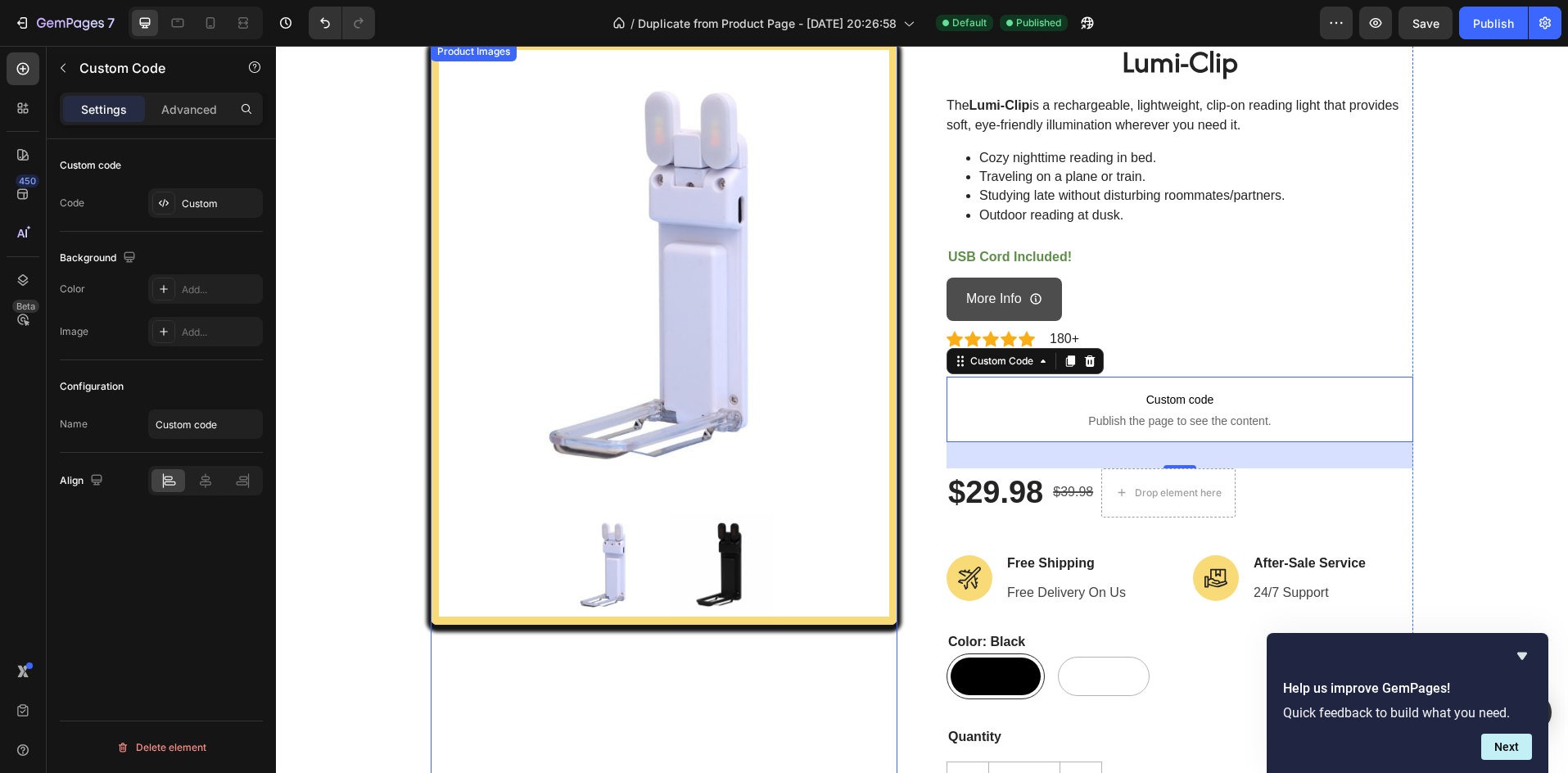
scroll to position [109, 0]
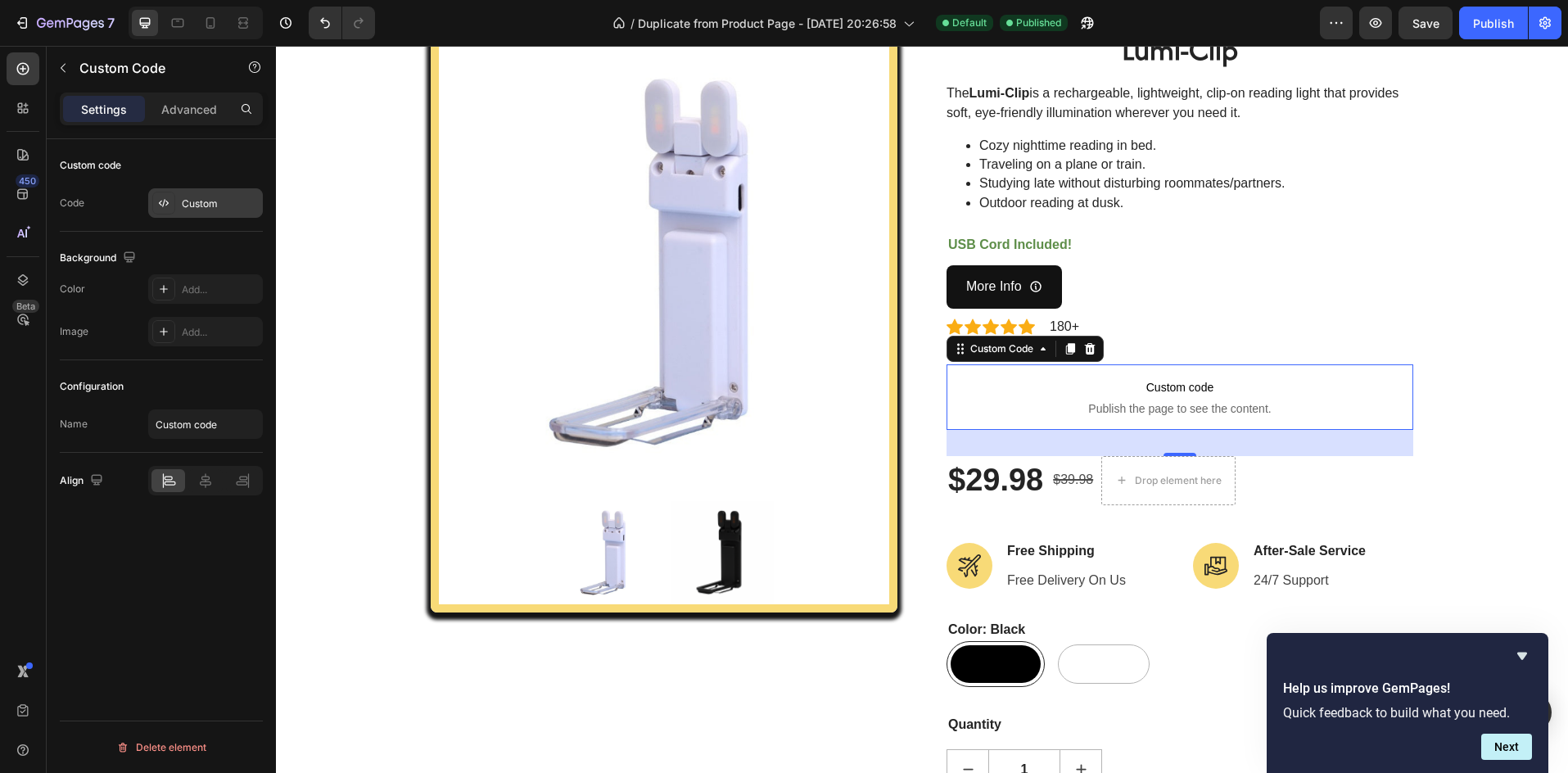
click at [194, 213] on div "Custom" at bounding box center [205, 203] width 115 height 30
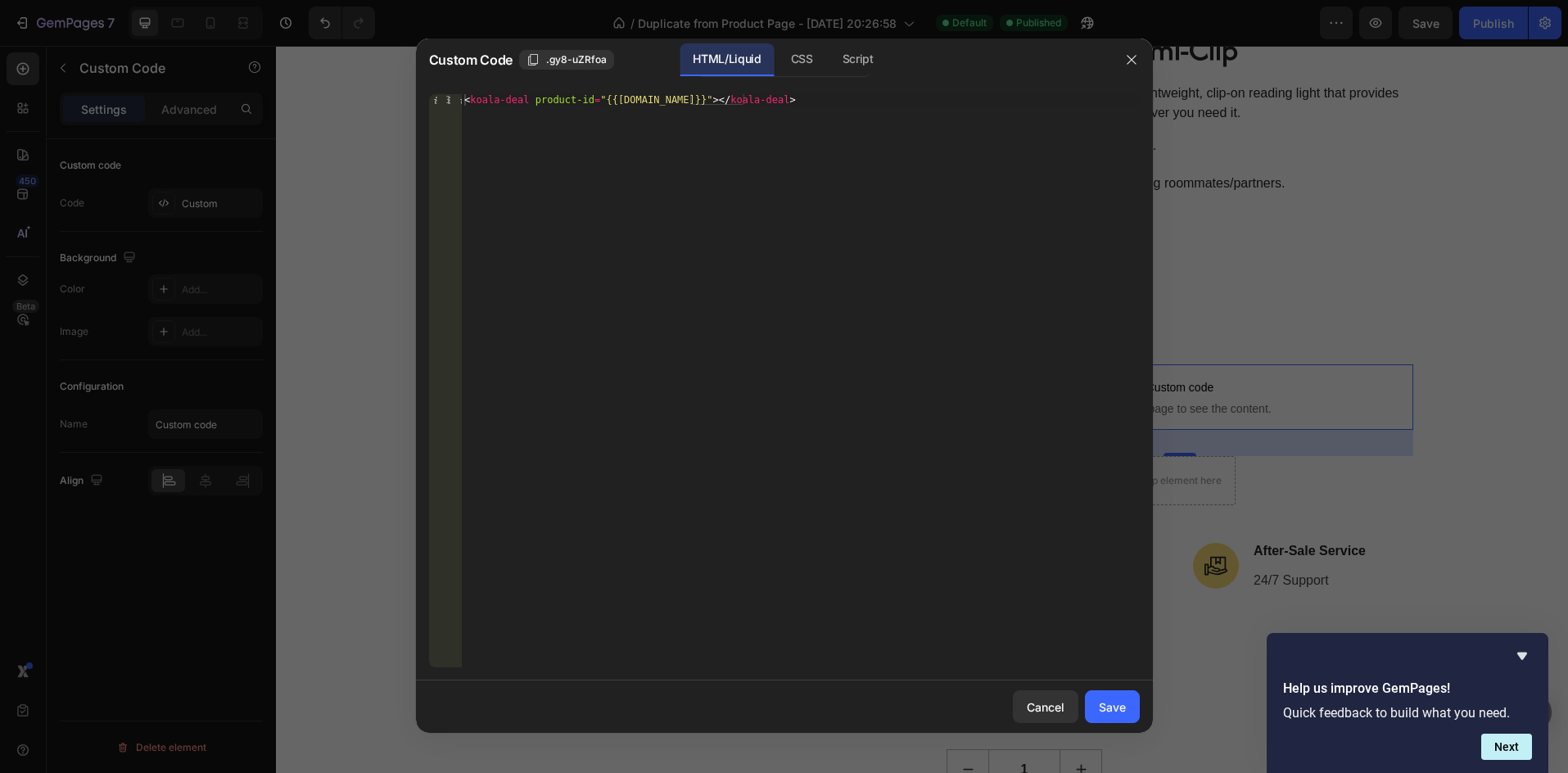
type textarea "<koala-deal product-id="{{product.id}}"></koala-deal>"
click at [795, 101] on div "< koala-deal product-id = "{{product.id}}" > </ koala-deal >" at bounding box center [800, 393] width 678 height 597
click at [761, 61] on div "HTML/Liquid" at bounding box center [727, 60] width 95 height 32
click at [751, 64] on div "HTML/Liquid" at bounding box center [727, 60] width 95 height 32
click at [1123, 707] on div "Save" at bounding box center [1112, 707] width 27 height 17
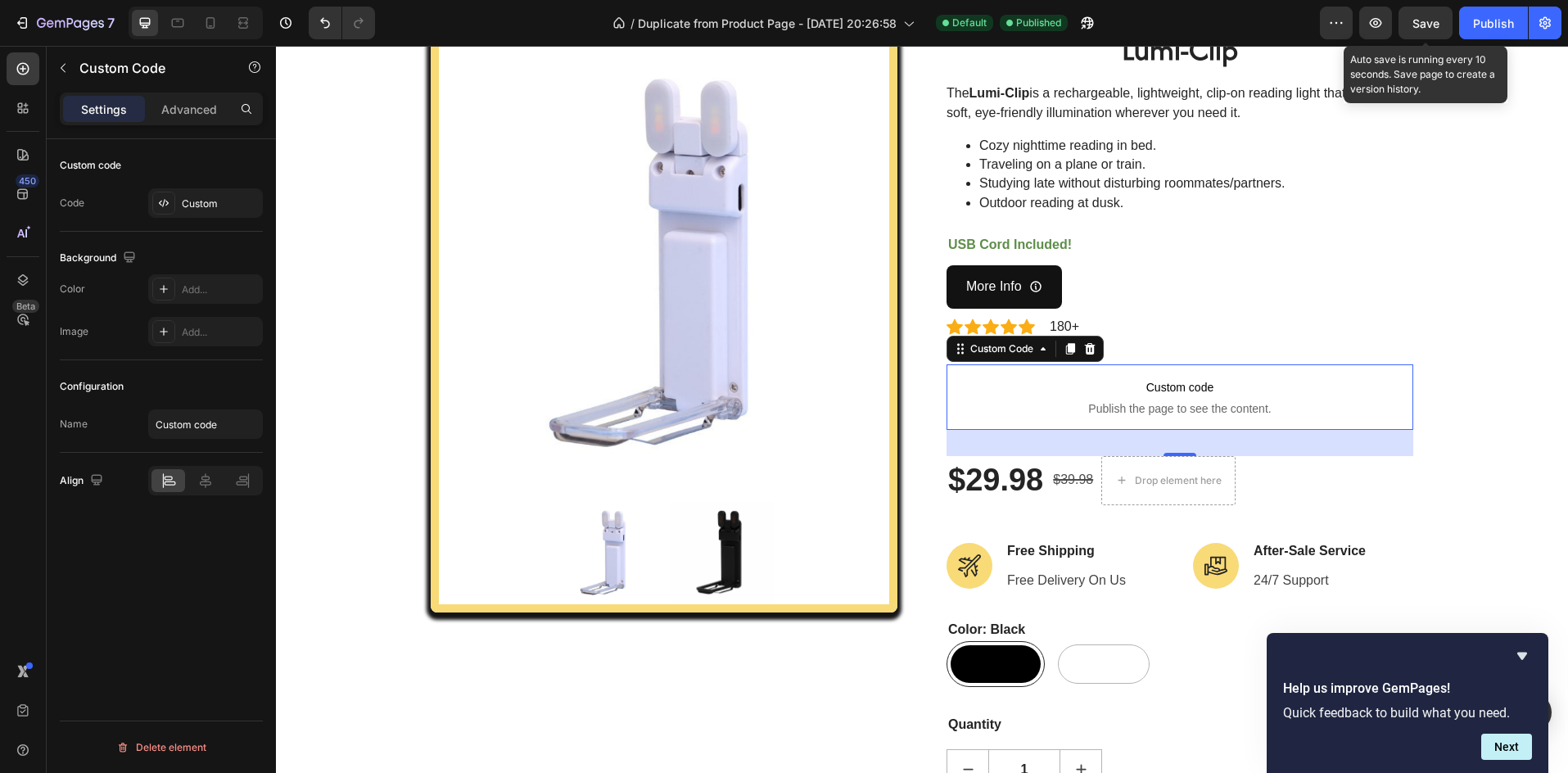
click at [1433, 26] on span "Save" at bounding box center [1426, 23] width 27 height 14
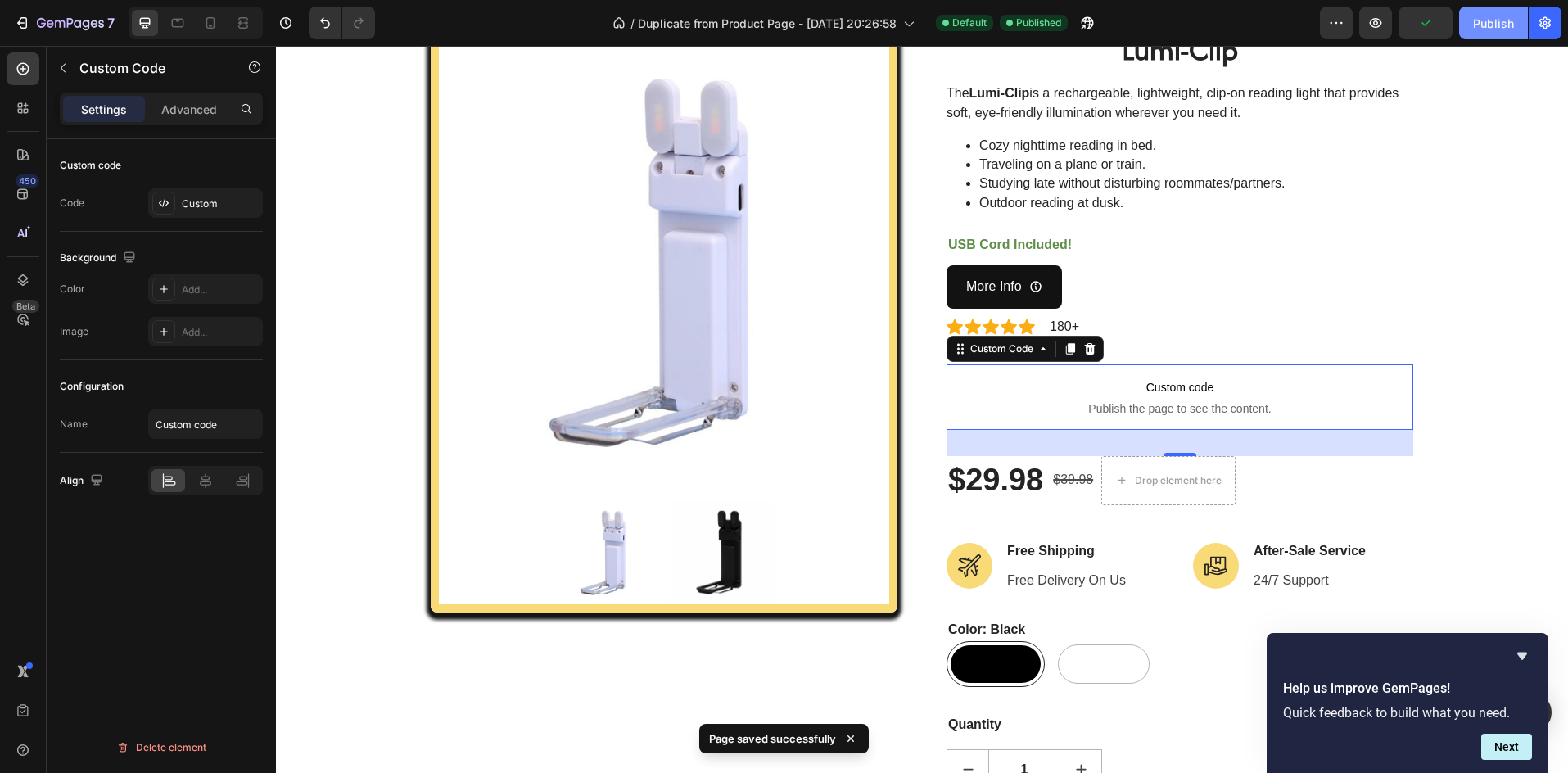
click at [1479, 27] on div "Publish" at bounding box center [1493, 23] width 41 height 17
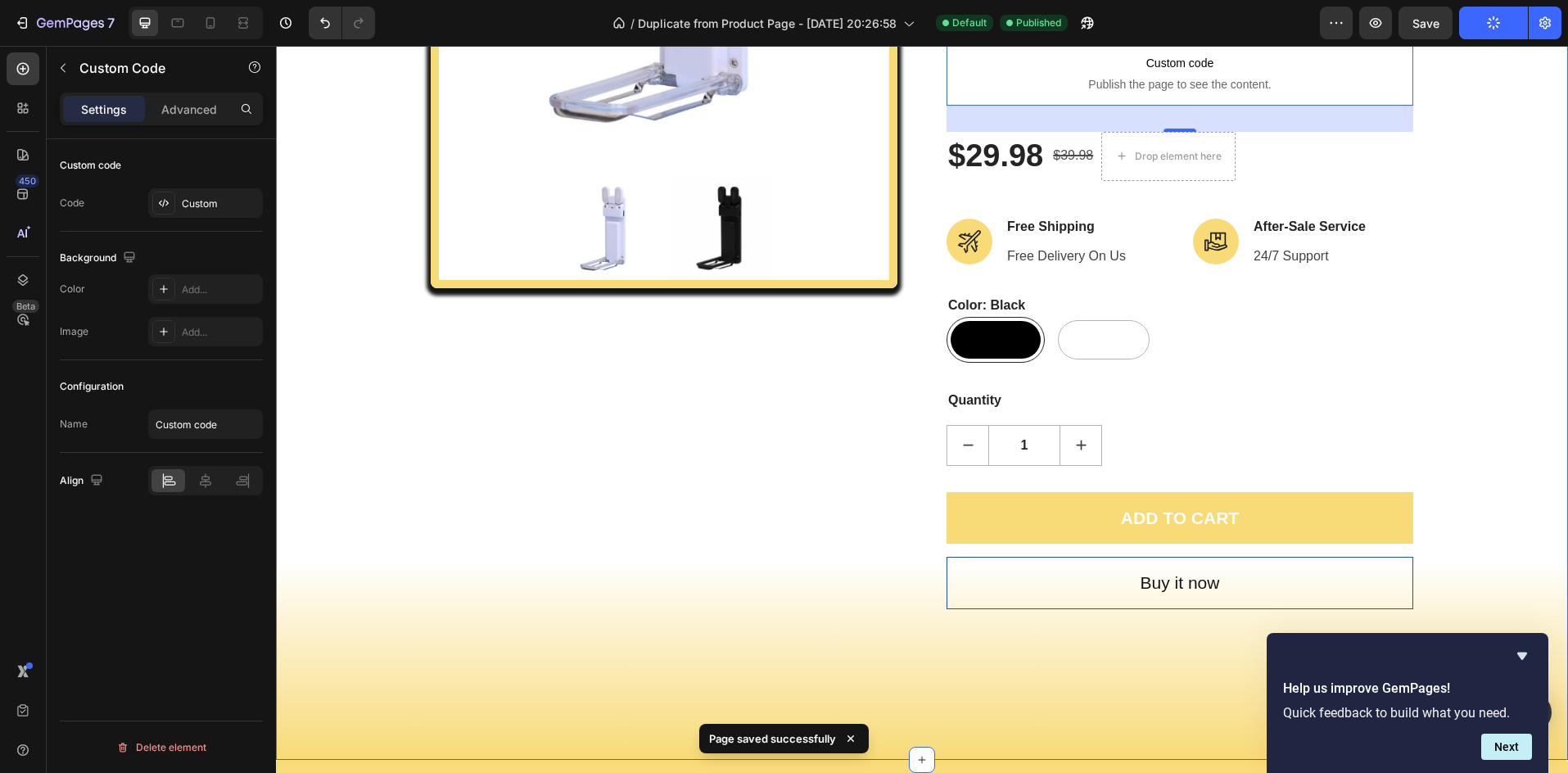
scroll to position [436, 0]
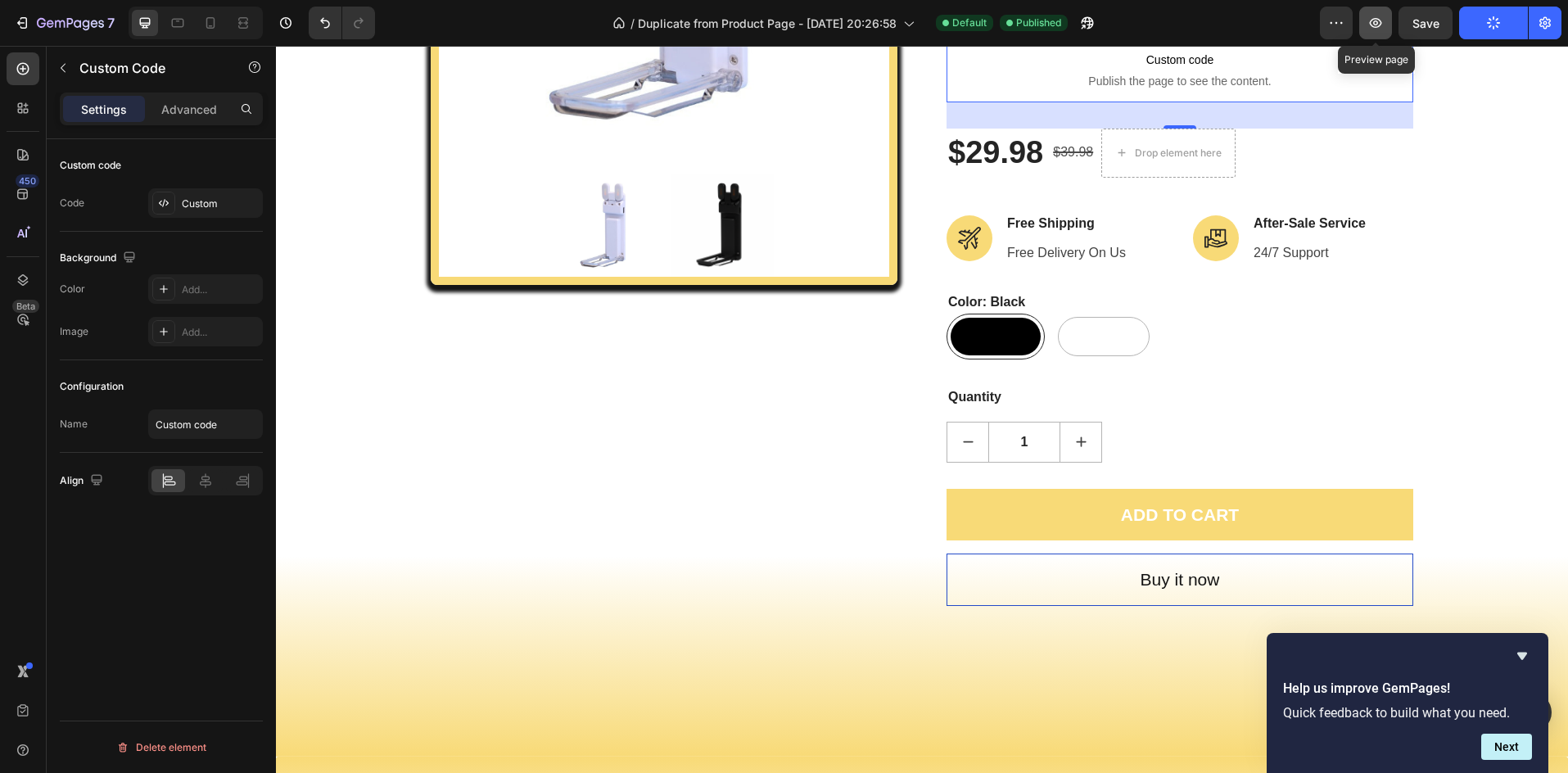
click at [1373, 19] on icon "button" at bounding box center [1375, 22] width 16 height 16
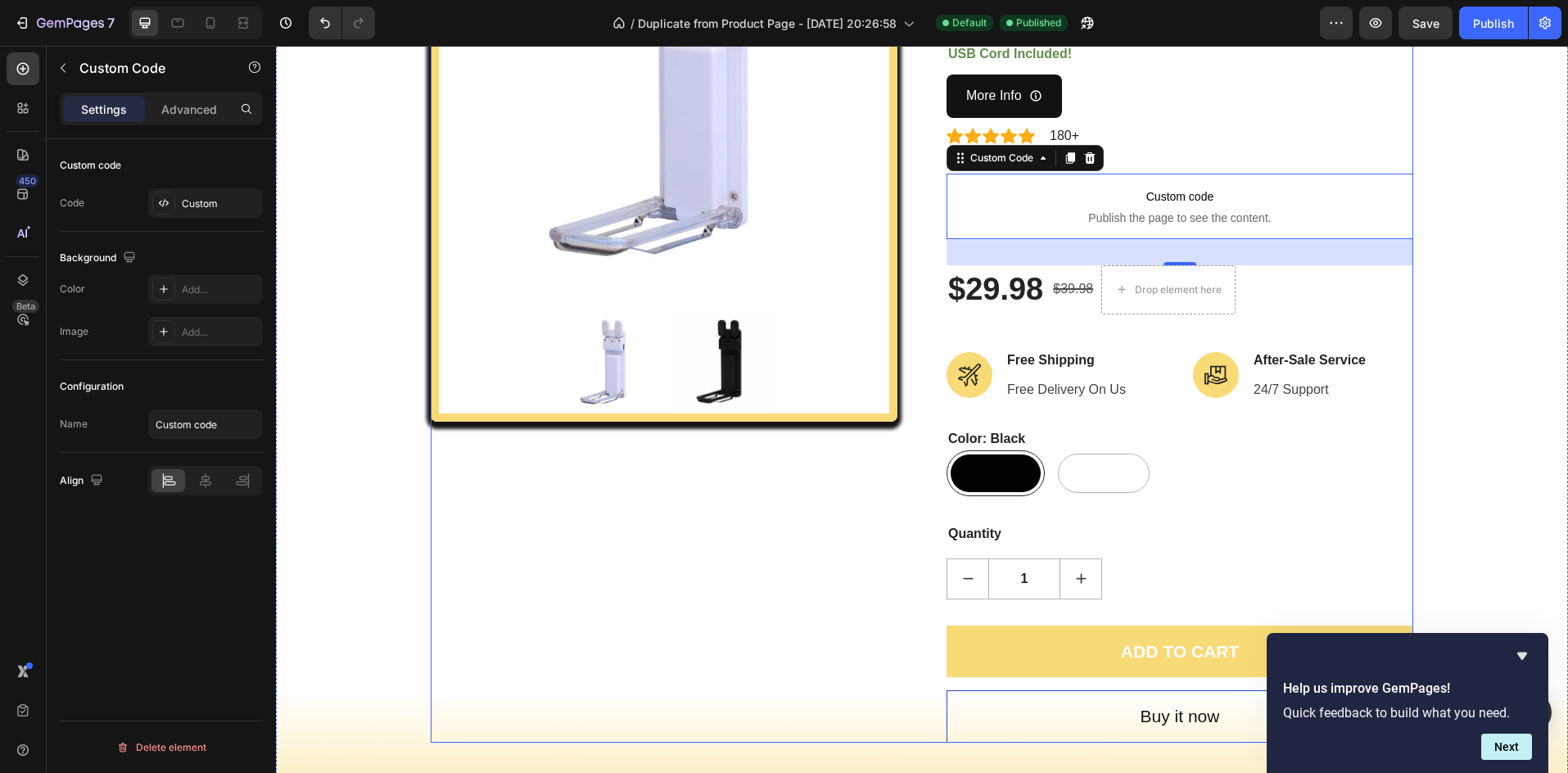
scroll to position [273, 0]
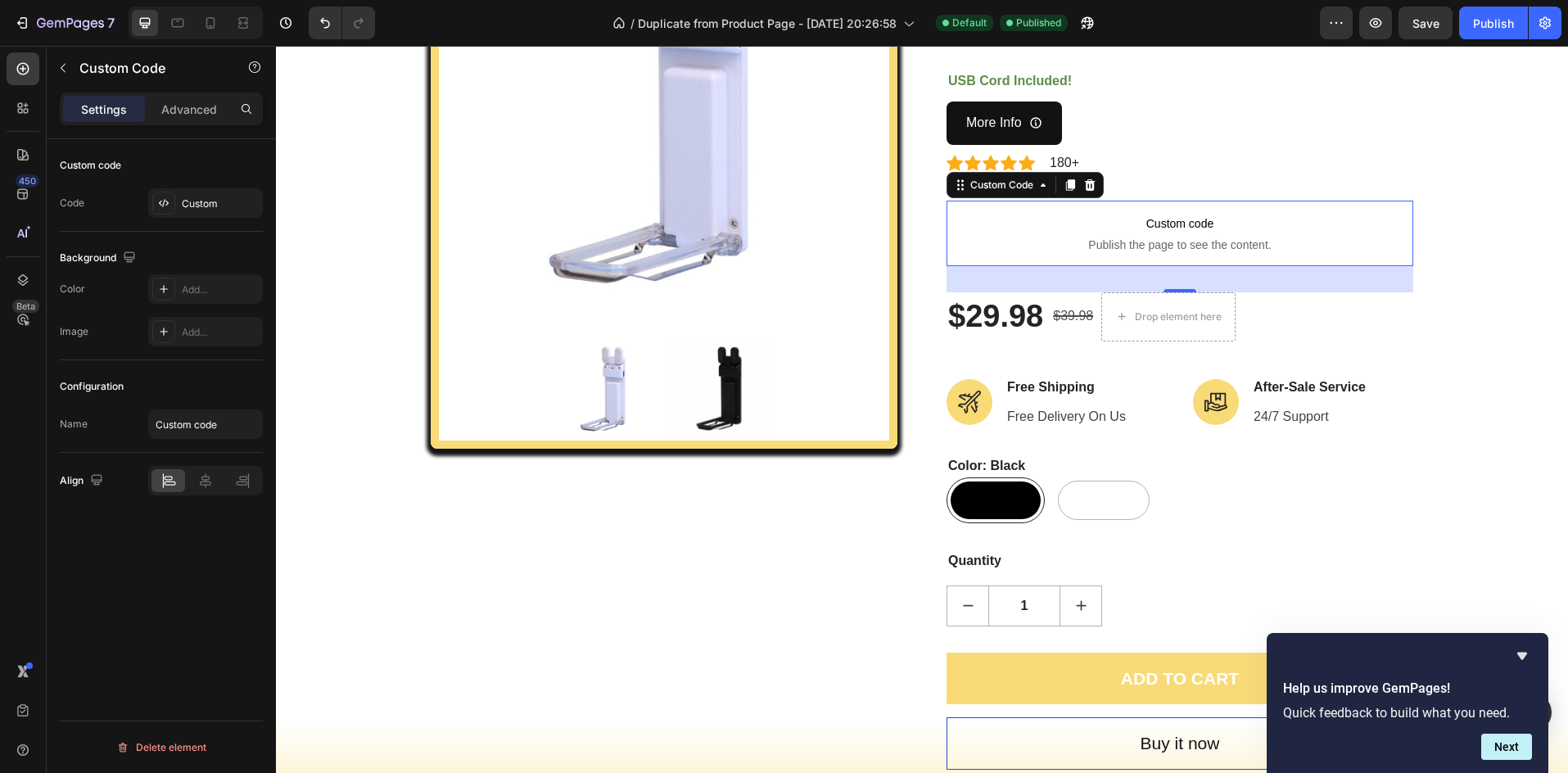
click at [1129, 219] on span "Custom code" at bounding box center [1180, 223] width 467 height 20
click at [195, 204] on div "Custom" at bounding box center [220, 204] width 77 height 14
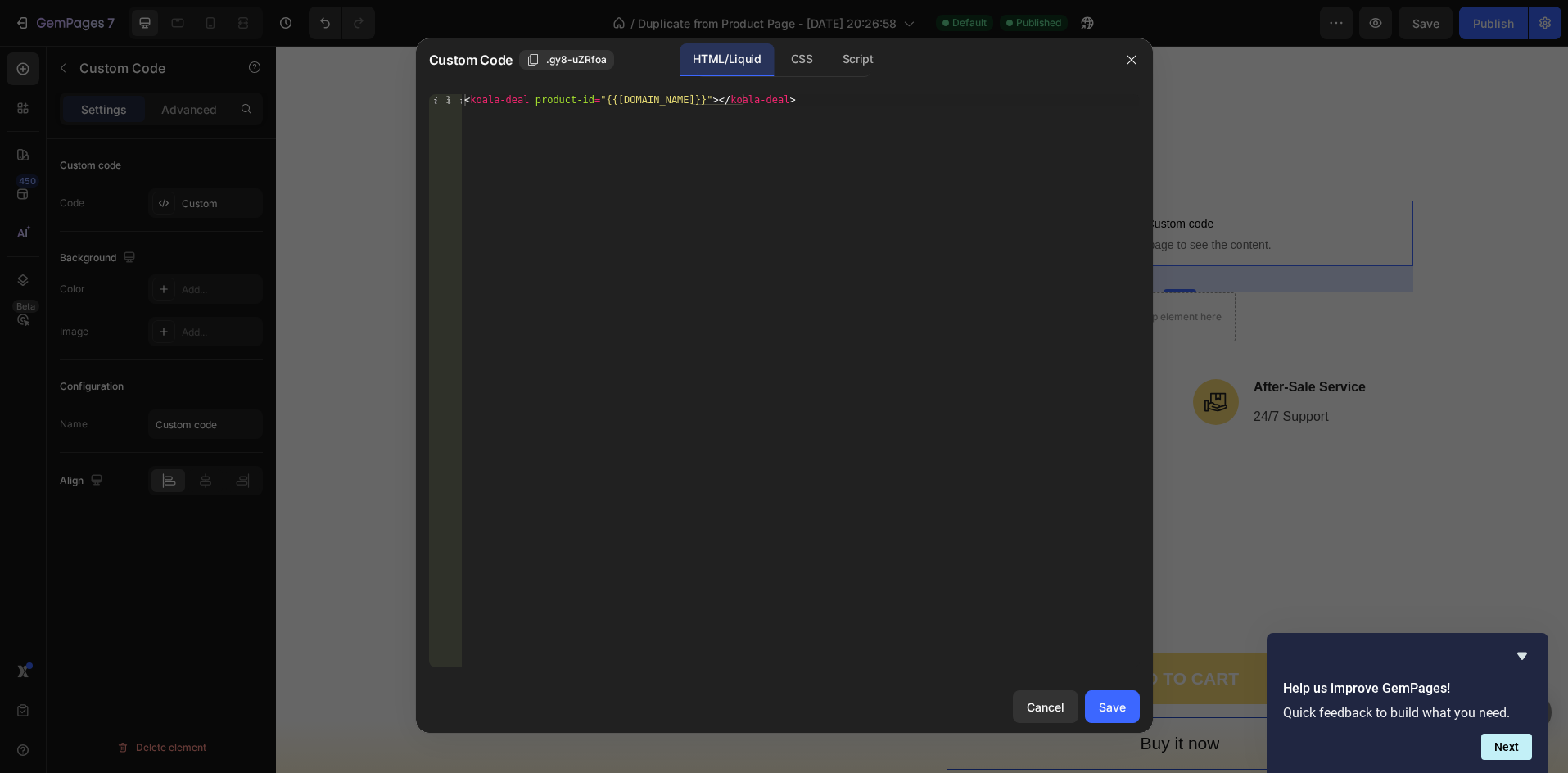
type textarea "<koala-deal product-id="{{product.id}}"></koala-deal>"
click at [647, 100] on div "< koala-deal product-id = "{{product.id}}" > </ koala-deal >" at bounding box center [800, 393] width 678 height 597
click at [663, 100] on div "< koala-deal product-id = "{{product.id}}" > </ koala-deal >" at bounding box center [800, 393] width 678 height 597
click at [660, 90] on div "<koala-deal product-id="{{product.id}}"></koala-deal> 1 < koala-deal product-id…" at bounding box center [784, 381] width 737 height 600
click at [658, 97] on div "< koala-deal product-id = "{{product.id}}" > </ koala-deal >" at bounding box center [800, 393] width 678 height 597
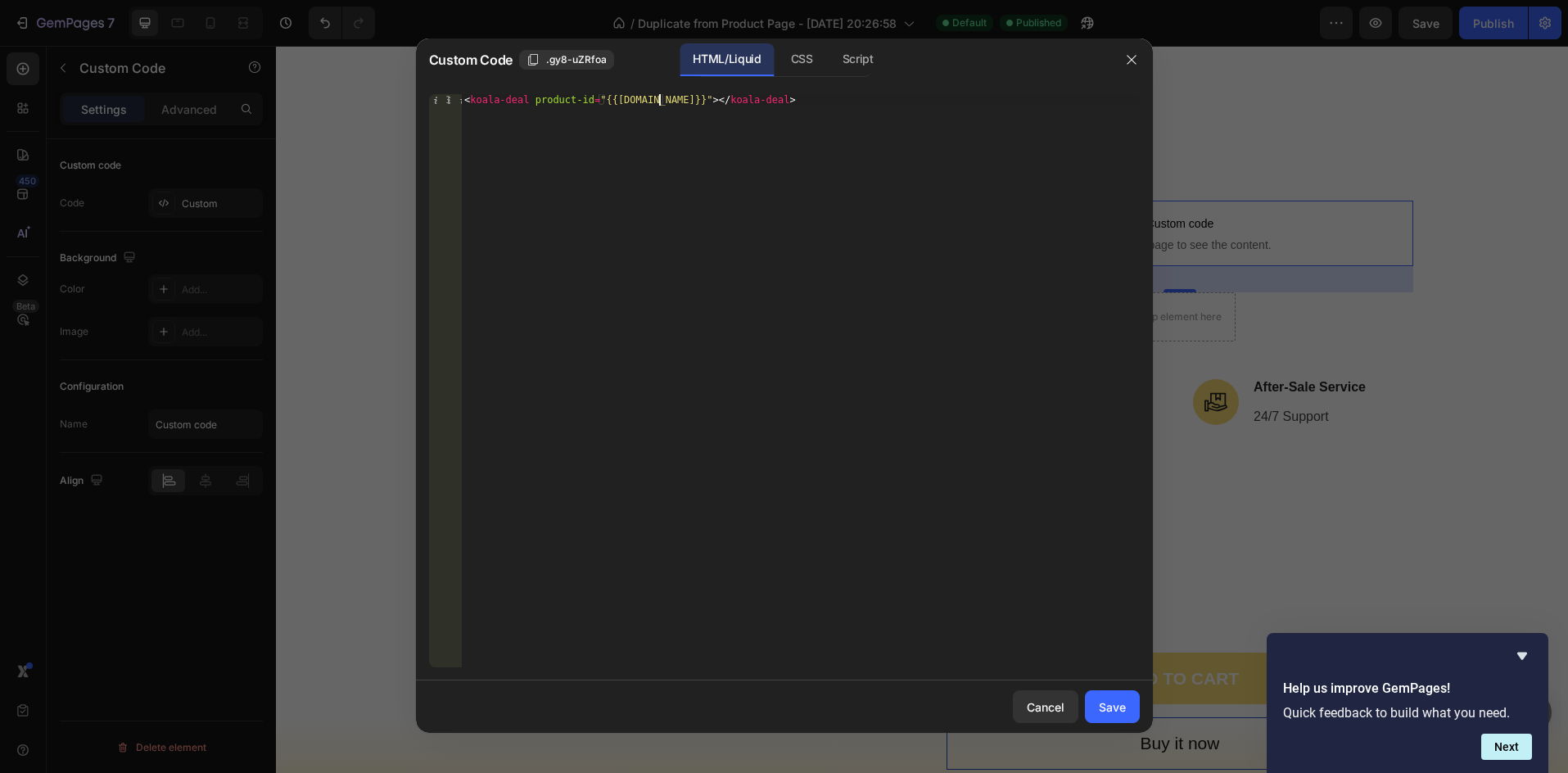
click at [807, 123] on div "< koala-deal product-id = "{{product.id}}" > </ koala-deal >" at bounding box center [800, 393] width 678 height 597
drag, startPoint x: 802, startPoint y: 116, endPoint x: 446, endPoint y: 107, distance: 356.1
click at [407, 111] on div "Custom Code .gy8-uZRfoa HTML/Liquid CSS Script <koala-deal product-id="{{produc…" at bounding box center [784, 386] width 1568 height 773
click at [467, 102] on div "< koala-deal product-id = "{{product.id}}" > </ koala-deal >" at bounding box center [800, 393] width 678 height 597
click at [1114, 704] on div "Save" at bounding box center [1112, 707] width 27 height 17
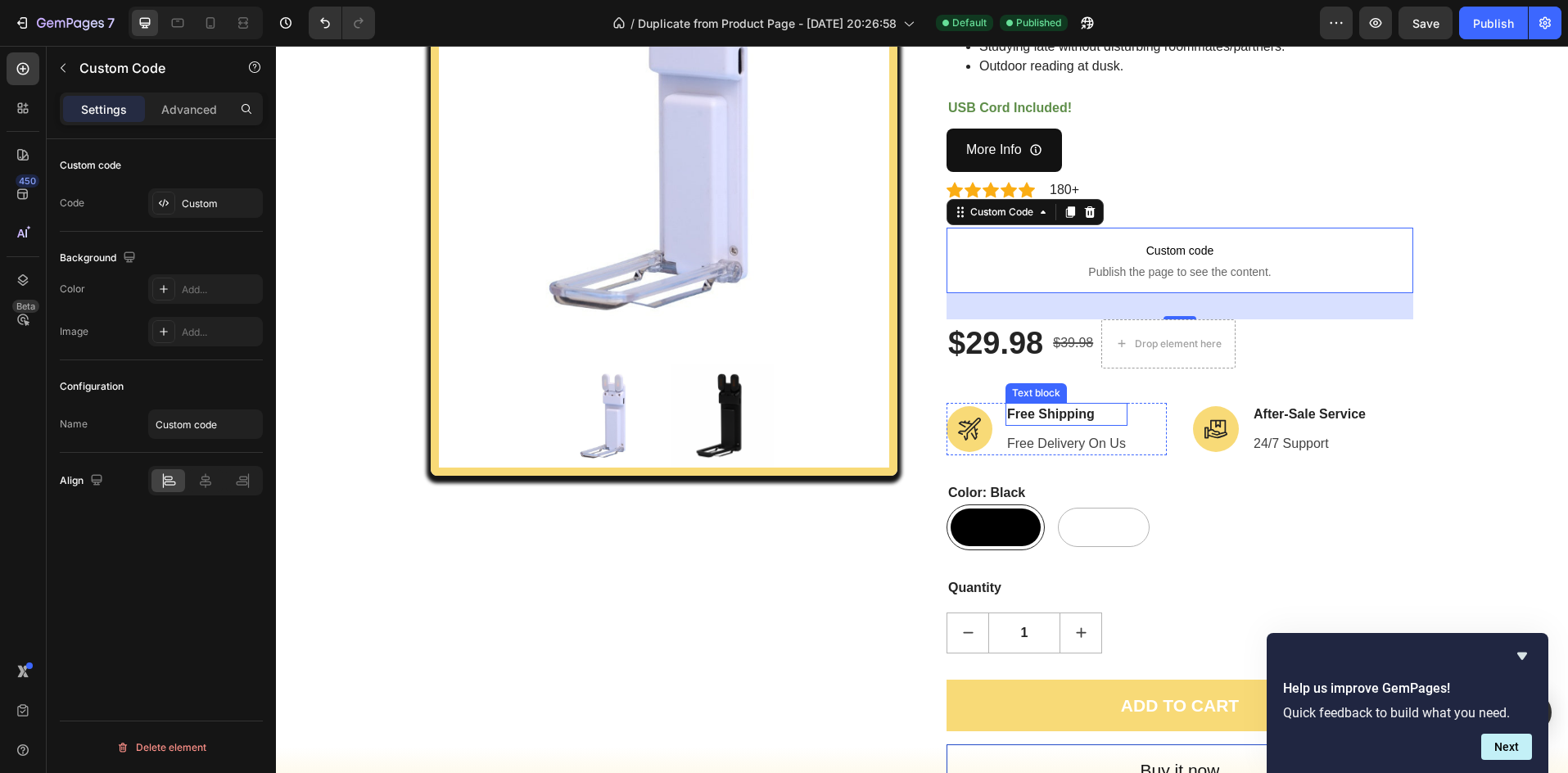
scroll to position [109, 0]
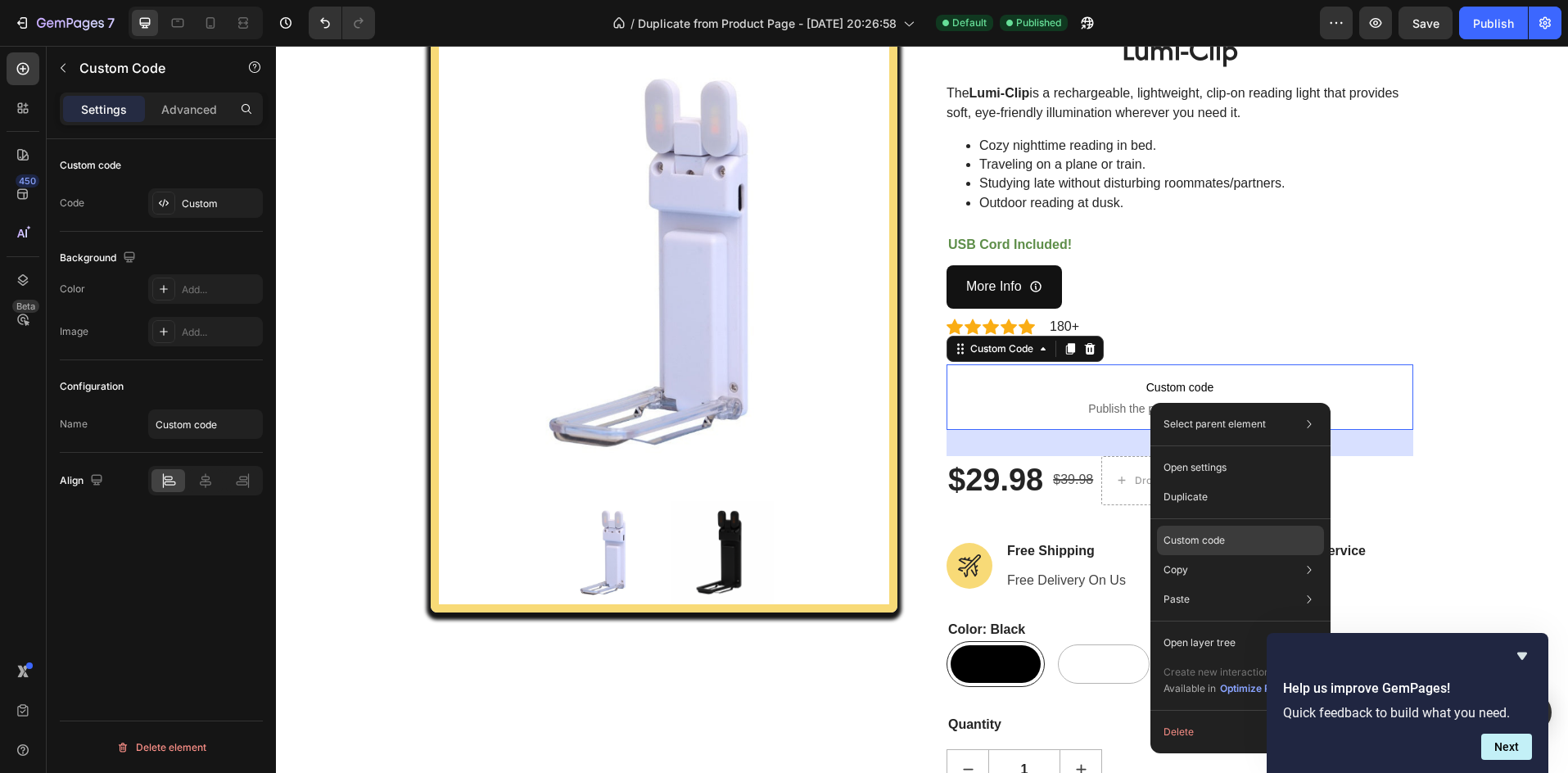
click at [1226, 534] on div "Custom code" at bounding box center [1240, 540] width 167 height 30
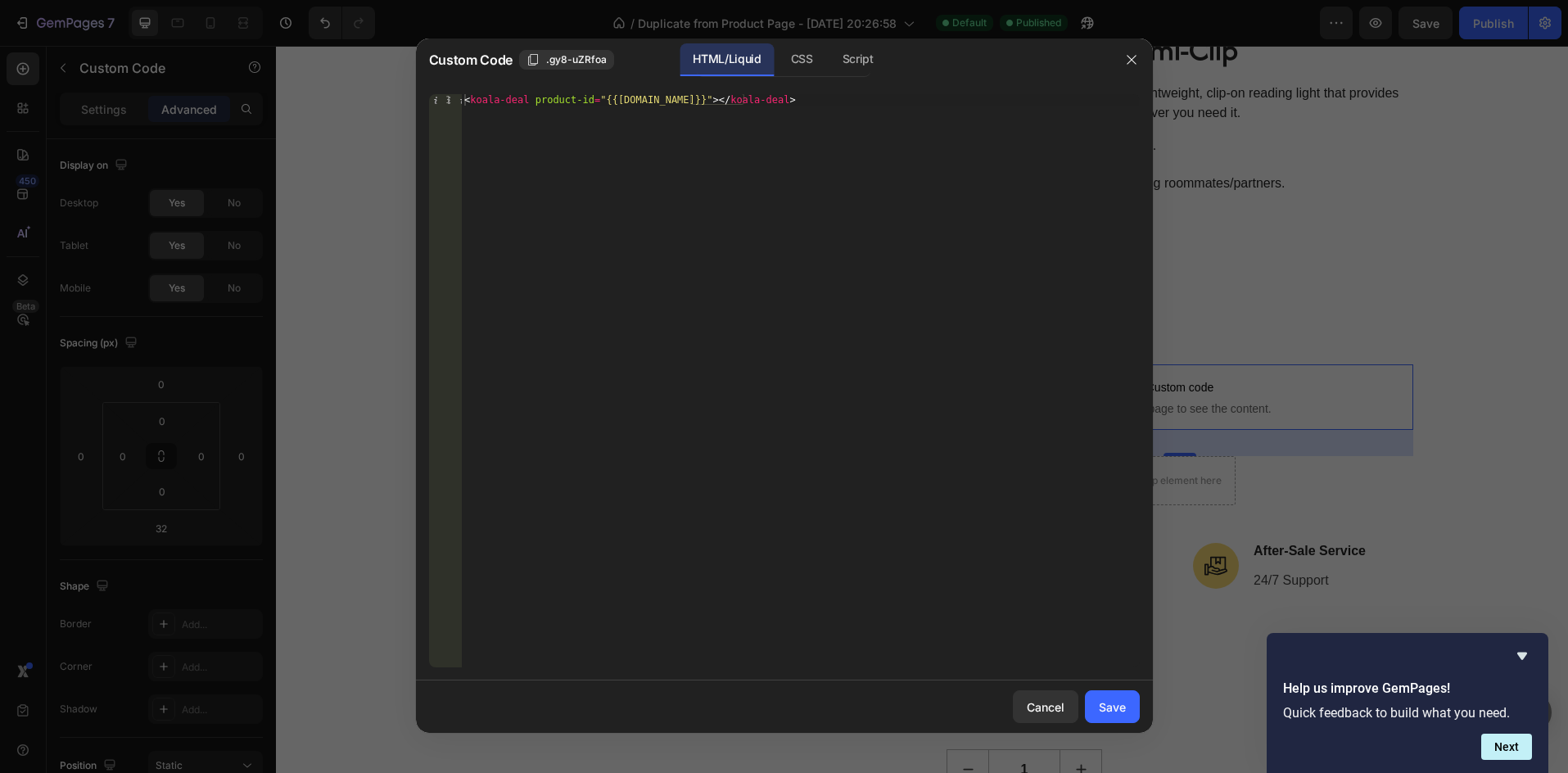
click at [523, 136] on div "< koala-deal product-id = "{{product.id}}" > </ koala-deal >" at bounding box center [800, 393] width 678 height 597
type textarea "<koala-deal product-id="{{product.id}}"></koala-deal>"
click at [761, 131] on div "< koala-deal product-id = "{{product.id}}" > </ koala-deal >" at bounding box center [800, 393] width 678 height 597
drag, startPoint x: 775, startPoint y: 112, endPoint x: 273, endPoint y: 123, distance: 502.1
click at [276, 121] on div "Custom Code .gy8-uZRfoa HTML/Liquid CSS Script <koala-deal product-id="{{produc…" at bounding box center [784, 386] width 1568 height 773
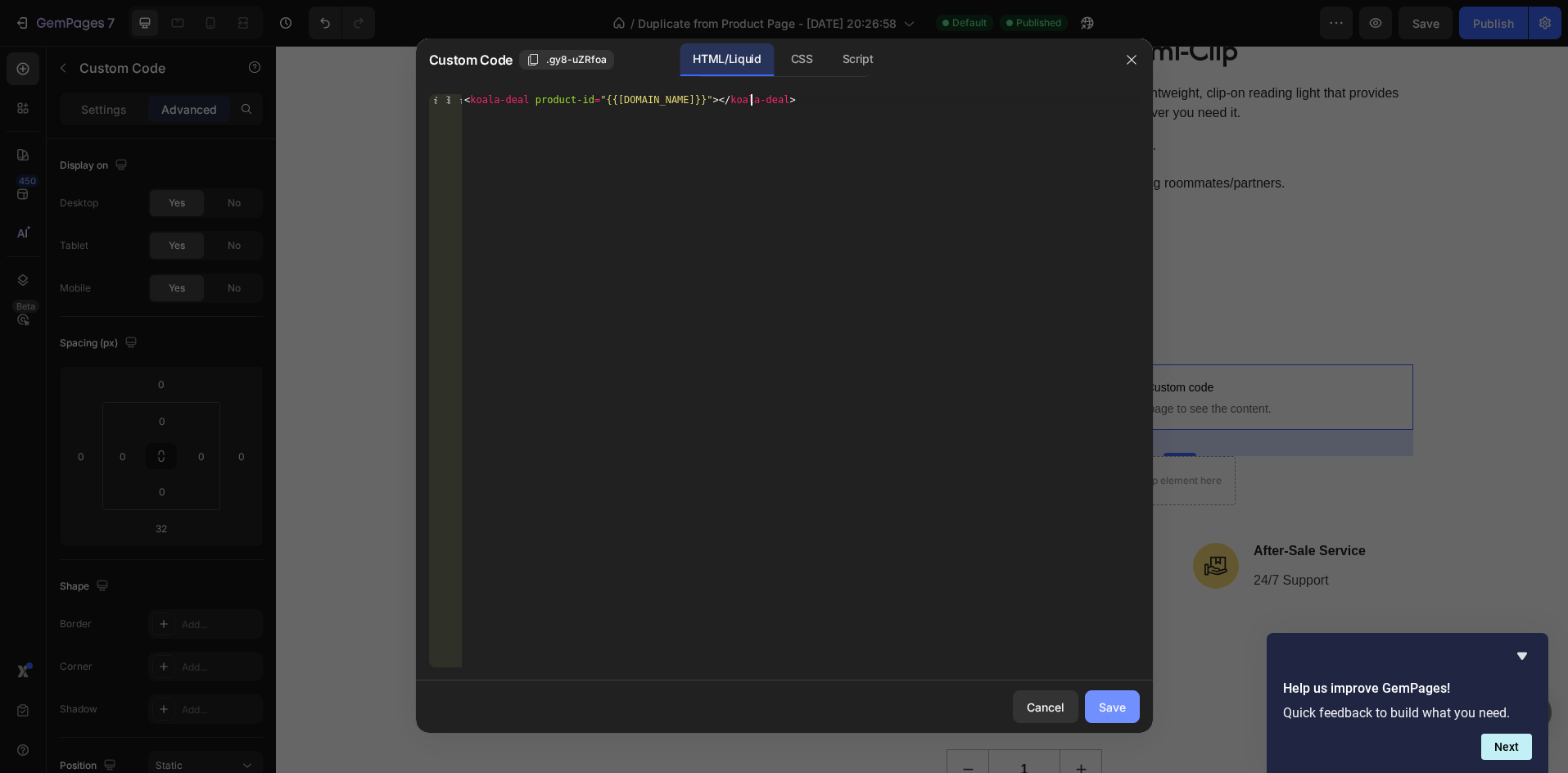
click at [1121, 713] on div "Save" at bounding box center [1112, 707] width 27 height 17
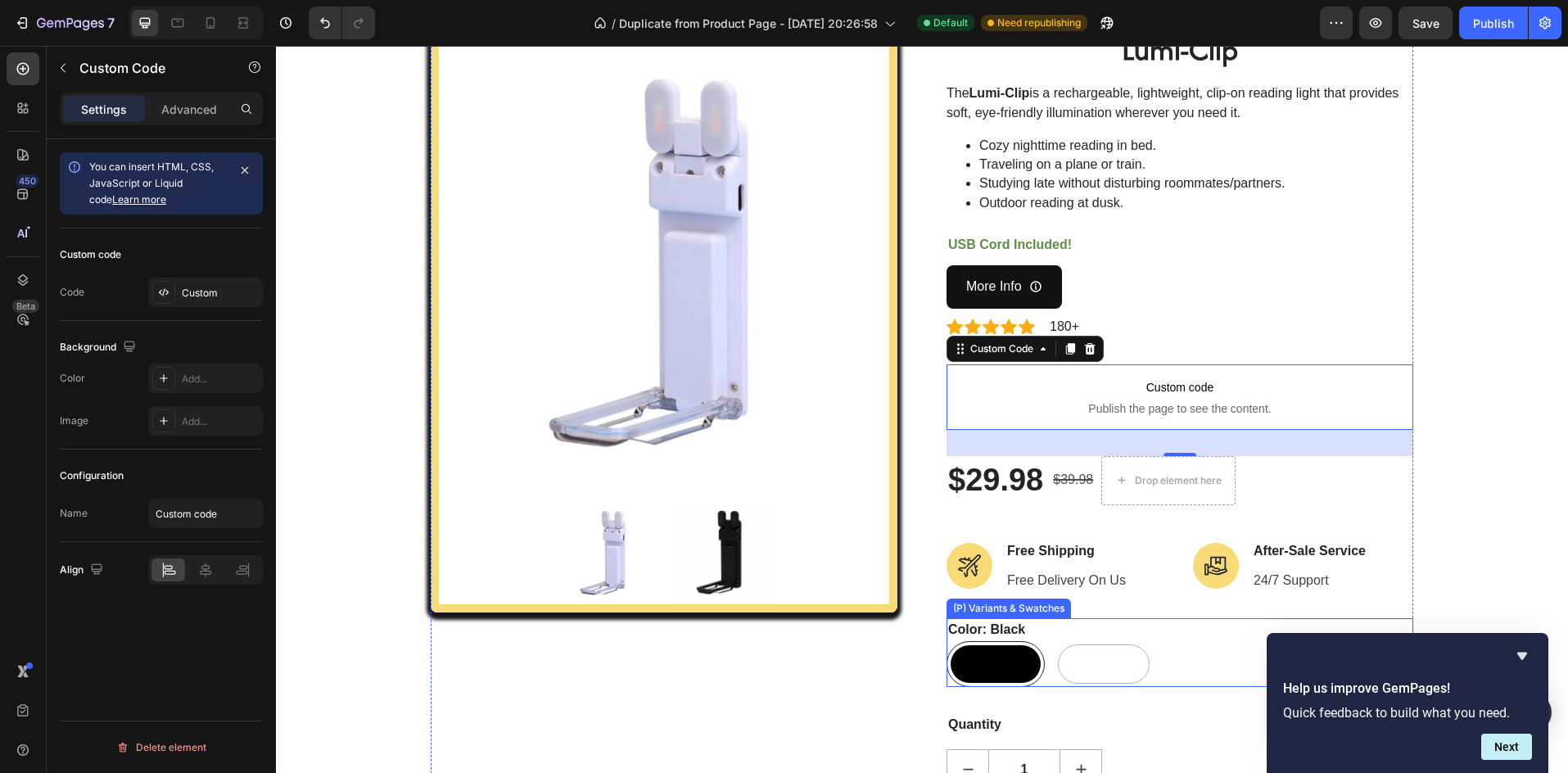
click at [1041, 655] on div "Black Black White White" at bounding box center [1180, 665] width 467 height 46
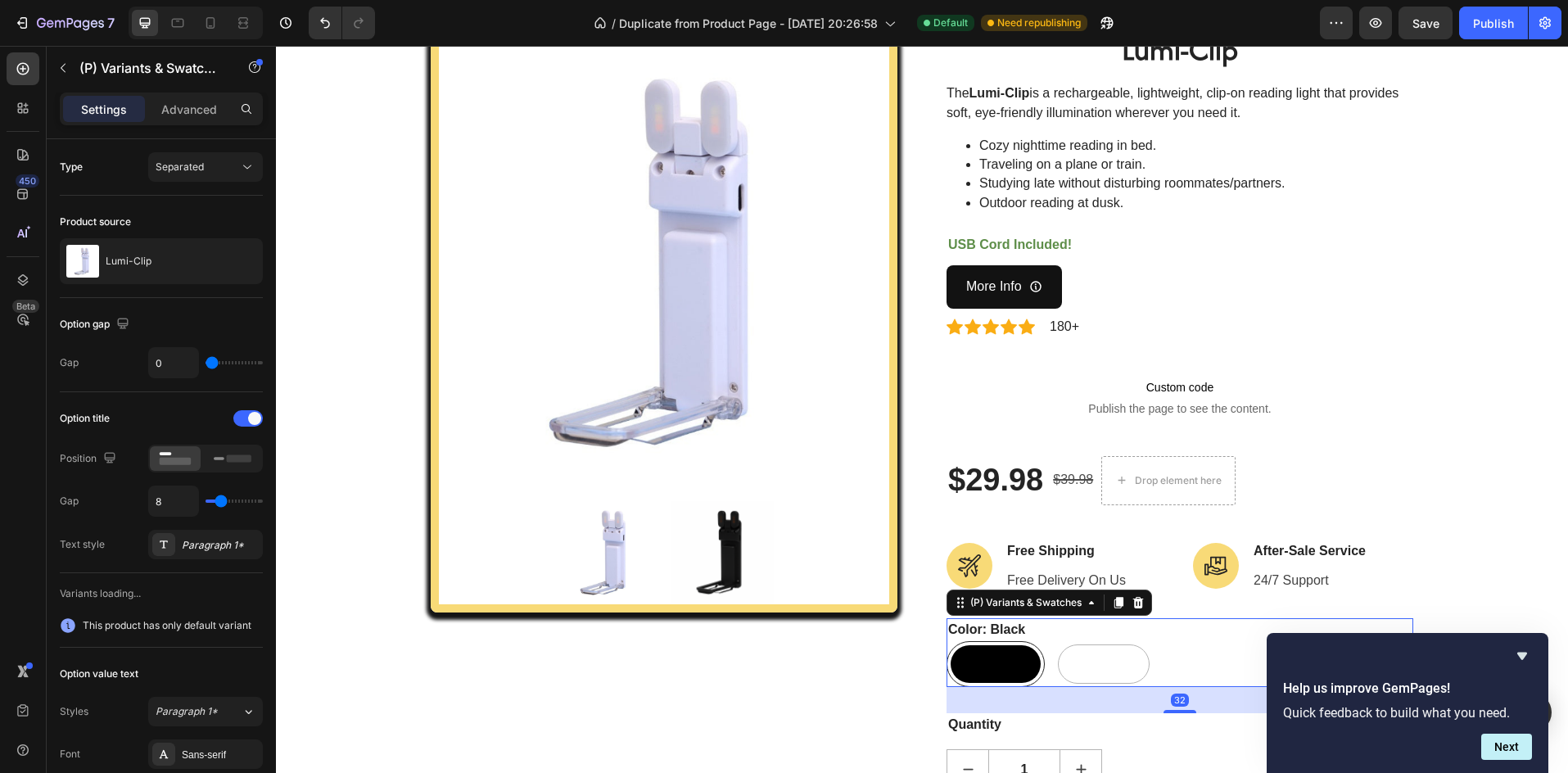
click at [1041, 655] on div "Black Black White White" at bounding box center [1180, 665] width 467 height 46
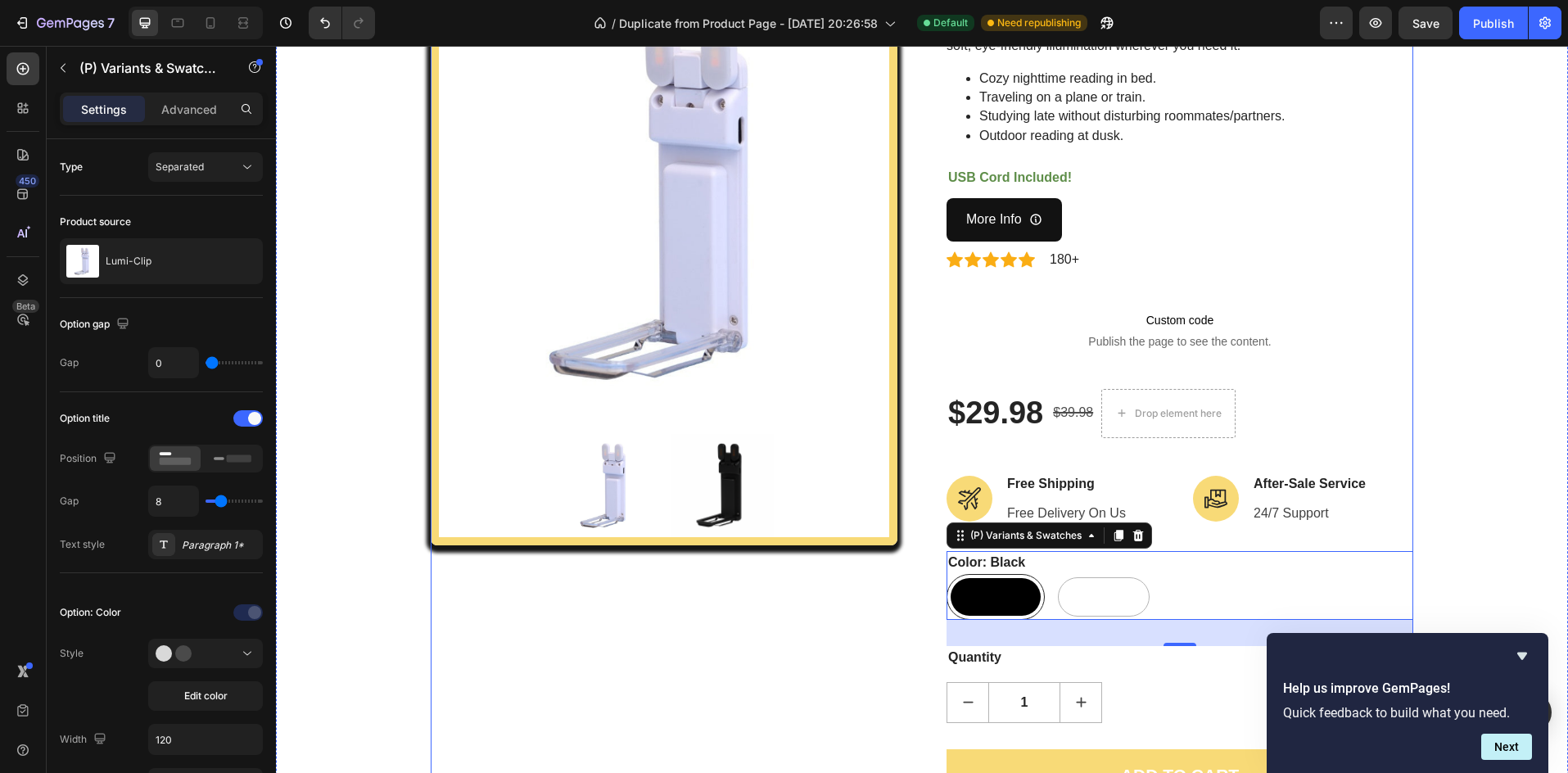
scroll to position [164, 0]
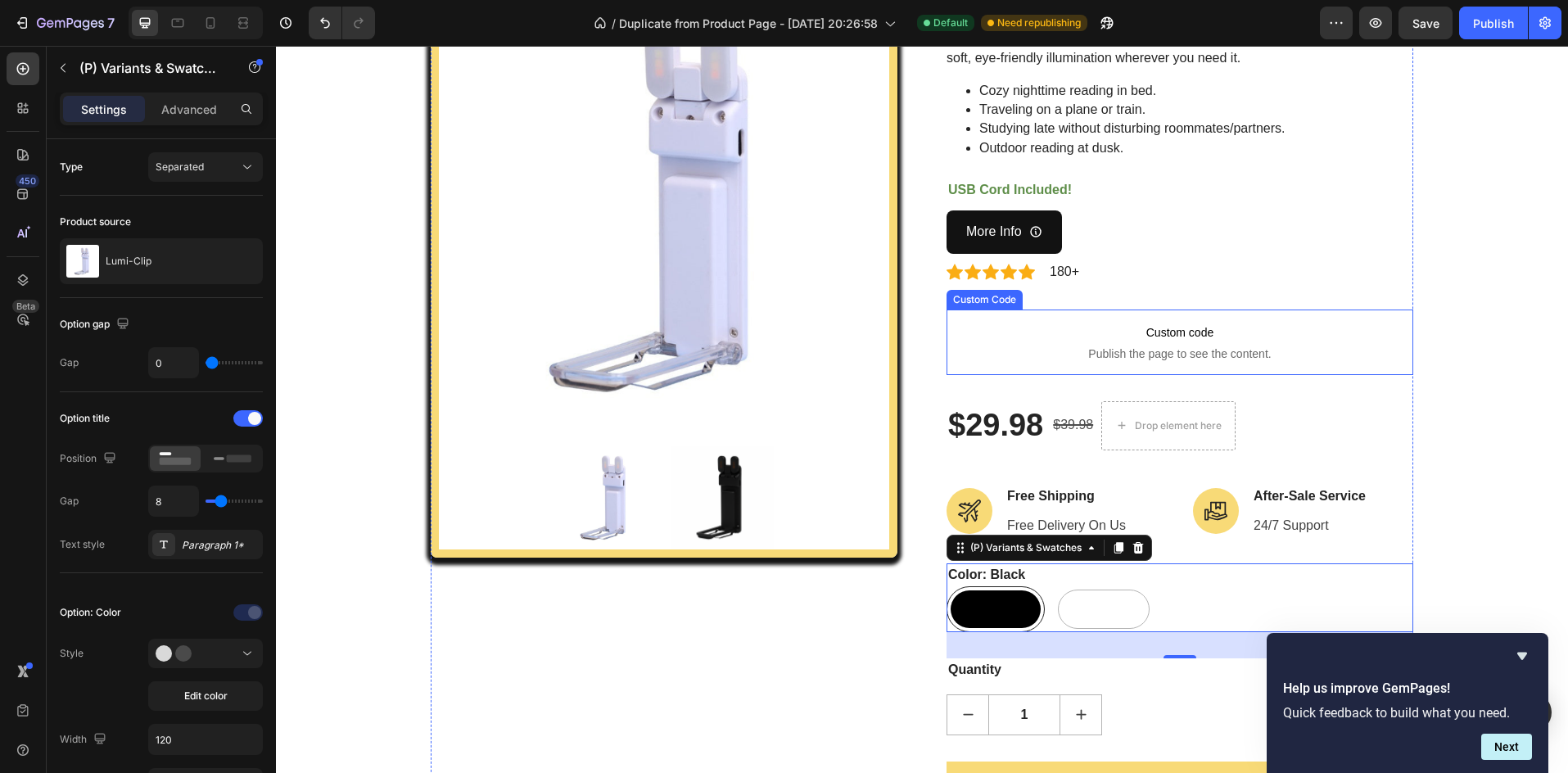
click at [1156, 354] on span "Publish the page to see the content." at bounding box center [1180, 354] width 467 height 16
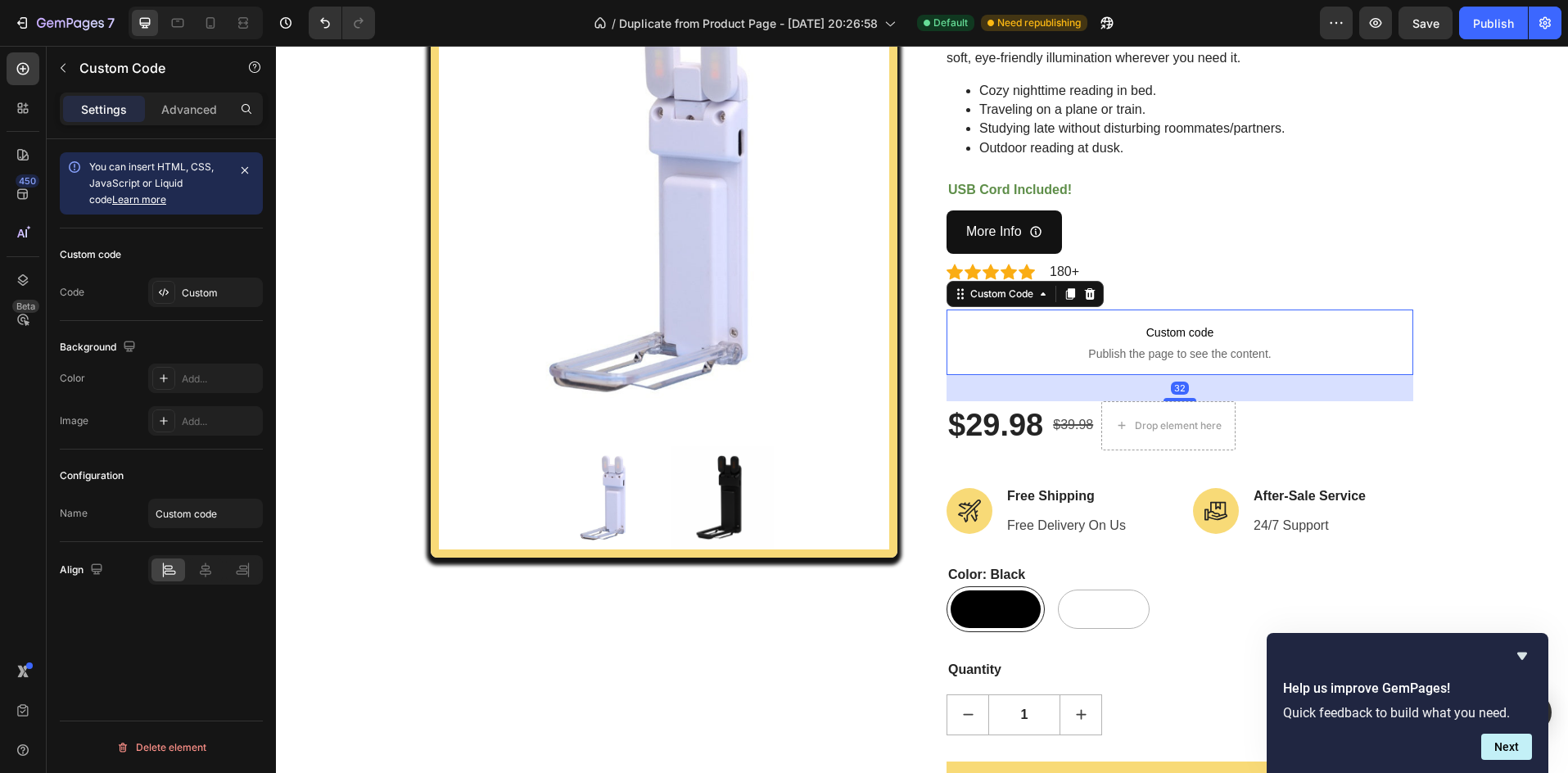
click at [72, 164] on icon at bounding box center [74, 166] width 11 height 11
click at [241, 173] on icon "button" at bounding box center [244, 170] width 13 height 13
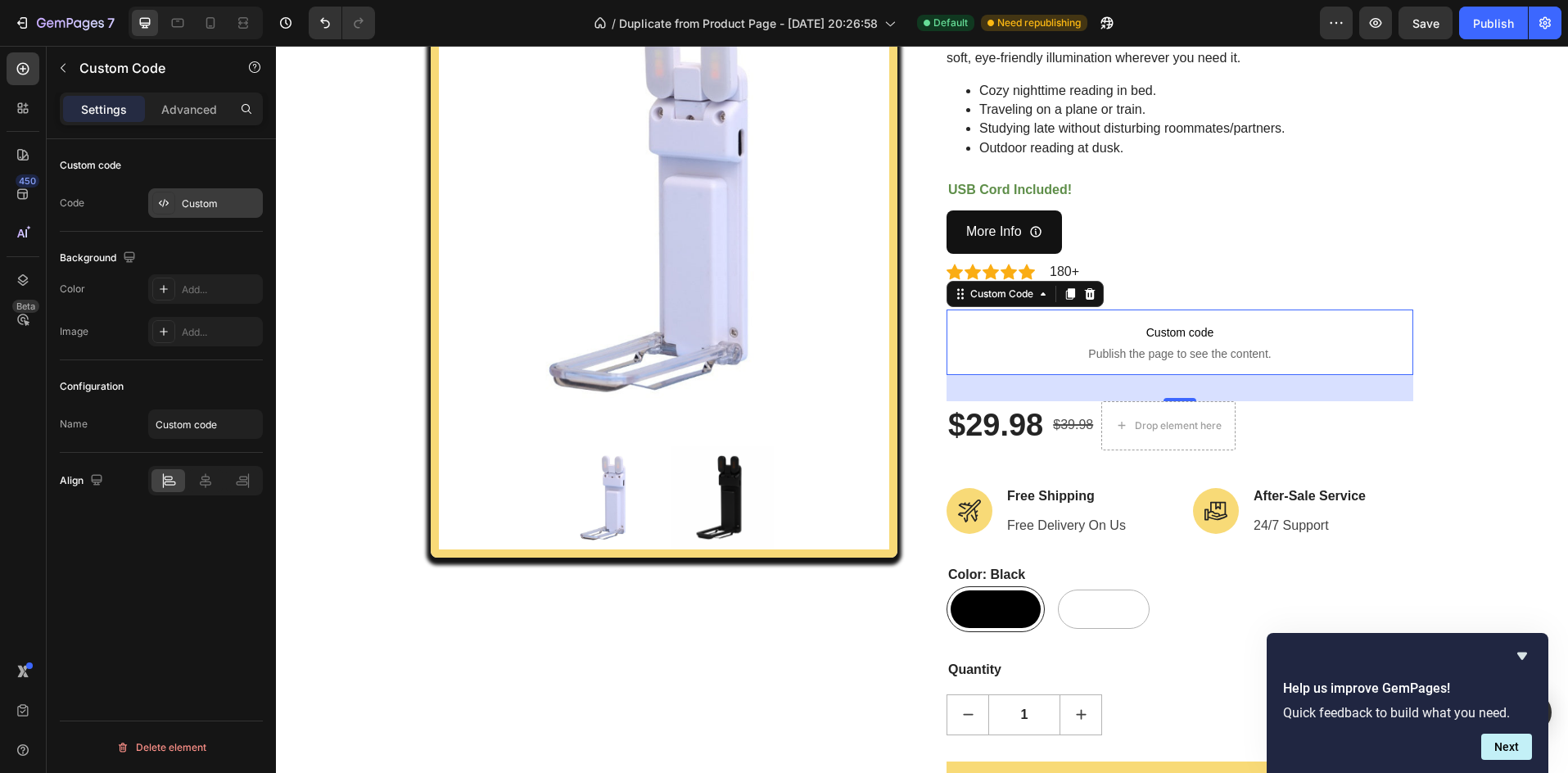
click at [193, 195] on div "Custom" at bounding box center [205, 203] width 115 height 30
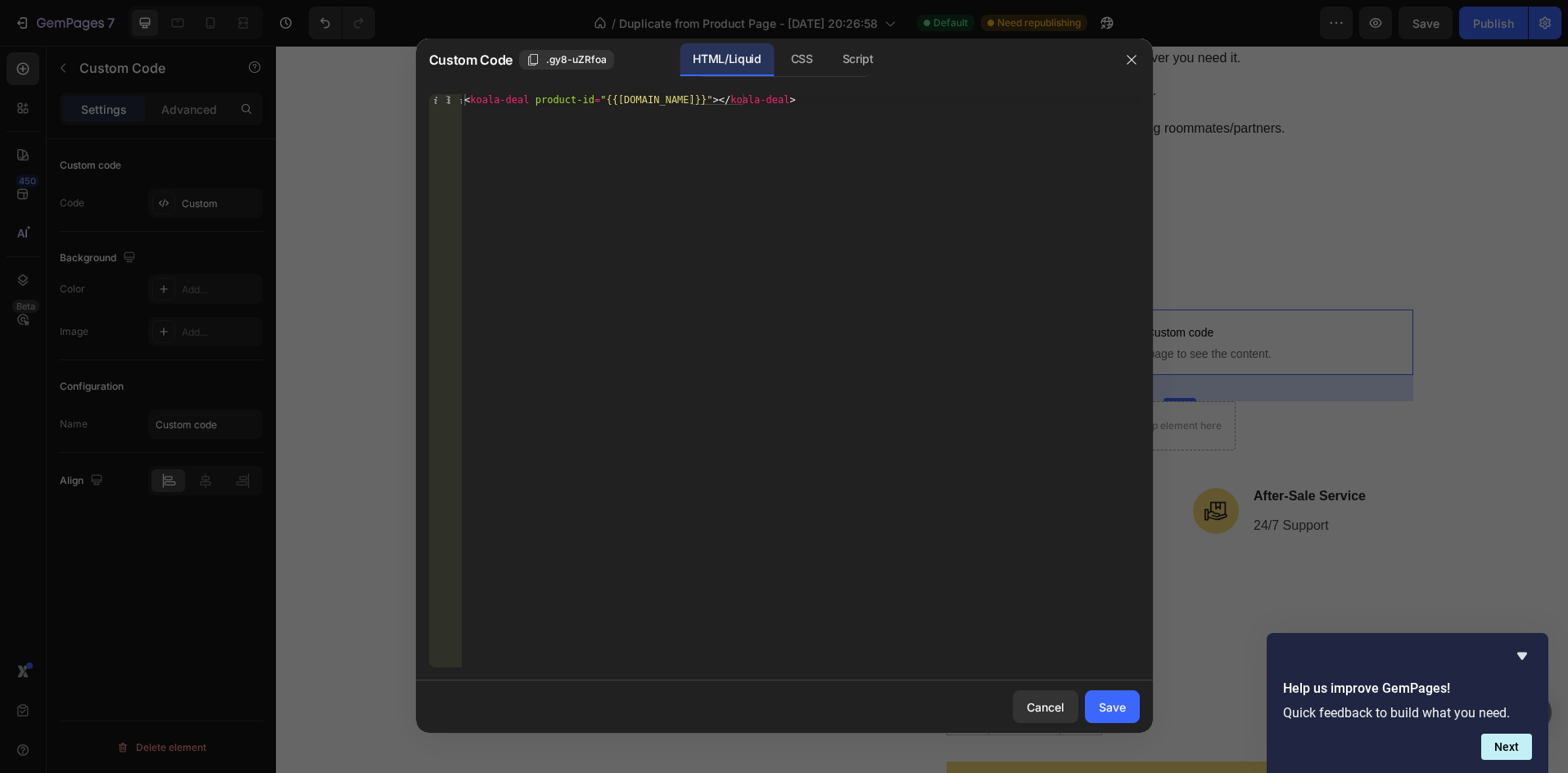
type textarea "<koala-deal product-id="{{product.id}}"></koala-deal>"
click at [752, 99] on div "< koala-deal product-id = "{{product.id}}" > </ koala-deal >" at bounding box center [800, 393] width 678 height 597
click at [646, 107] on div "< koala-deal product-id = "{{product.id}}" > </ koala-deal >" at bounding box center [800, 393] width 678 height 597
click at [1119, 718] on button "Save" at bounding box center [1112, 707] width 55 height 32
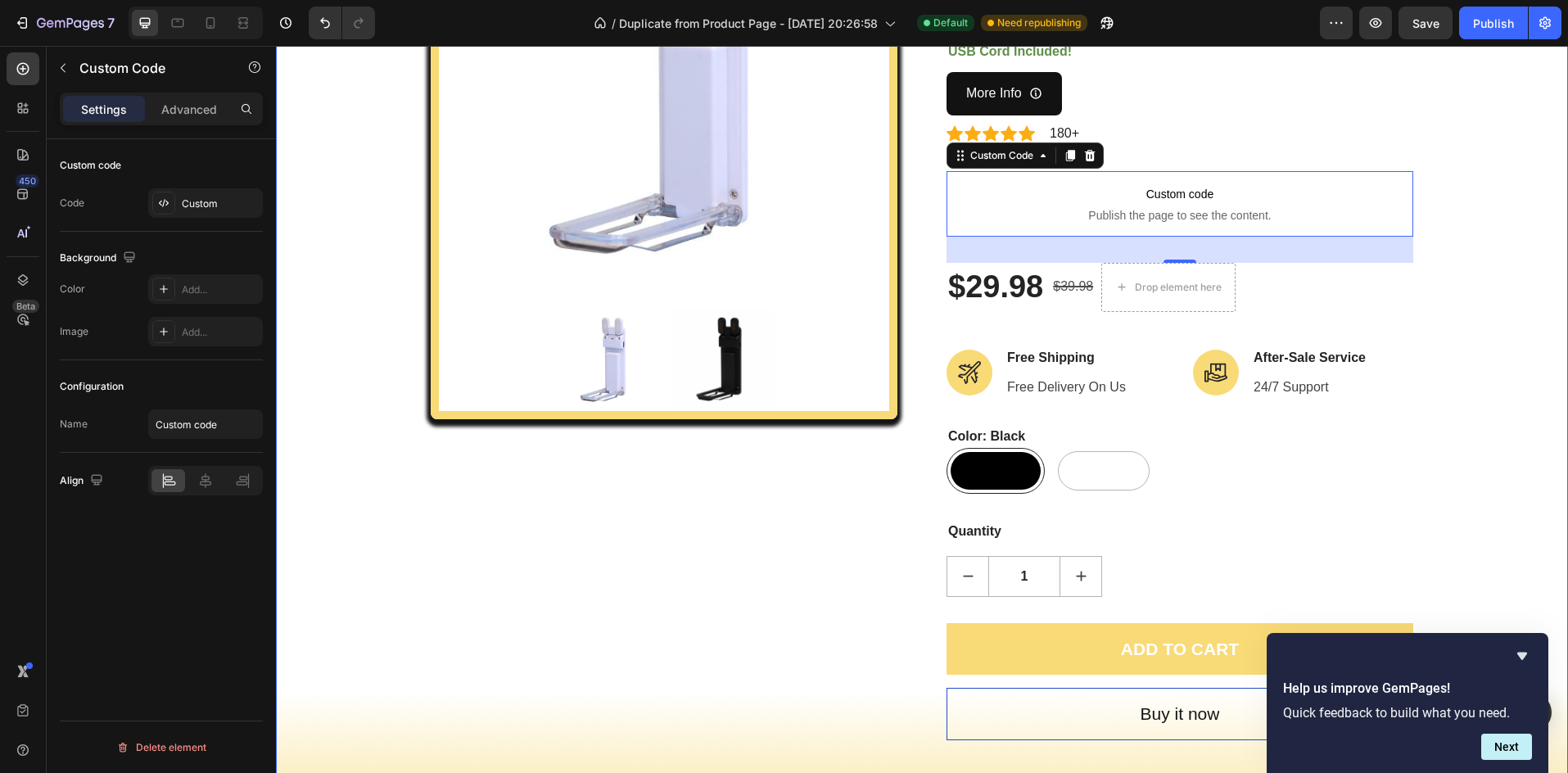
scroll to position [328, 0]
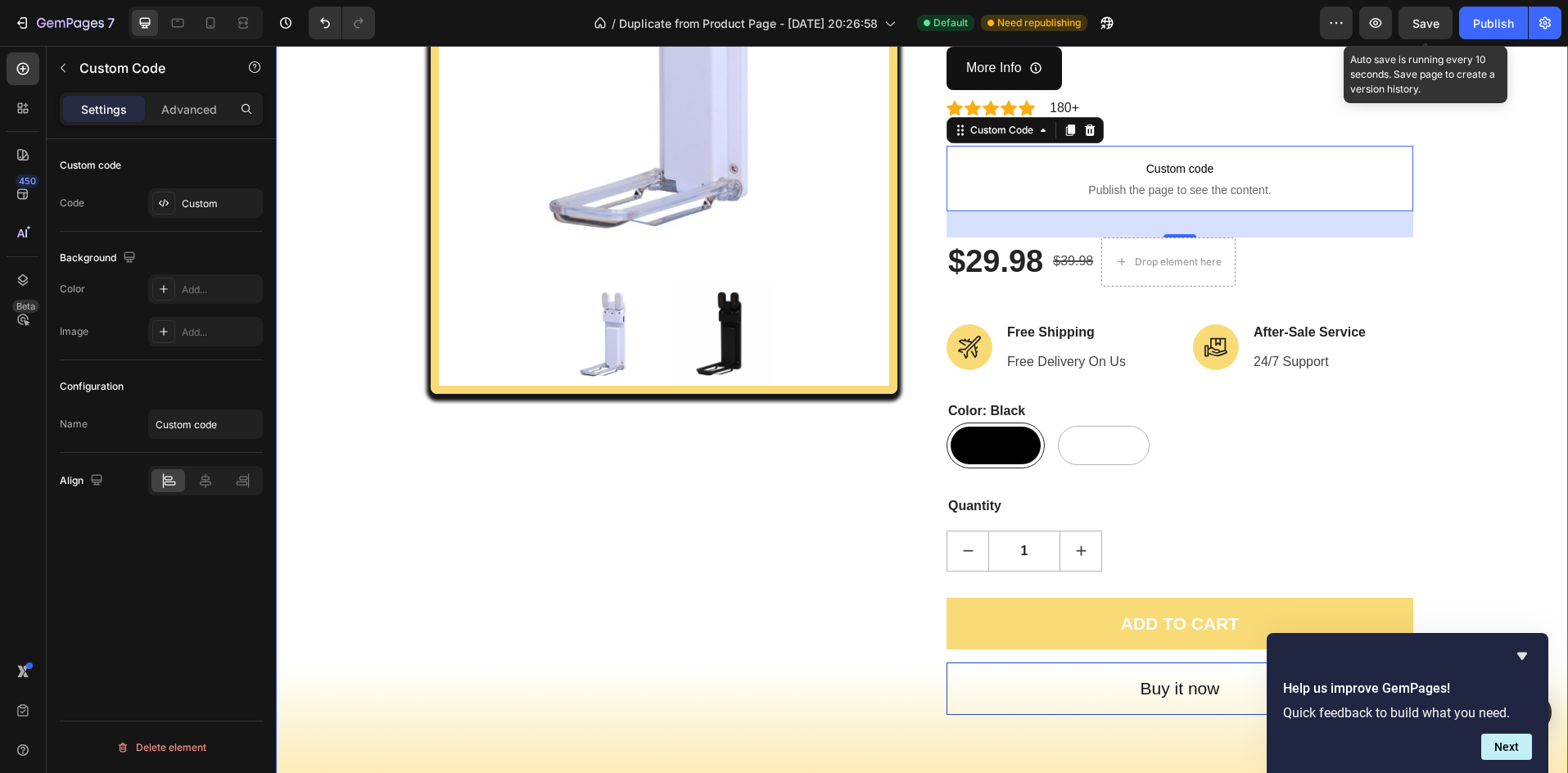
click at [1425, 25] on span "Save" at bounding box center [1426, 23] width 27 height 14
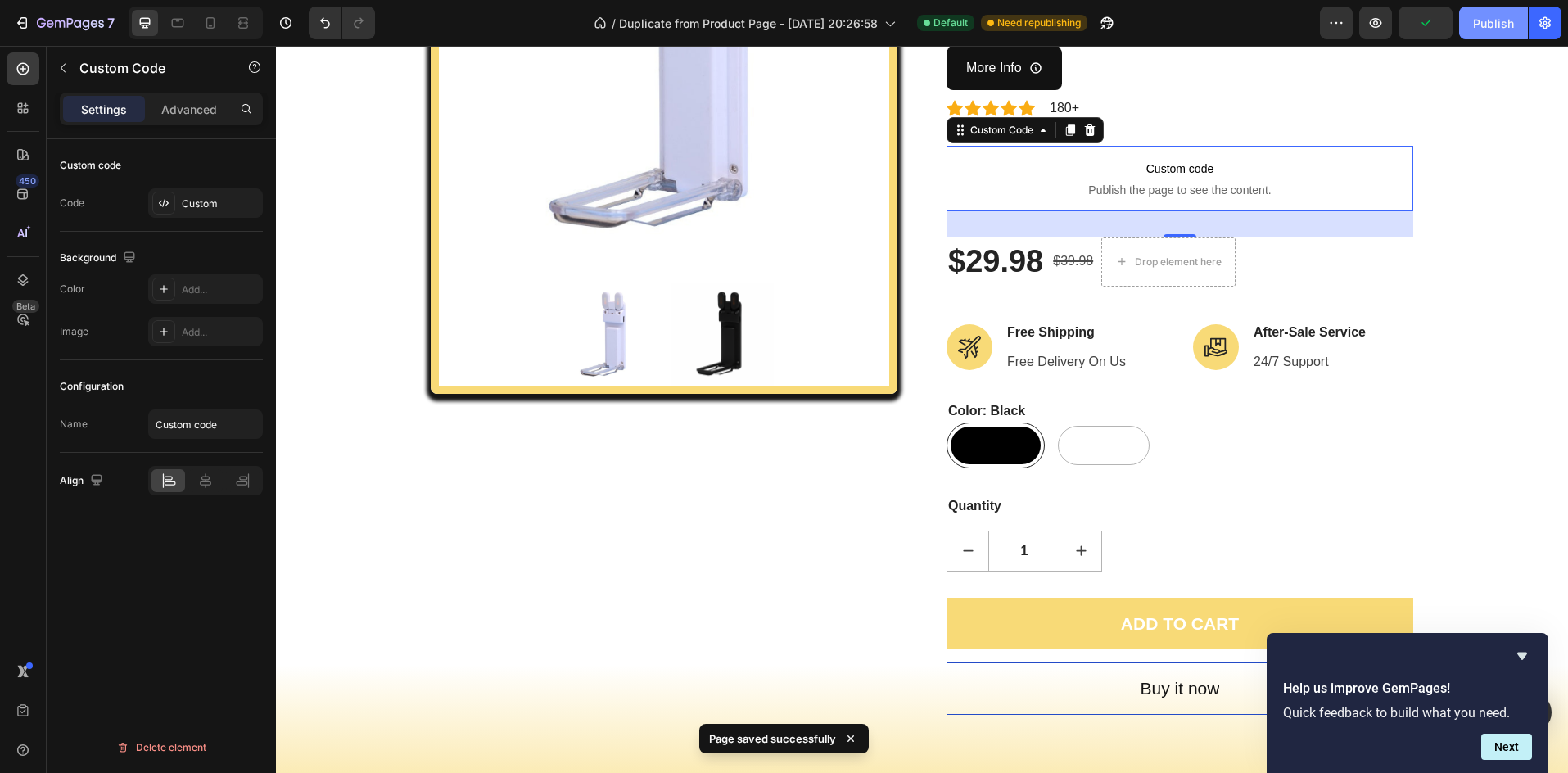
click at [1493, 21] on div "Publish" at bounding box center [1493, 23] width 41 height 17
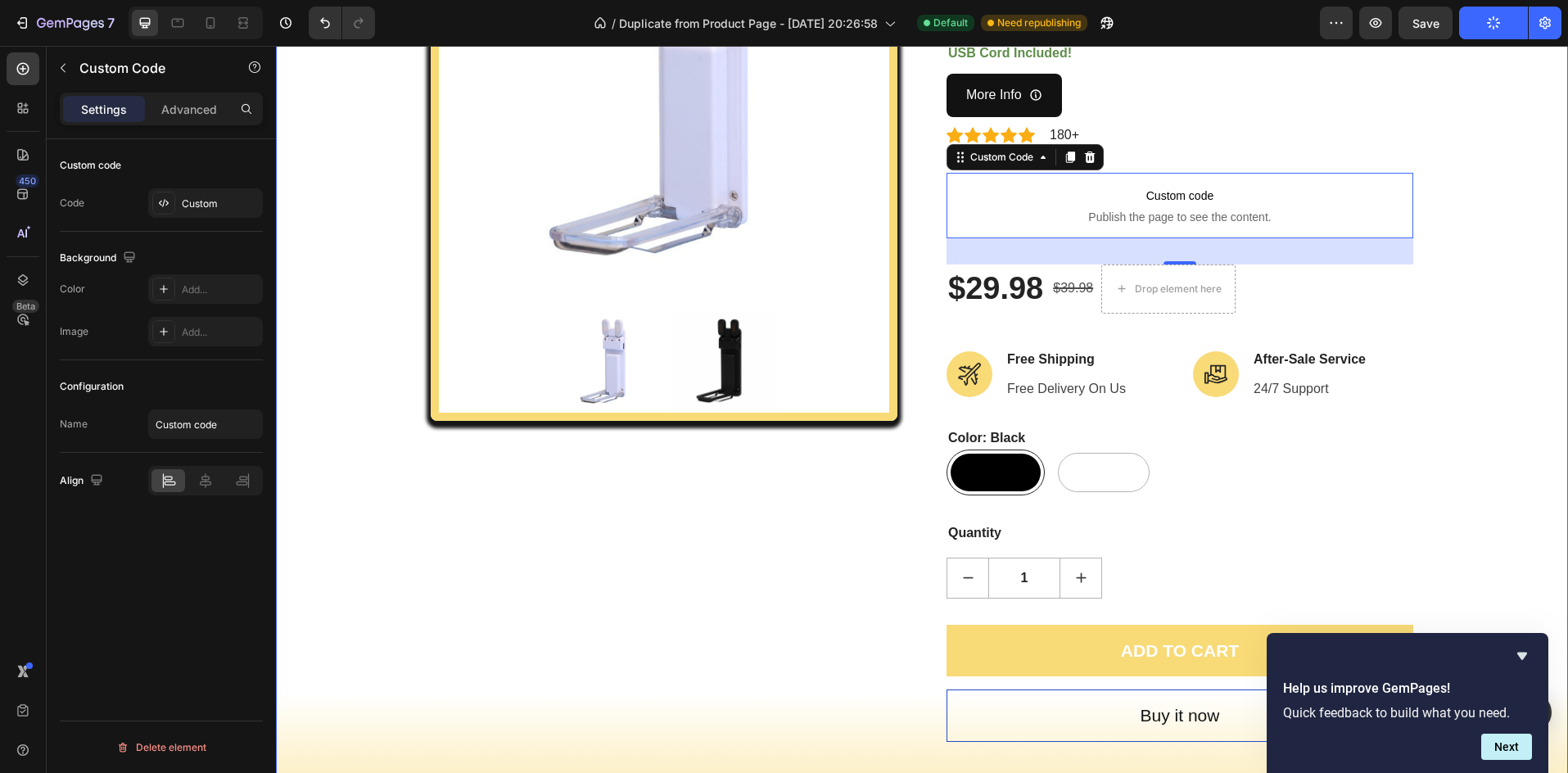
scroll to position [219, 0]
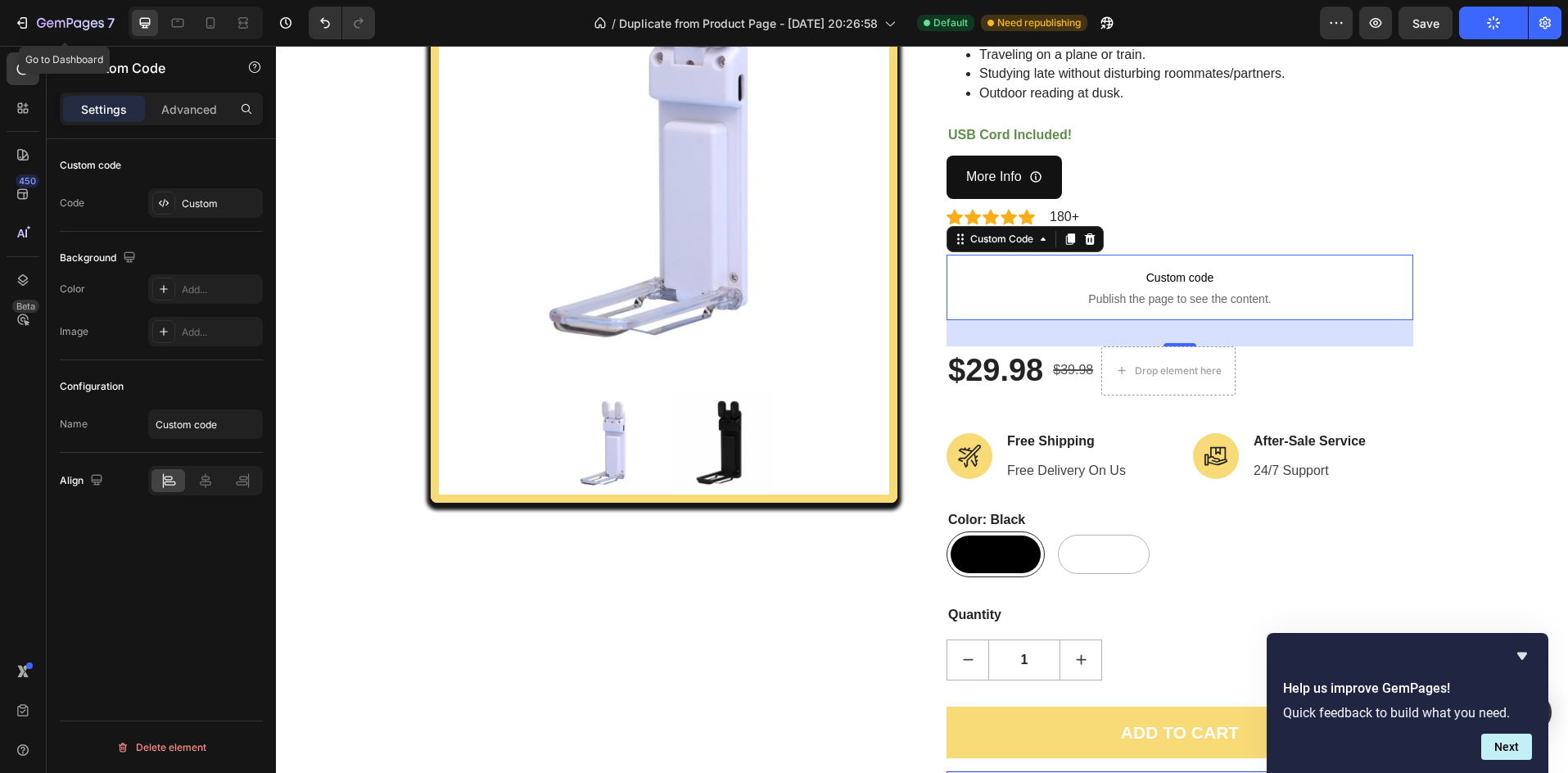
click at [4, 28] on div "7 Go to Dashboard" at bounding box center [60, 23] width 122 height 32
click at [18, 30] on icon "button" at bounding box center [21, 22] width 16 height 16
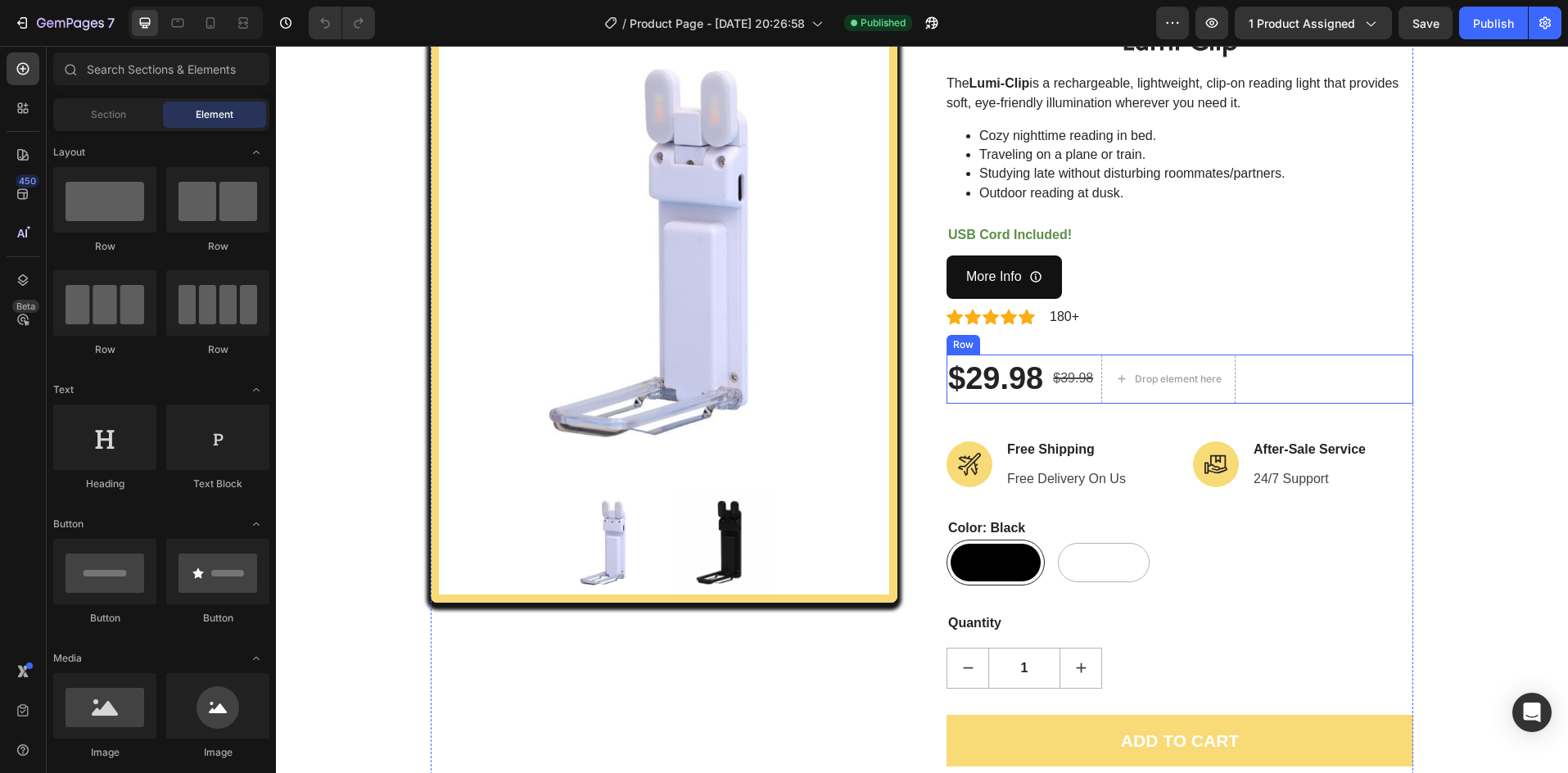
scroll to position [164, 0]
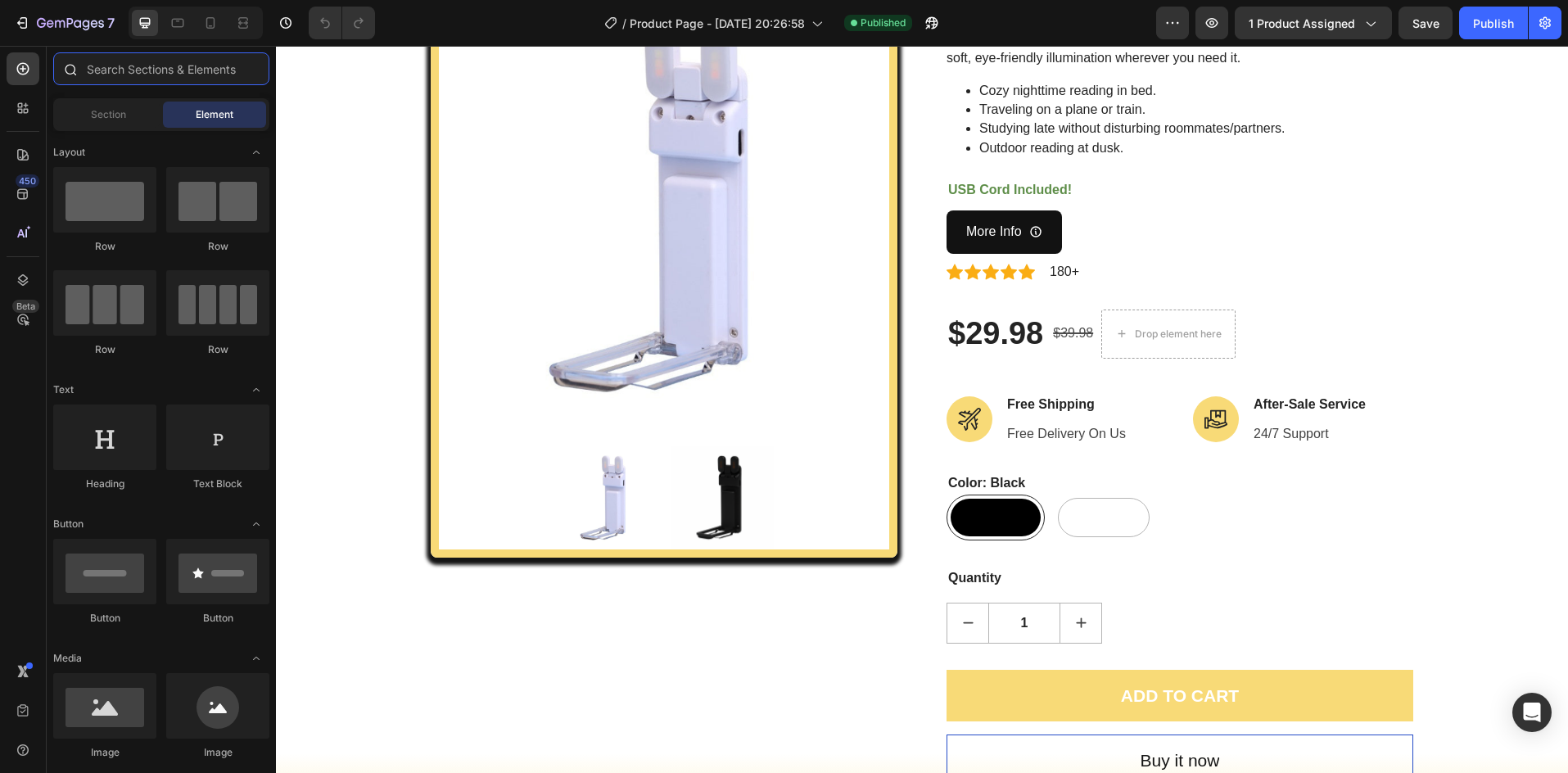
click at [131, 72] on input "text" at bounding box center [161, 69] width 216 height 32
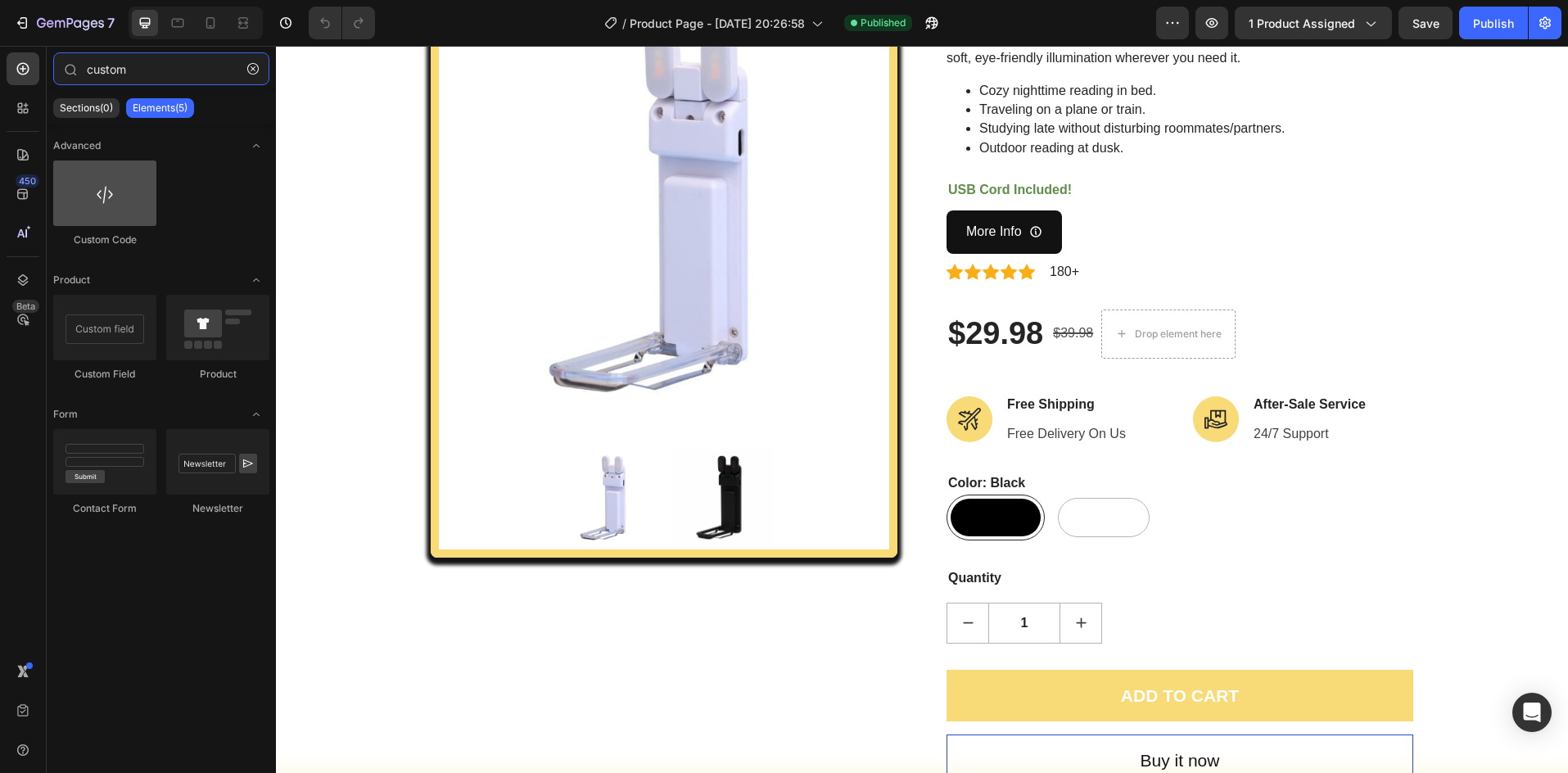
type input "custom"
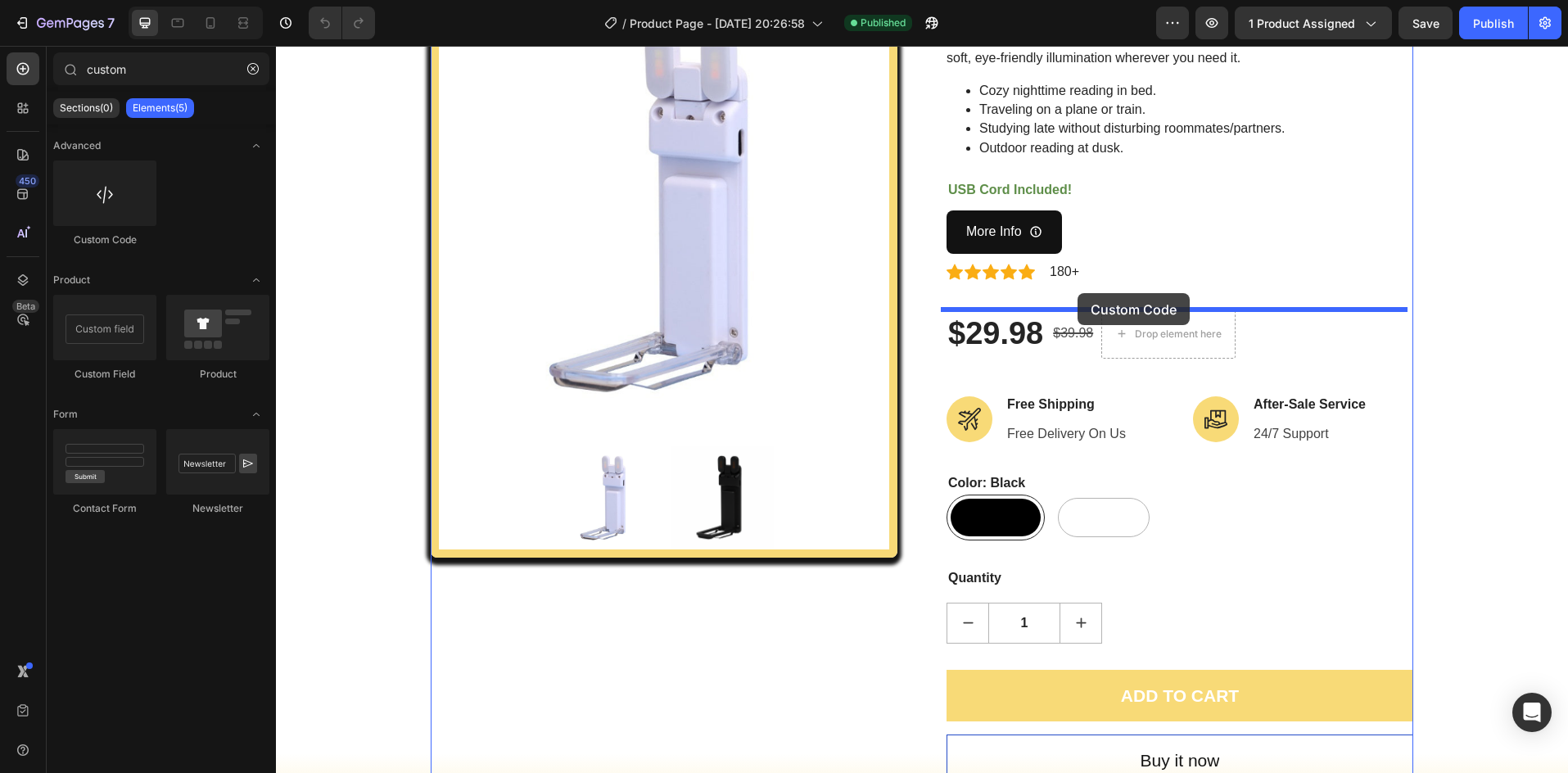
drag, startPoint x: 370, startPoint y: 233, endPoint x: 1077, endPoint y: 293, distance: 709.5
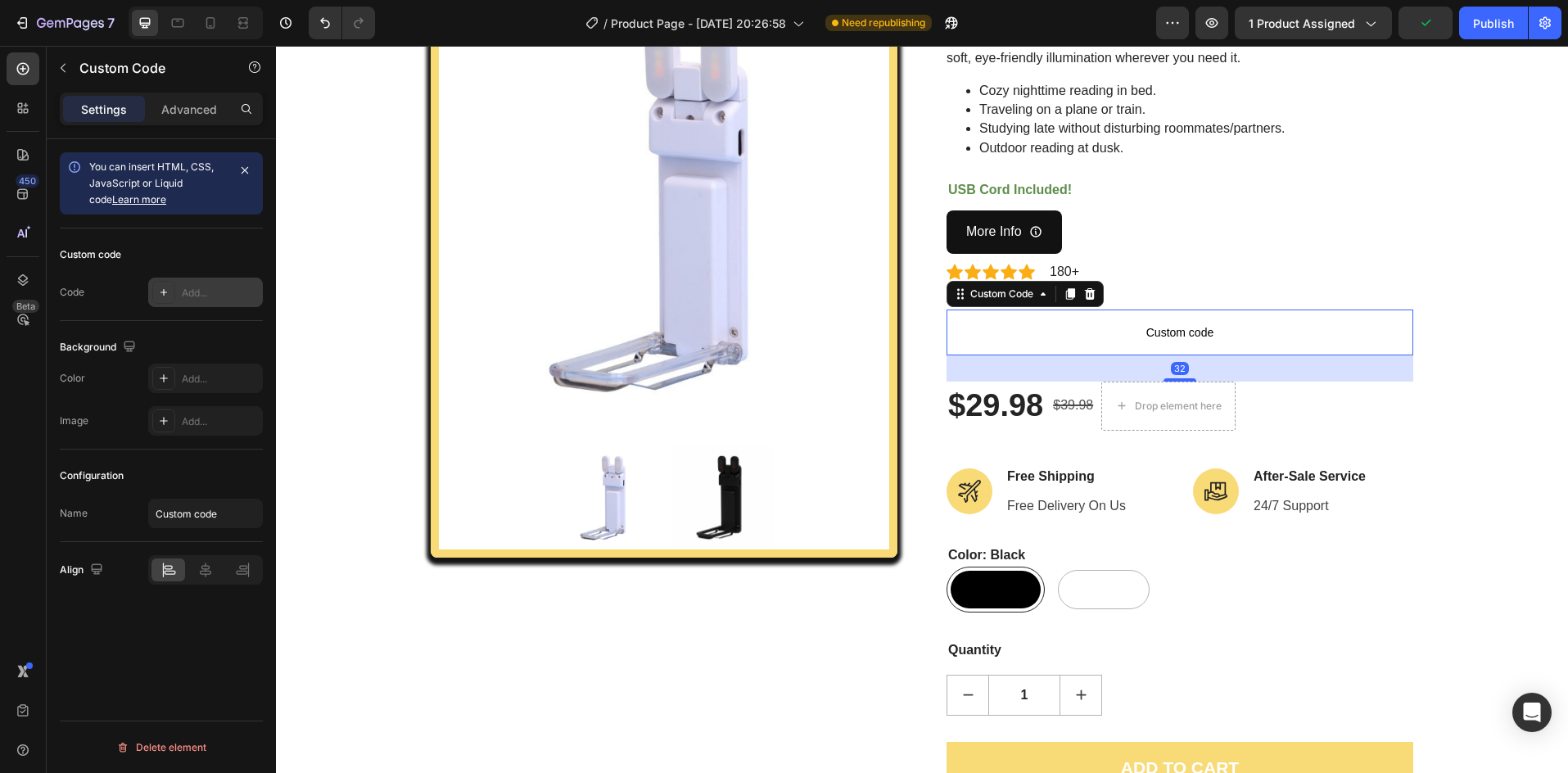
click at [198, 291] on div "Add..." at bounding box center [220, 292] width 77 height 14
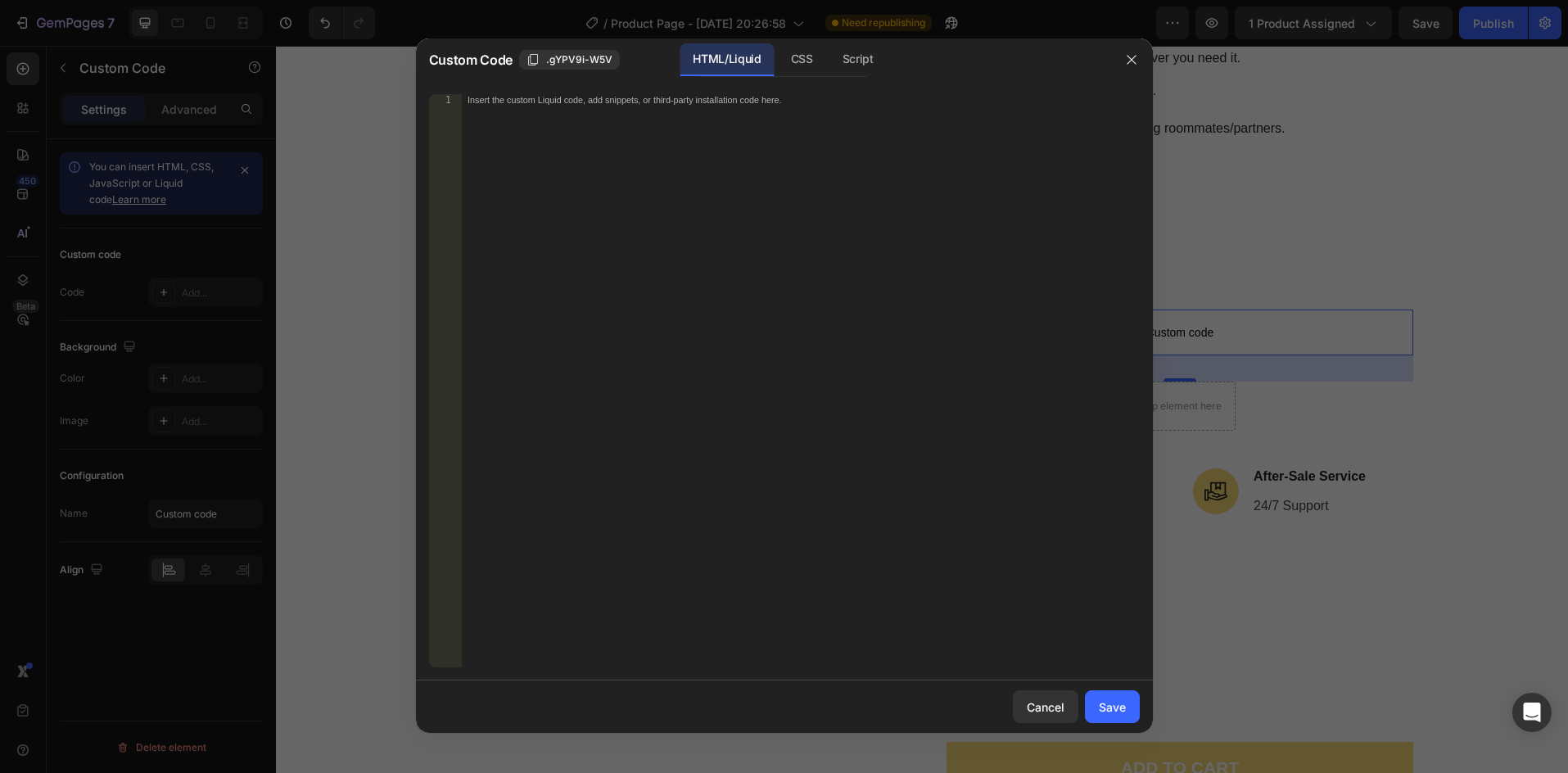
click at [491, 138] on div "Insert the custom Liquid code, add snippets, or third-party installation code h…" at bounding box center [800, 393] width 678 height 597
click at [811, 98] on div "Insert the custom Liquid code, add snippets, or third-party installation code h…" at bounding box center [766, 101] width 597 height 10
drag, startPoint x: 812, startPoint y: 107, endPoint x: 467, endPoint y: 102, distance: 345.0
click at [467, 102] on div "Insert the custom Liquid code, add snippets, or third-party installation code h…" at bounding box center [800, 393] width 678 height 597
click at [813, 95] on div "Insert the custom Liquid code, add snippets, or third-party installation code h…" at bounding box center [766, 101] width 597 height 10
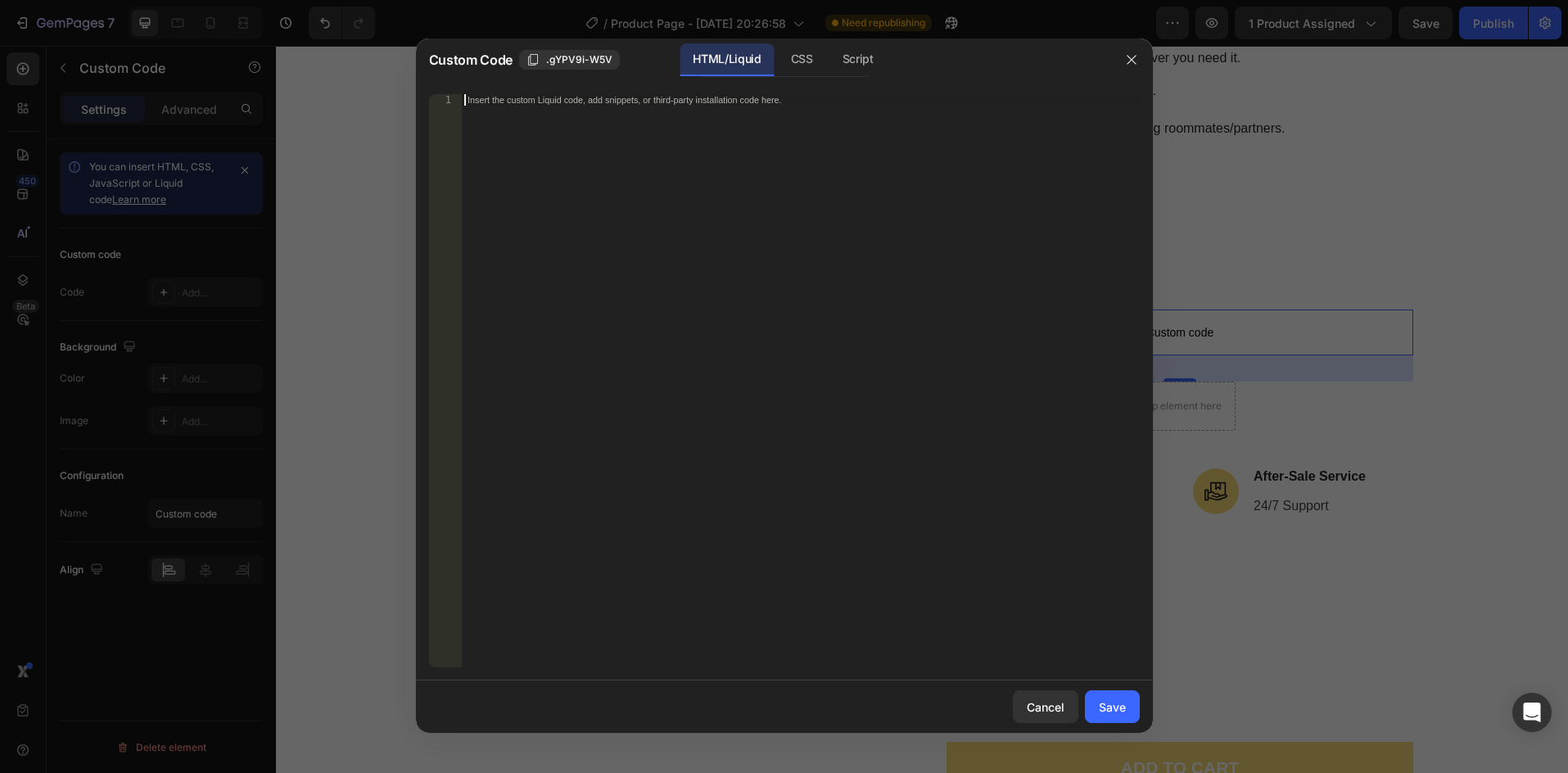
click at [790, 98] on div "Insert the custom Liquid code, add snippets, or third-party installation code h…" at bounding box center [766, 101] width 597 height 10
drag, startPoint x: 790, startPoint y: 98, endPoint x: 603, endPoint y: 98, distance: 187.0
click at [605, 98] on div "Insert the custom Liquid code, add snippets, or third-party installation code h…" at bounding box center [766, 101] width 597 height 10
paste textarea "<koala-deal product-id="{{product.id}}"></koala-deal>"
type textarea "<koala-deal product-id="{{product.id}}"></koala-deal>"
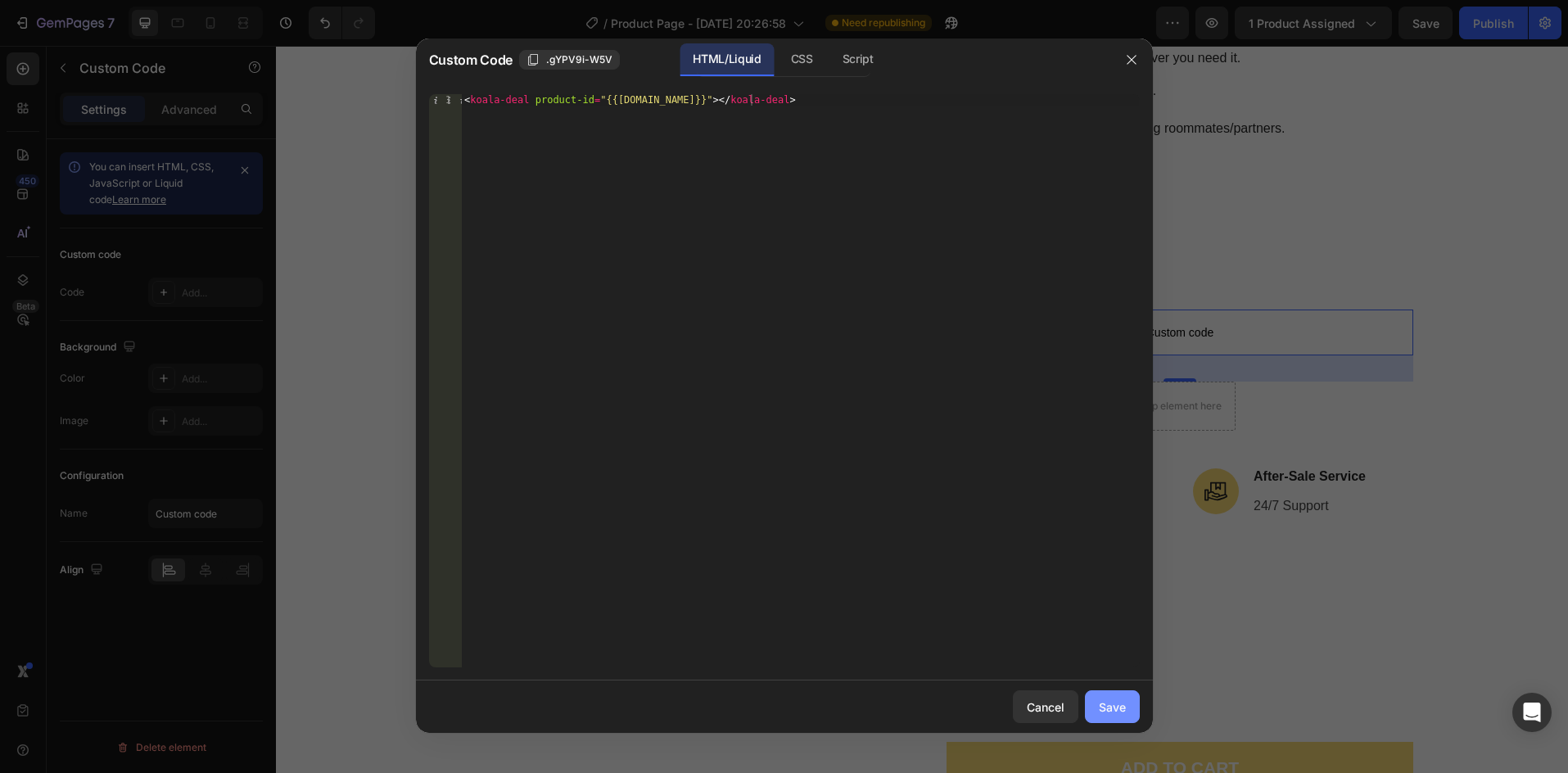
click at [1107, 712] on div "Save" at bounding box center [1112, 707] width 27 height 17
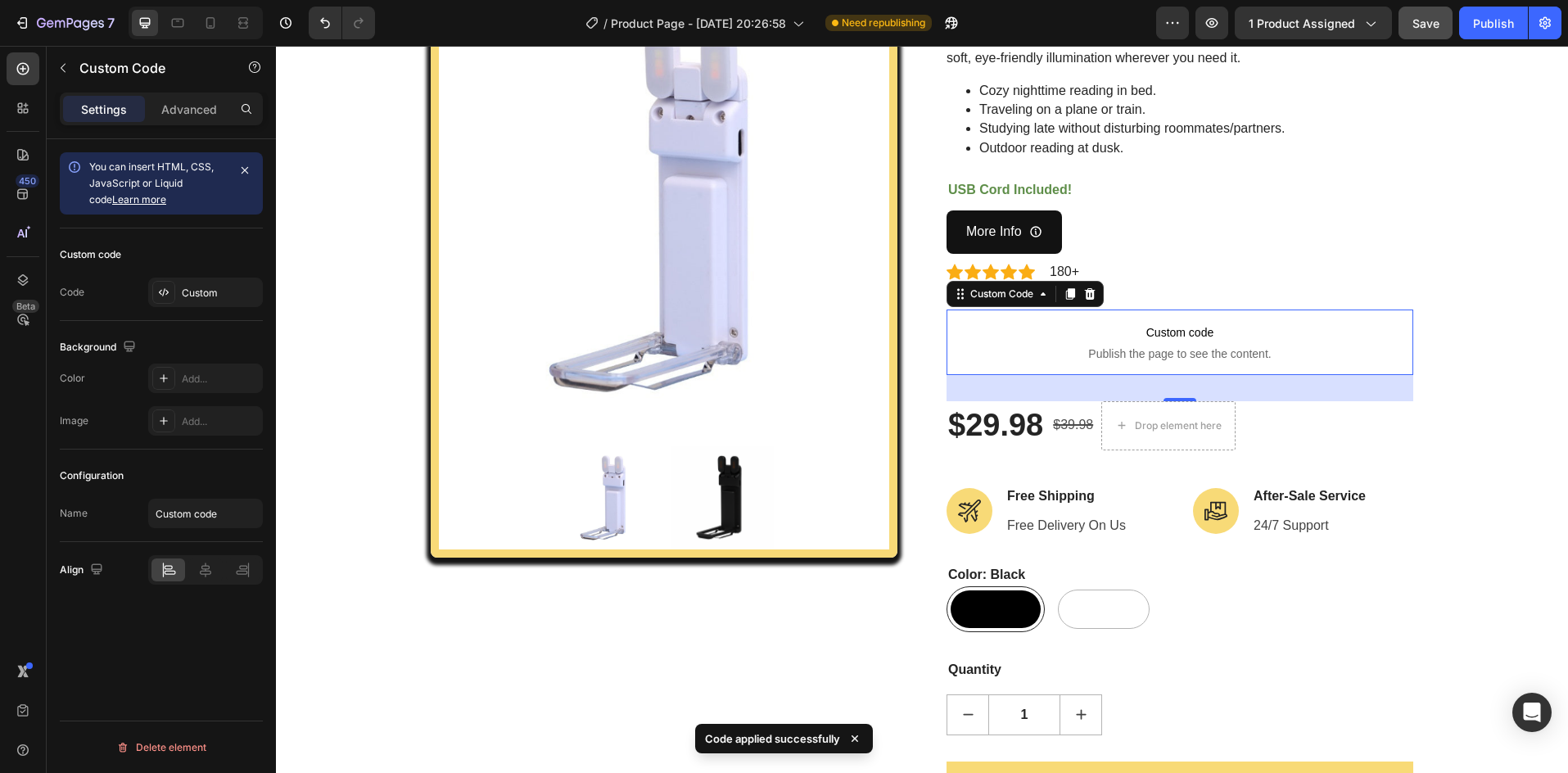
click at [1428, 22] on span "Save" at bounding box center [1426, 23] width 27 height 14
click at [1487, 15] on div "Publish" at bounding box center [1493, 23] width 41 height 17
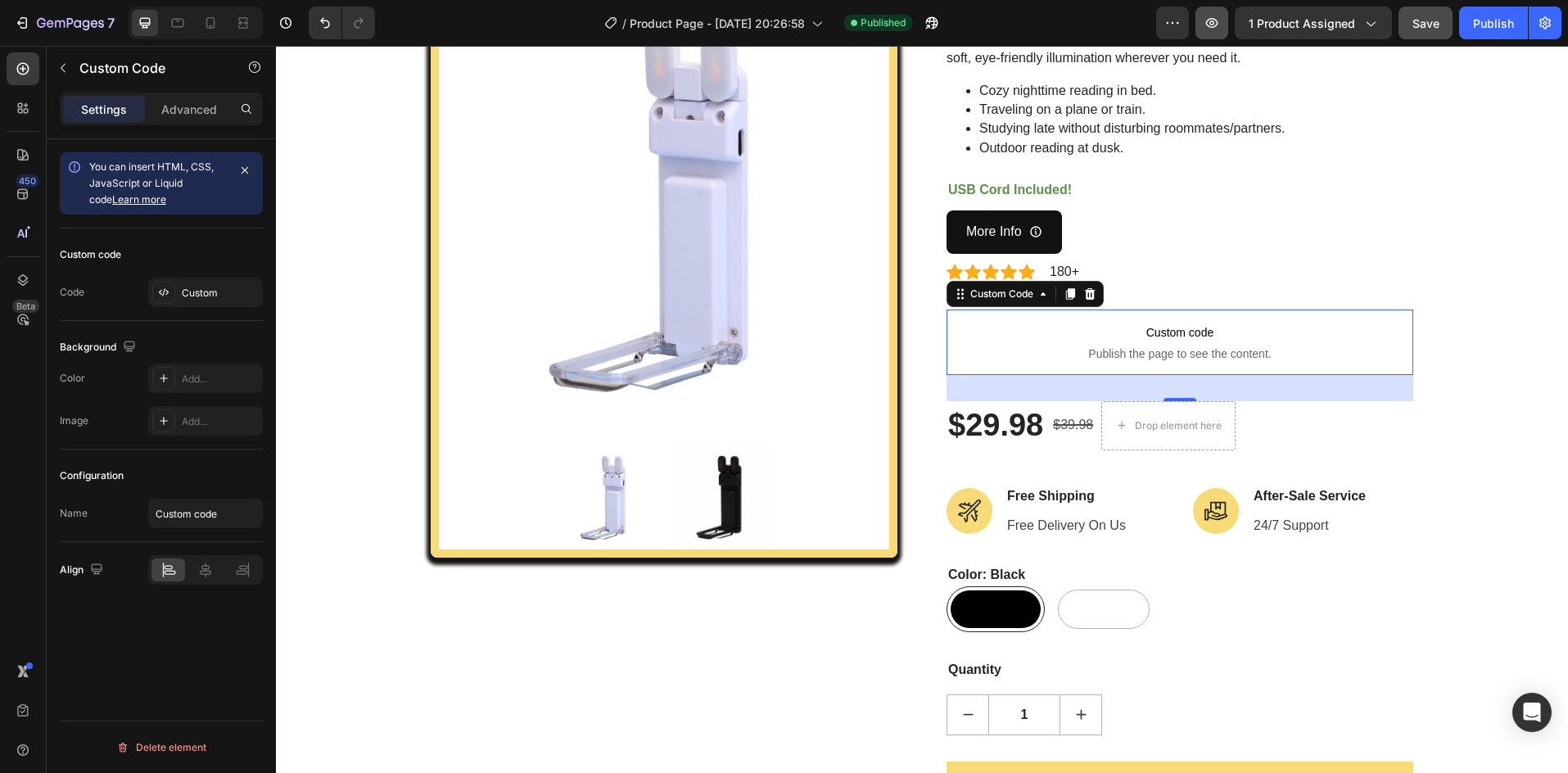
drag, startPoint x: 1228, startPoint y: 17, endPoint x: 1208, endPoint y: 19, distance: 20.1
click at [1209, 19] on div "Preview 1 product assigned Save Publish" at bounding box center [1358, 23] width 405 height 32
click at [1208, 19] on icon "button" at bounding box center [1211, 22] width 16 height 16
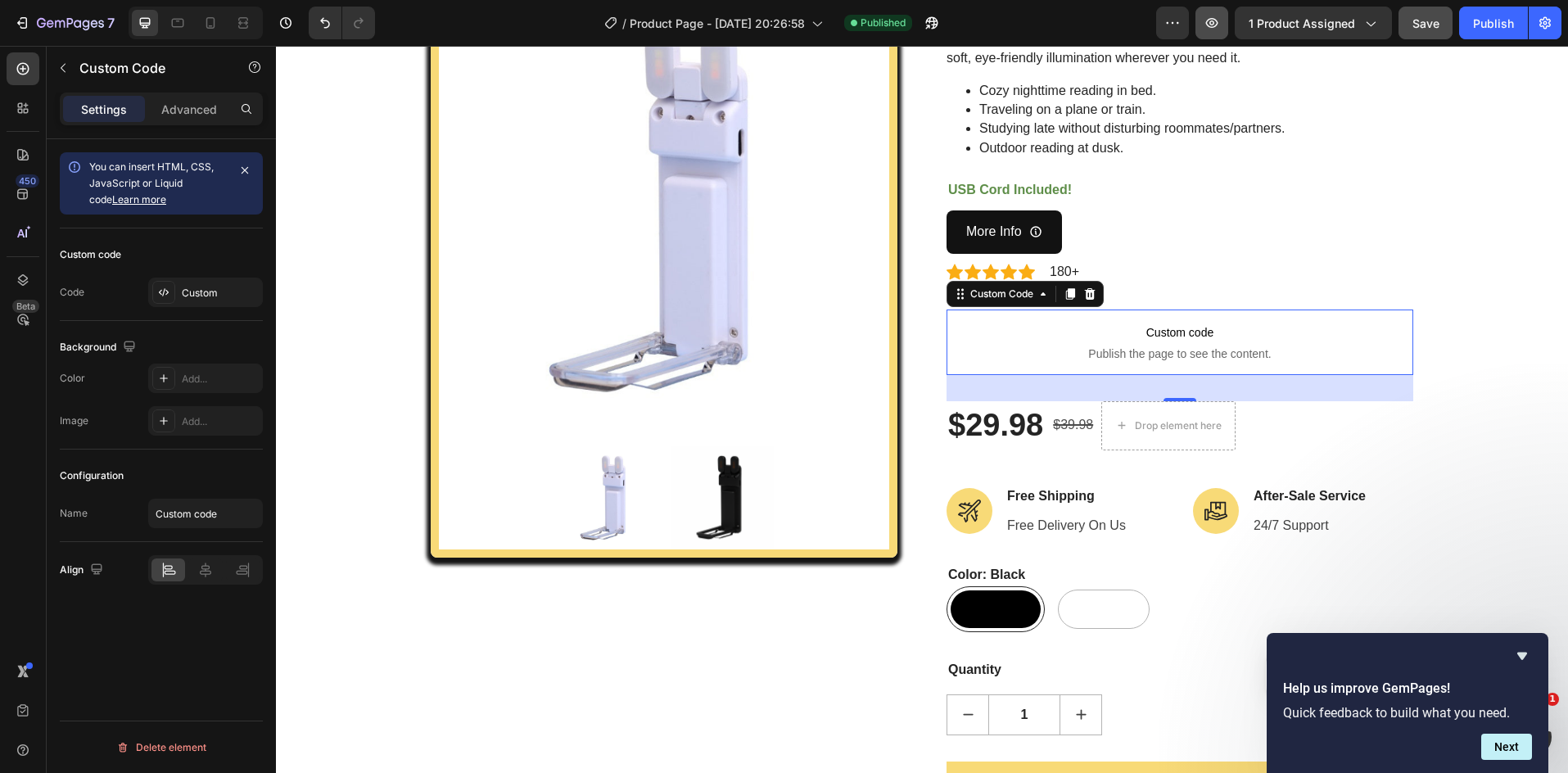
scroll to position [0, 0]
